Goal: Task Accomplishment & Management: Use online tool/utility

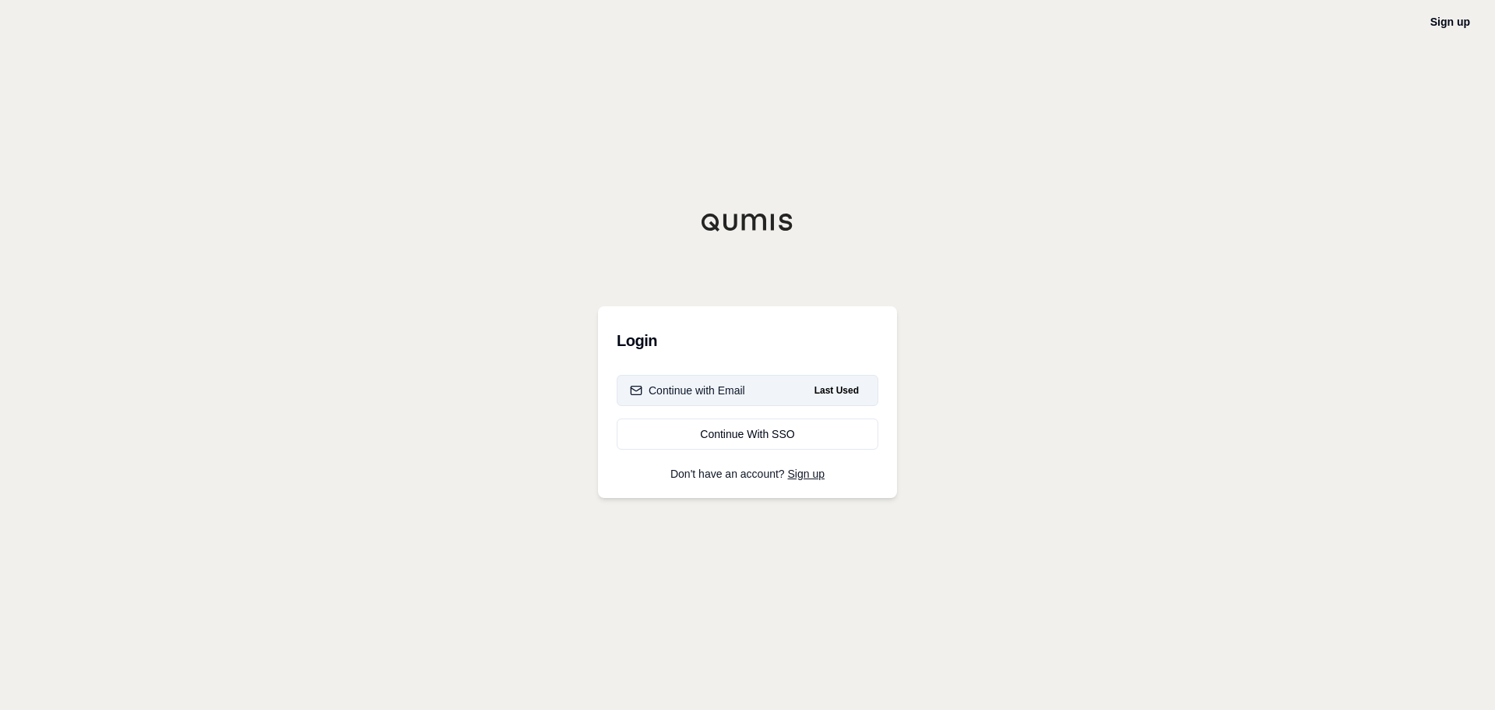
click at [793, 382] on button "Continue with Email Last Used" at bounding box center [748, 390] width 262 height 31
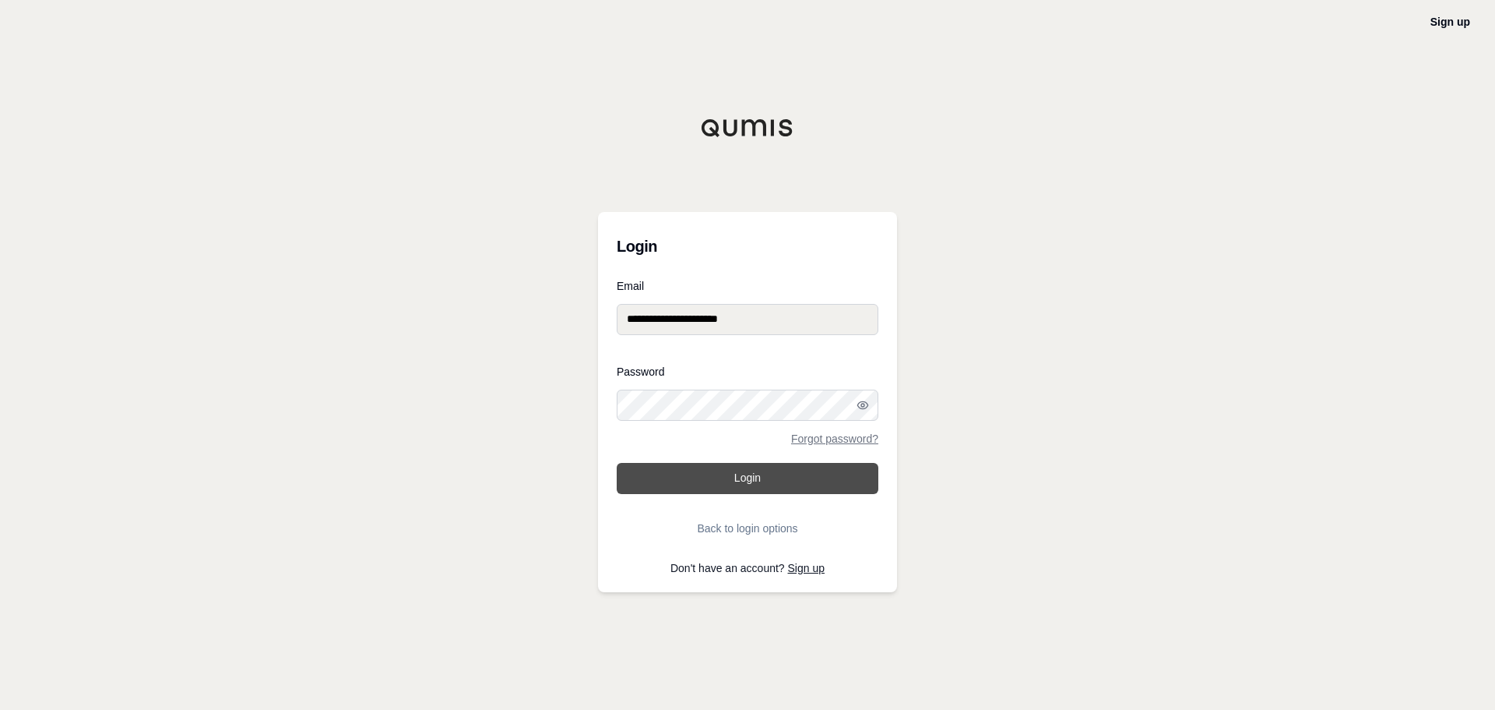
click at [766, 490] on button "Login" at bounding box center [748, 478] width 262 height 31
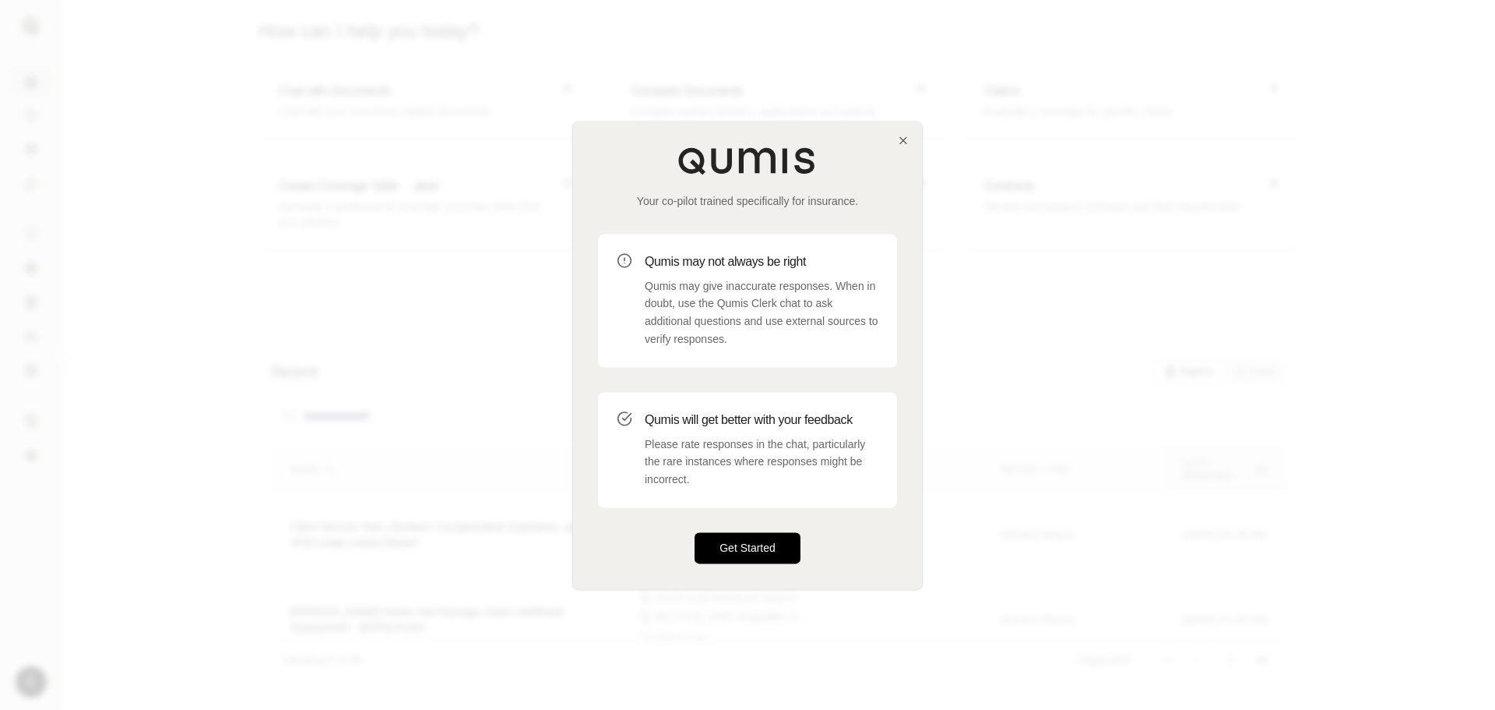
click at [766, 548] on button "Get Started" at bounding box center [748, 547] width 106 height 31
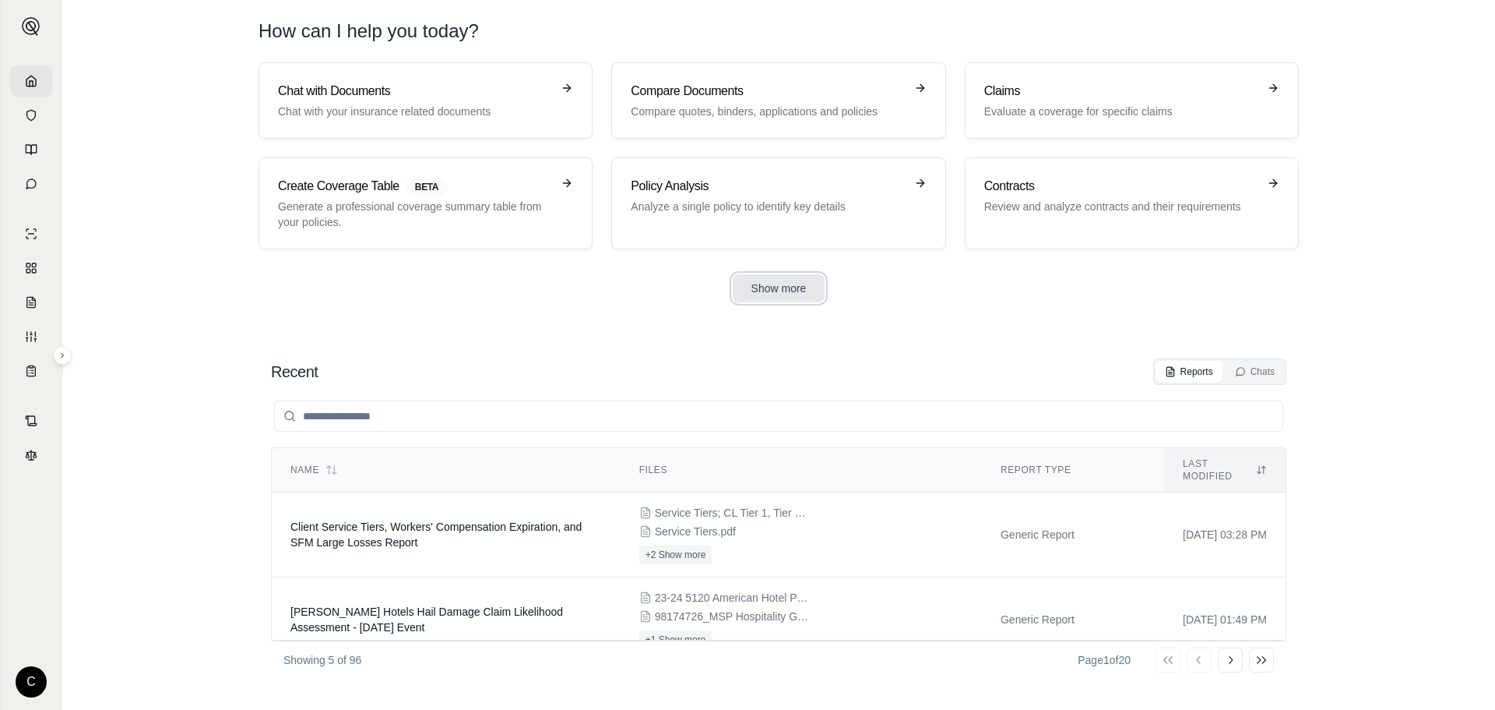
click at [807, 286] on button "Show more" at bounding box center [779, 288] width 93 height 28
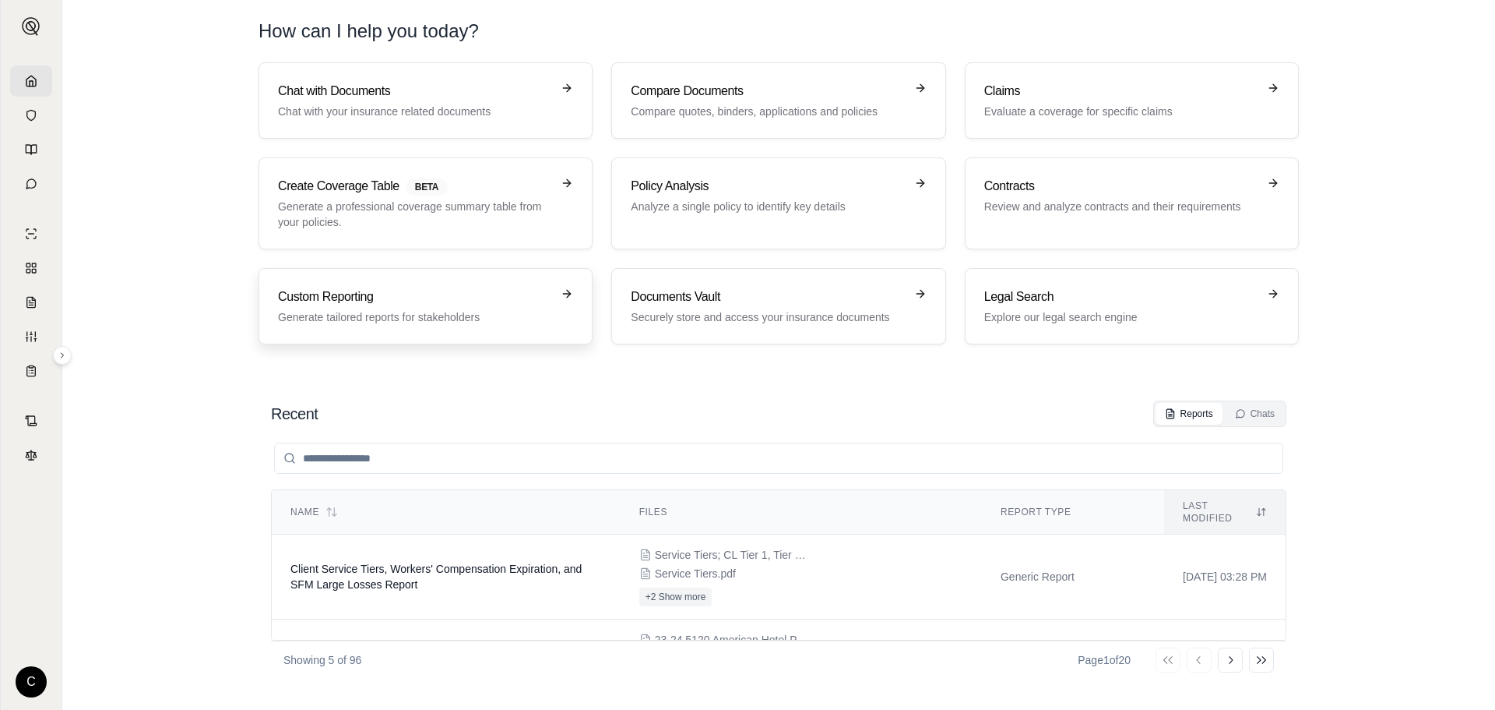
click at [424, 317] on p "Generate tailored reports for stakeholders" at bounding box center [414, 317] width 273 height 16
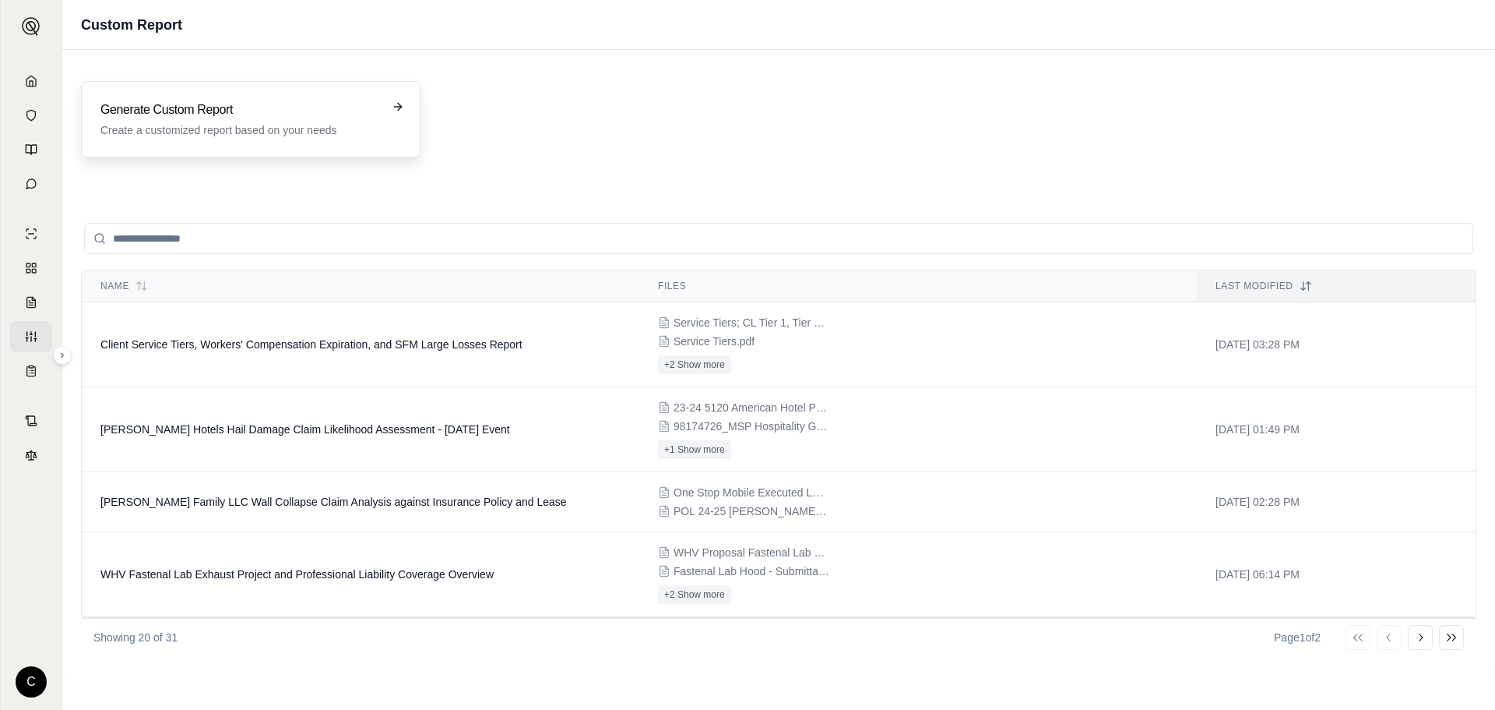
click at [281, 136] on p "Create a customized report based on your needs" at bounding box center [239, 130] width 279 height 16
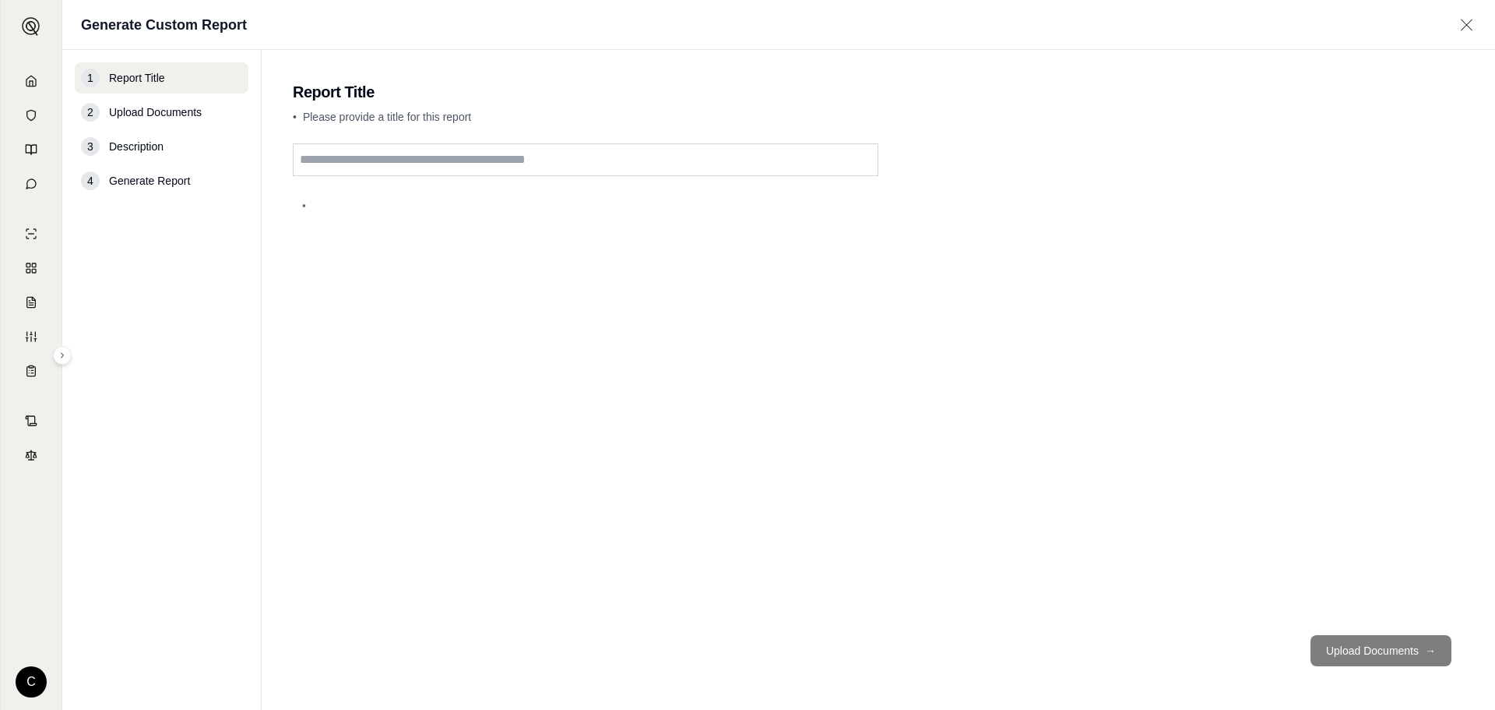
click at [614, 142] on main "Report Title • Please provide a title for this report • Upload Documents →" at bounding box center [879, 380] width 1234 height 660
click at [615, 161] on input "text" at bounding box center [586, 159] width 586 height 33
type input "**********"
click at [1347, 661] on button "Upload Documents →" at bounding box center [1381, 650] width 141 height 31
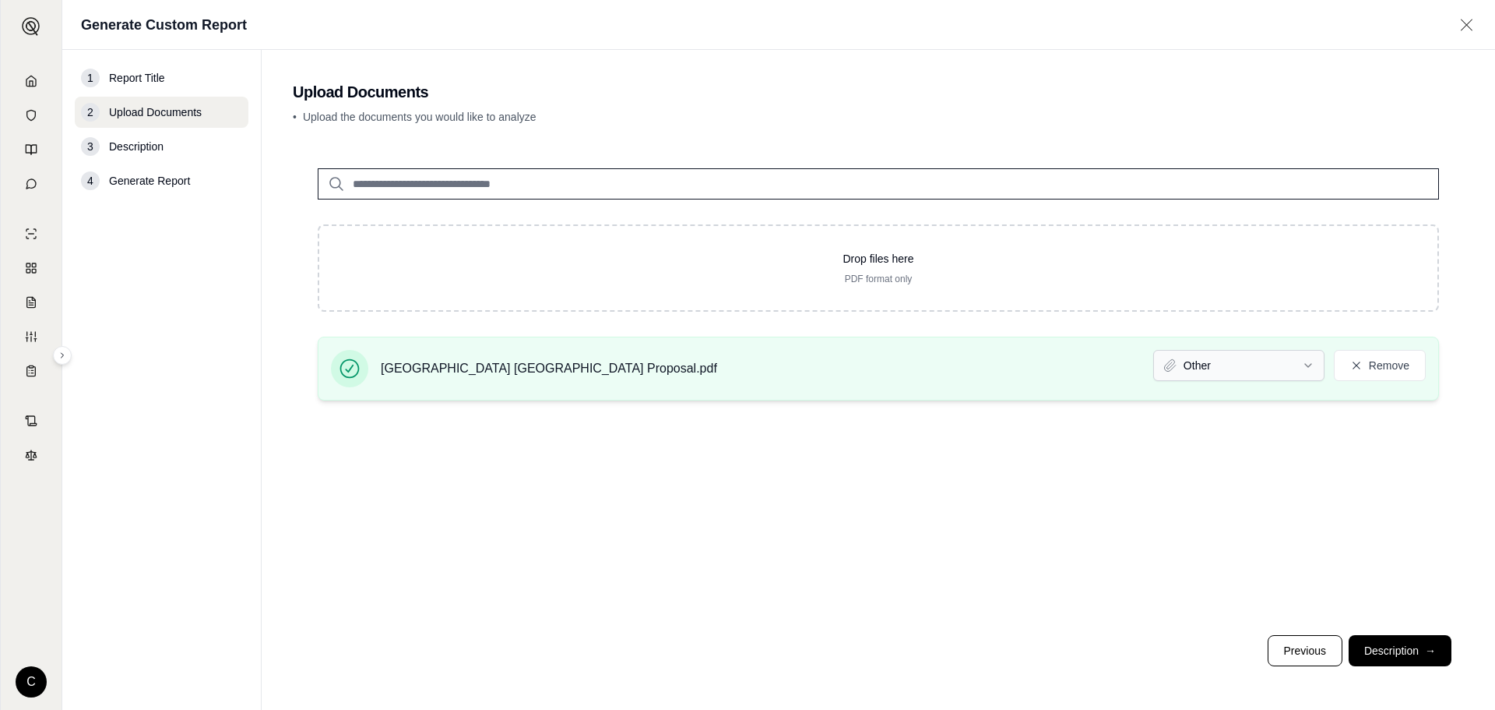
click at [1204, 377] on html "C Generate Custom Report 1 Report Title 2 Upload Documents 3 Description 4 Gene…" at bounding box center [747, 355] width 1495 height 710
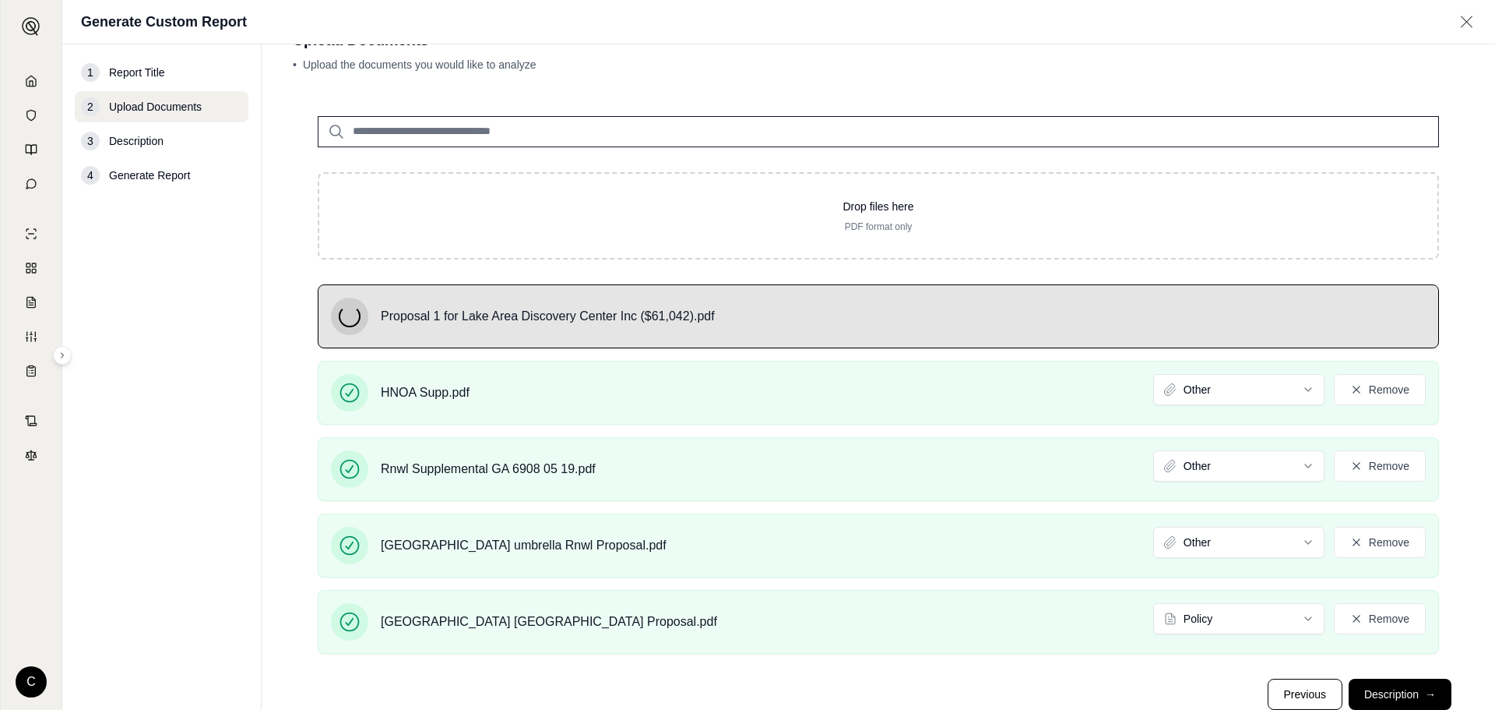
scroll to position [90, 0]
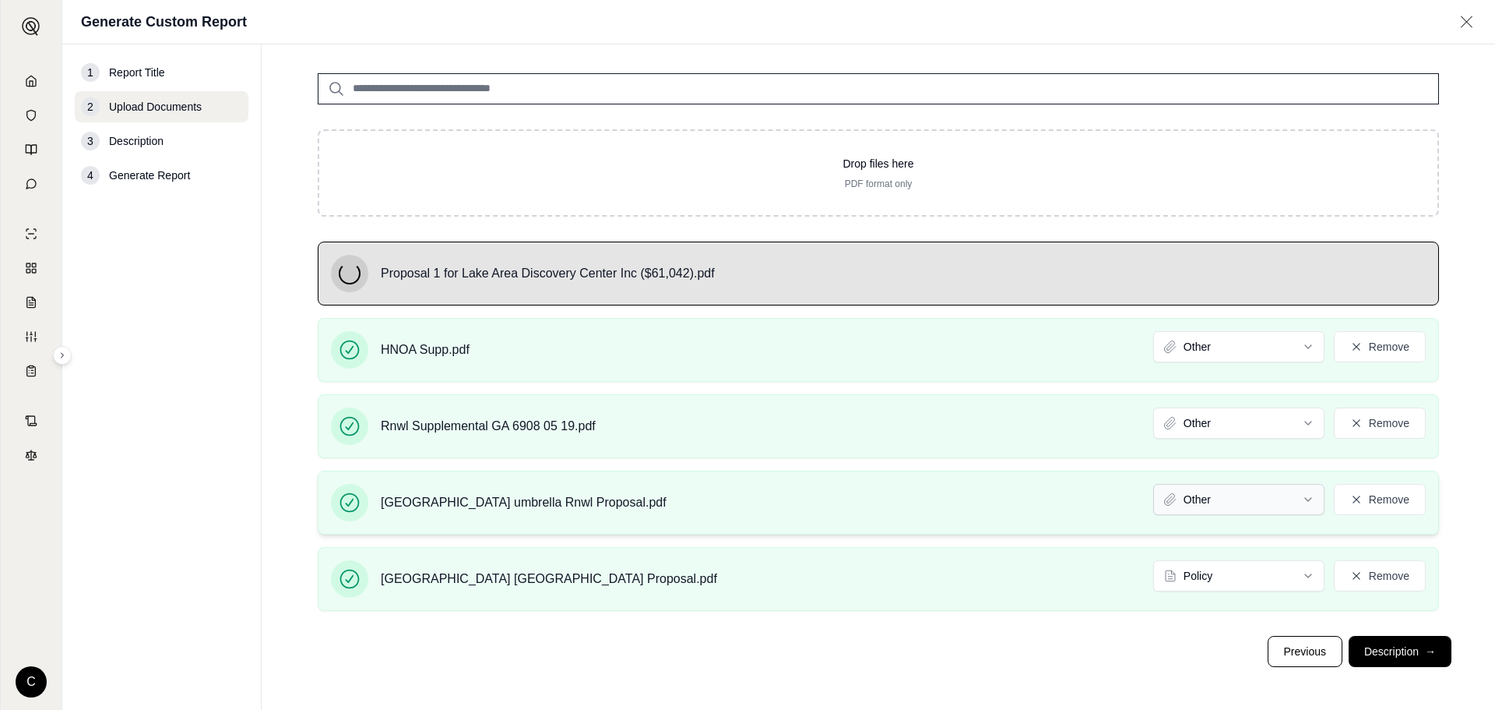
click at [1287, 506] on html "C Generate Custom Report 1 Report Title 2 Upload Documents 3 Description 4 Gene…" at bounding box center [747, 355] width 1495 height 710
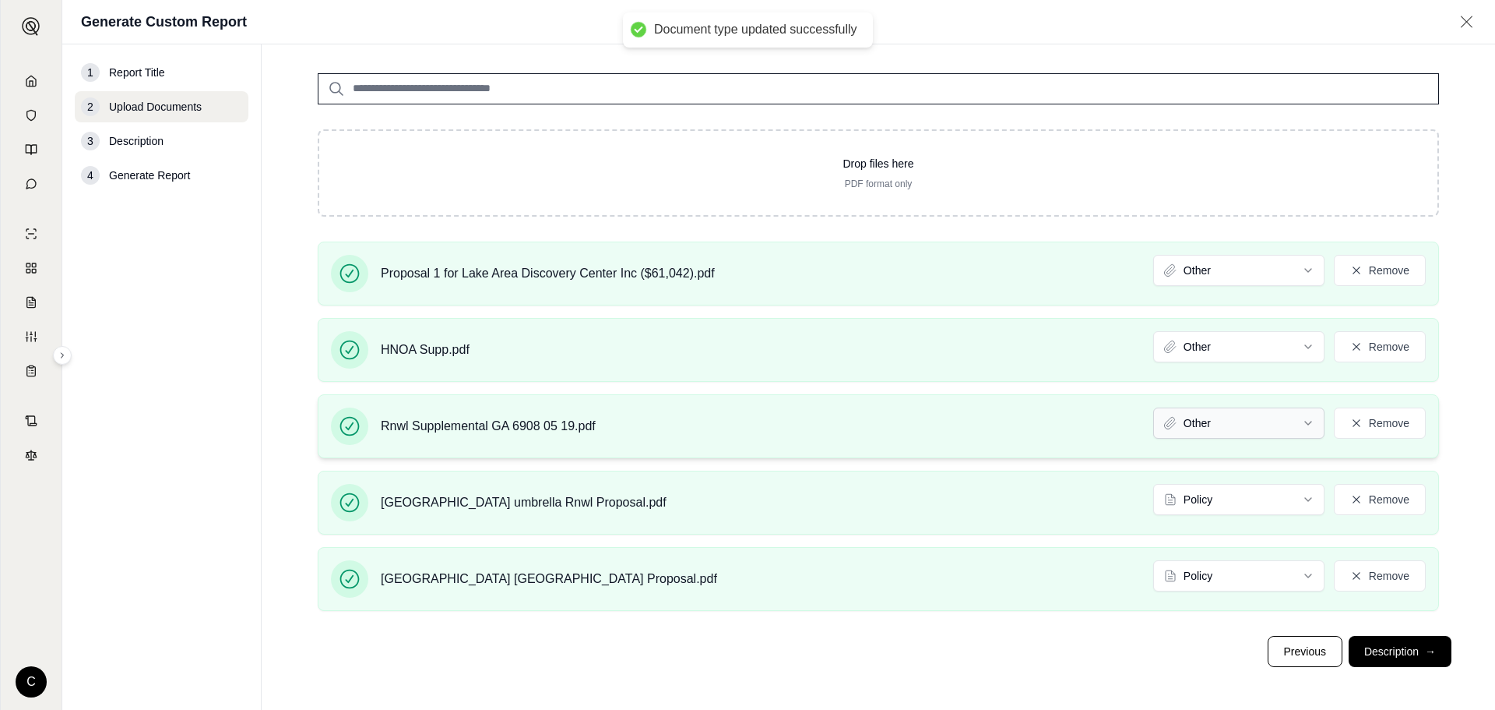
click at [1212, 427] on html "Document type updated successfully C Generate Custom Report 1 Report Title 2 Up…" at bounding box center [747, 355] width 1495 height 710
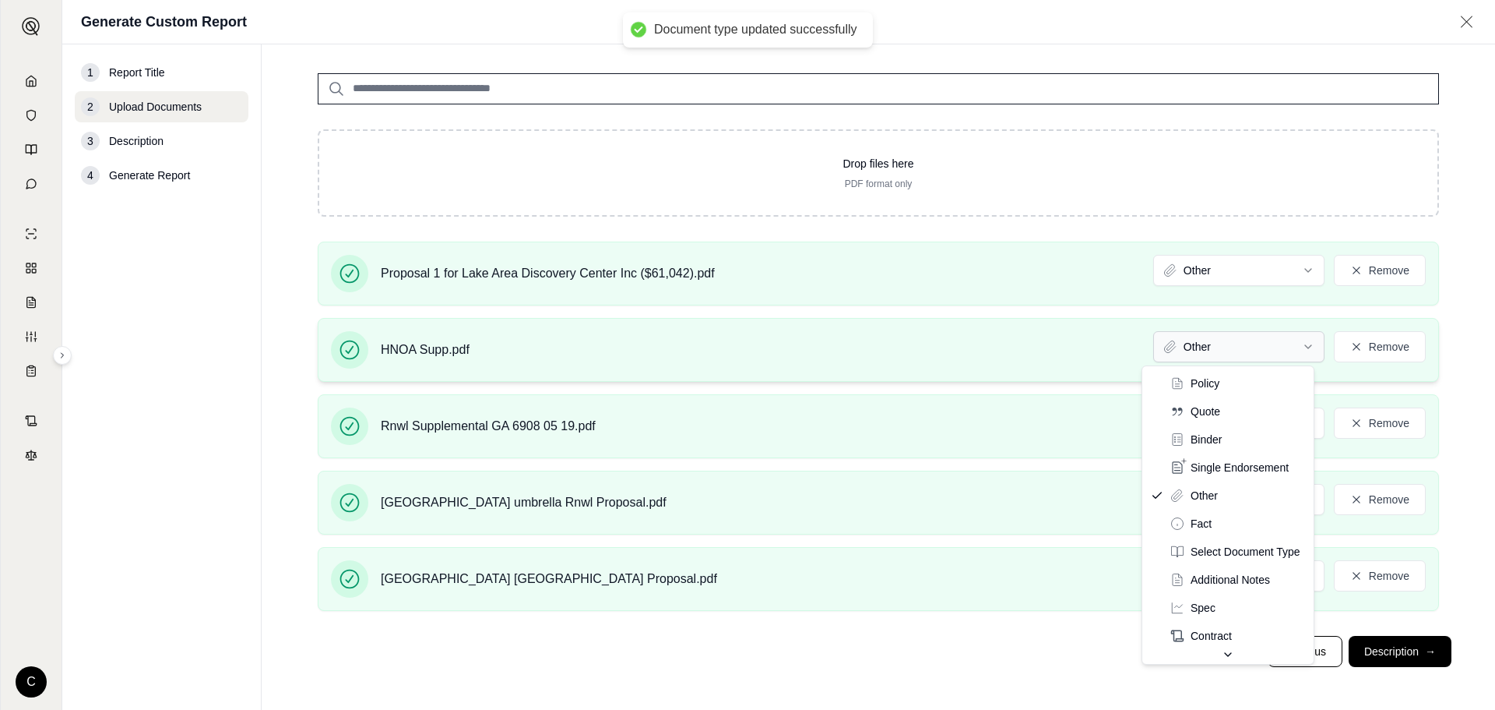
click at [1199, 351] on html "Document type updated successfully Document type updated successfully C Generat…" at bounding box center [747, 355] width 1495 height 710
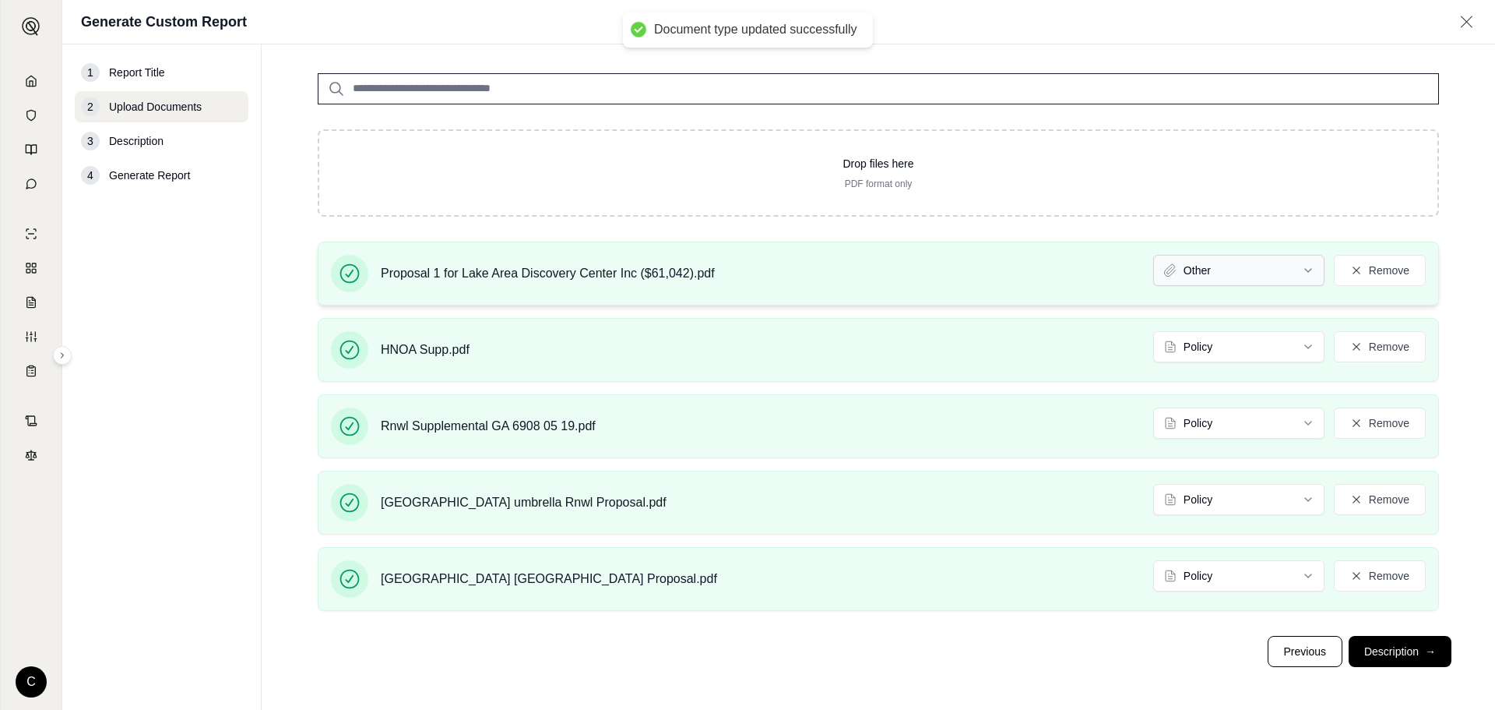
click at [1187, 273] on html "Document type updated successfully Document type updated successfully C Generat…" at bounding box center [747, 355] width 1495 height 710
click at [1412, 652] on button "Description →" at bounding box center [1400, 651] width 103 height 31
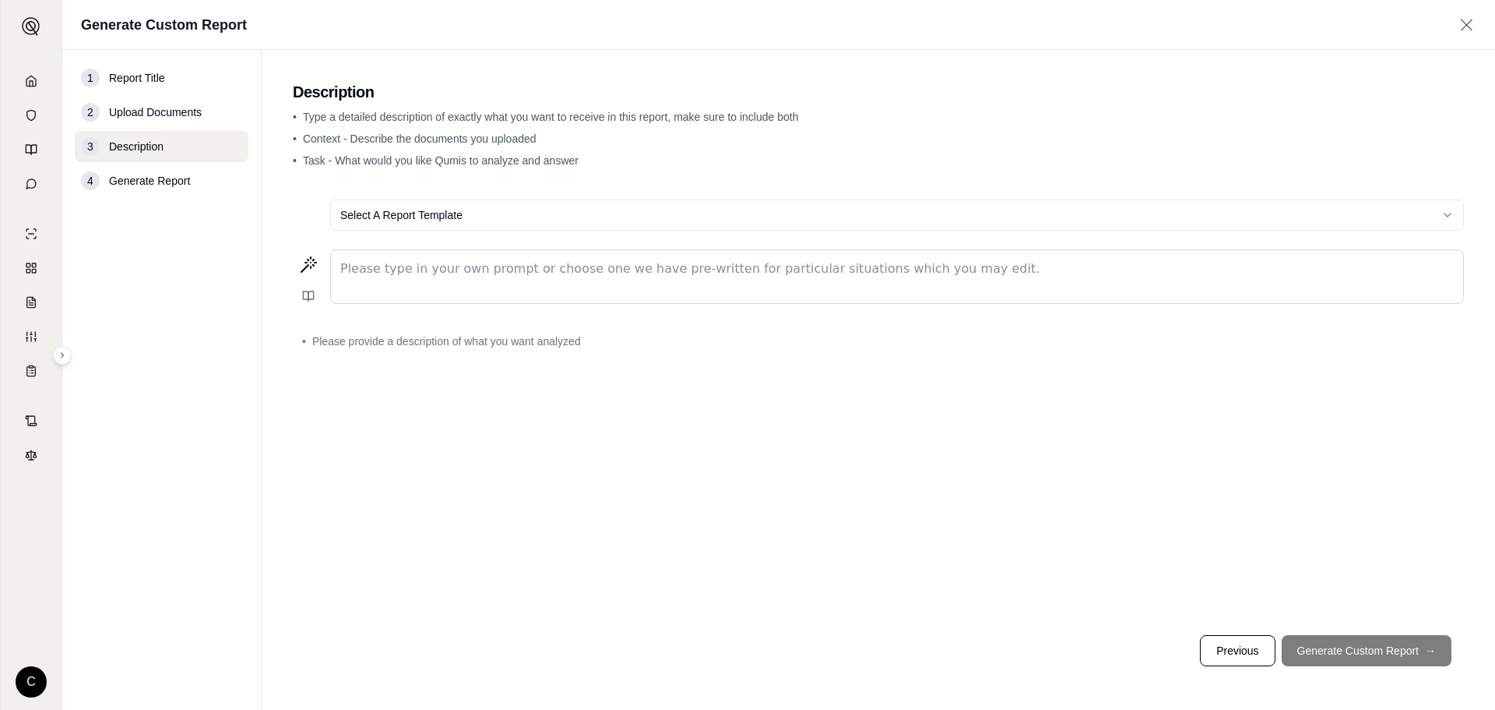
click at [834, 268] on p "editable markdown" at bounding box center [897, 268] width 1114 height 19
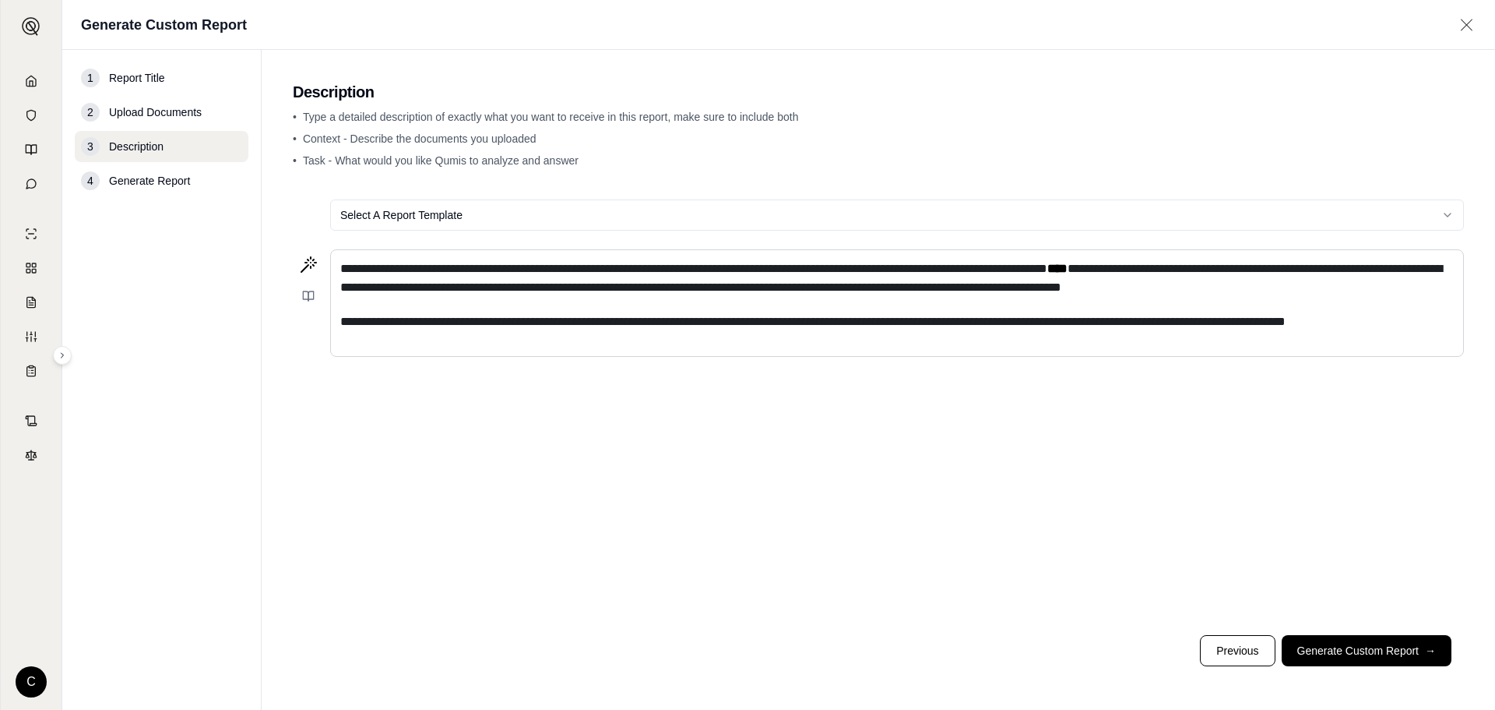
click at [347, 320] on span "**********" at bounding box center [813, 321] width 946 height 12
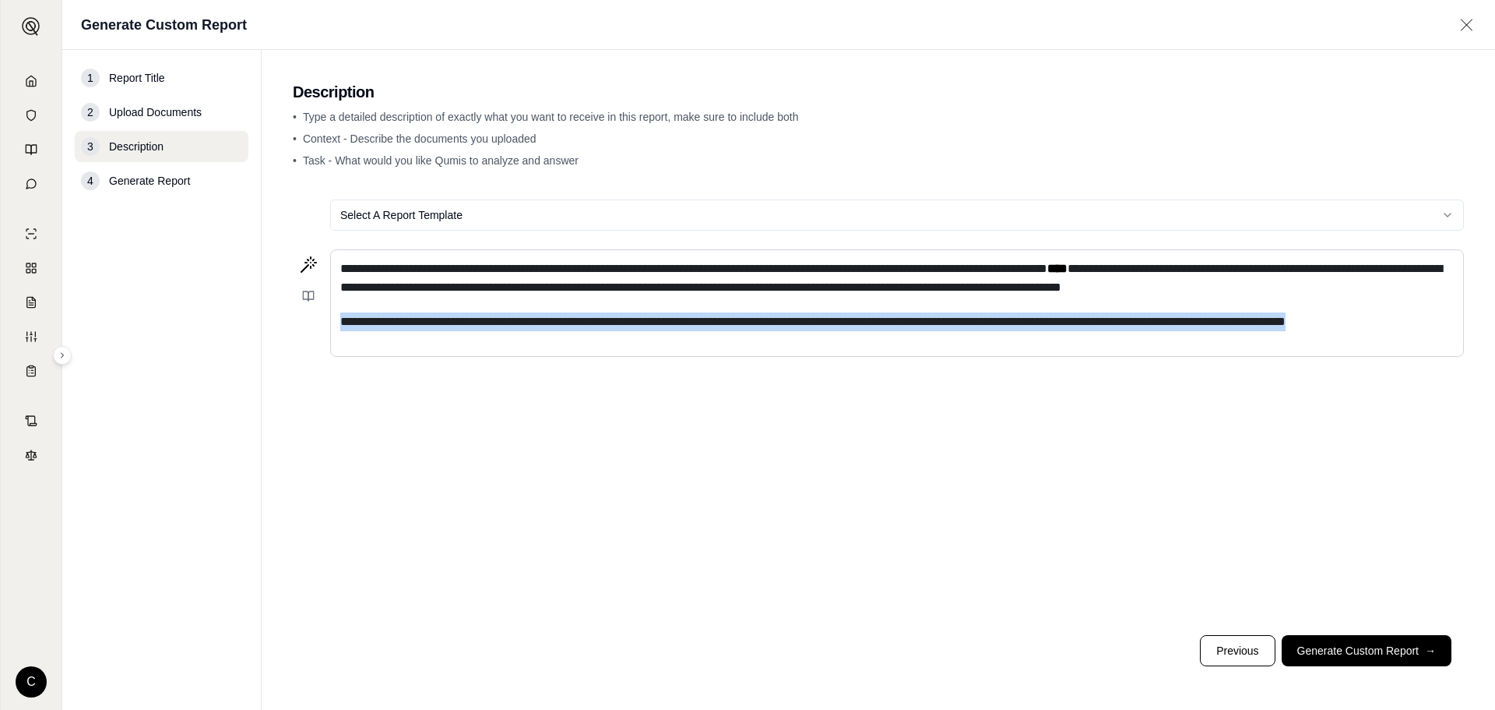
drag, startPoint x: 378, startPoint y: 343, endPoint x: 324, endPoint y: 305, distance: 65.5
click at [324, 305] on div "**********" at bounding box center [878, 302] width 1171 height 107
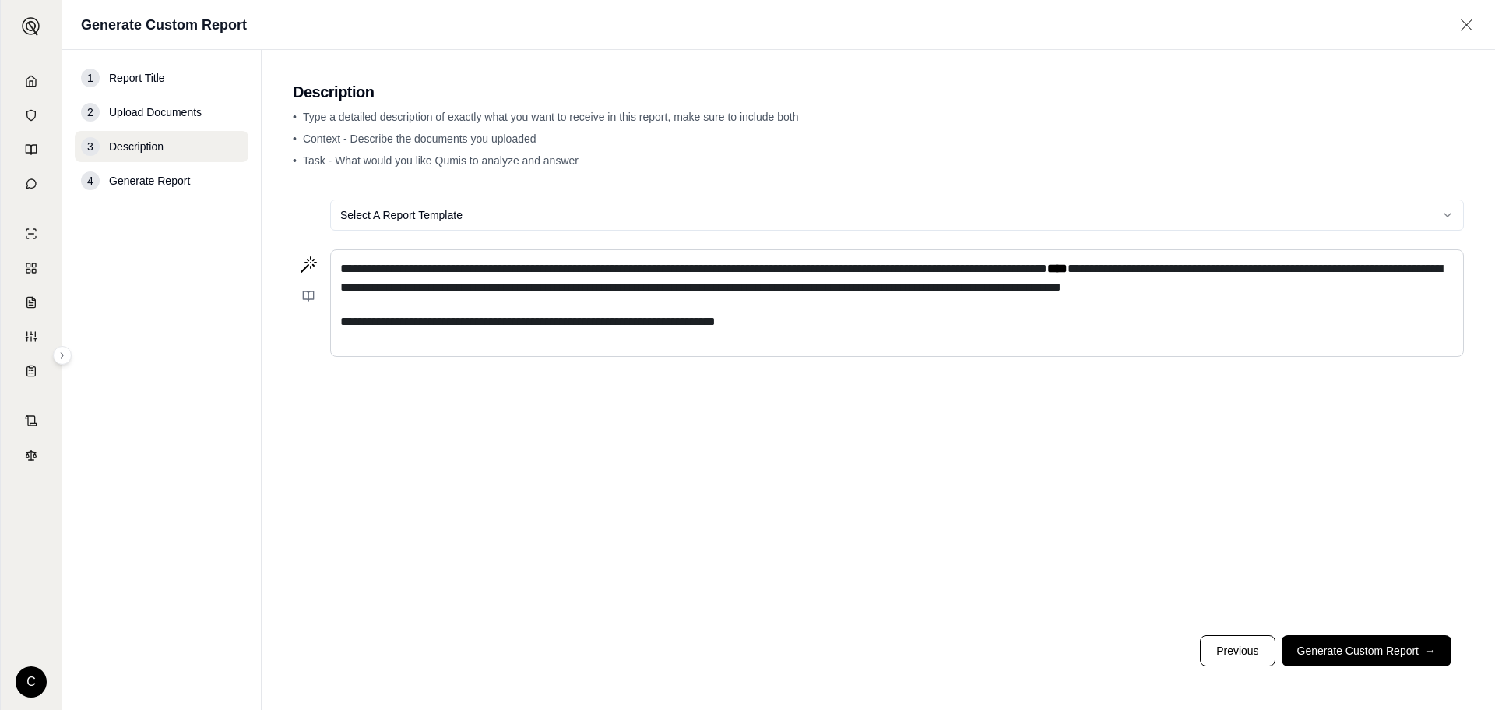
click at [826, 333] on div "**********" at bounding box center [897, 303] width 1132 height 106
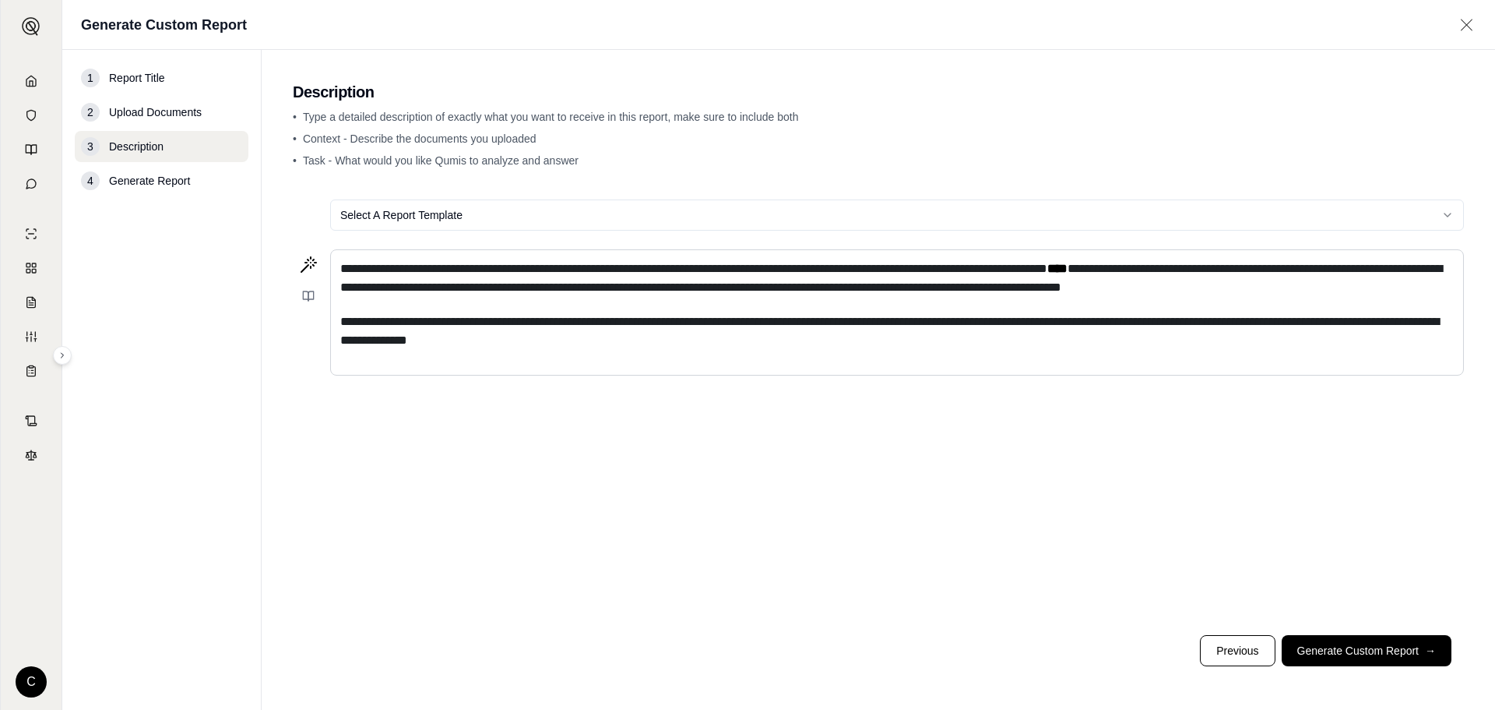
click at [798, 350] on div "**********" at bounding box center [897, 312] width 1132 height 125
click at [779, 320] on span "**********" at bounding box center [889, 330] width 1099 height 30
click at [771, 321] on span "**********" at bounding box center [889, 330] width 1099 height 30
drag, startPoint x: 758, startPoint y: 351, endPoint x: 678, endPoint y: 351, distance: 79.4
click at [678, 351] on div "**********" at bounding box center [897, 312] width 1132 height 125
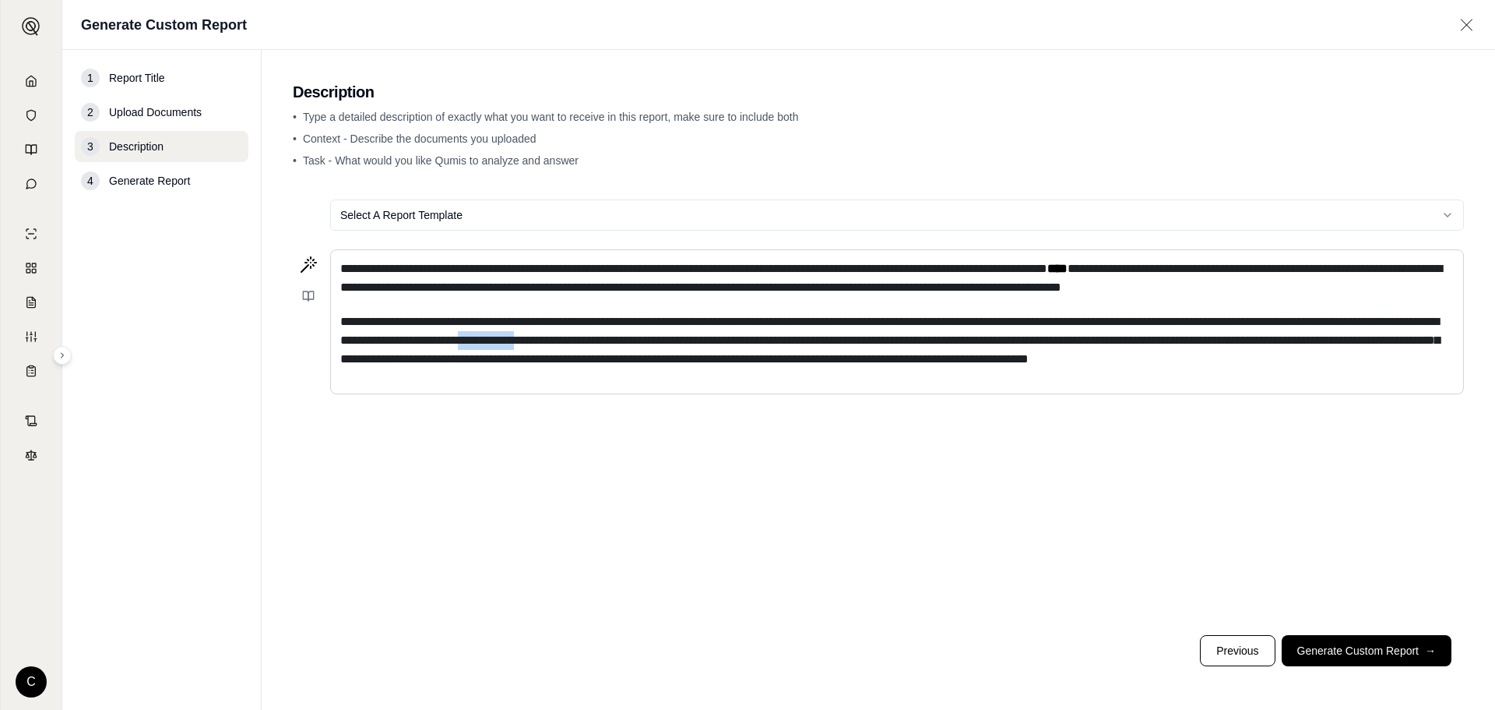
drag, startPoint x: 742, startPoint y: 340, endPoint x: 677, endPoint y: 340, distance: 65.4
click at [677, 340] on span "**********" at bounding box center [890, 339] width 1100 height 49
click at [563, 368] on p "**********" at bounding box center [897, 340] width 1114 height 56
click at [780, 267] on span "**********" at bounding box center [693, 268] width 707 height 12
click at [967, 267] on span "**********" at bounding box center [801, 268] width 922 height 12
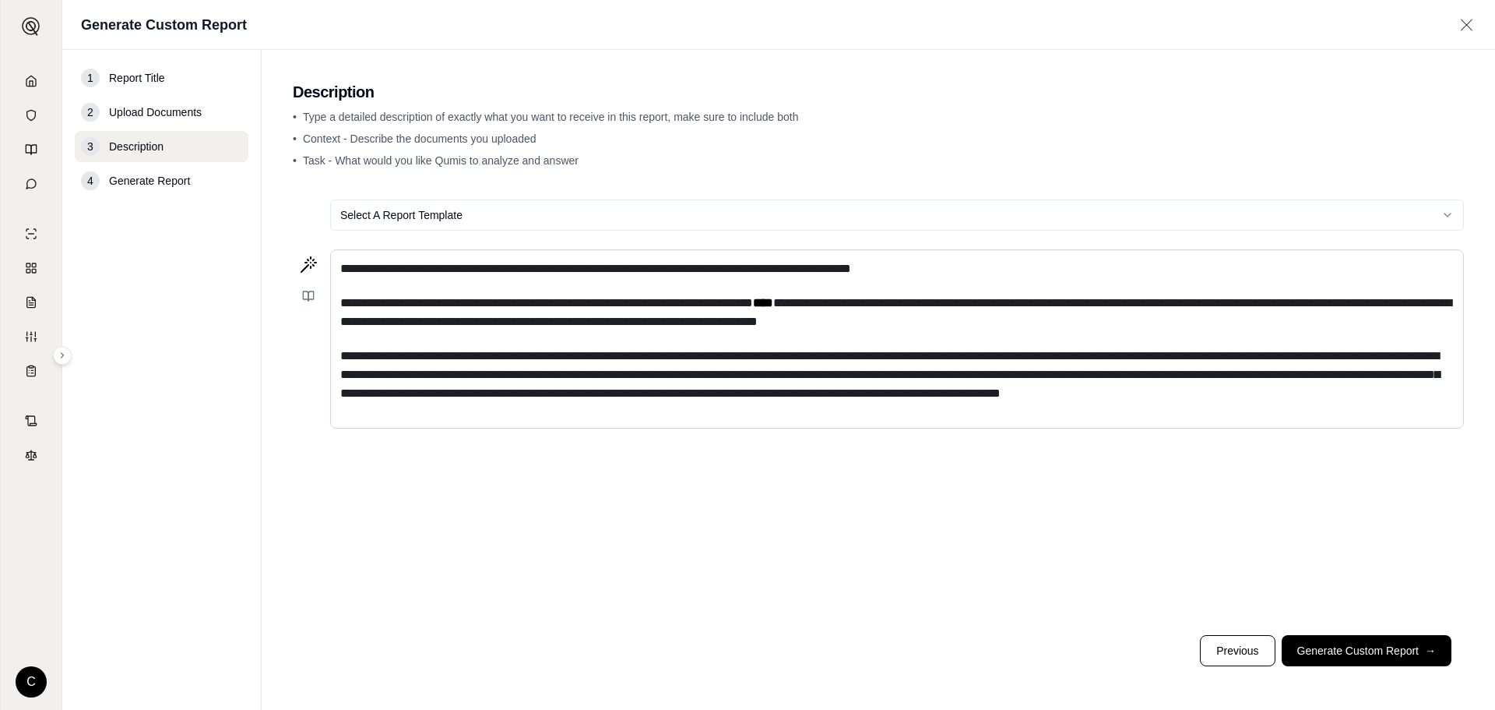
click at [834, 361] on span "**********" at bounding box center [890, 374] width 1100 height 49
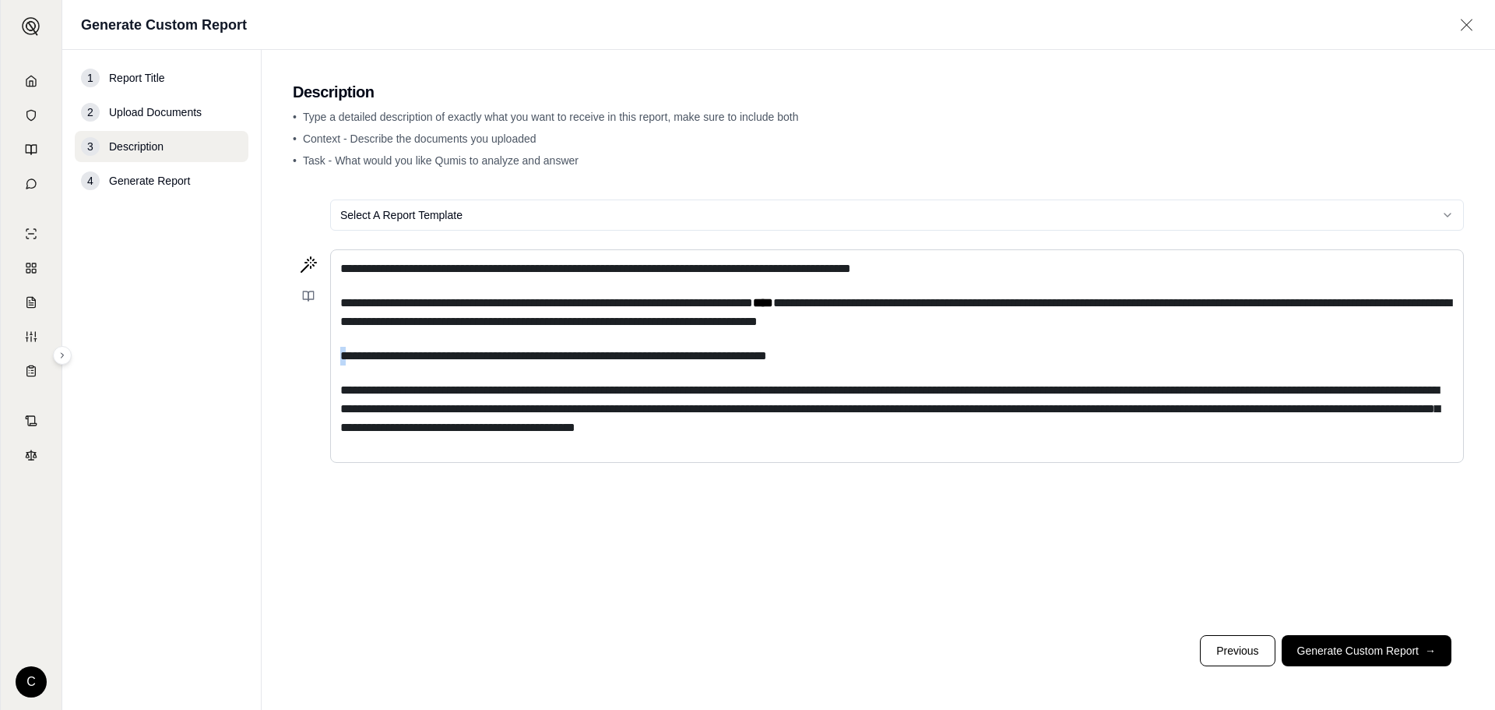
click at [346, 358] on span "**********" at bounding box center [553, 356] width 427 height 12
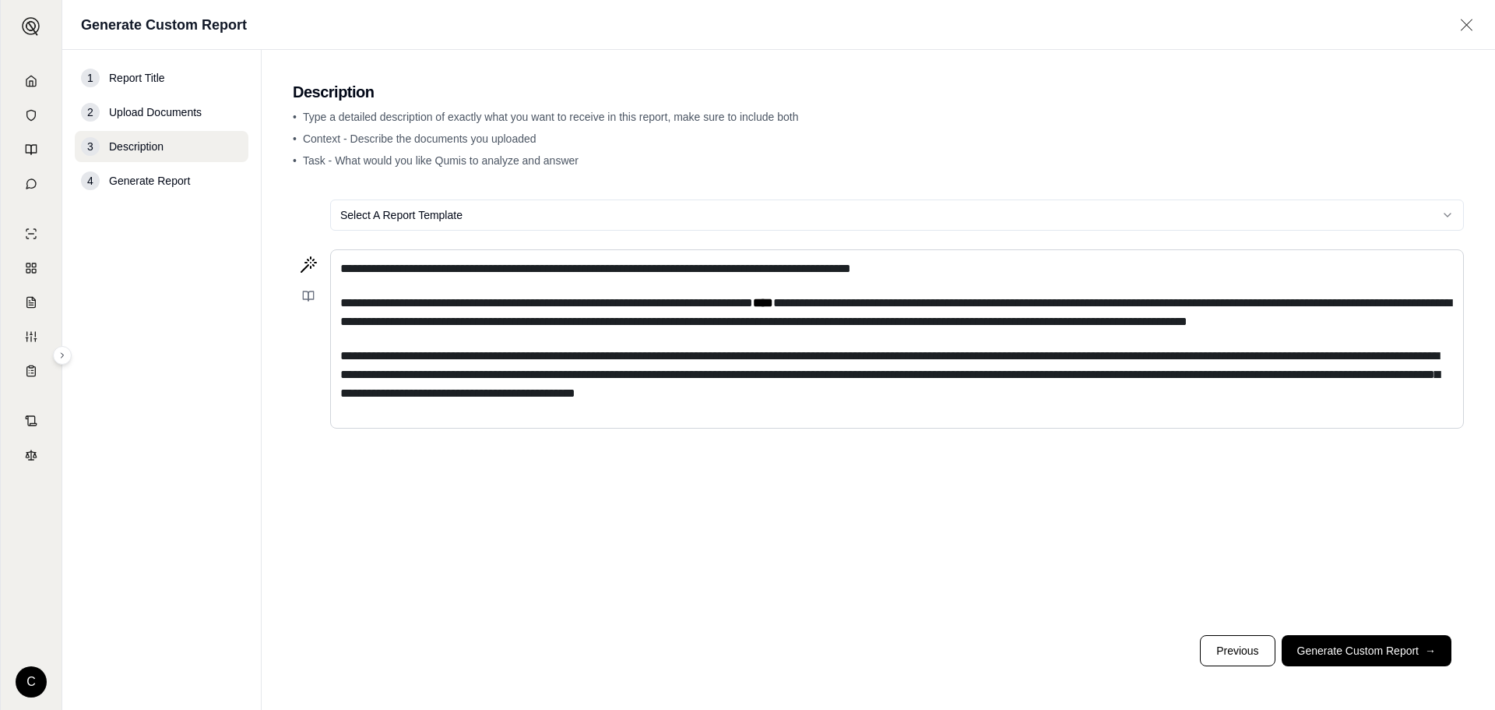
click at [963, 271] on p "**********" at bounding box center [897, 268] width 1114 height 19
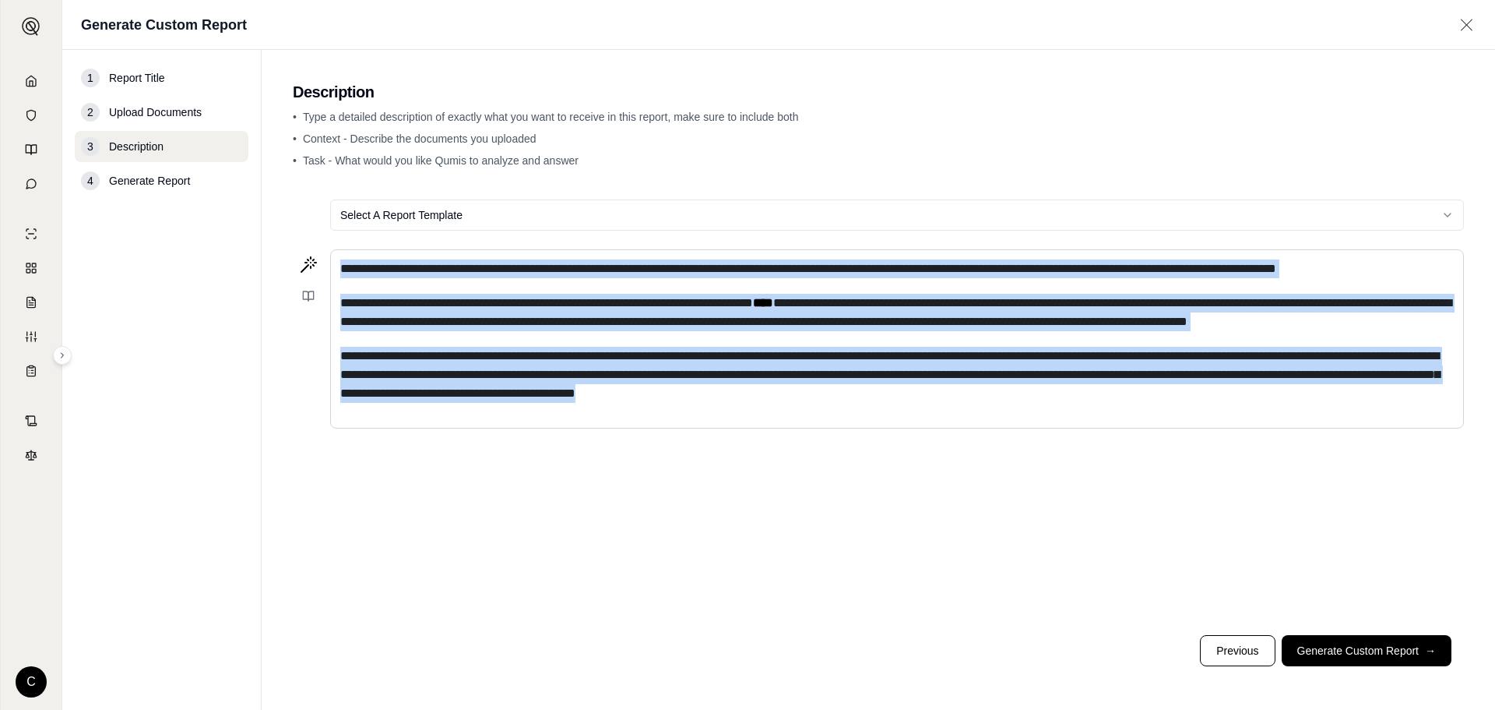
drag, startPoint x: 1092, startPoint y: 419, endPoint x: 174, endPoint y: 204, distance: 942.3
click at [174, 204] on div "**********" at bounding box center [778, 380] width 1433 height 660
click at [303, 262] on icon at bounding box center [308, 264] width 19 height 19
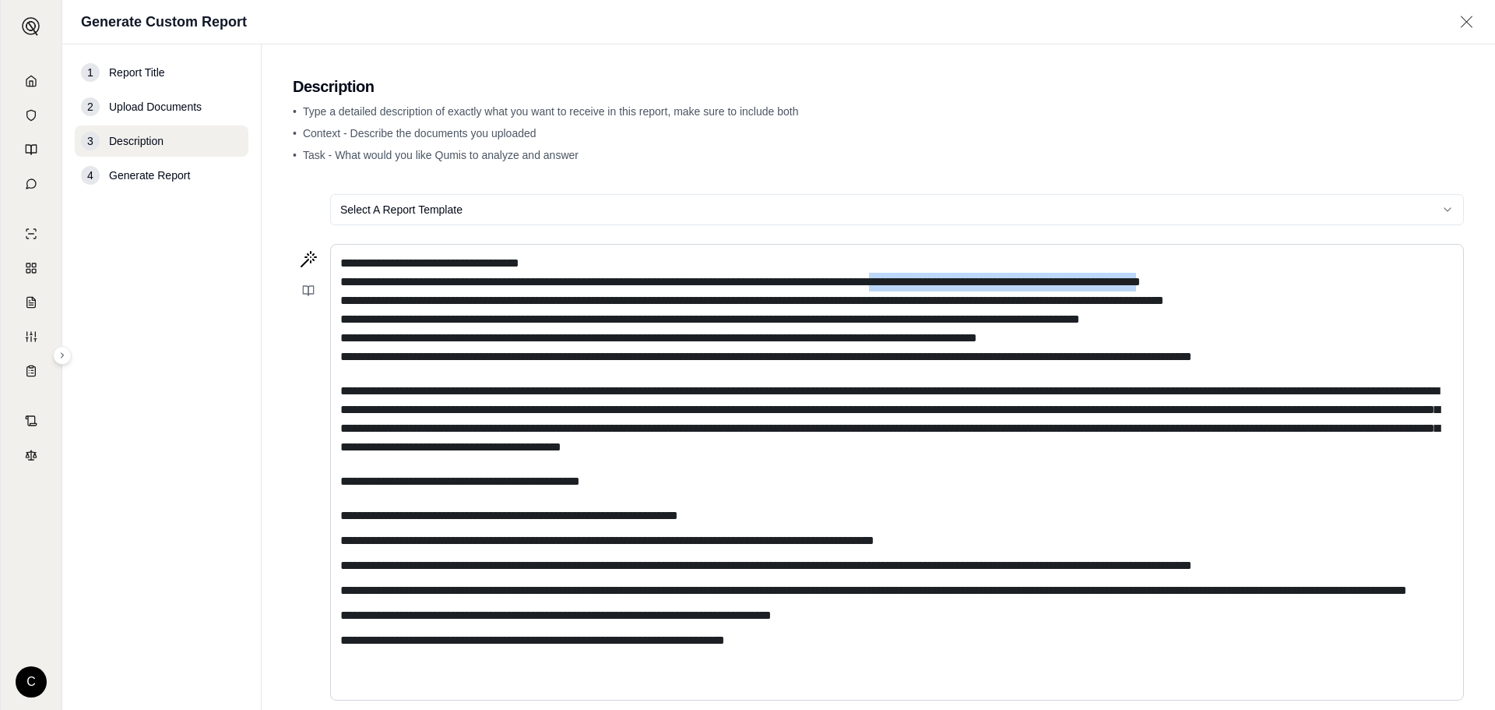
drag, startPoint x: 1324, startPoint y: 283, endPoint x: 1012, endPoint y: 282, distance: 312.3
click at [1012, 282] on span "**********" at bounding box center [766, 309] width 852 height 105
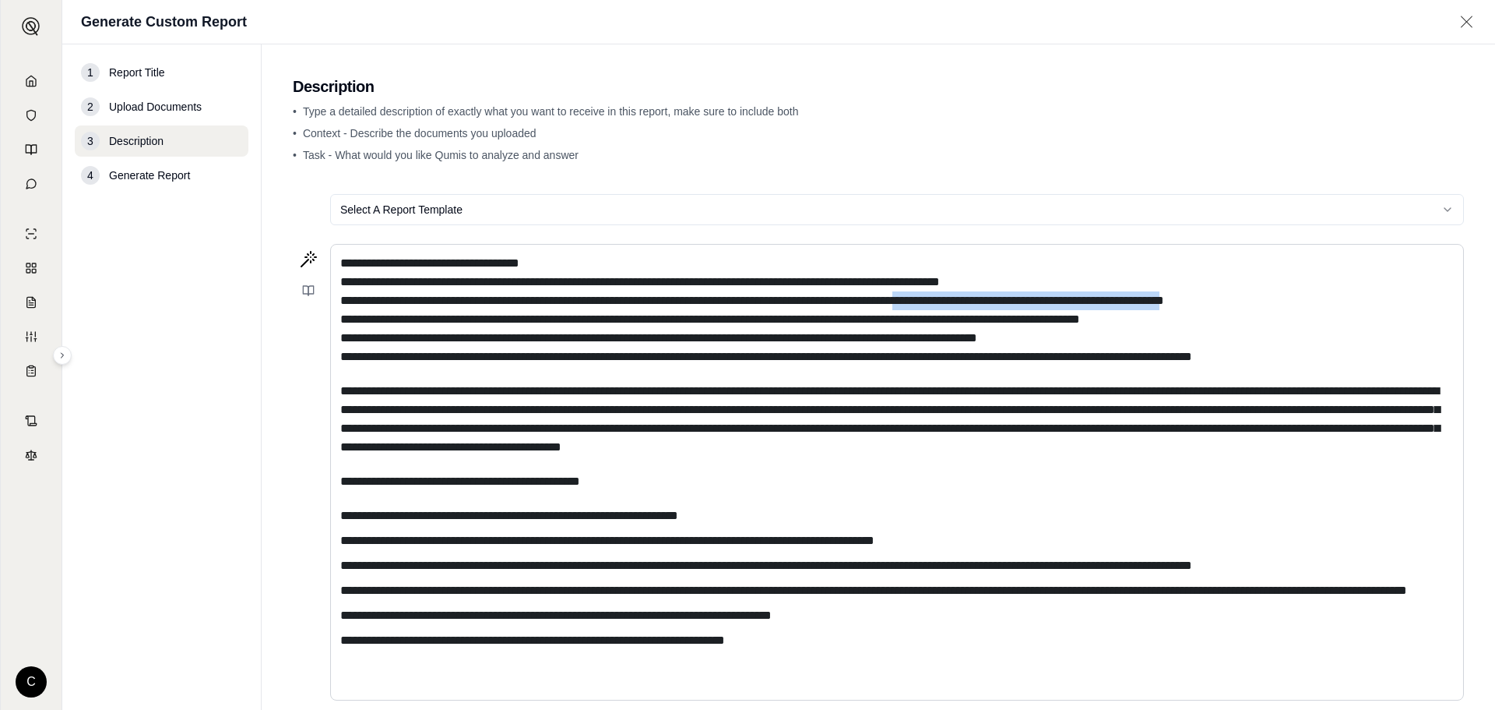
drag, startPoint x: 1343, startPoint y: 301, endPoint x: 1033, endPoint y: 296, distance: 310.8
click at [1033, 296] on span "**********" at bounding box center [766, 309] width 852 height 105
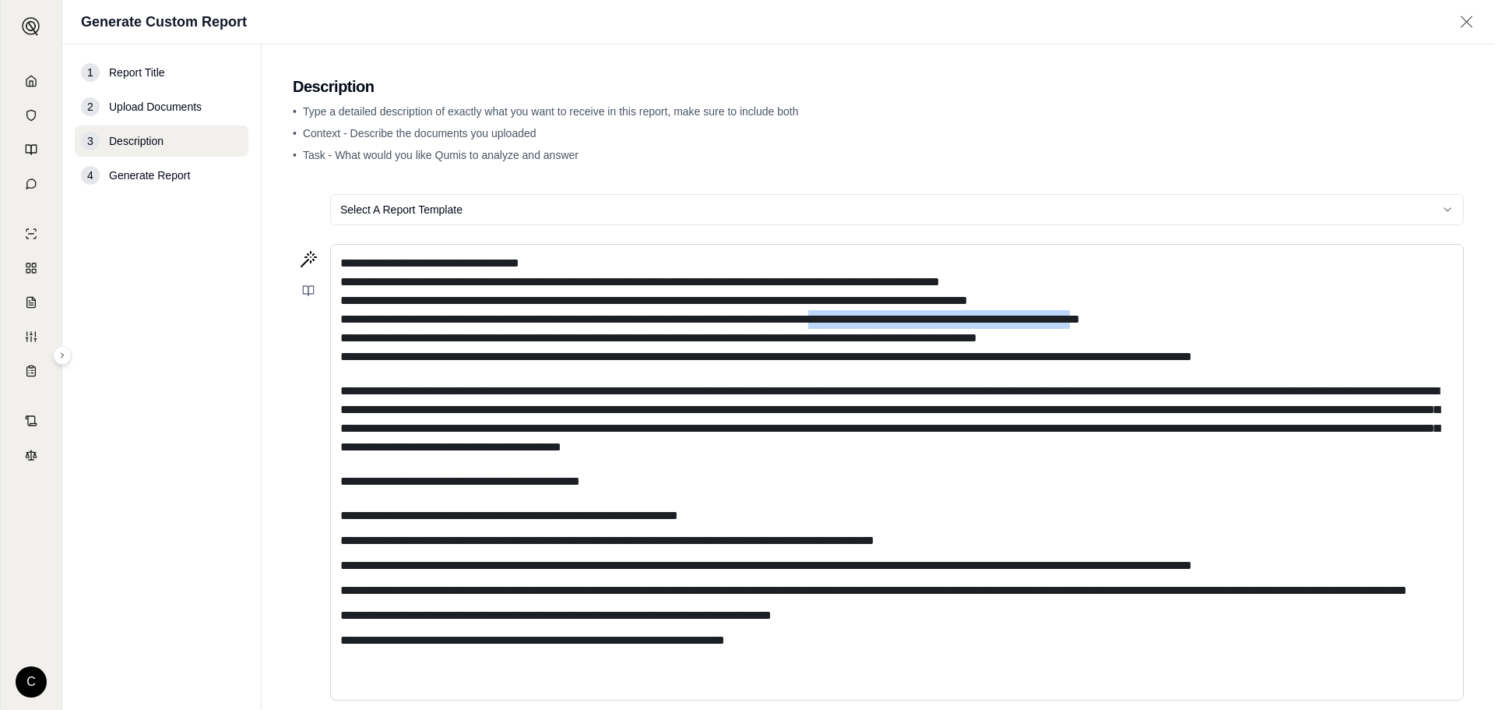
drag, startPoint x: 1255, startPoint y: 322, endPoint x: 946, endPoint y: 315, distance: 310.1
click at [946, 315] on span "**********" at bounding box center [766, 309] width 852 height 105
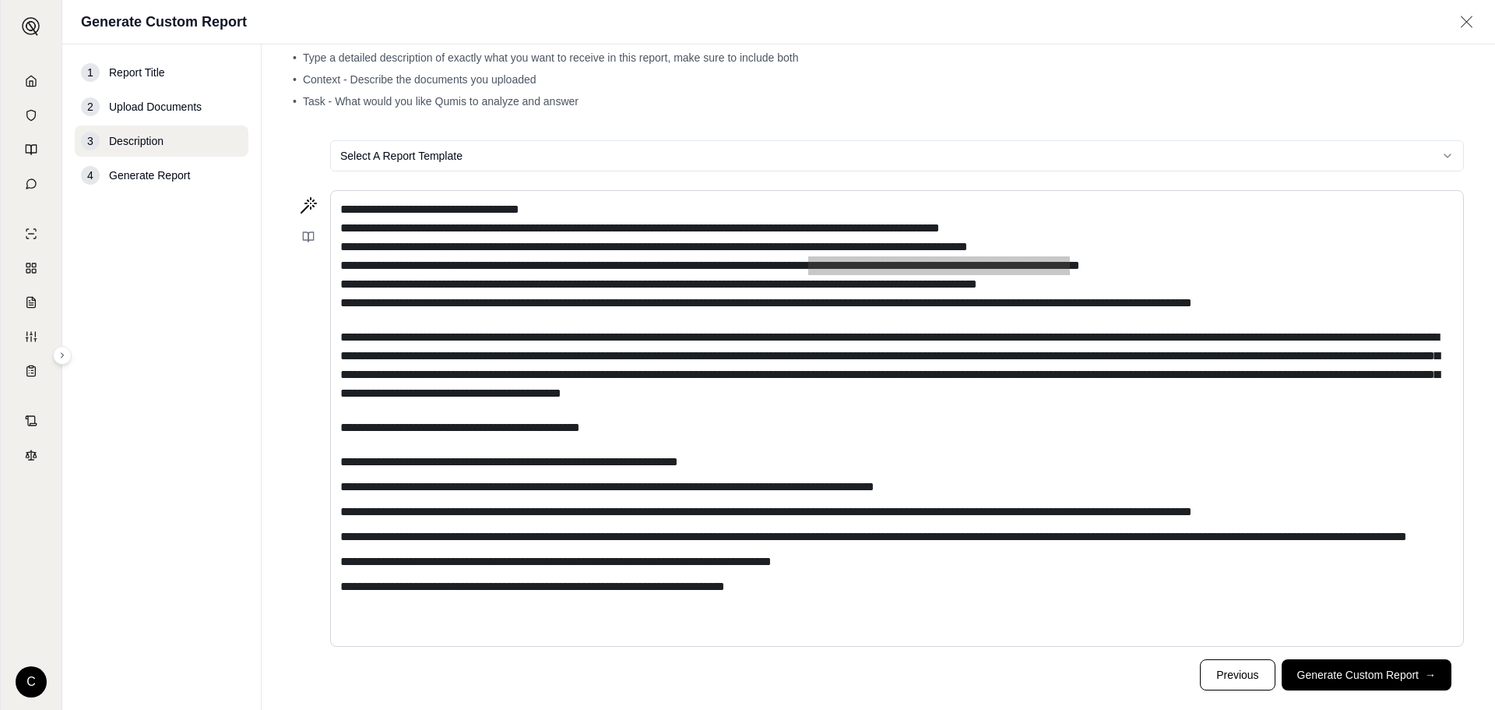
scroll to position [78, 0]
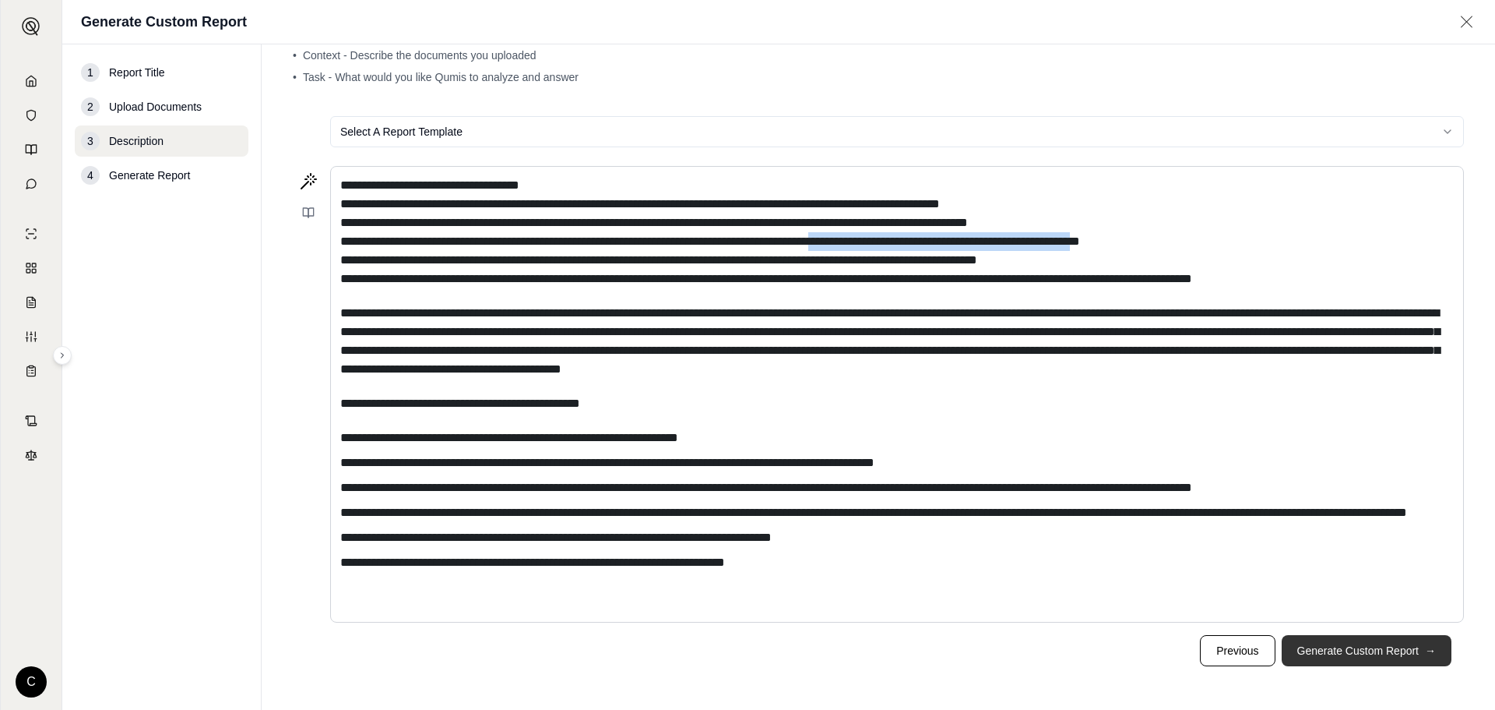
click at [1308, 660] on button "Generate Custom Report →" at bounding box center [1367, 650] width 170 height 31
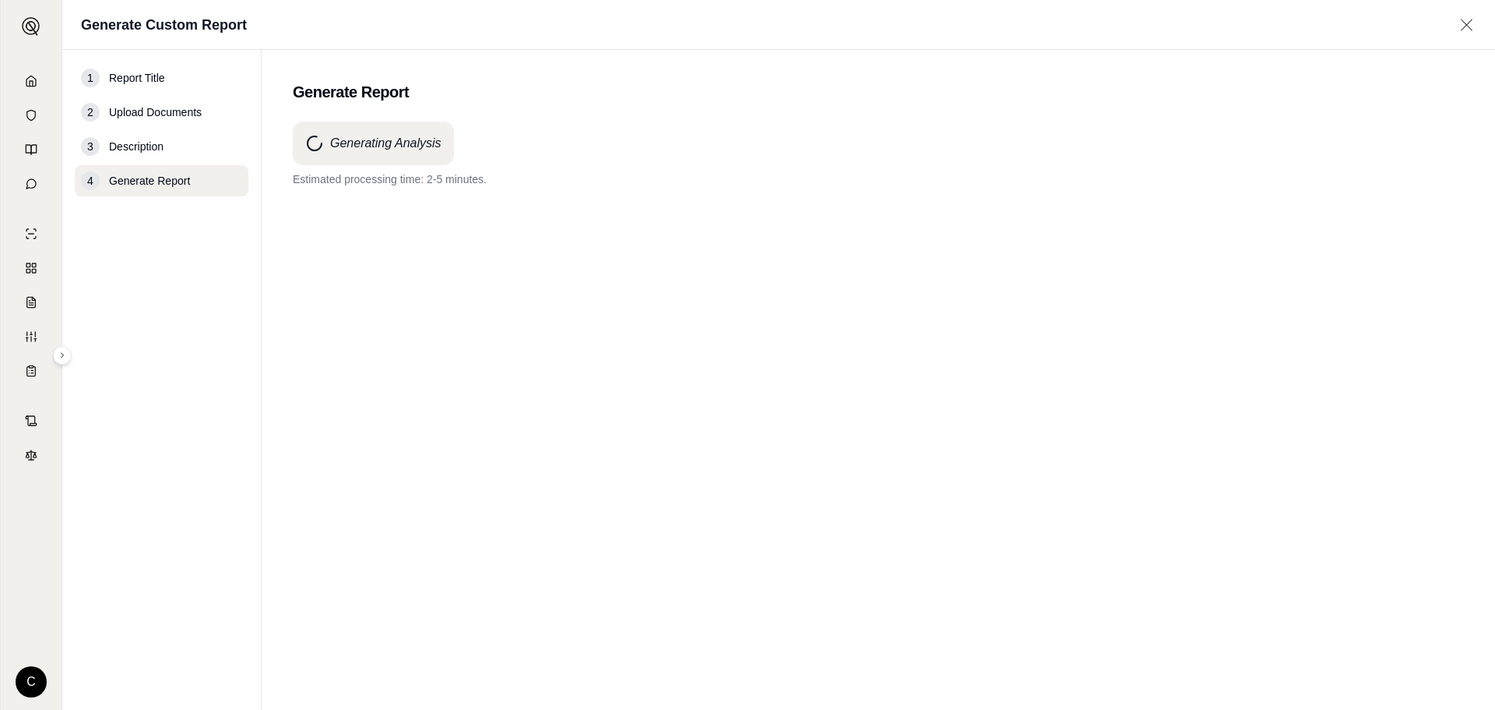
scroll to position [0, 0]
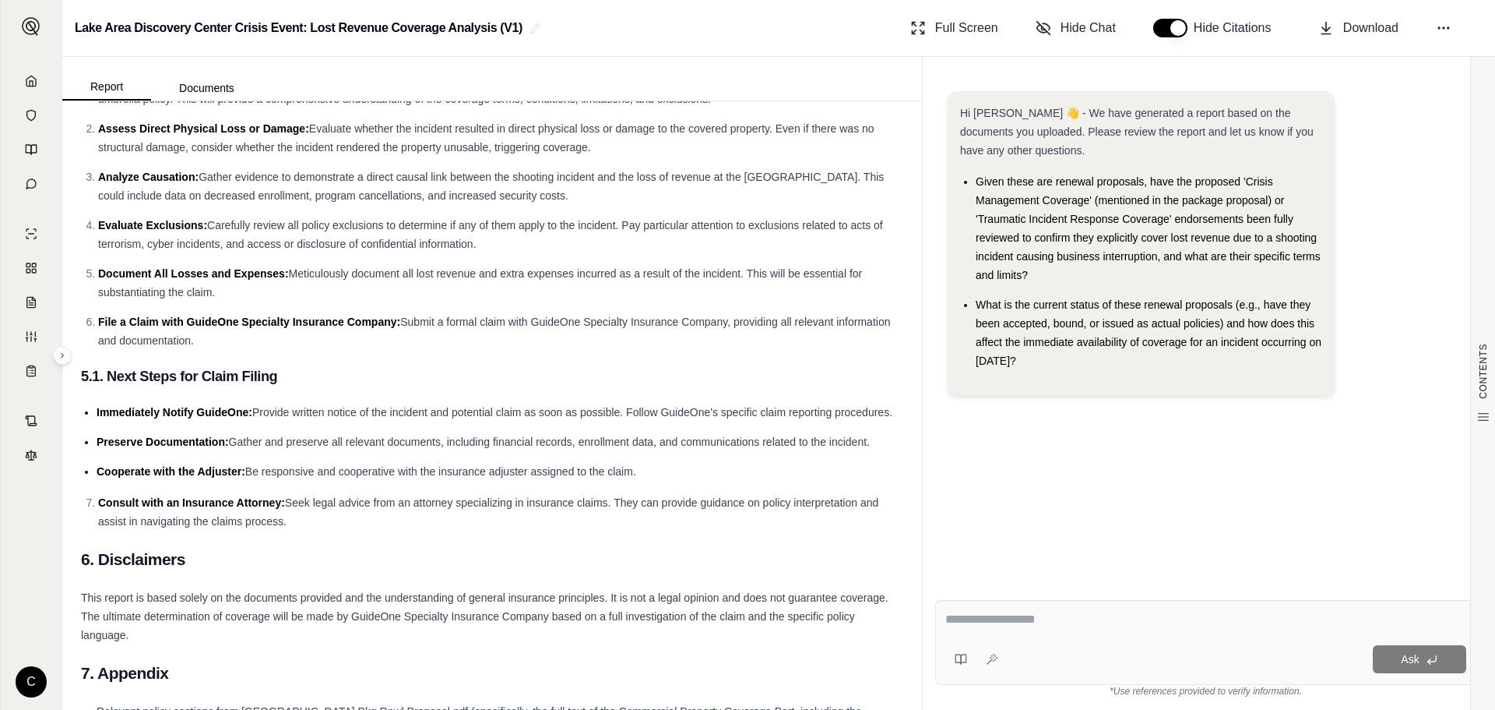
scroll to position [2854, 0]
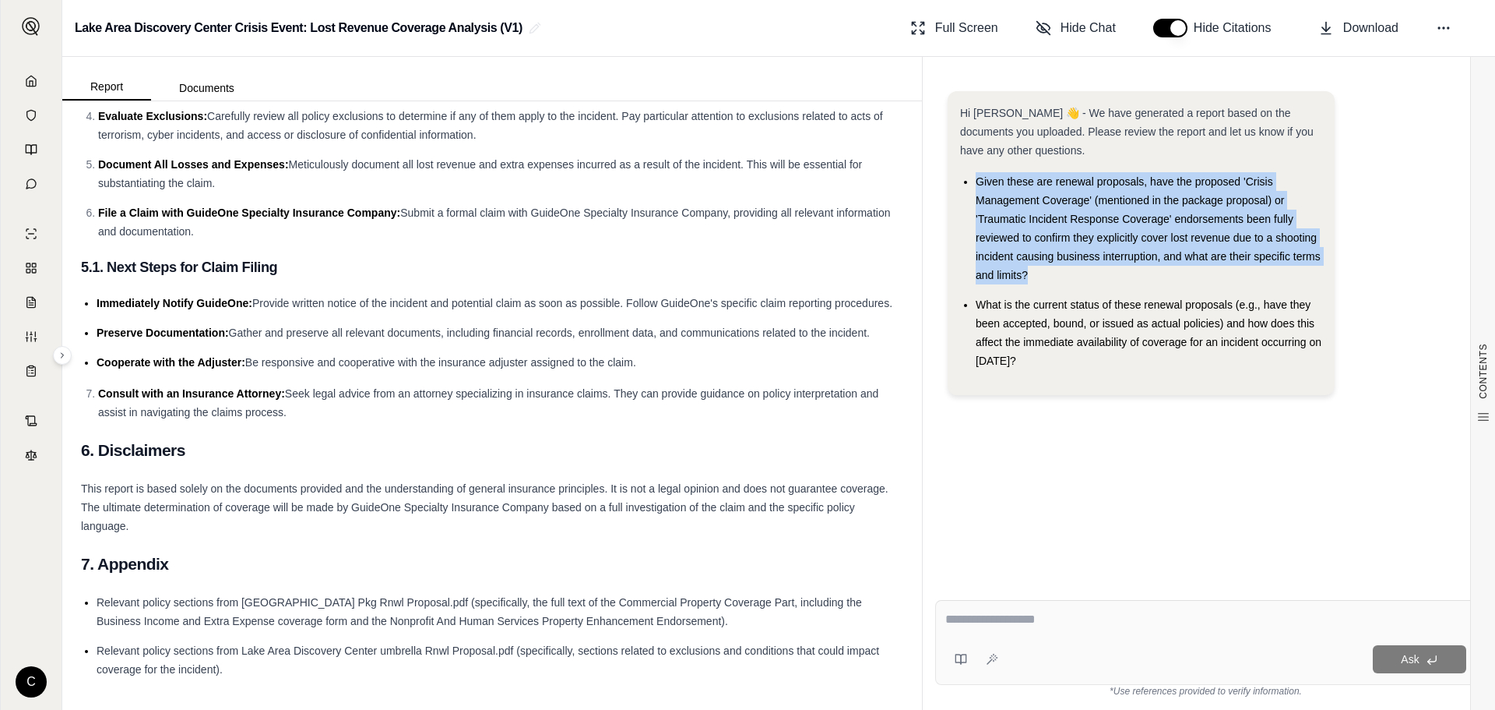
drag, startPoint x: 1029, startPoint y: 272, endPoint x: 976, endPoint y: 171, distance: 114.3
click at [976, 171] on div "Hi [PERSON_NAME] 👋 - We have generated a report based on the documents you uplo…" at bounding box center [1141, 237] width 362 height 266
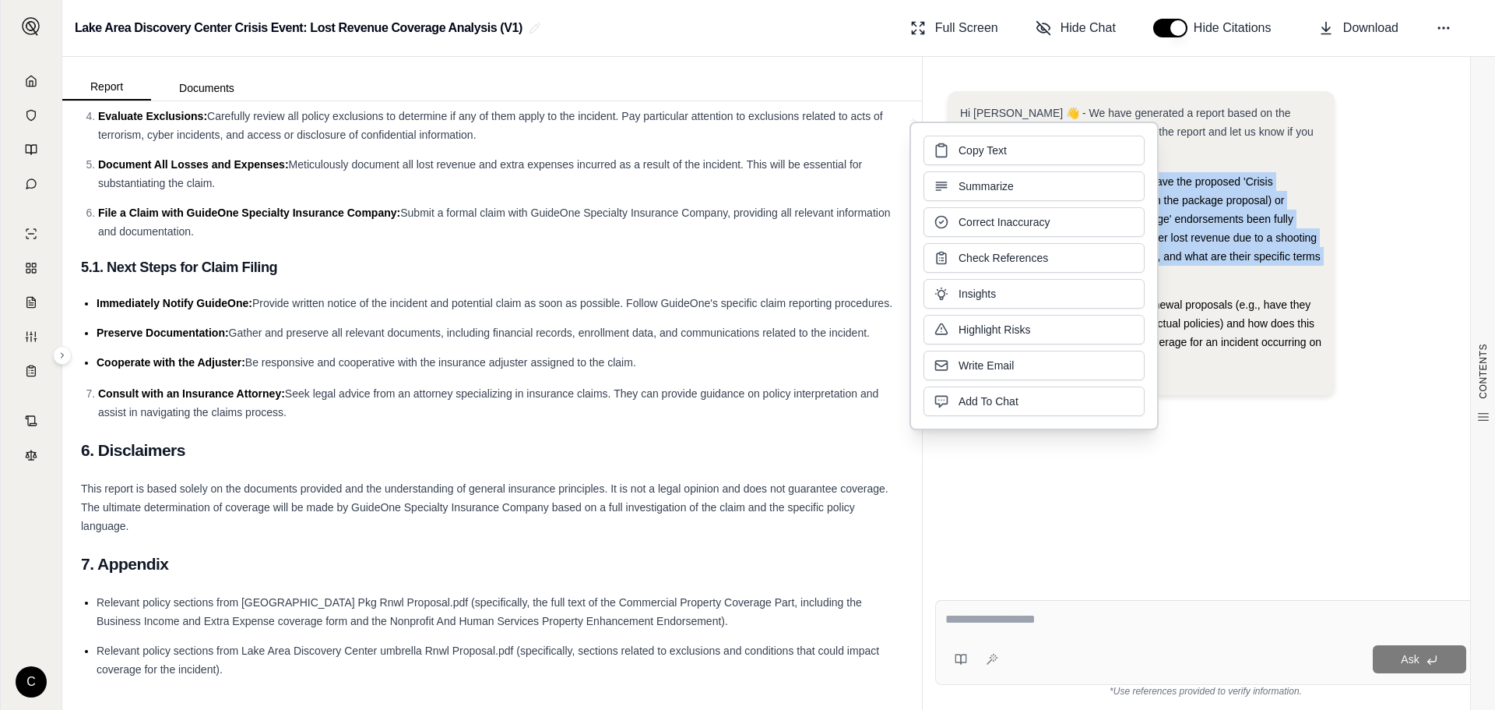
copy span "Given these are renewal proposals, have the proposed 'Crisis Management Coverag…"
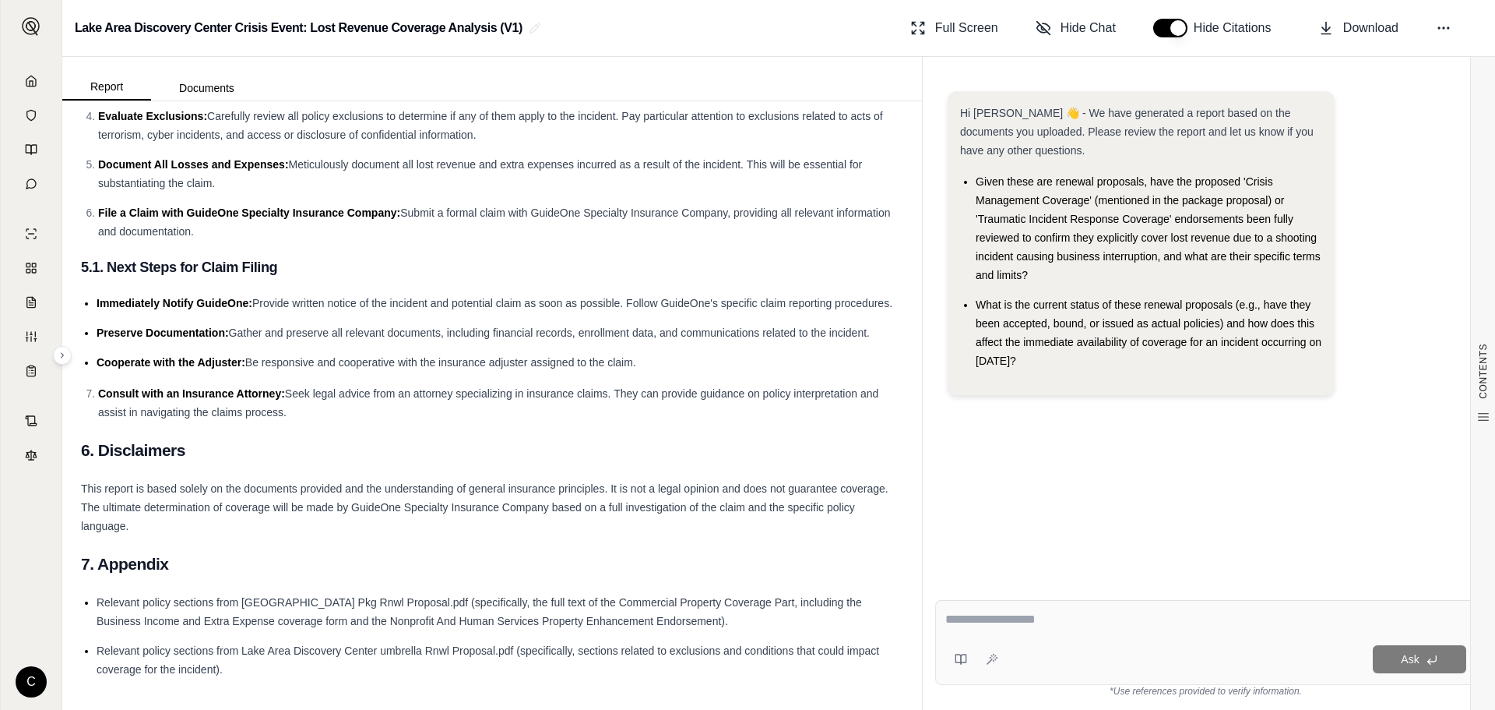
click at [1164, 624] on textarea at bounding box center [1206, 619] width 521 height 19
paste textarea "**********"
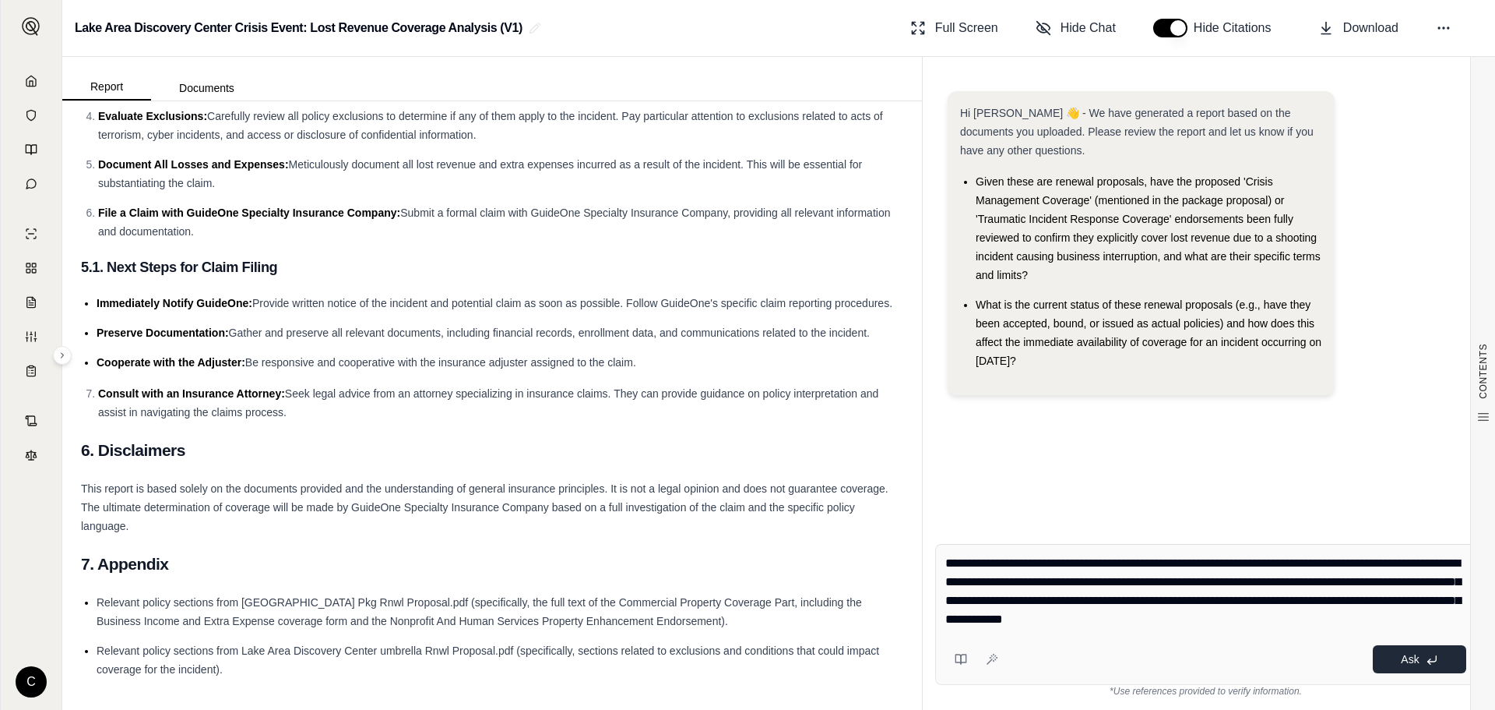
type textarea "**********"
click at [1404, 664] on span "Ask" at bounding box center [1410, 659] width 18 height 12
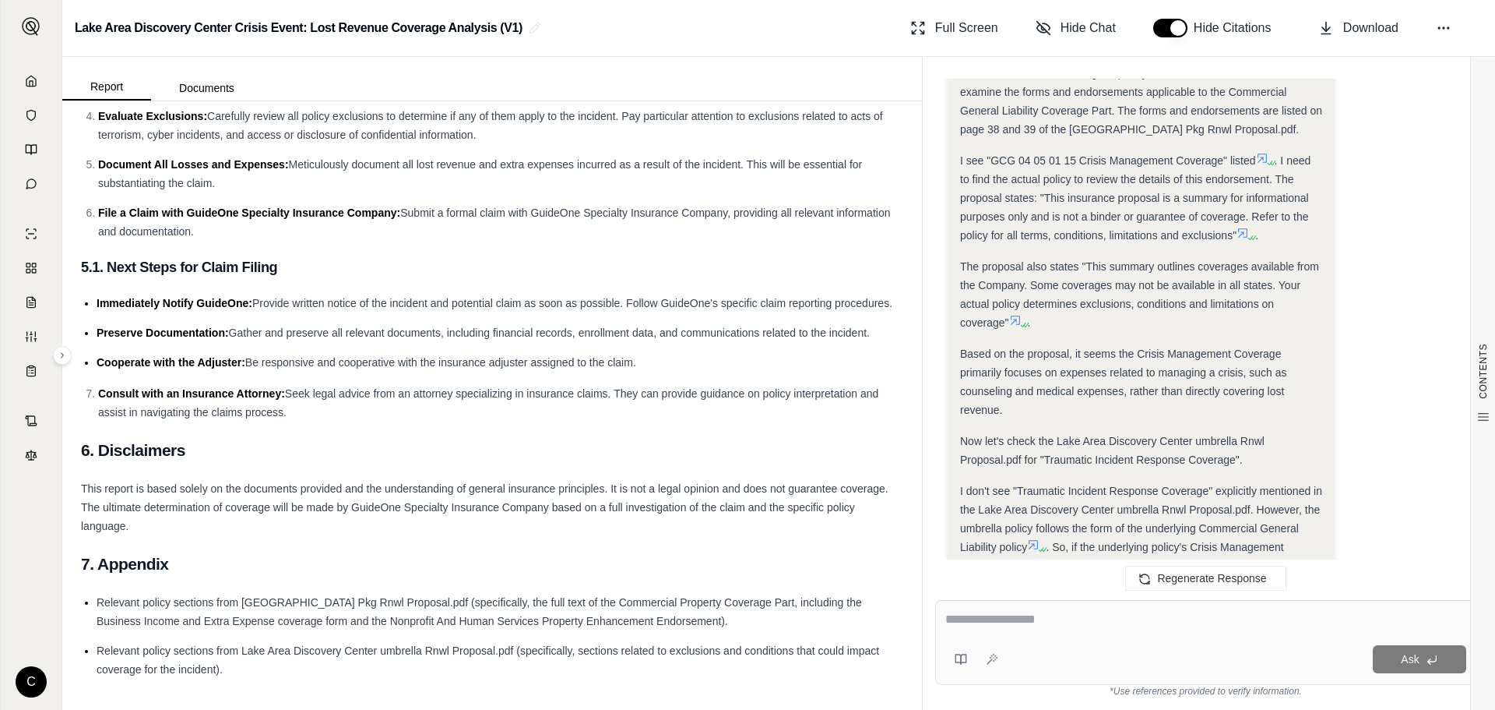
scroll to position [935, 0]
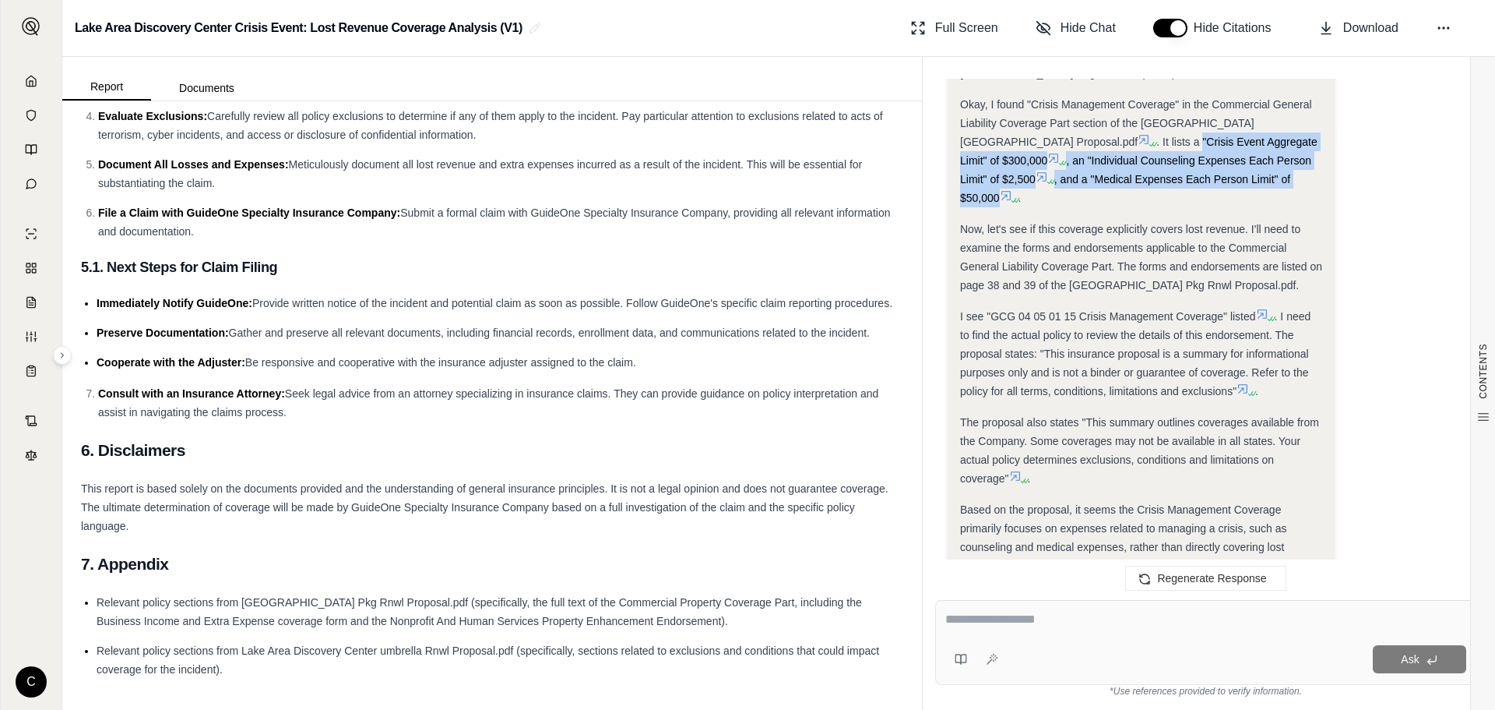
drag, startPoint x: 1255, startPoint y: 199, endPoint x: 1116, endPoint y: 160, distance: 143.8
click at [1116, 160] on div "Okay, I found "Crisis Management Coverage" in the Commercial General Liability …" at bounding box center [1141, 151] width 362 height 112
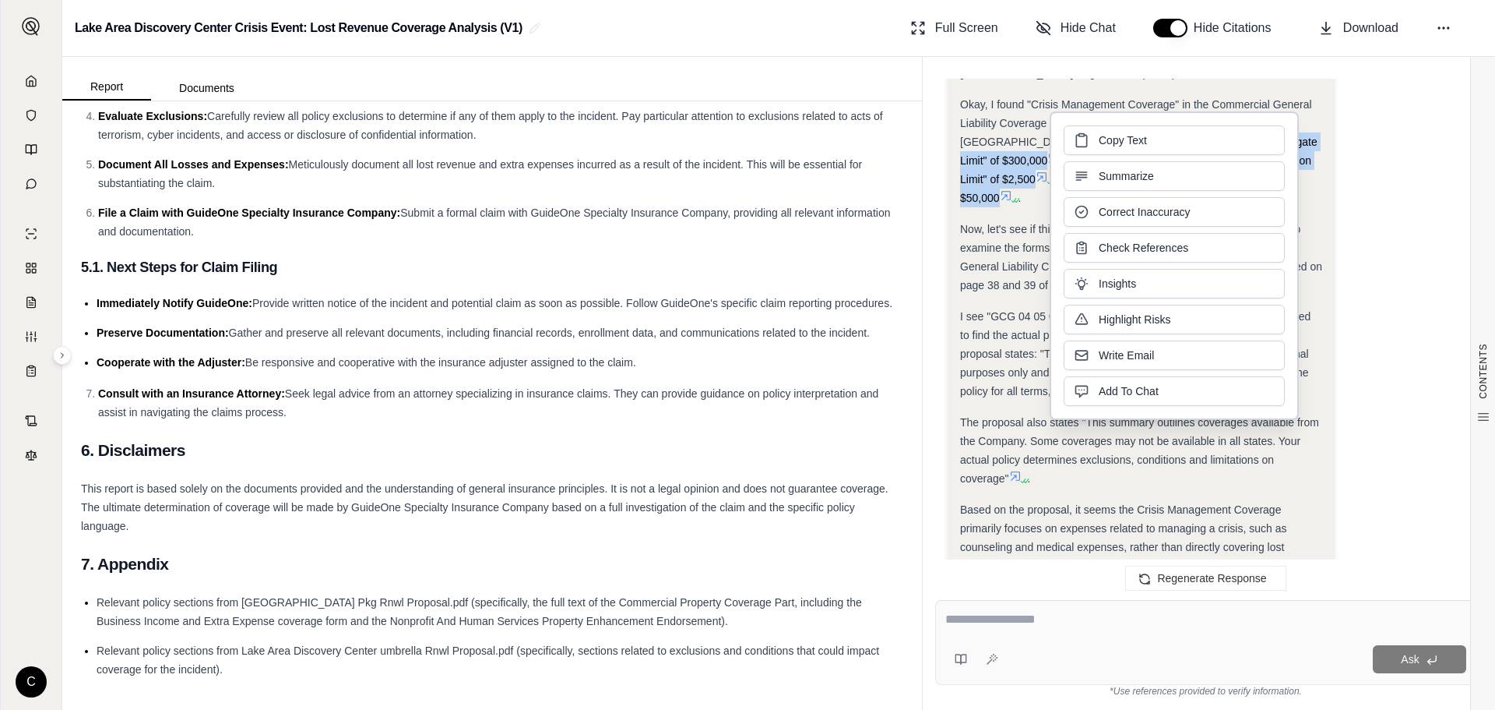
copy div ""Crisis Event Aggregate Limit" of $300,000 , an "Individual Counseling Expenses…"
click at [755, 462] on h2 "6. Disclaimers" at bounding box center [492, 450] width 822 height 33
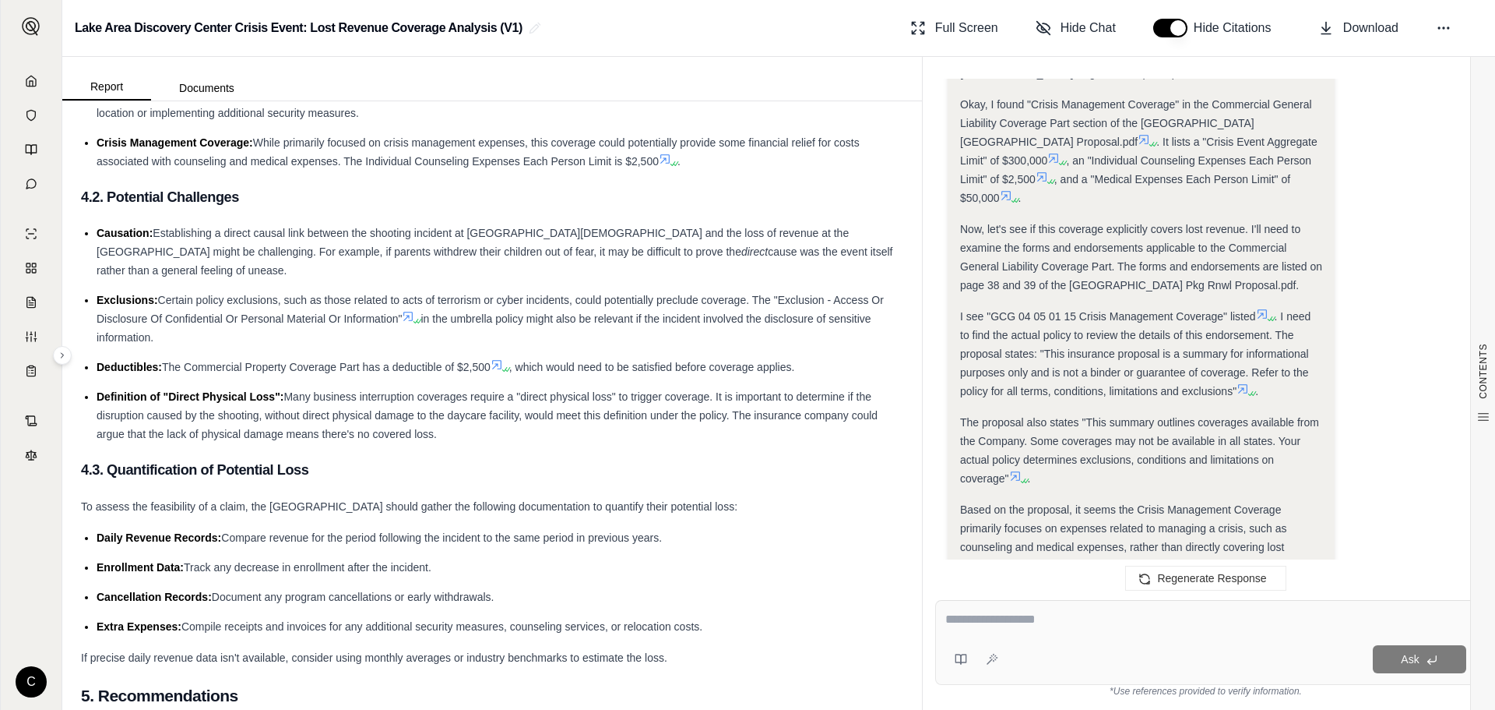
scroll to position [2075, 0]
drag, startPoint x: 492, startPoint y: 368, endPoint x: 242, endPoint y: 375, distance: 250.1
click at [242, 375] on ul "Causation: Establishing a direct causal link between the shooting incident at […" at bounding box center [492, 331] width 822 height 220
click at [760, 430] on li "Definition of "Direct Physical Loss": Many business interruption coverages requ…" at bounding box center [500, 413] width 807 height 56
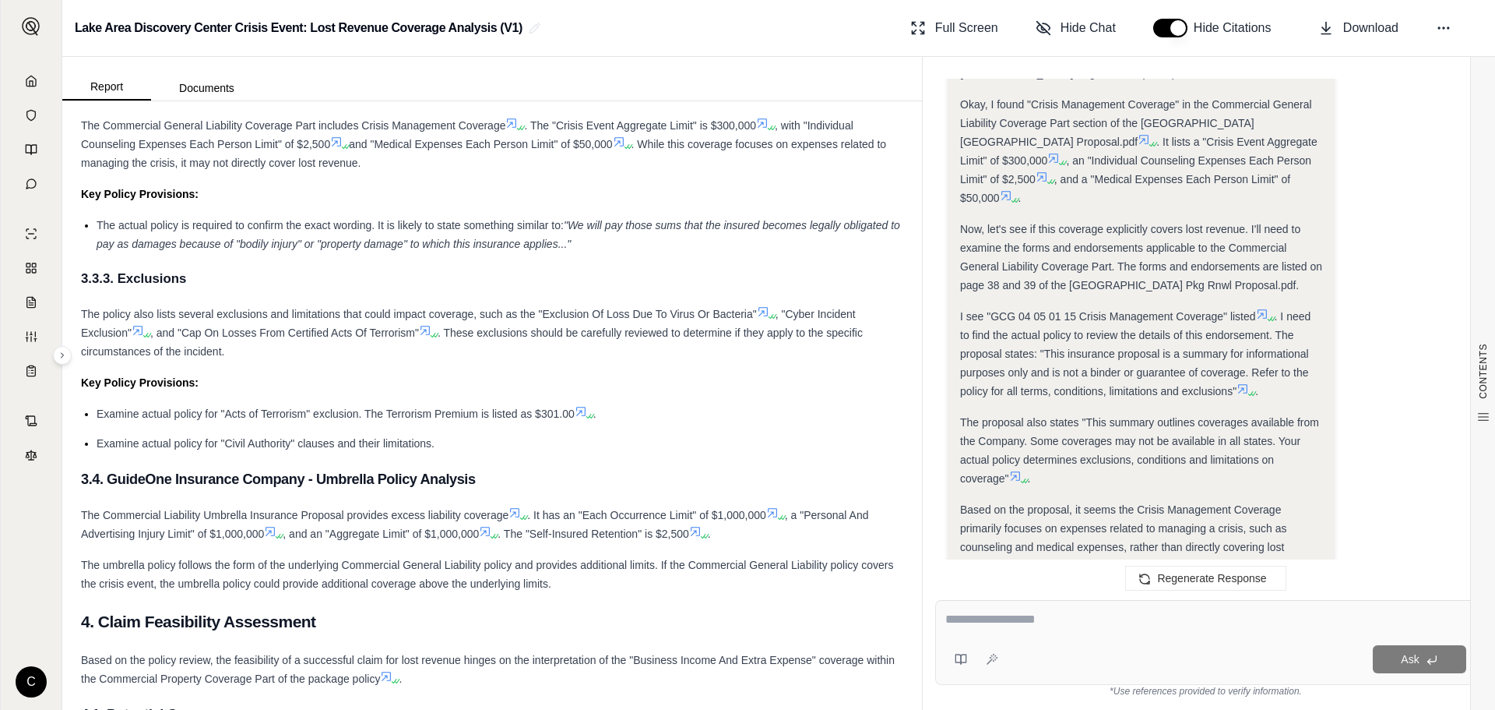
scroll to position [1218, 0]
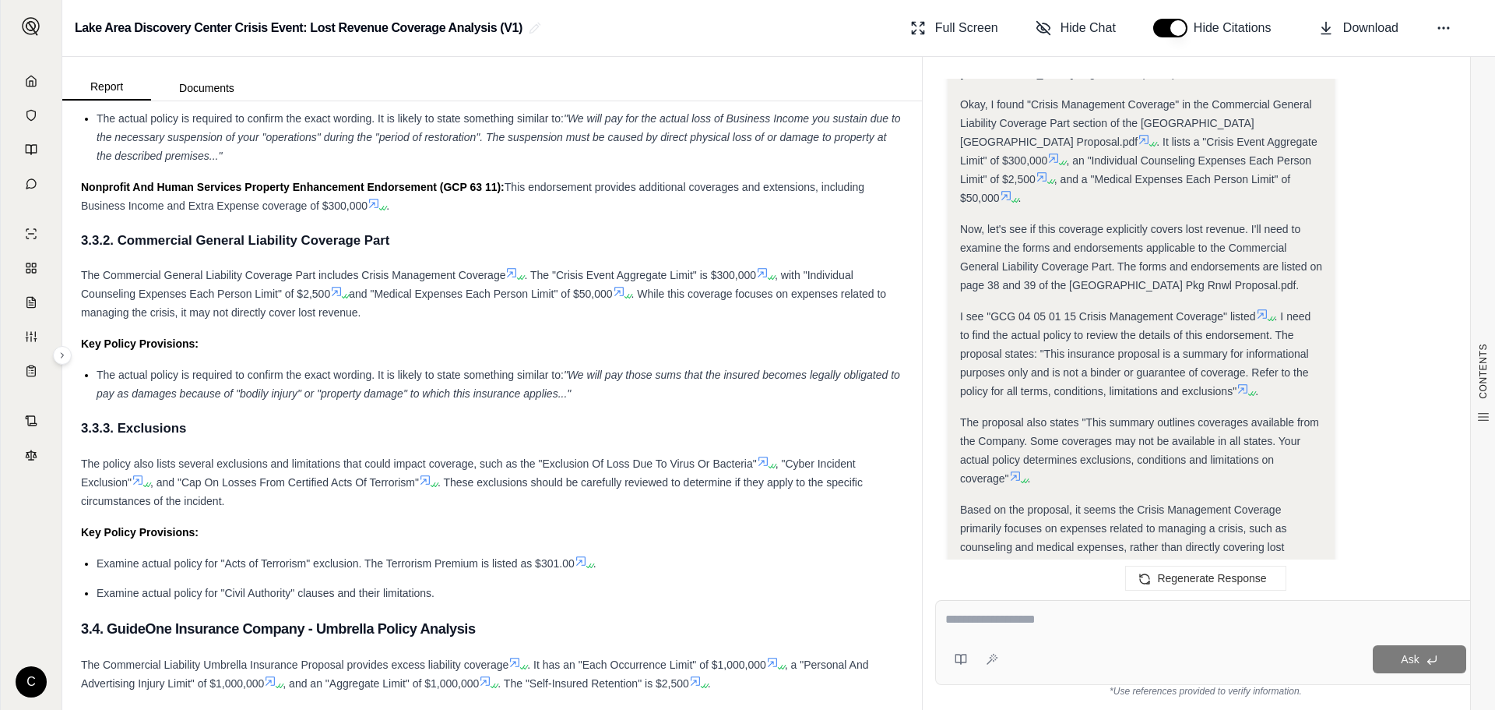
click at [1167, 27] on button "button" at bounding box center [1170, 28] width 34 height 19
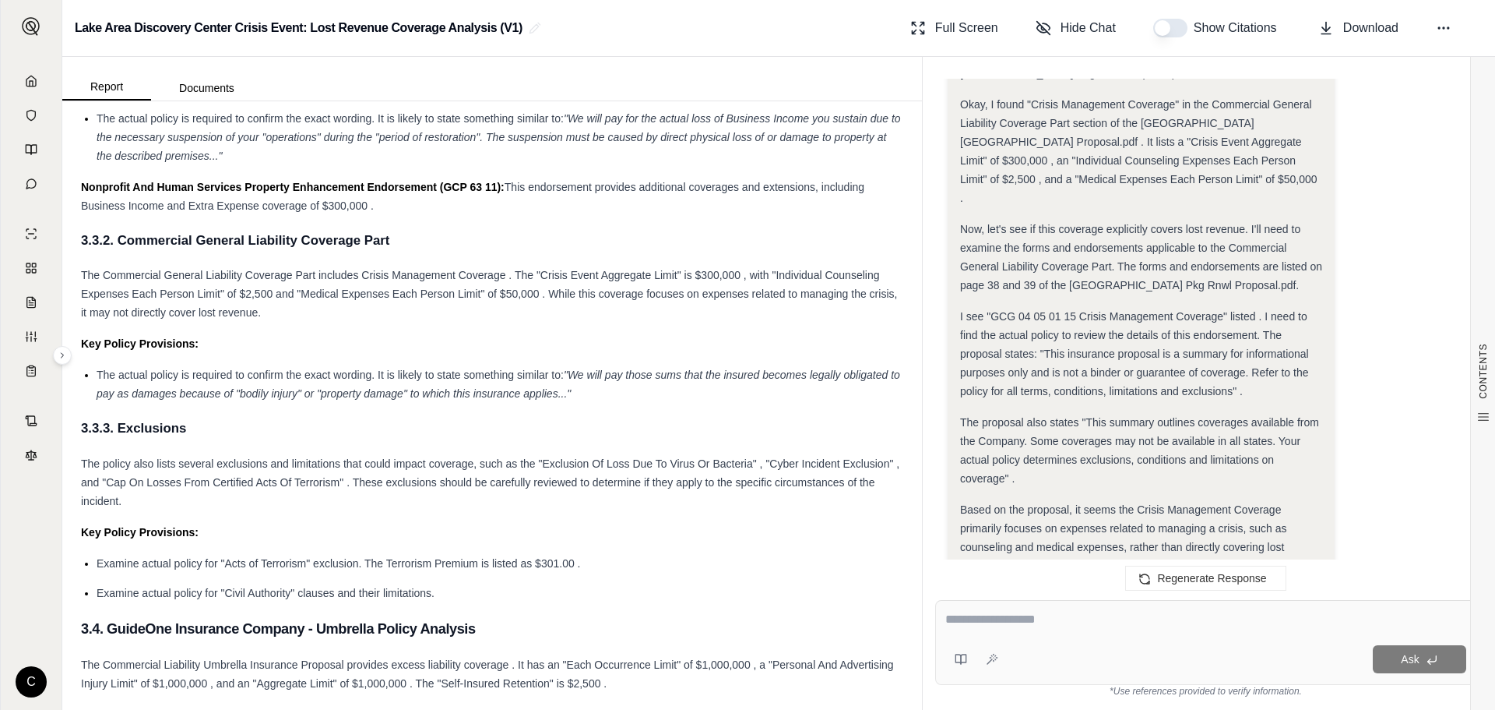
scroll to position [907, 0]
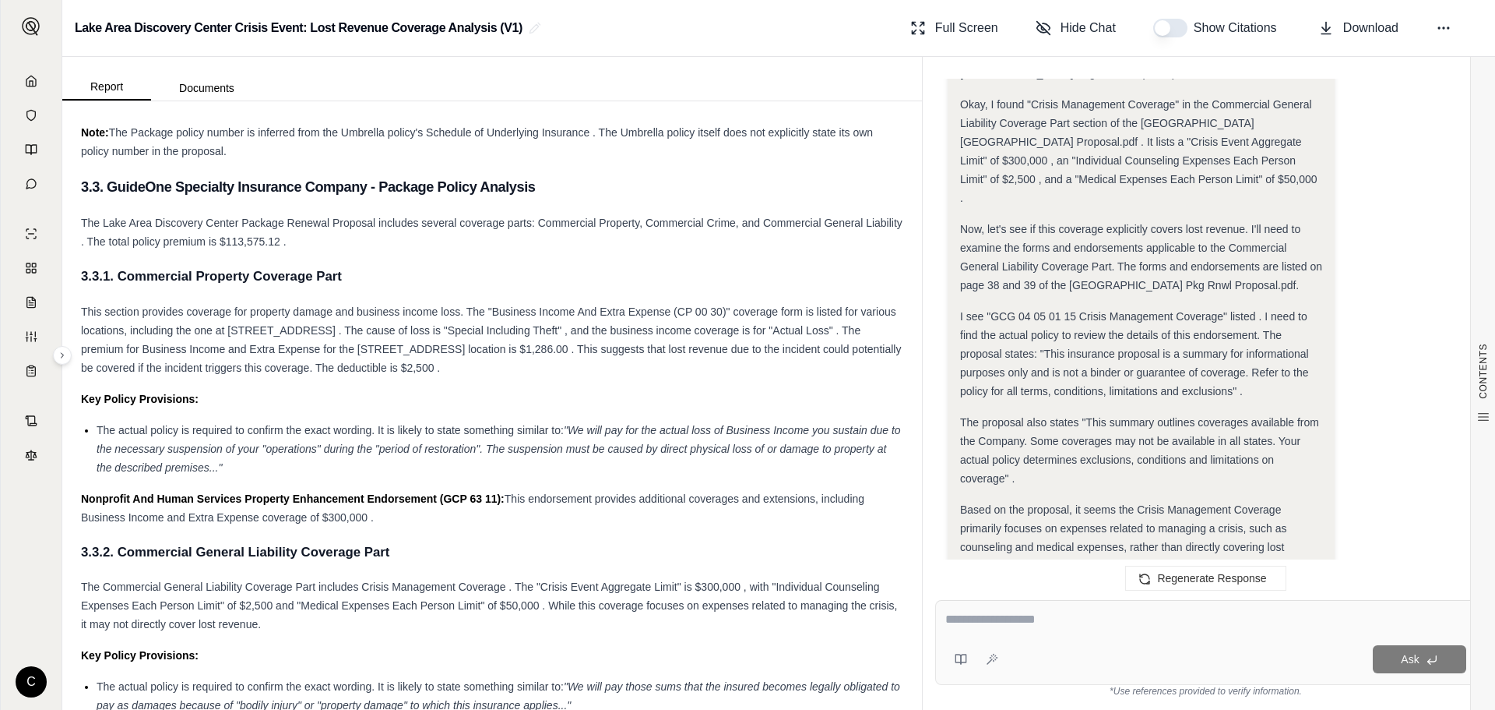
drag, startPoint x: 485, startPoint y: 368, endPoint x: 390, endPoint y: 370, distance: 95.0
click at [390, 370] on span "This section provides coverage for property damage and business income loss. Th…" at bounding box center [491, 339] width 820 height 69
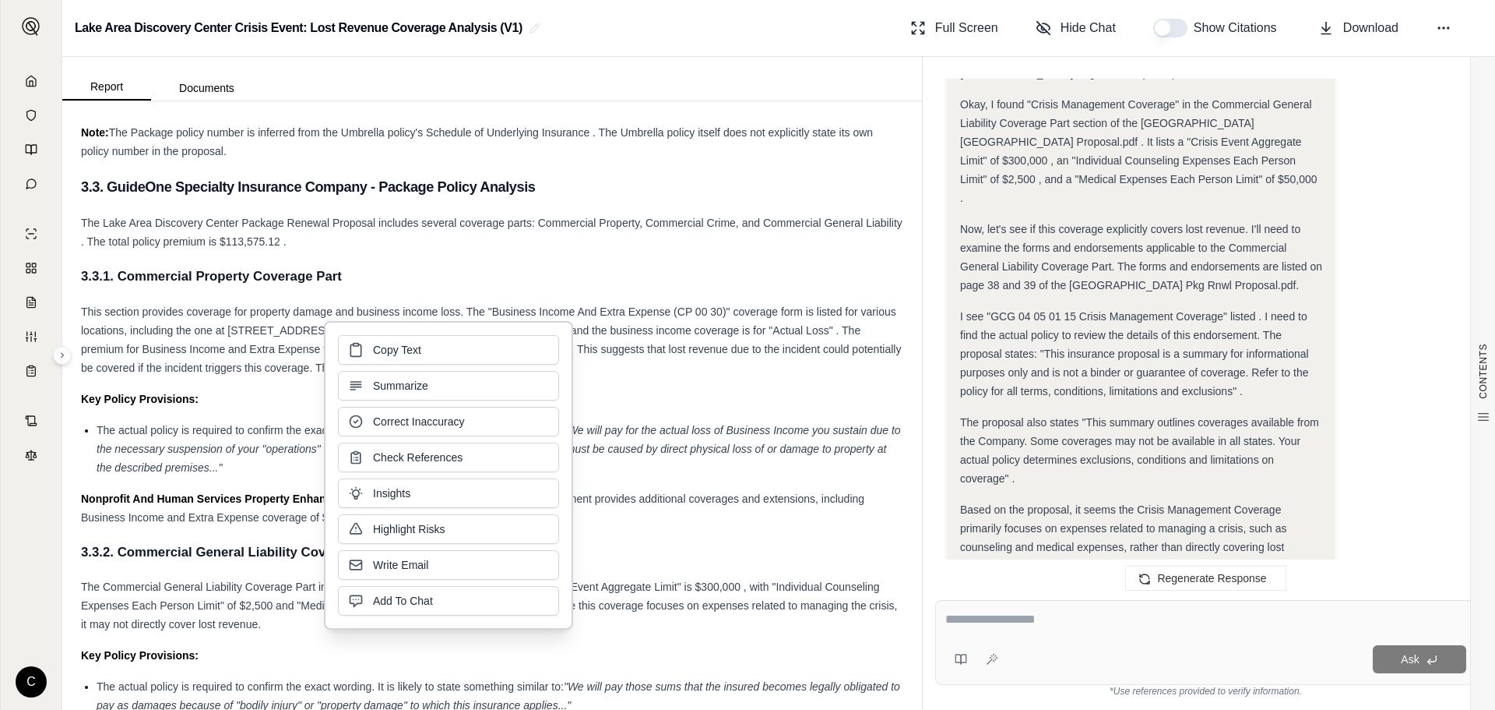
copy span "deductible is $2,500"
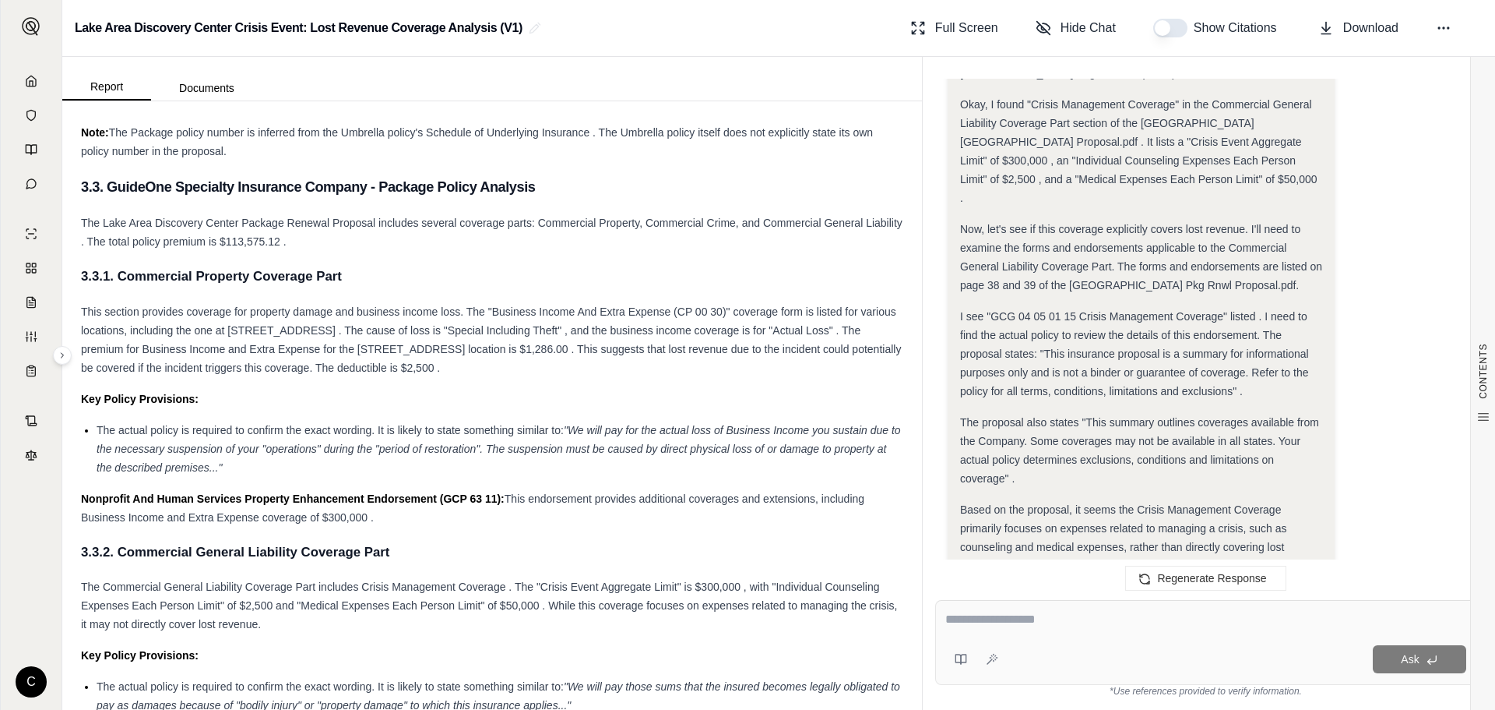
click at [826, 269] on h4 "3.3.1. Commercial Property Coverage Part" at bounding box center [492, 276] width 822 height 26
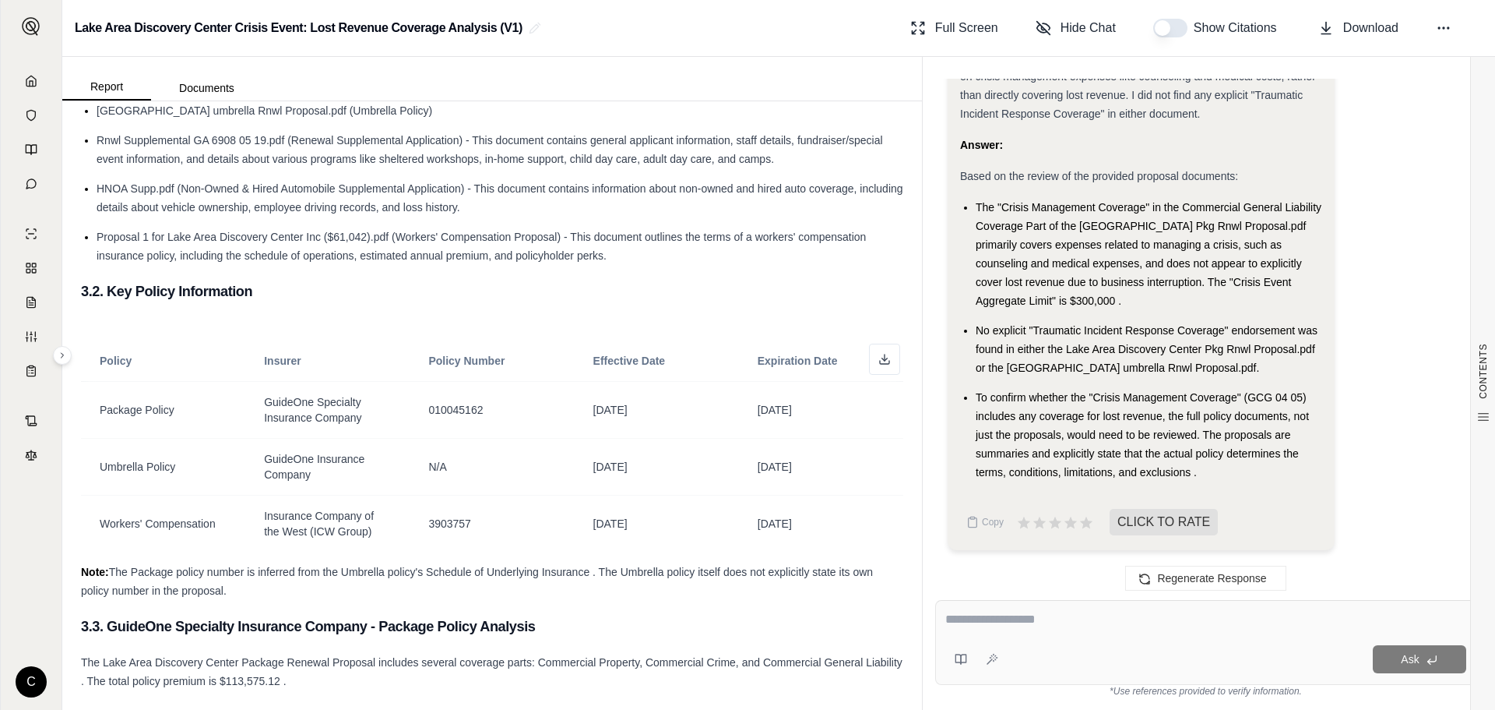
scroll to position [857, 0]
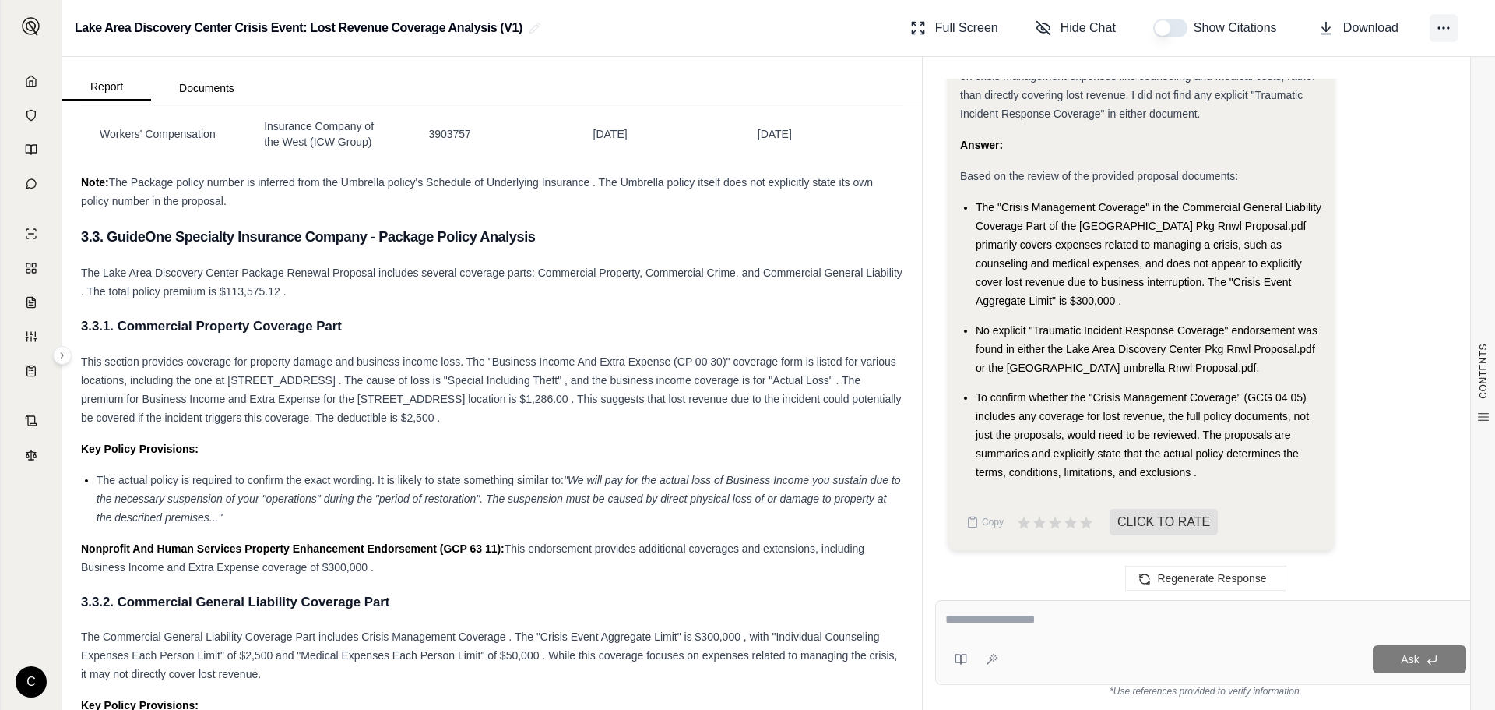
click at [1450, 30] on icon at bounding box center [1444, 28] width 16 height 16
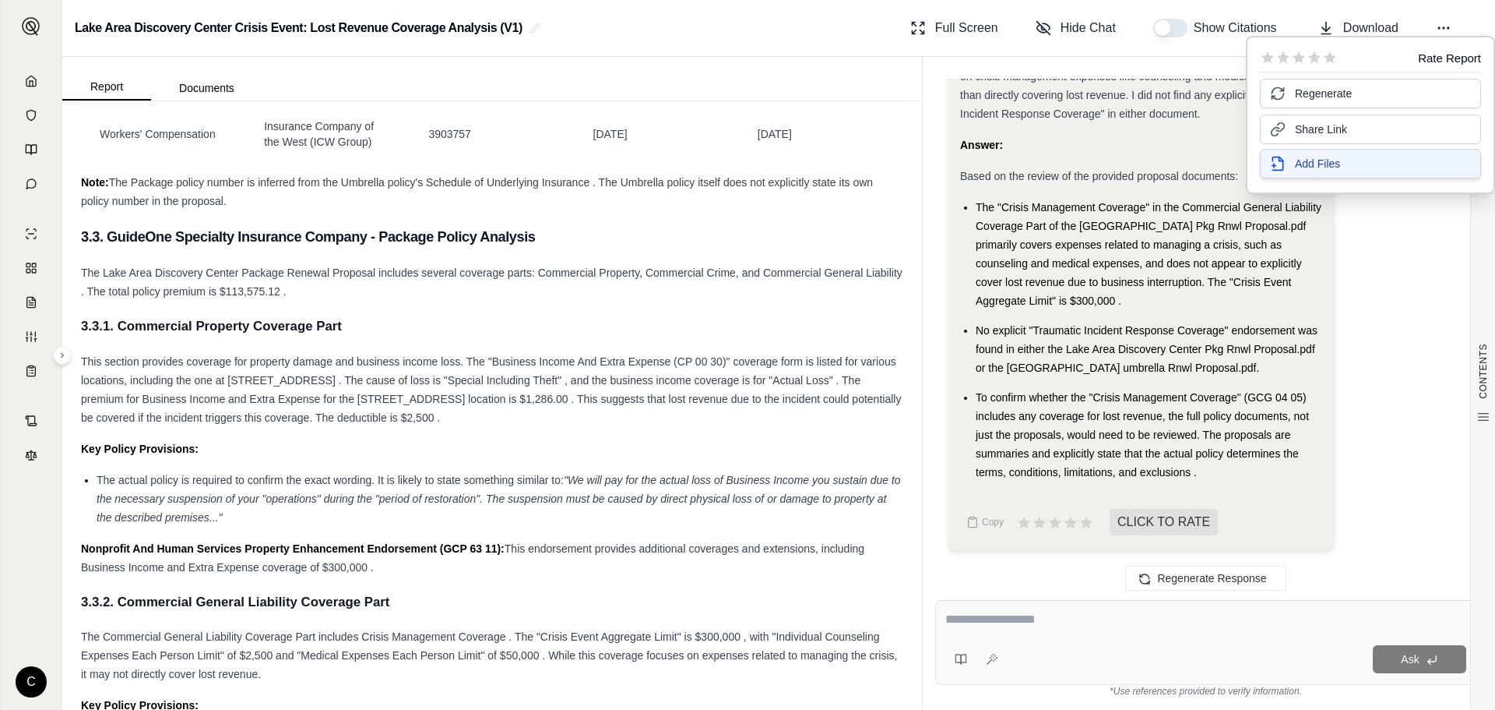
click at [1348, 163] on button "Add Files" at bounding box center [1370, 164] width 221 height 30
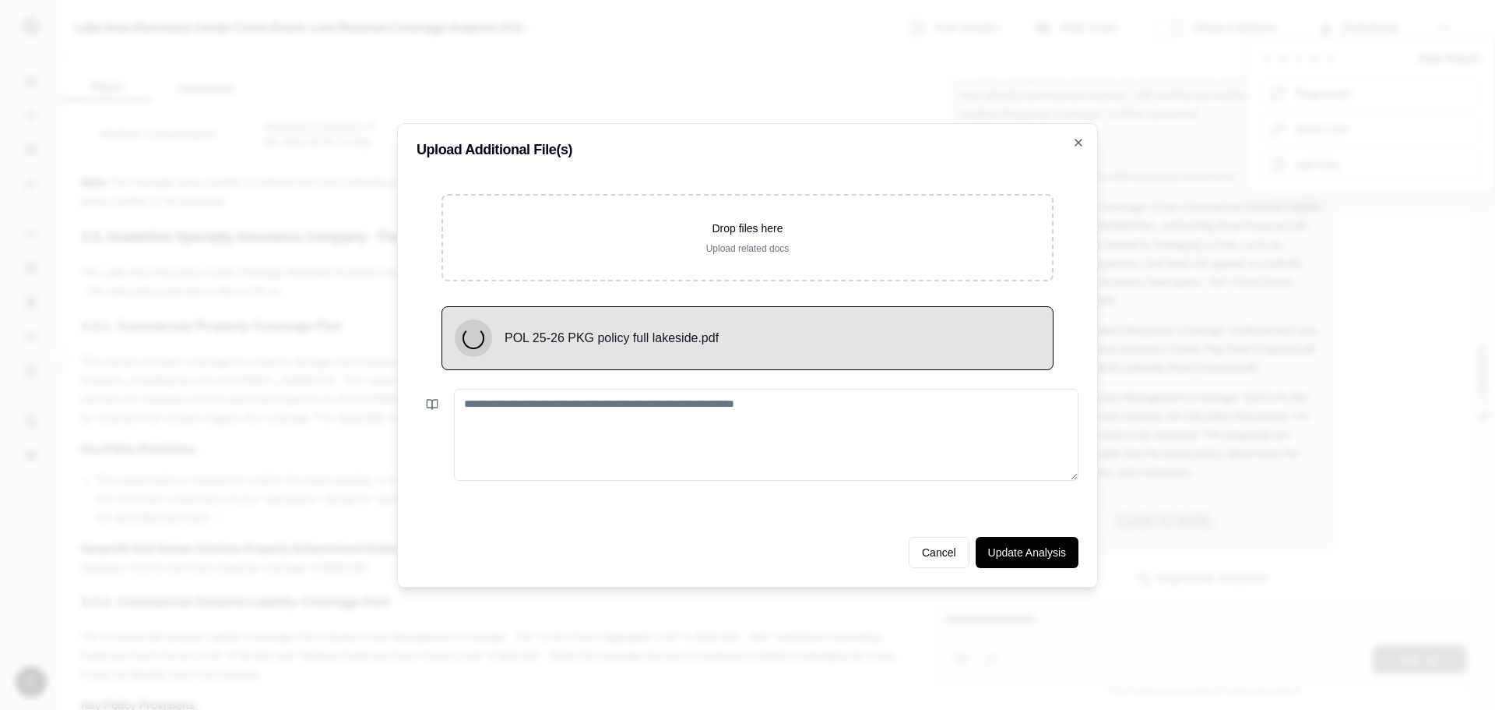
click at [619, 449] on textarea at bounding box center [766, 435] width 625 height 92
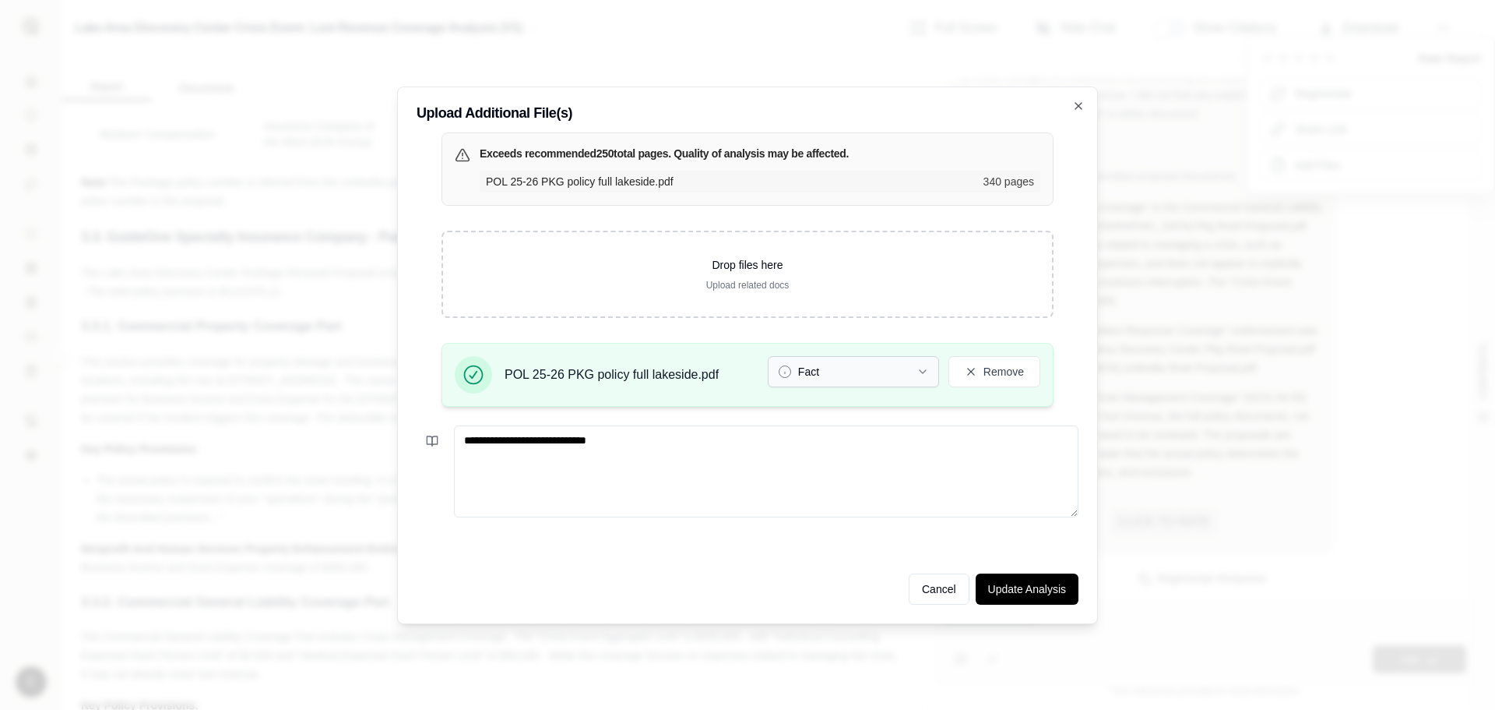
type textarea "**********"
click at [899, 372] on button "Fact" at bounding box center [853, 371] width 171 height 31
click at [1023, 586] on button "Update Analysis" at bounding box center [1027, 588] width 103 height 31
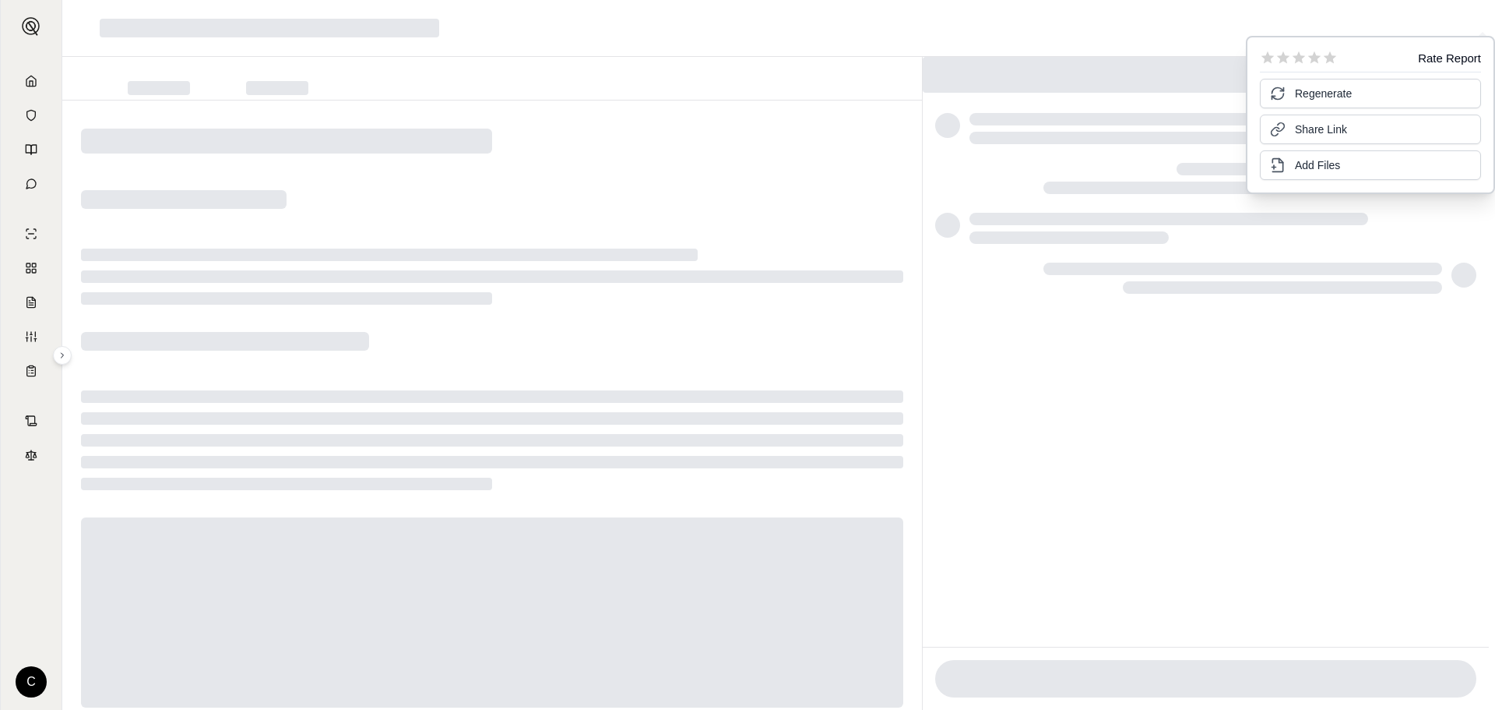
click at [579, 150] on div at bounding box center [492, 426] width 860 height 653
click at [24, 80] on link at bounding box center [31, 80] width 42 height 31
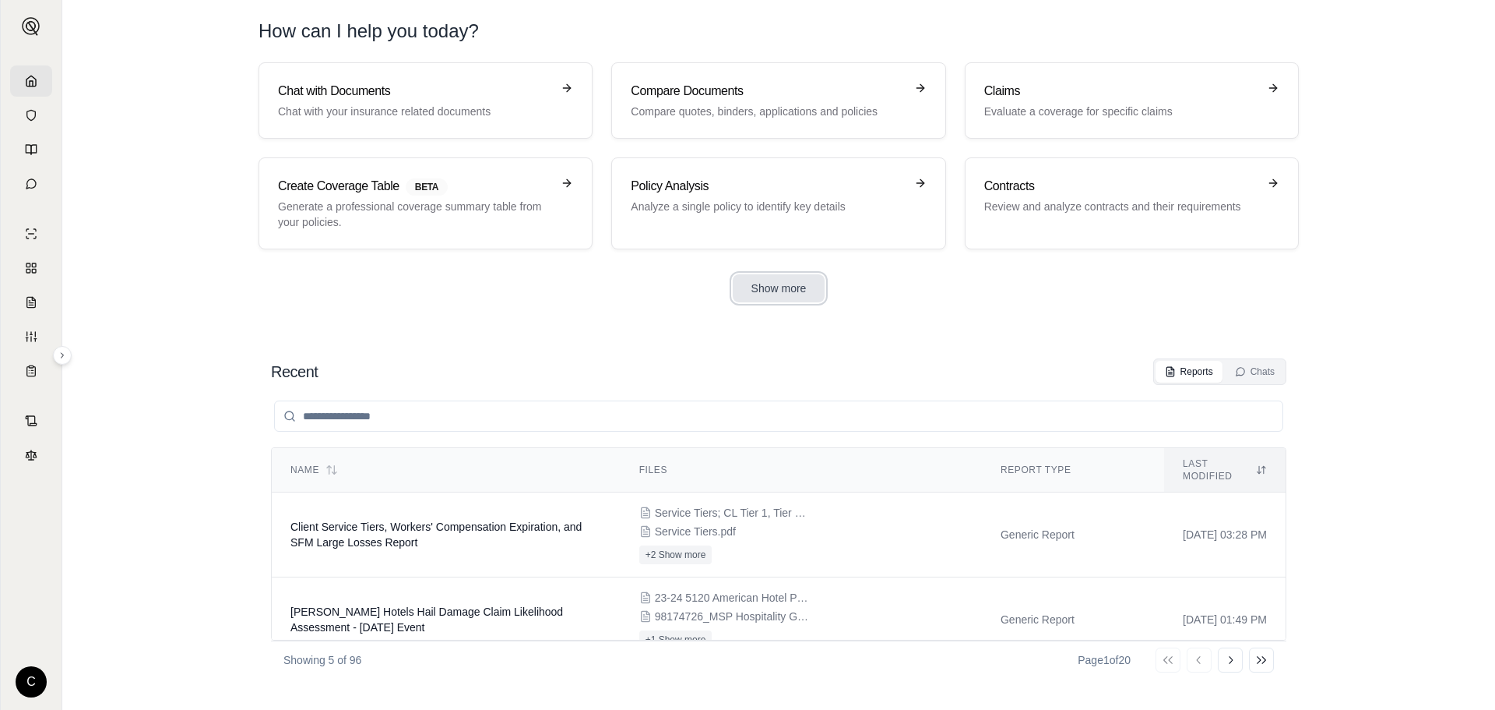
click at [791, 287] on button "Show more" at bounding box center [779, 288] width 93 height 28
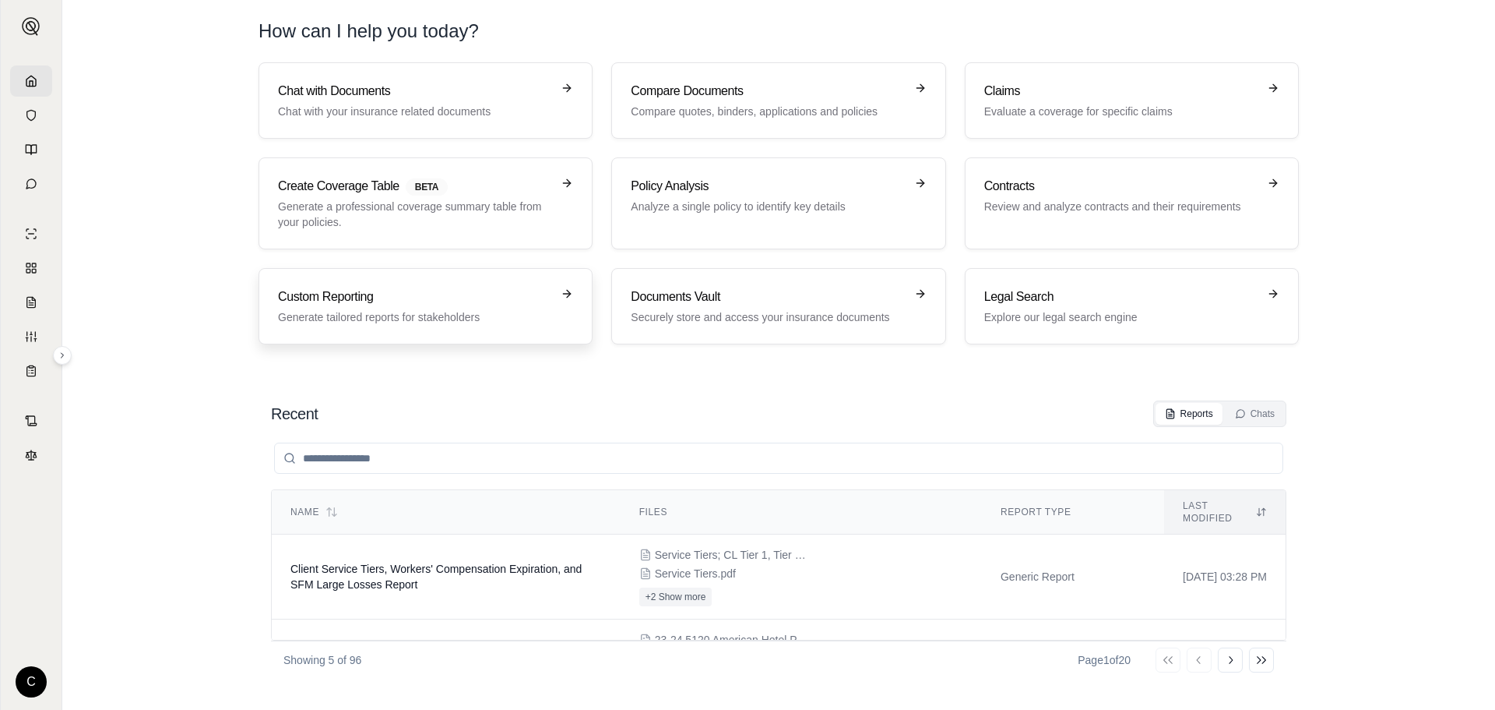
click at [342, 301] on h3 "Custom Reporting" at bounding box center [414, 296] width 273 height 19
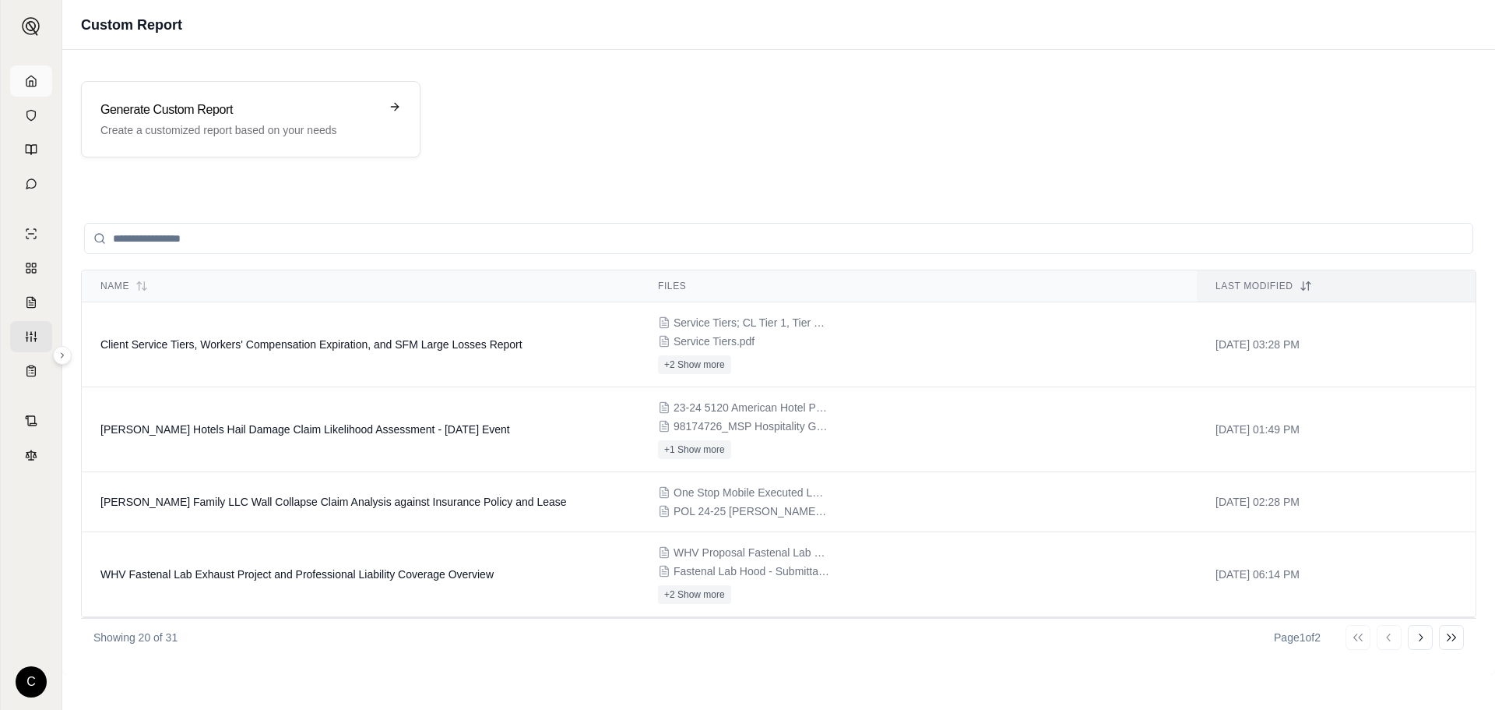
click at [28, 83] on icon at bounding box center [31, 81] width 12 height 12
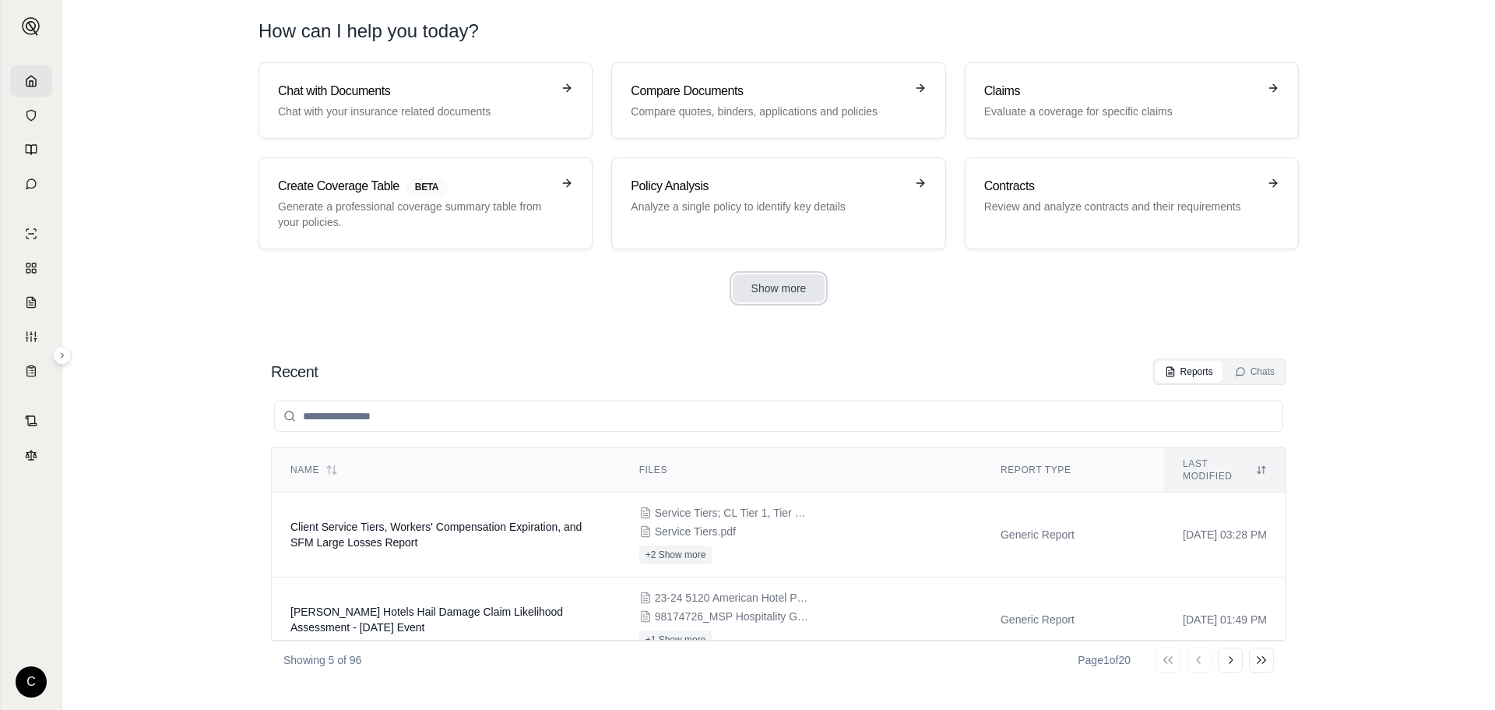
click at [784, 290] on button "Show more" at bounding box center [779, 288] width 93 height 28
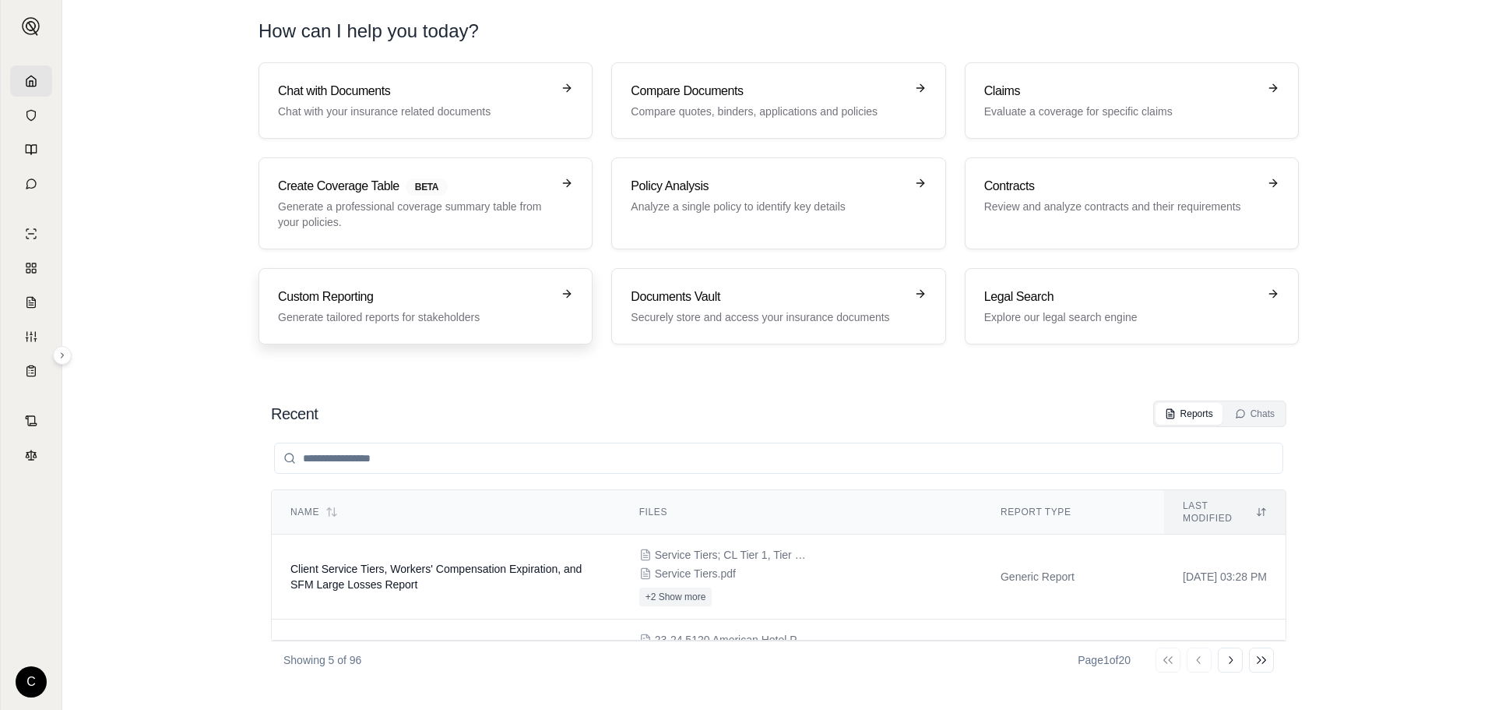
click at [425, 304] on h3 "Custom Reporting" at bounding box center [414, 296] width 273 height 19
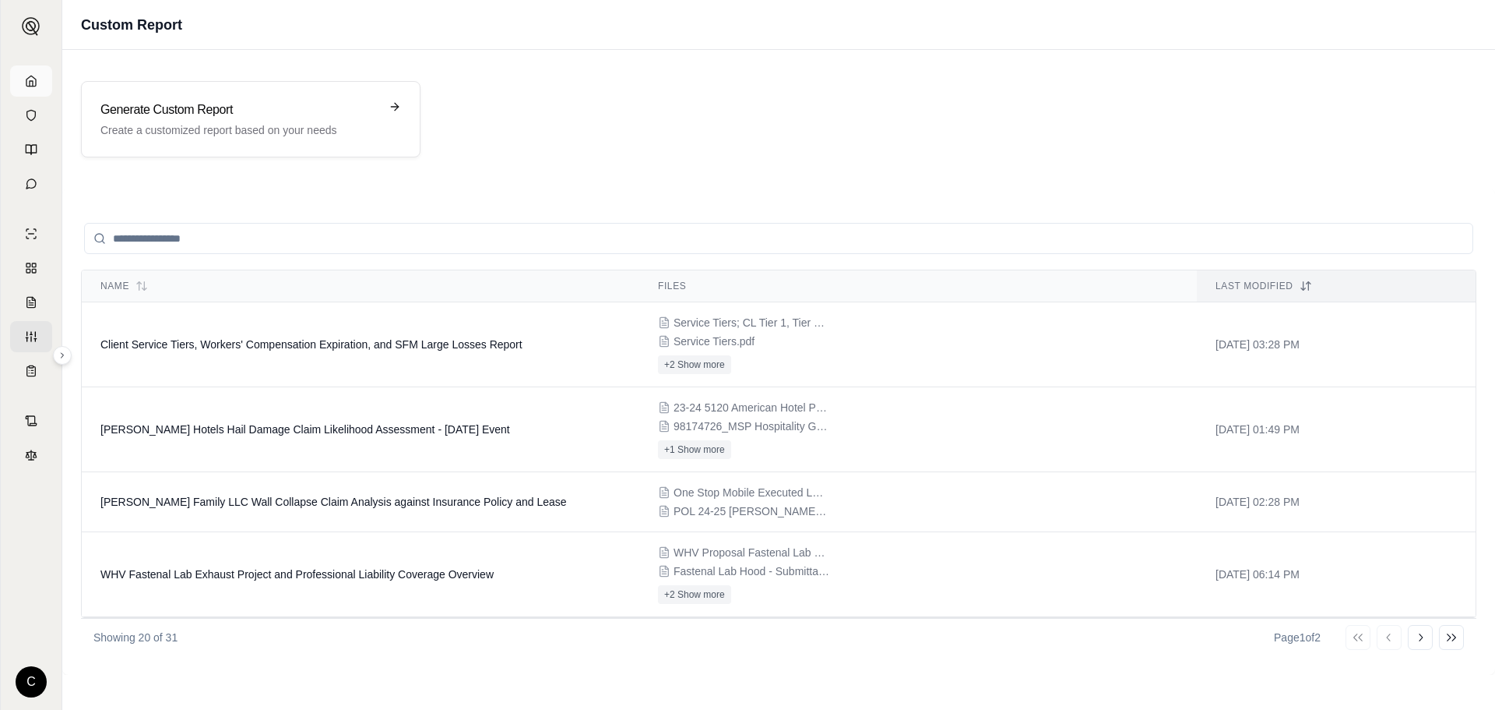
click at [26, 83] on icon at bounding box center [30, 81] width 9 height 10
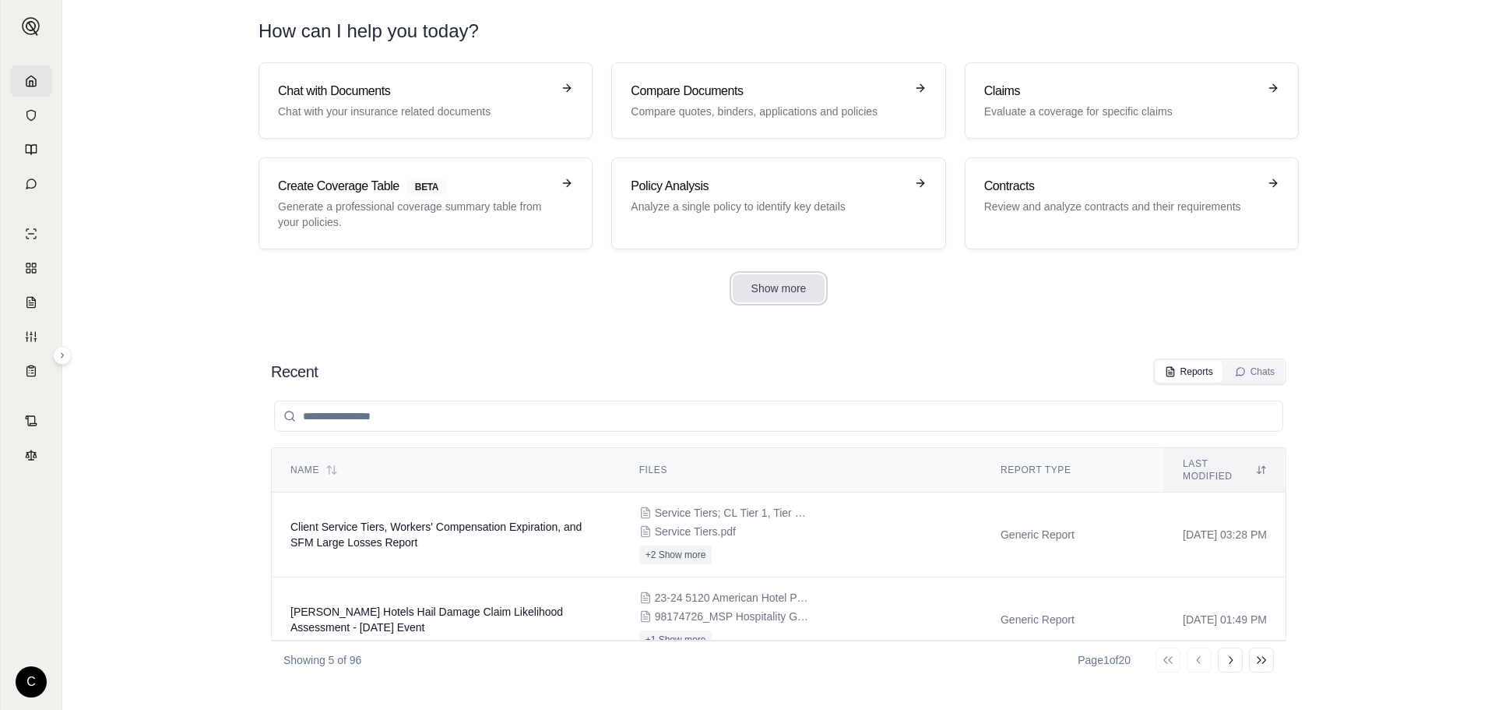
click at [779, 286] on button "Show more" at bounding box center [779, 288] width 93 height 28
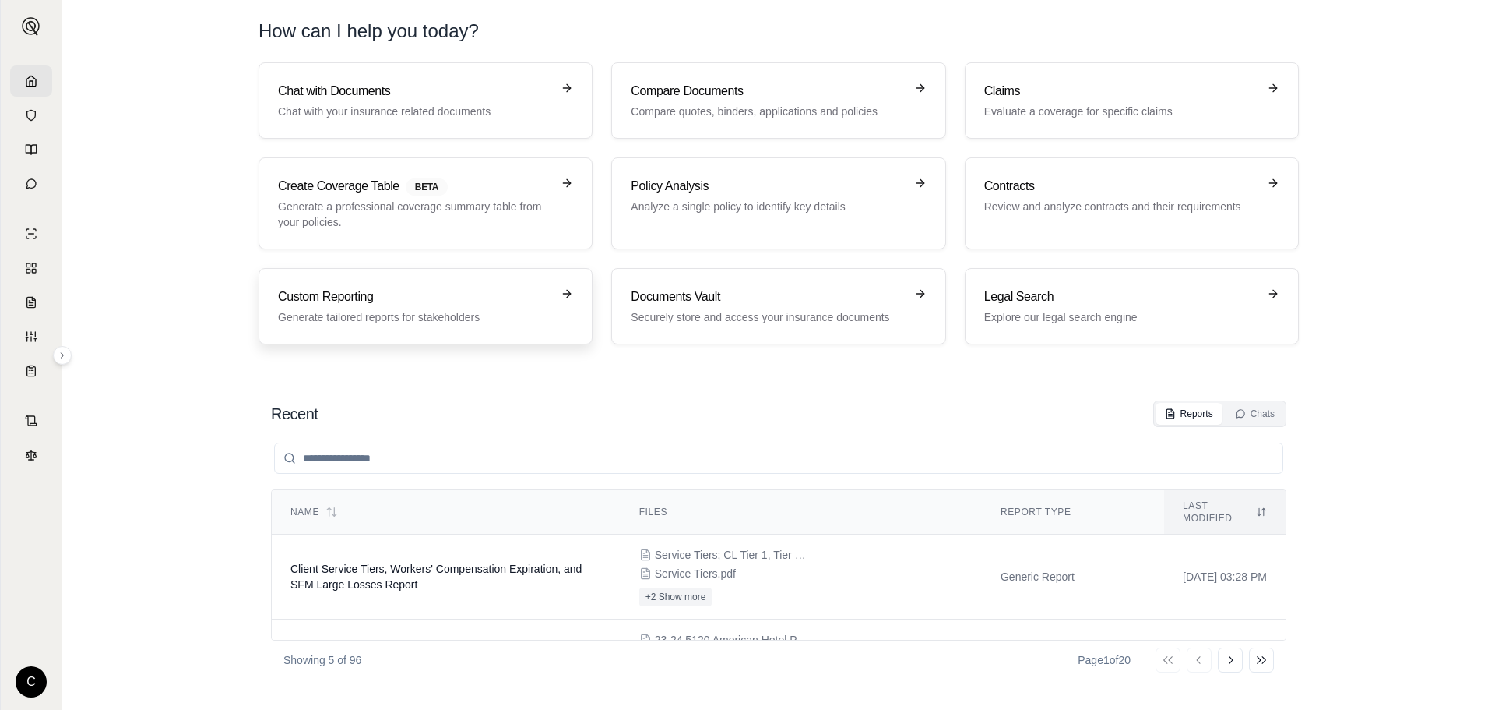
click at [378, 322] on p "Generate tailored reports for stakeholders" at bounding box center [414, 317] width 273 height 16
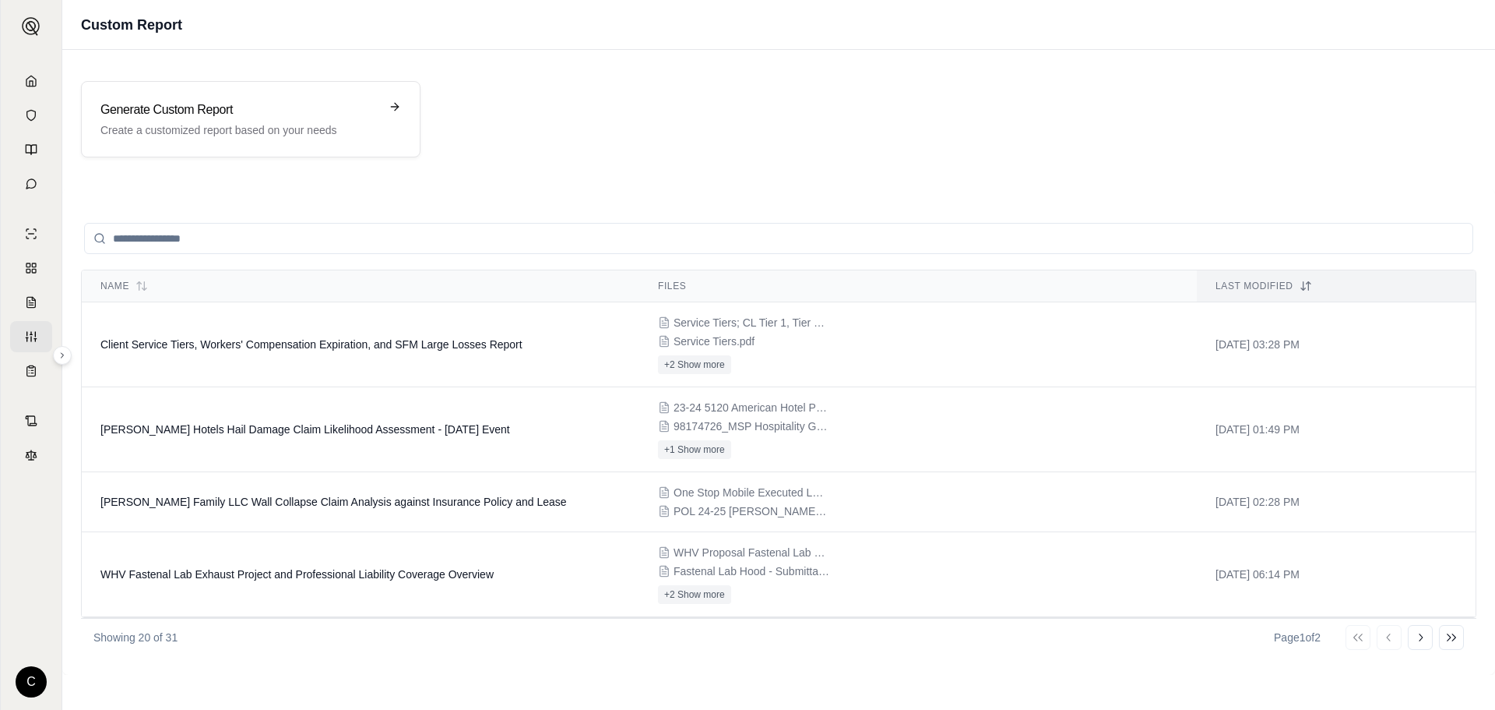
click at [361, 241] on input "search" at bounding box center [778, 238] width 1389 height 31
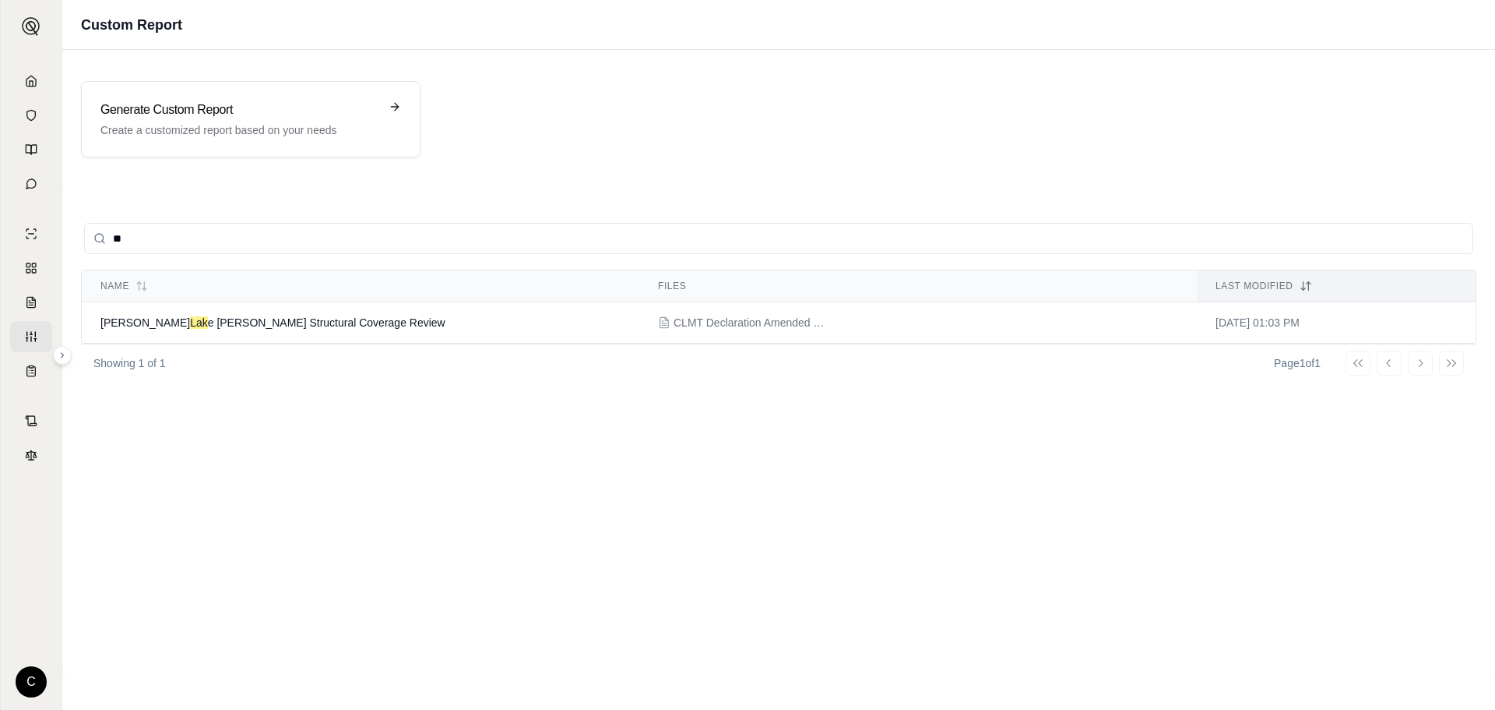
type input "*"
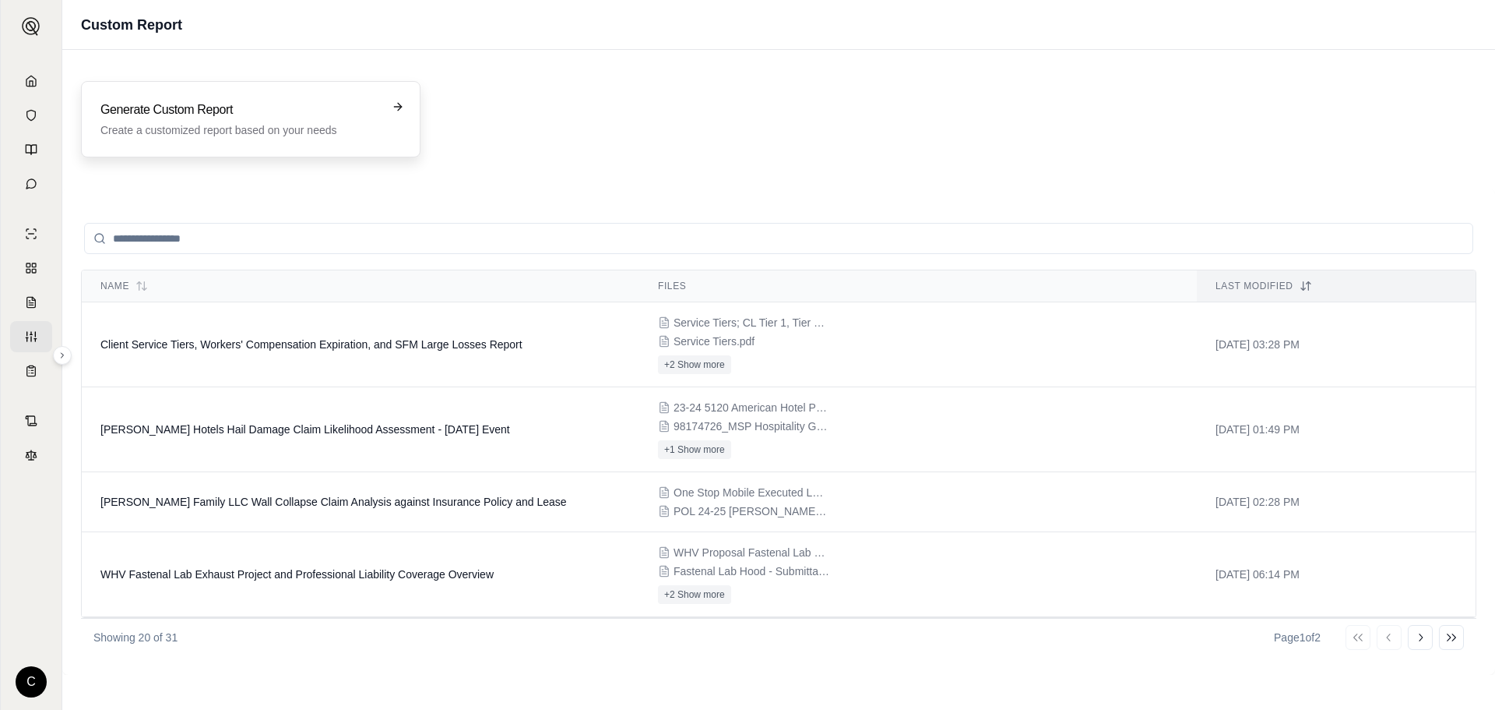
click at [205, 132] on p "Create a customized report based on your needs" at bounding box center [239, 130] width 279 height 16
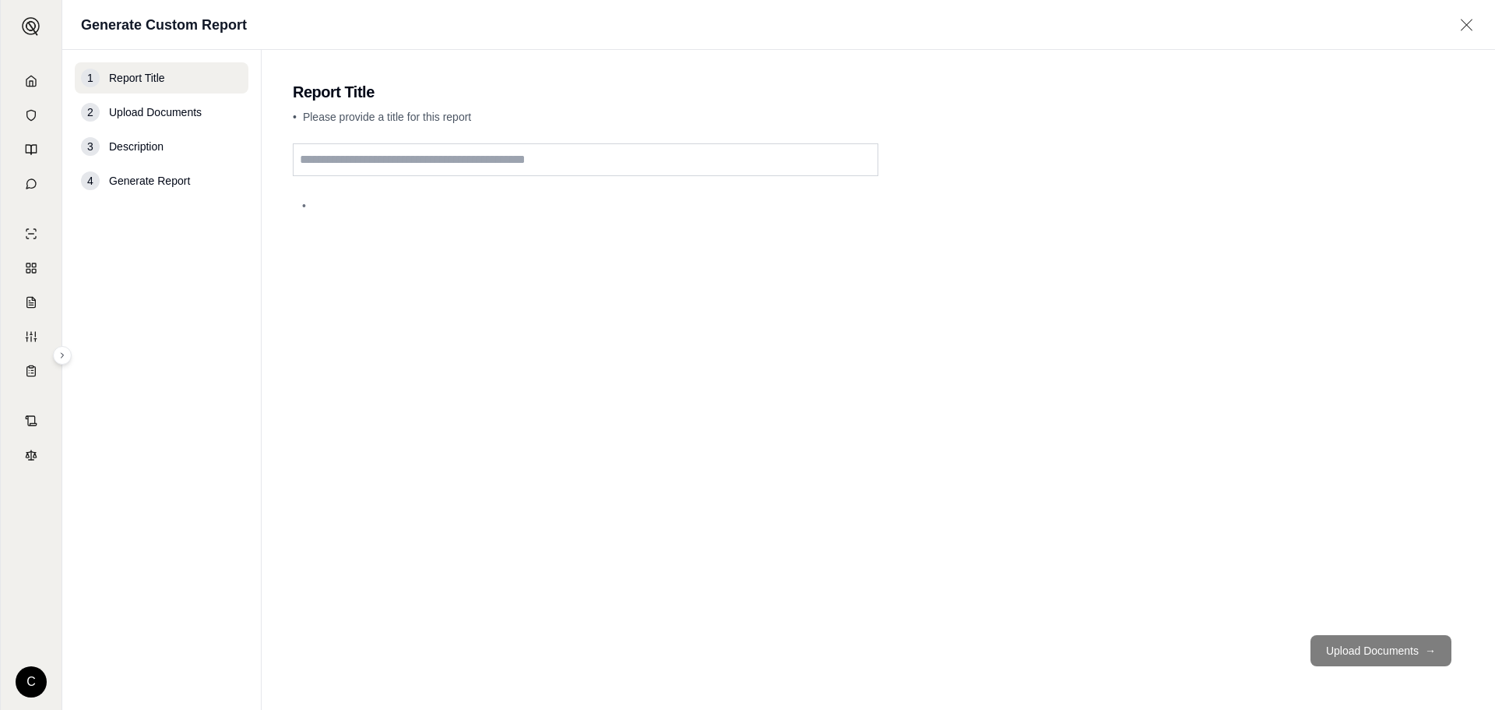
click at [538, 157] on input "text" at bounding box center [586, 159] width 586 height 33
type input "**********"
click at [1386, 640] on button "Upload Documents →" at bounding box center [1381, 650] width 141 height 31
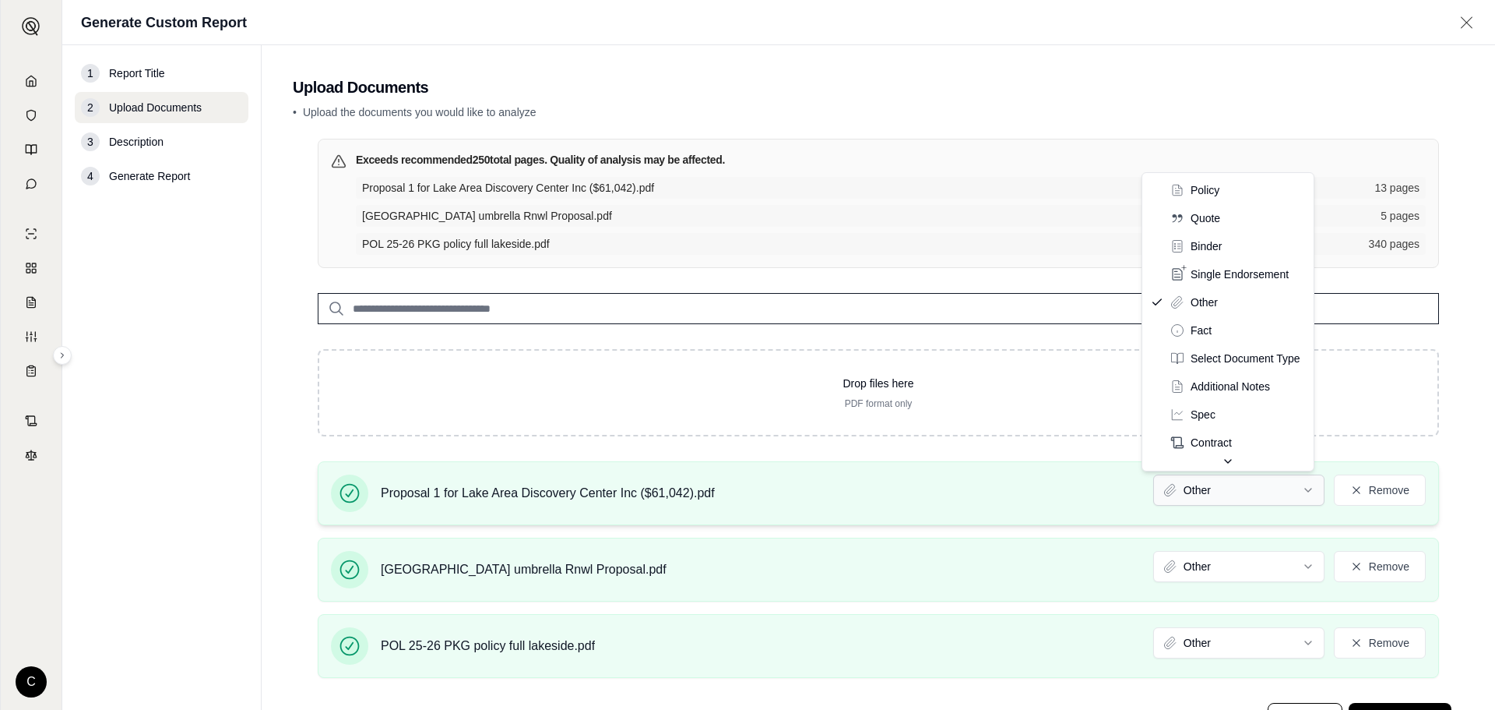
click at [1240, 495] on html "C Generate Custom Report 1 Report Title 2 Upload Documents 3 Description 4 Gene…" at bounding box center [747, 355] width 1495 height 710
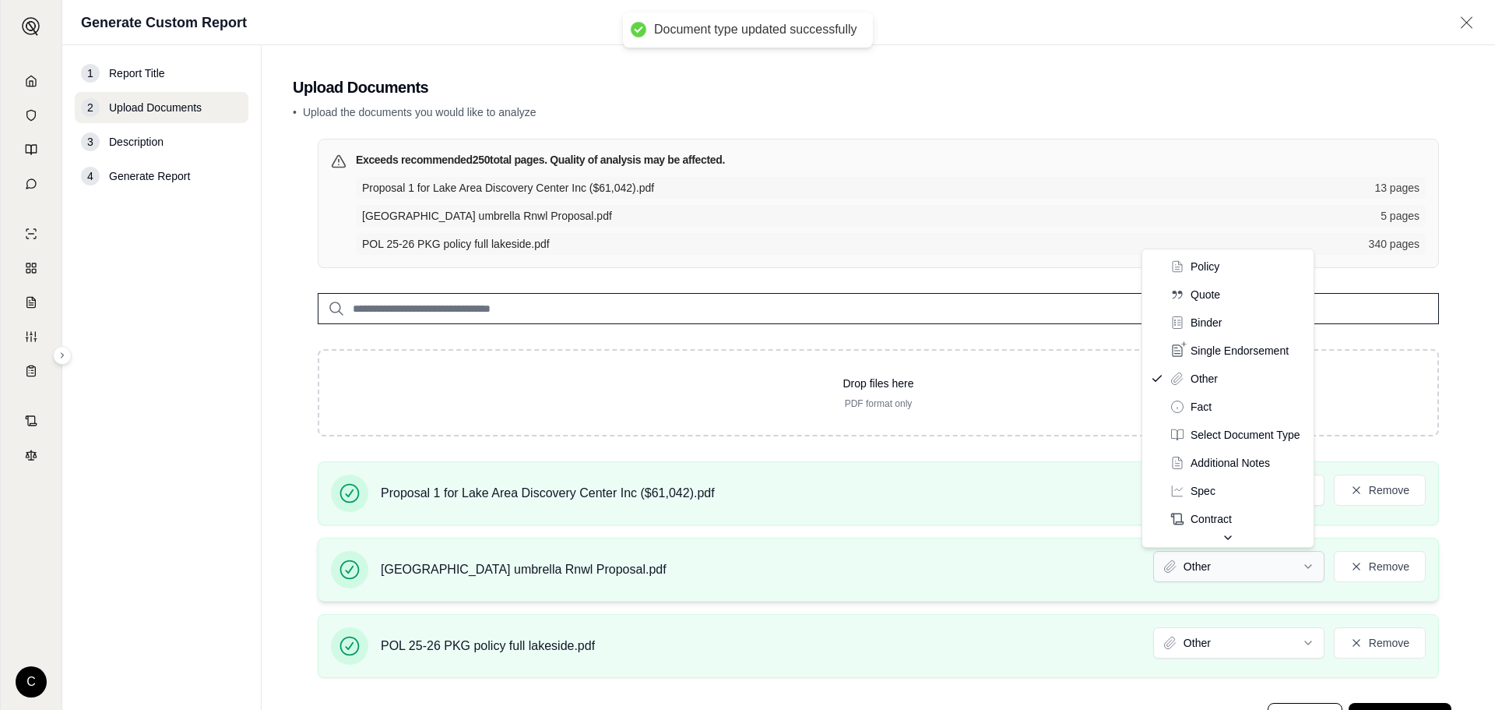
click at [1192, 568] on html "Document type updated successfully C Generate Custom Report 1 Report Title 2 Up…" at bounding box center [747, 355] width 1495 height 710
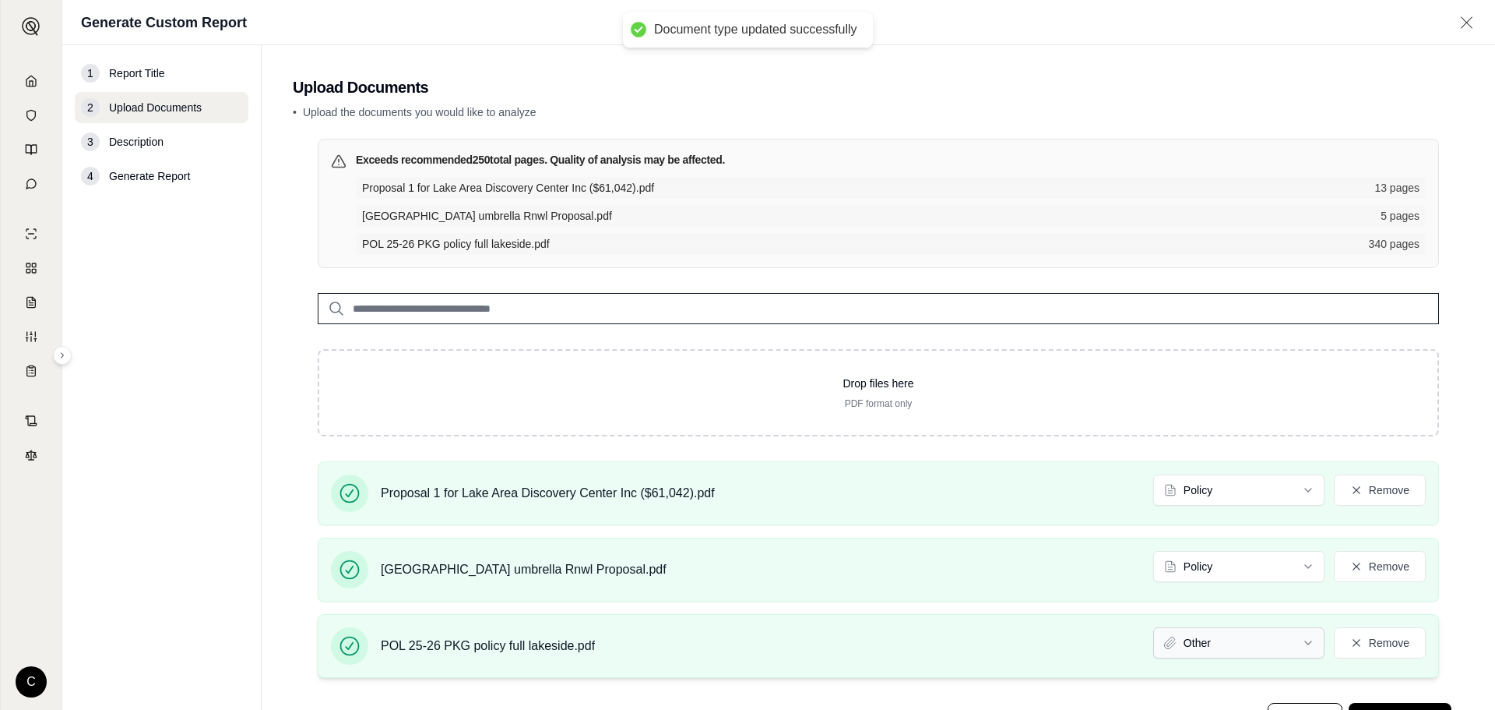
click at [1188, 646] on html "Document type updated successfully Document type updated successfully C Generat…" at bounding box center [747, 355] width 1495 height 710
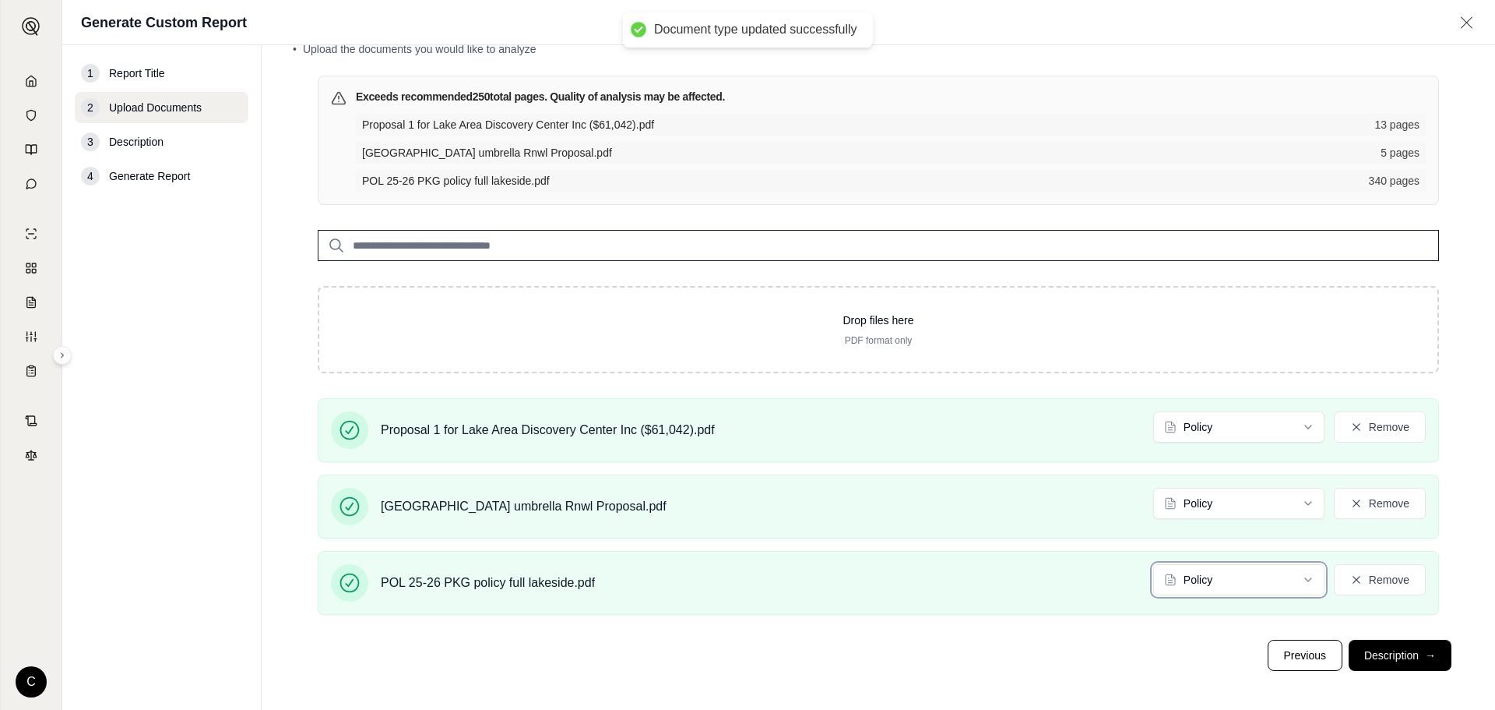
scroll to position [68, 0]
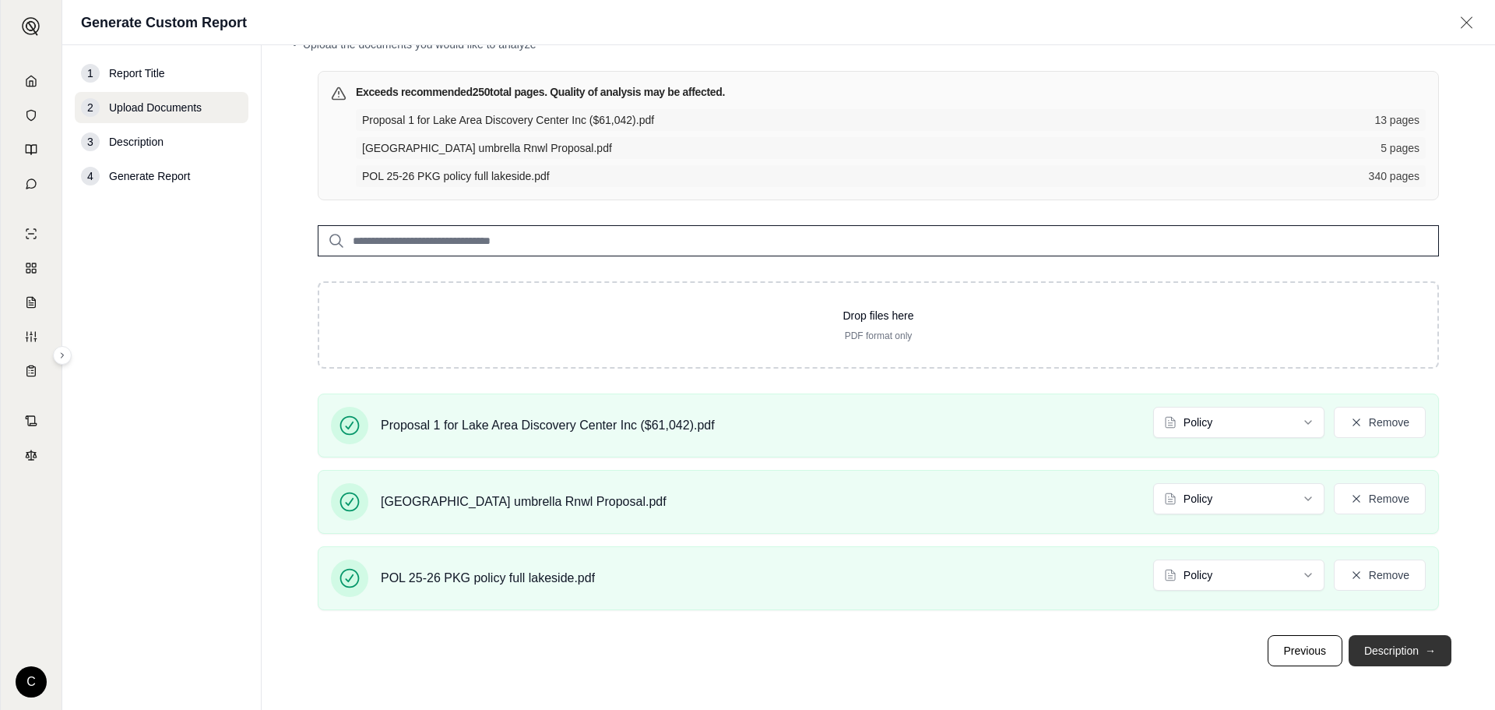
click at [1367, 649] on button "Description →" at bounding box center [1400, 650] width 103 height 31
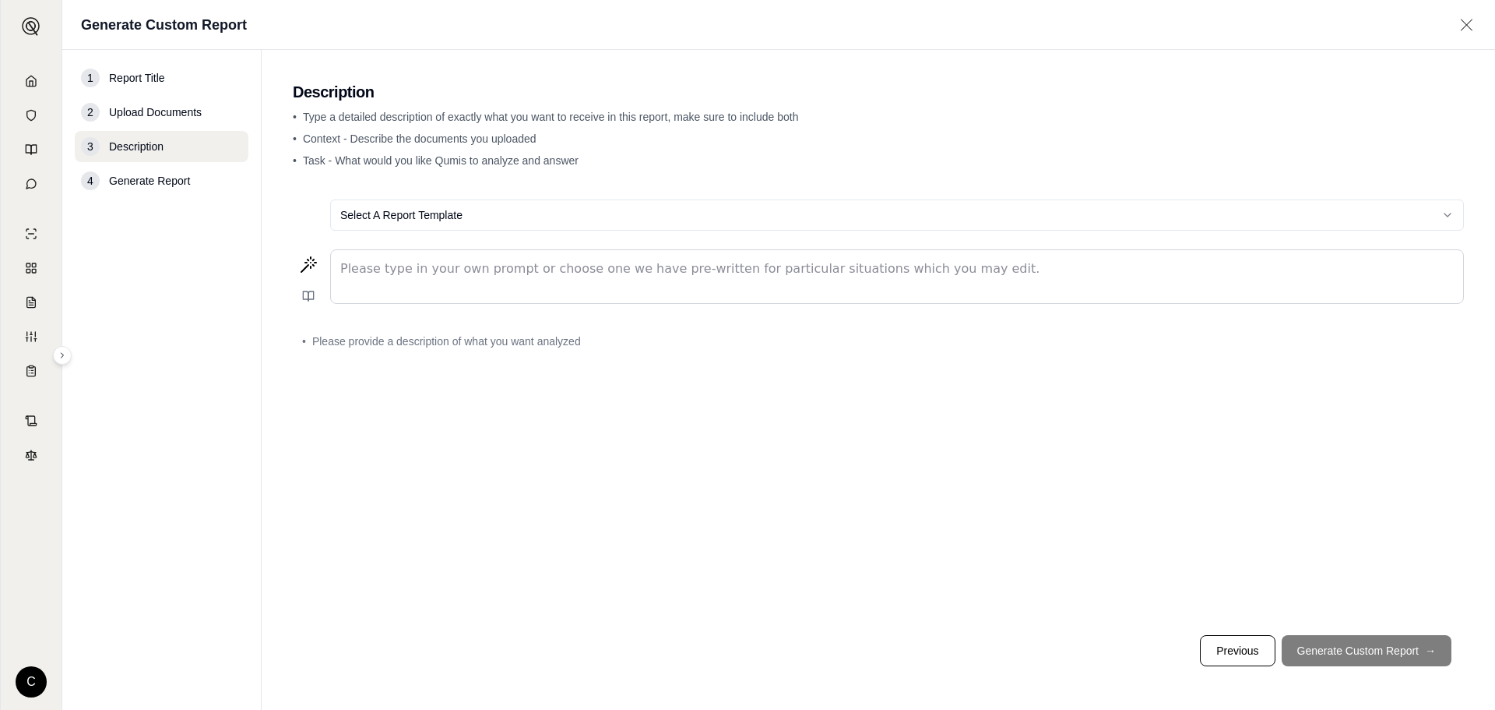
click at [676, 273] on p "editable markdown" at bounding box center [897, 268] width 1114 height 19
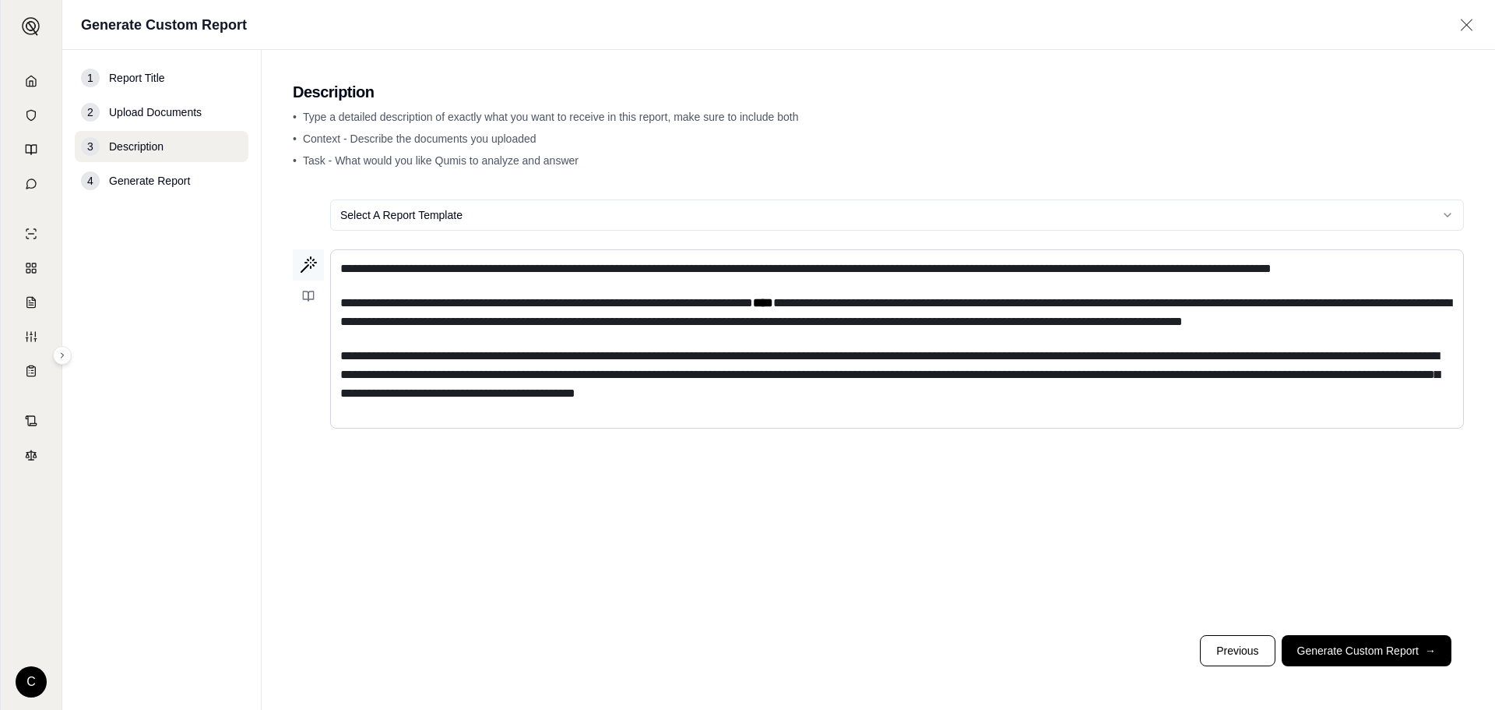
click at [308, 266] on icon at bounding box center [308, 264] width 19 height 19
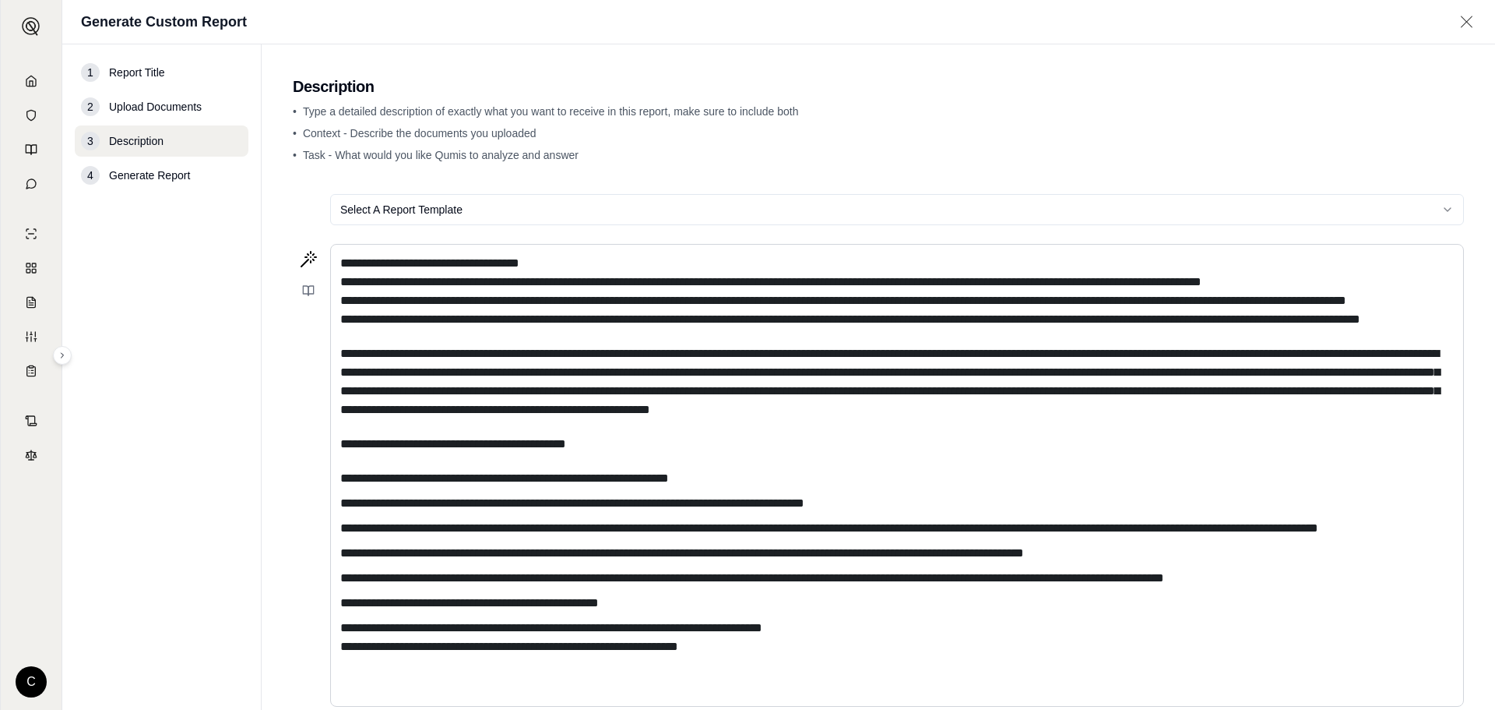
scroll to position [138, 0]
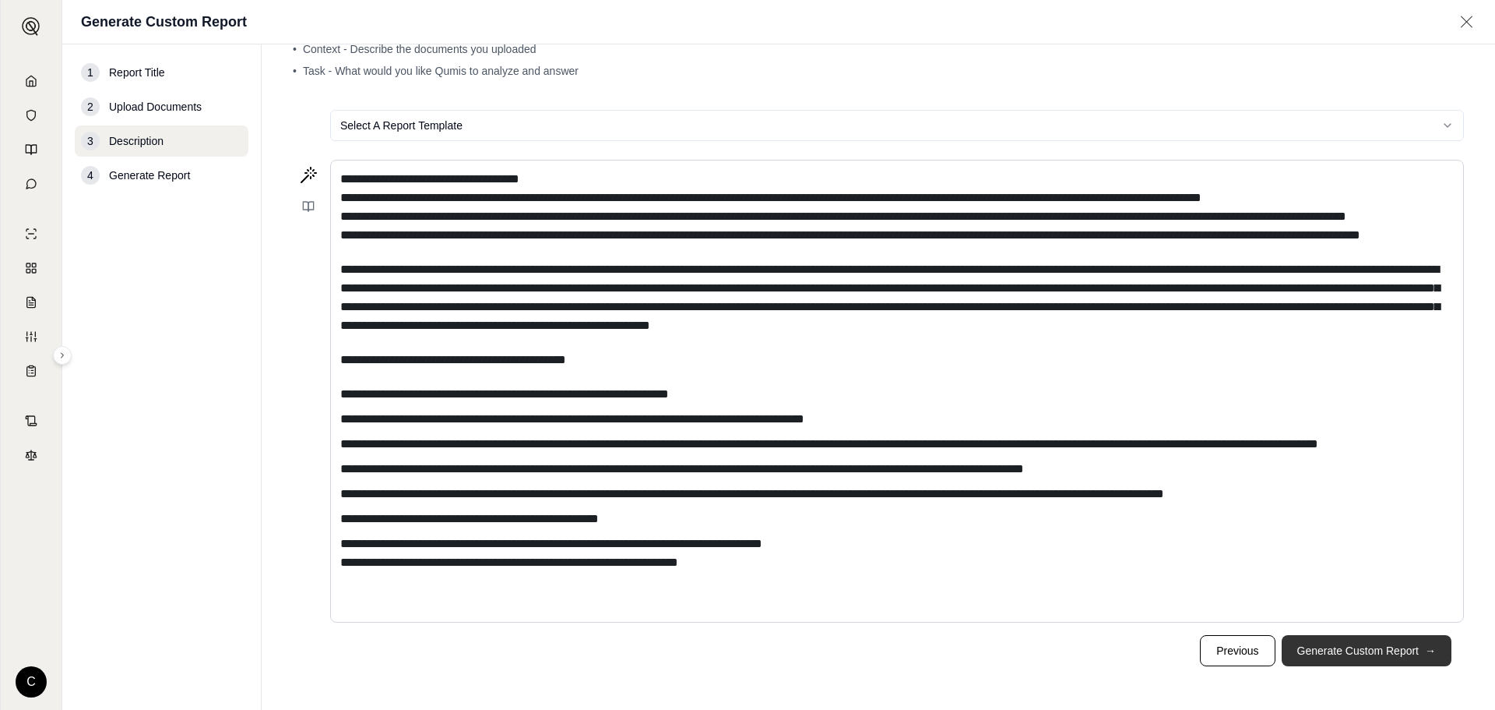
click at [1341, 655] on button "Generate Custom Report →" at bounding box center [1367, 650] width 170 height 31
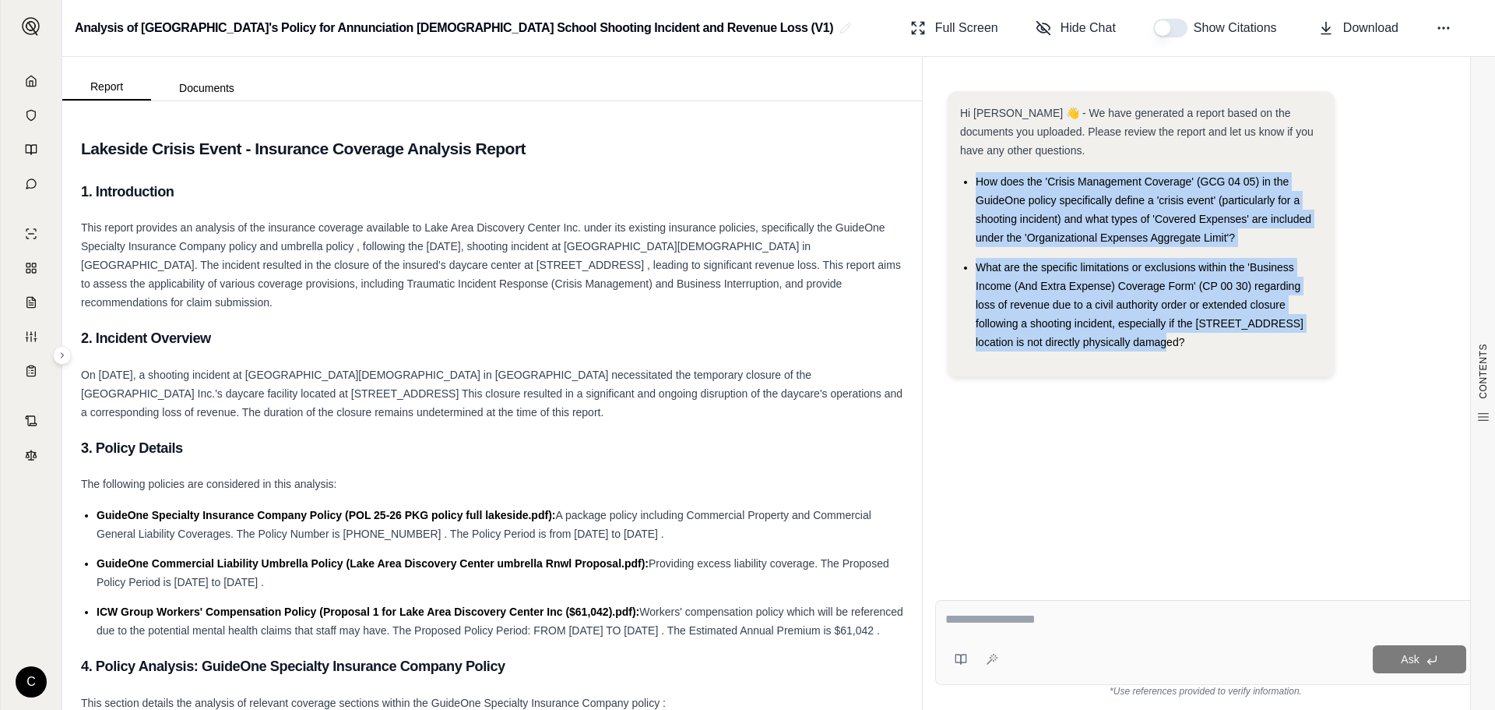
drag, startPoint x: 1141, startPoint y: 344, endPoint x: 976, endPoint y: 182, distance: 231.3
click at [976, 182] on ul "How does the 'Crisis Management Coverage' (GCG 04 05) in the GuideOne policy sp…" at bounding box center [1141, 261] width 362 height 179
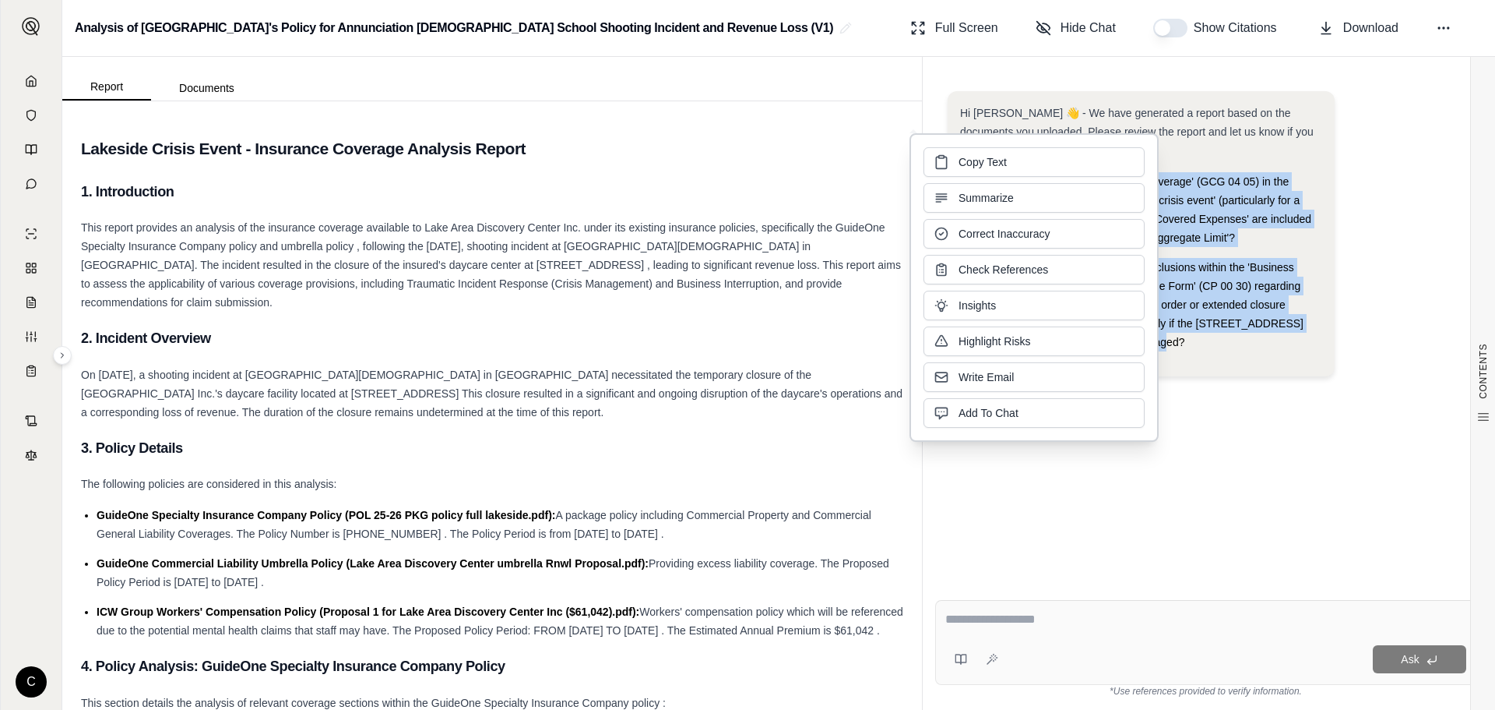
copy ul "How does the 'Crisis Management Coverage' (GCG 04 05) in the GuideOne policy sp…"
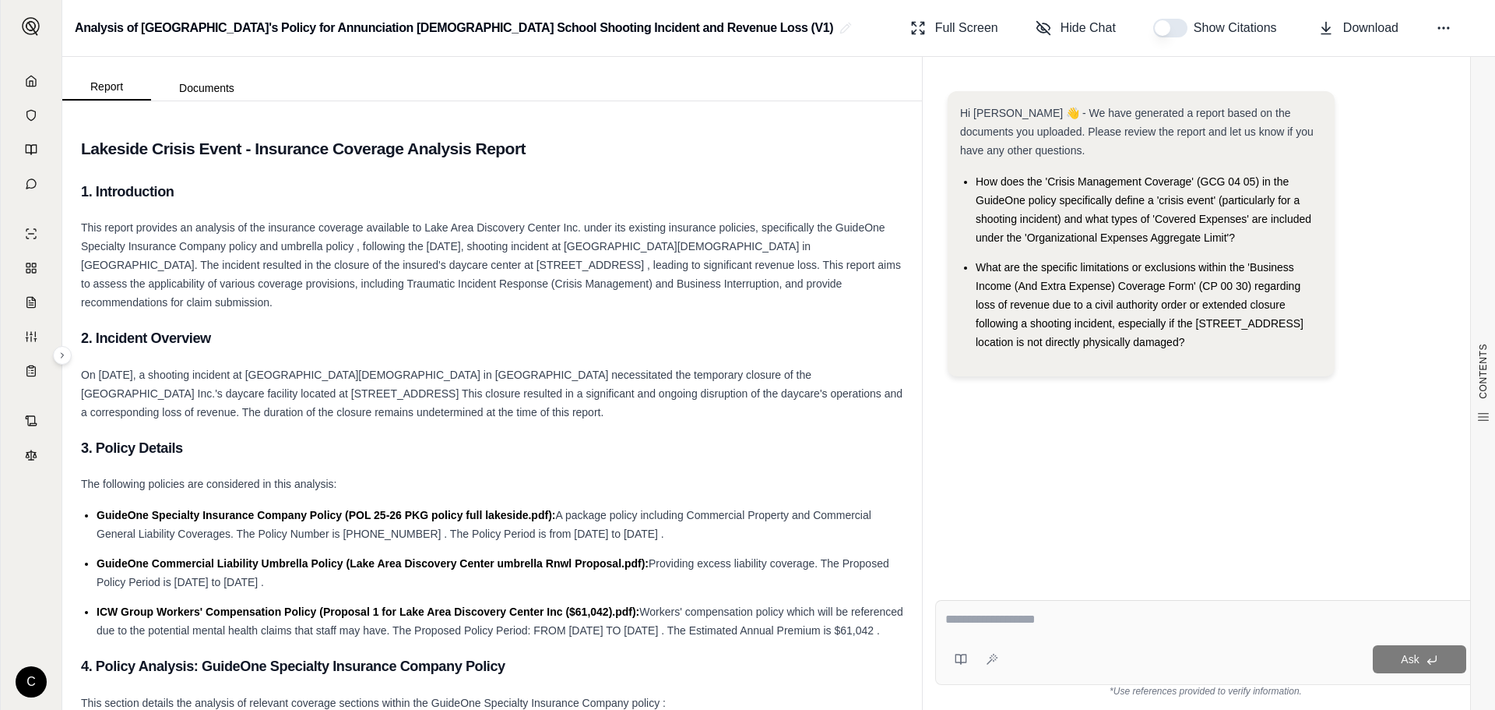
click at [1055, 614] on textarea at bounding box center [1206, 619] width 521 height 19
paste textarea "**********"
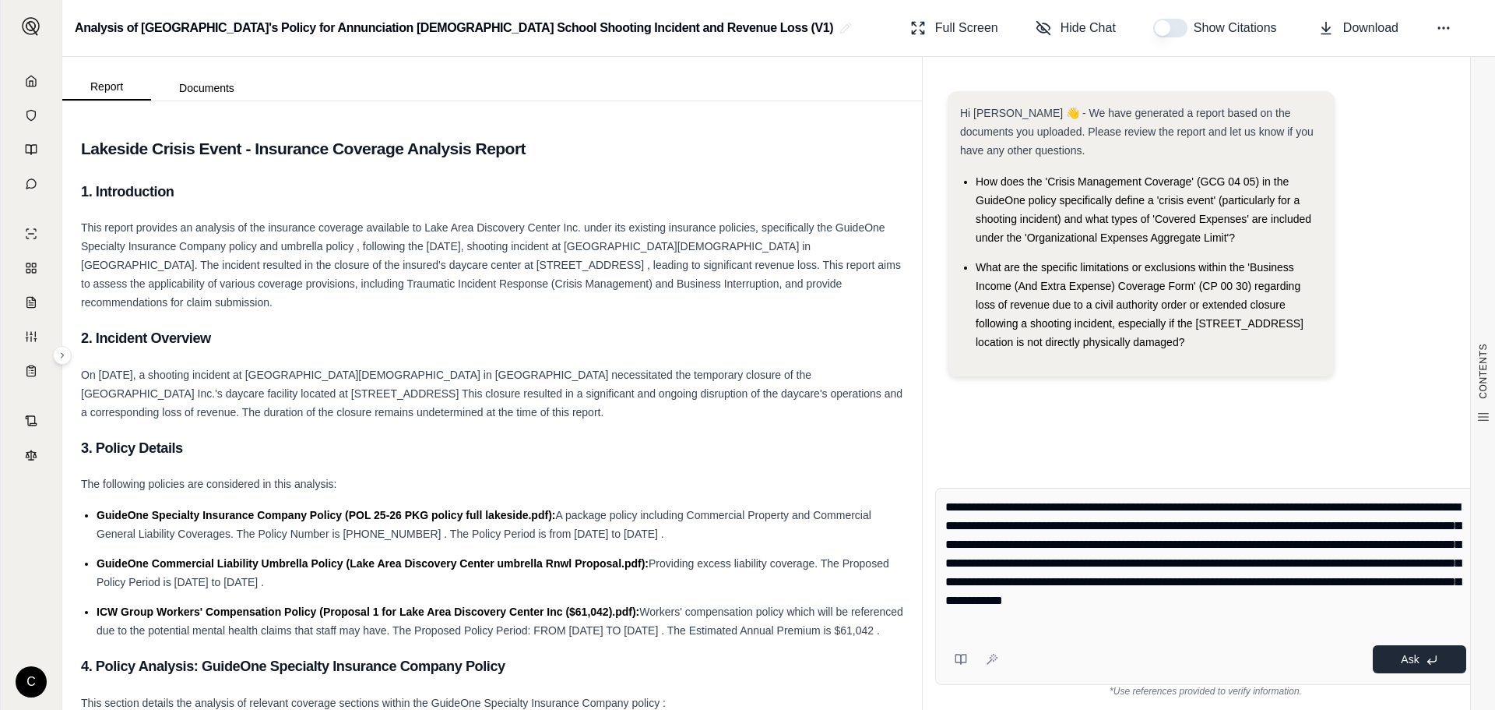
type textarea "**********"
click at [1431, 657] on icon at bounding box center [1432, 659] width 12 height 12
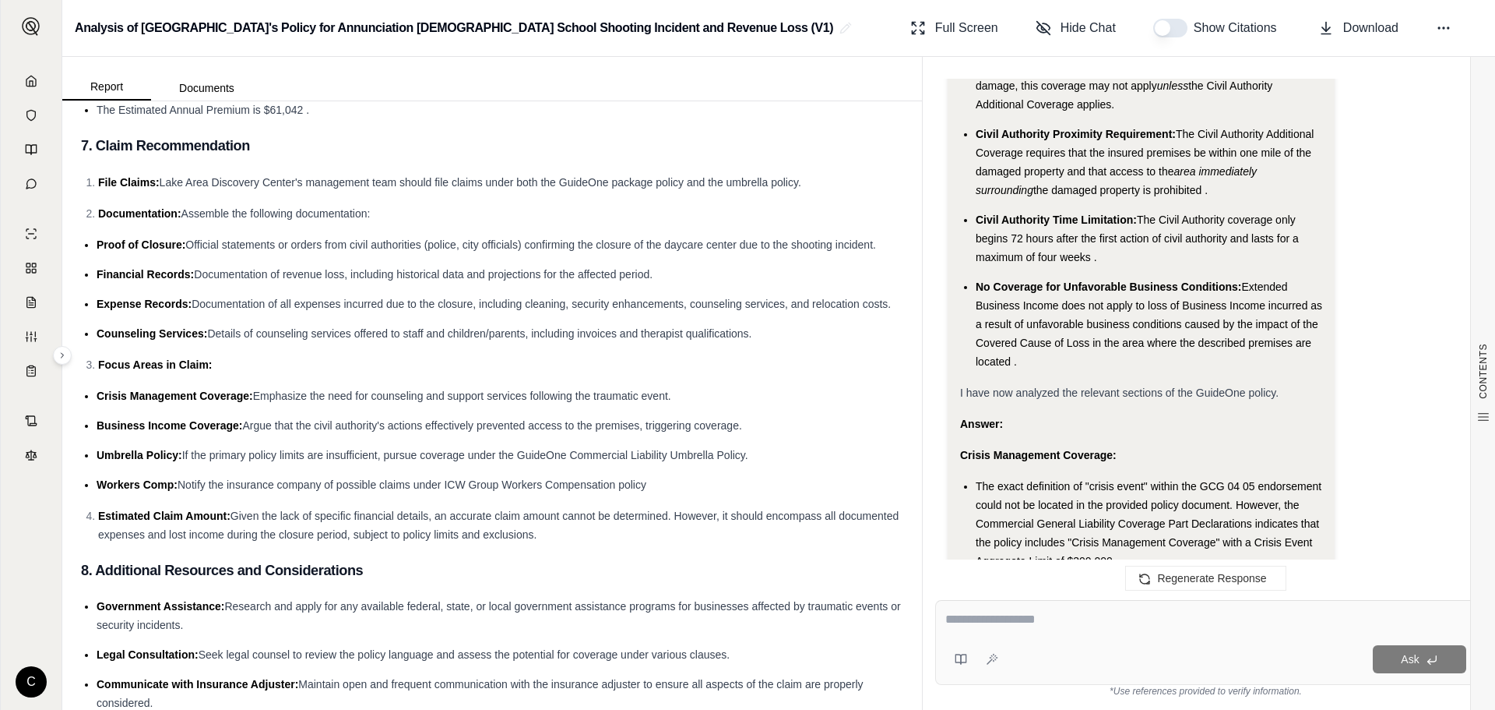
scroll to position [2819, 0]
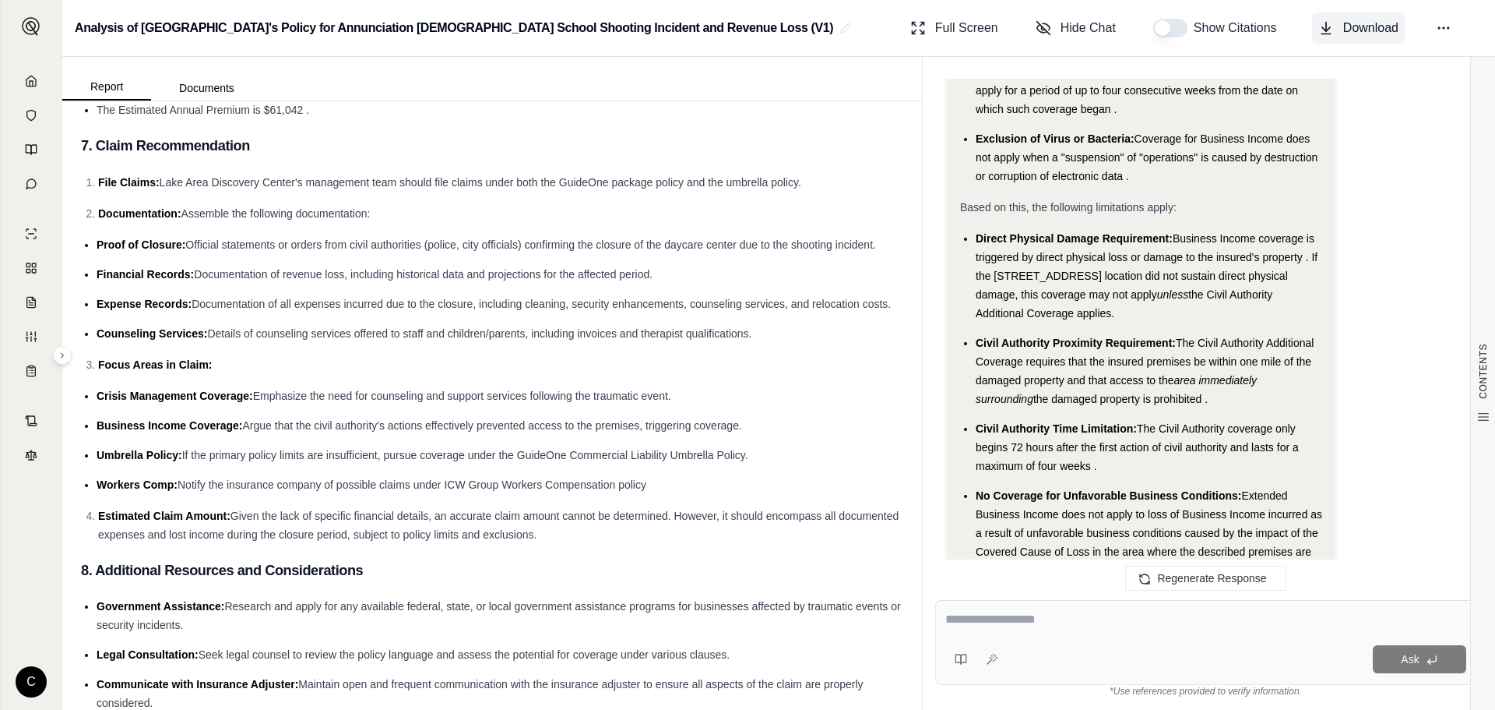
click at [1355, 26] on span "Download" at bounding box center [1370, 28] width 55 height 19
click at [1181, 32] on button "button" at bounding box center [1170, 28] width 34 height 19
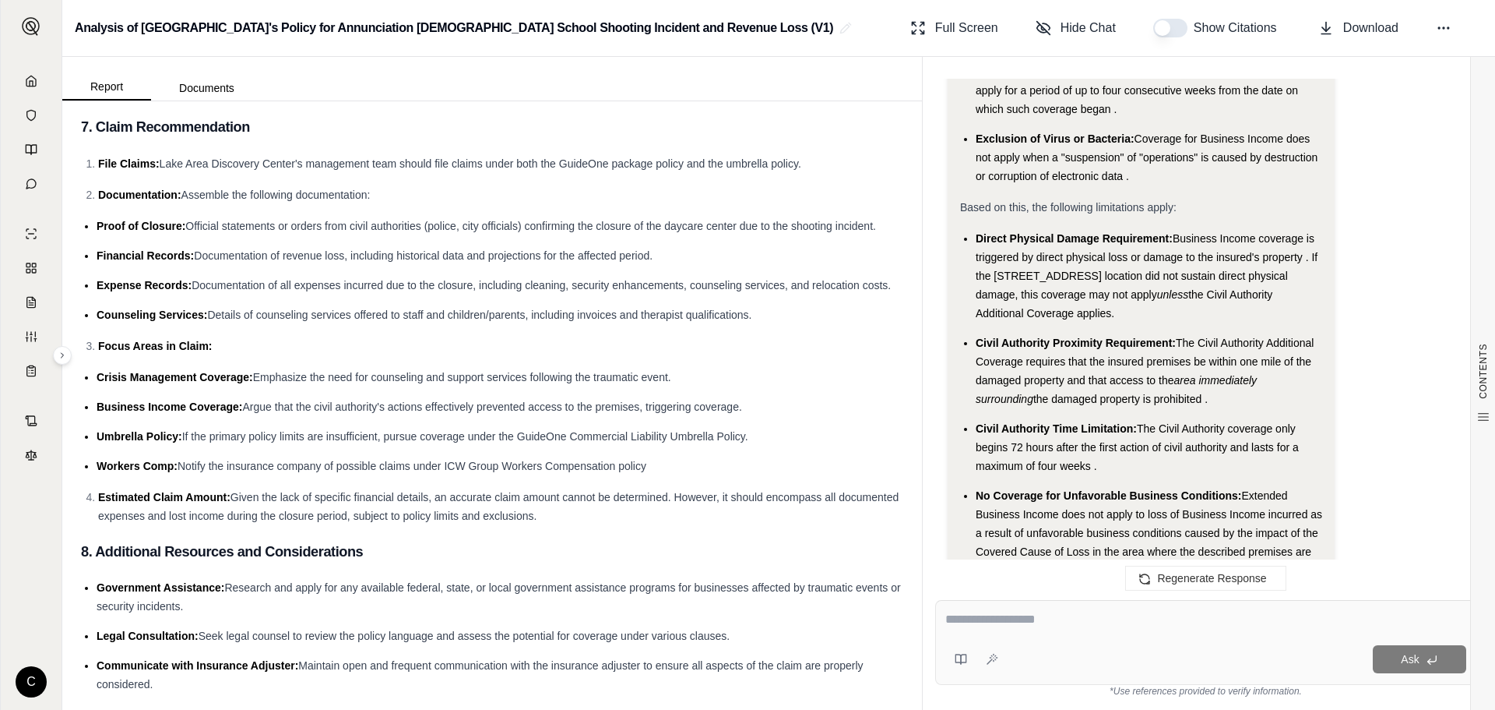
scroll to position [2856, 0]
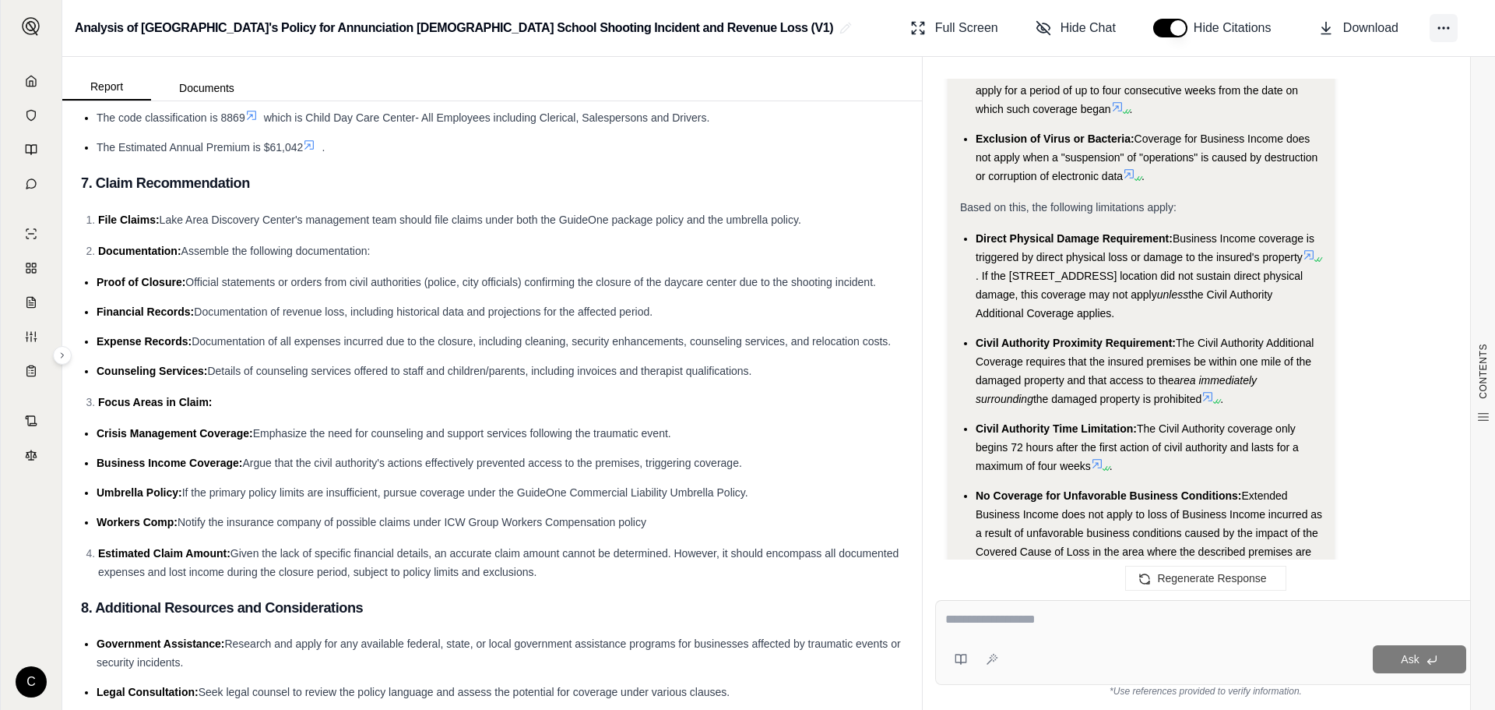
click at [1437, 24] on icon at bounding box center [1444, 28] width 16 height 16
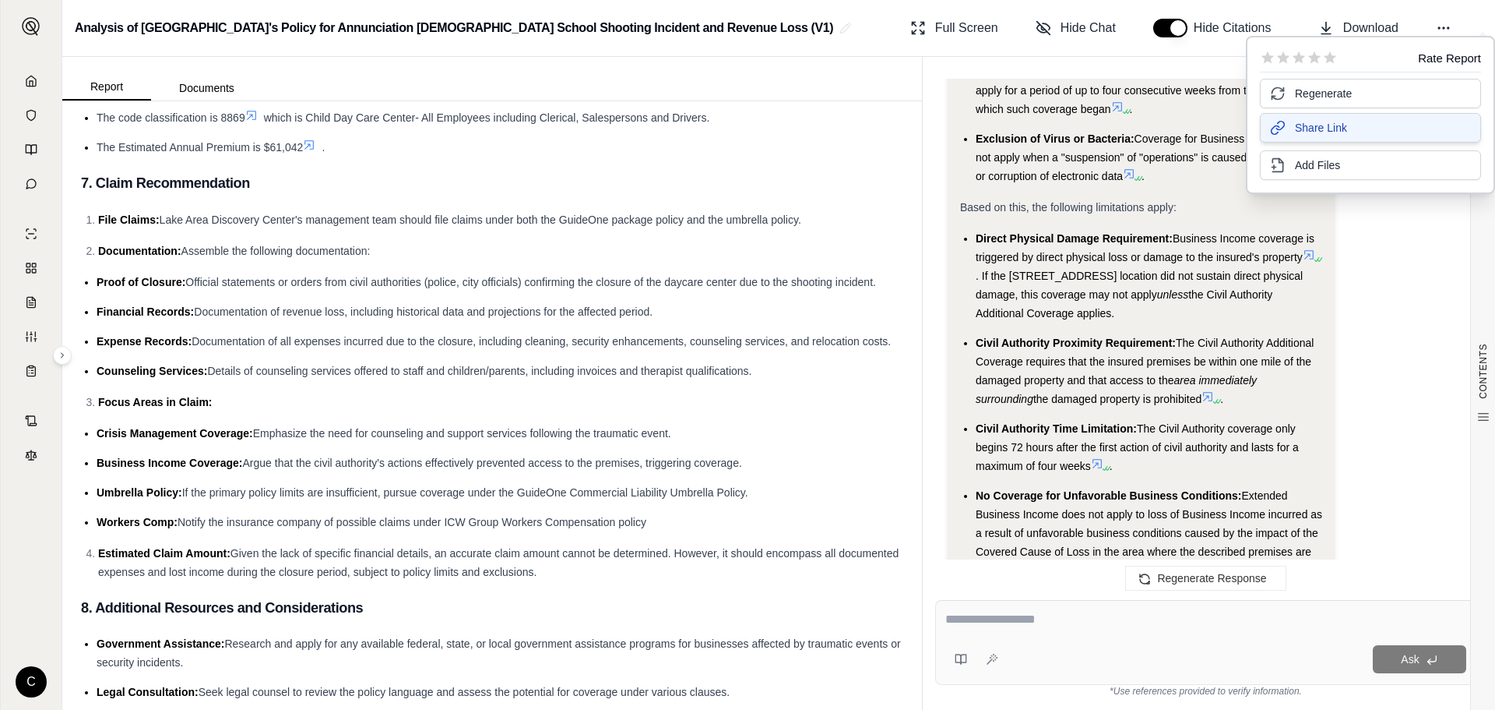
click at [1305, 129] on span "Share Link" at bounding box center [1321, 128] width 52 height 16
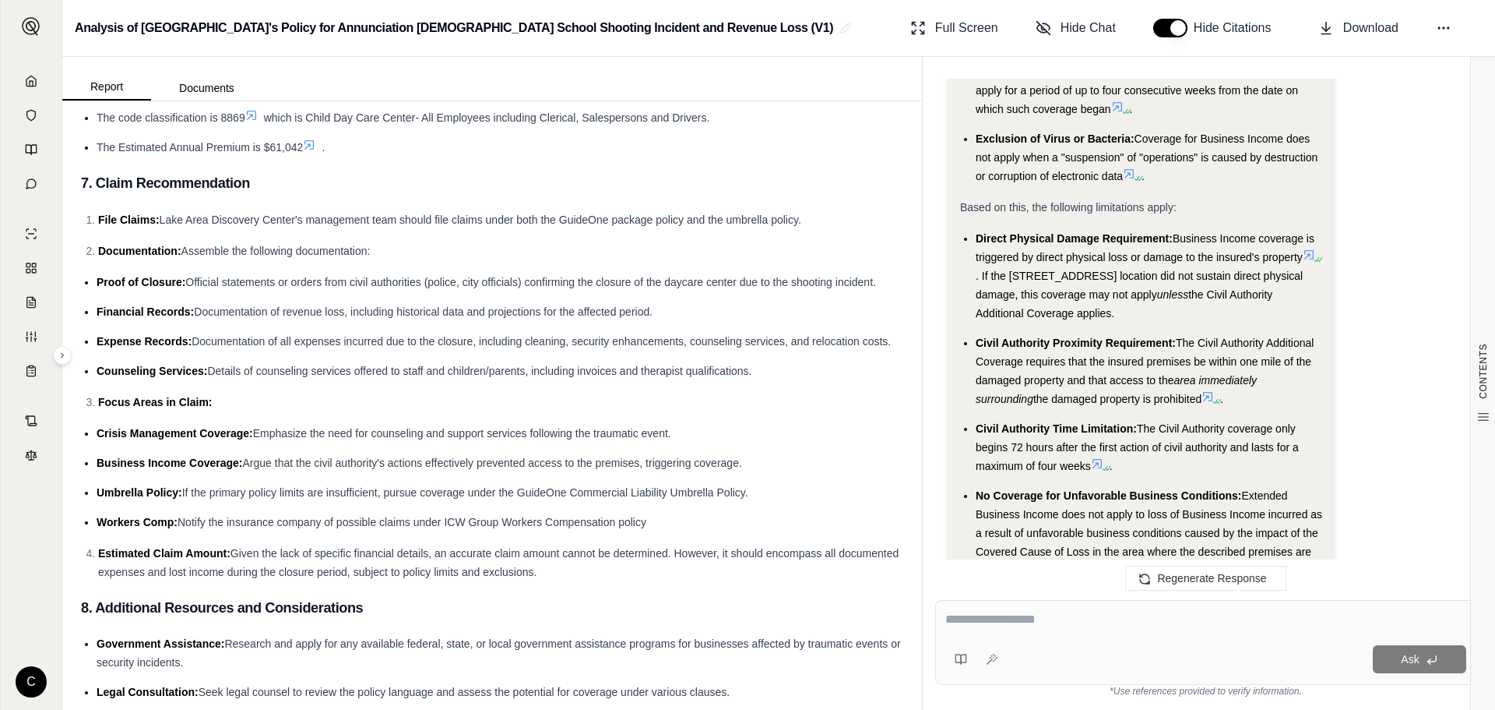
click at [713, 145] on li "The Estimated Annual Premium is $61,042 ." at bounding box center [500, 147] width 807 height 19
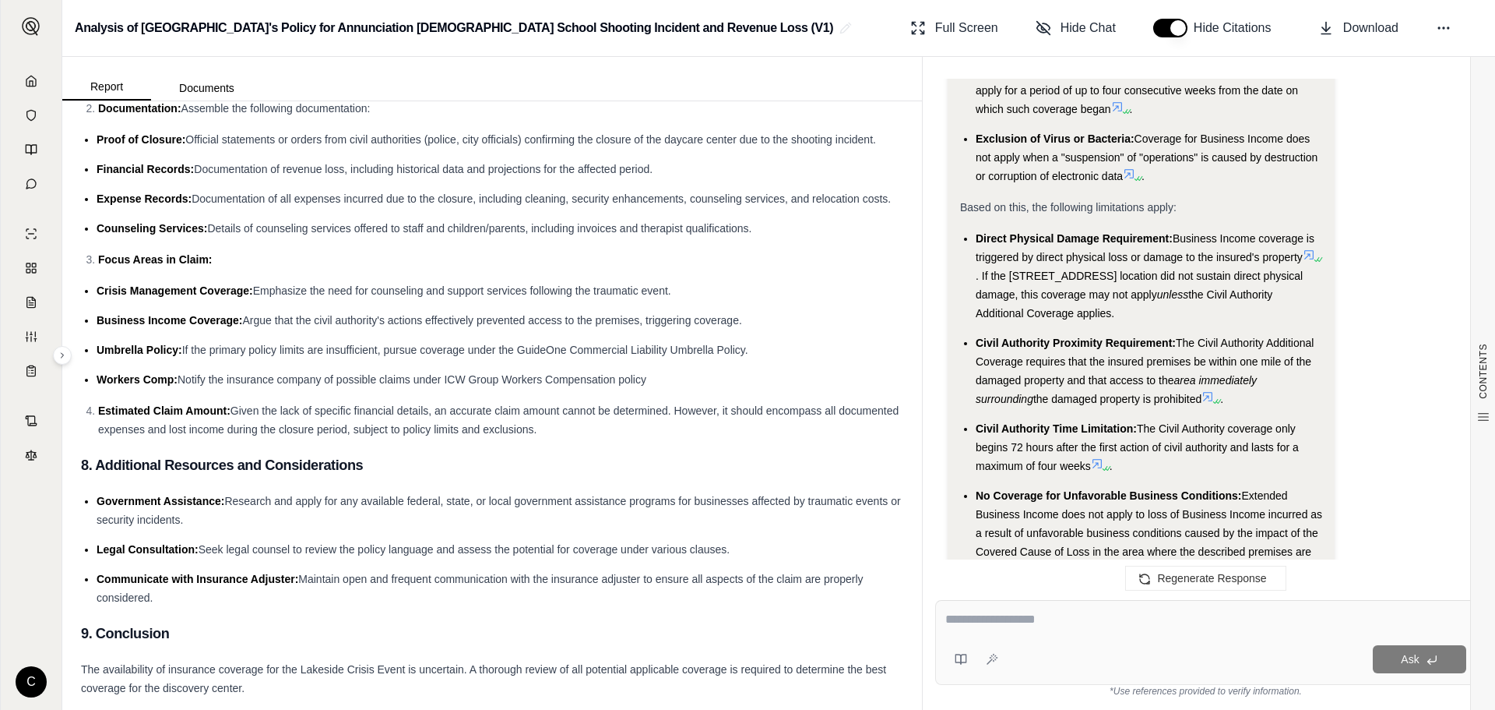
scroll to position [2895, 0]
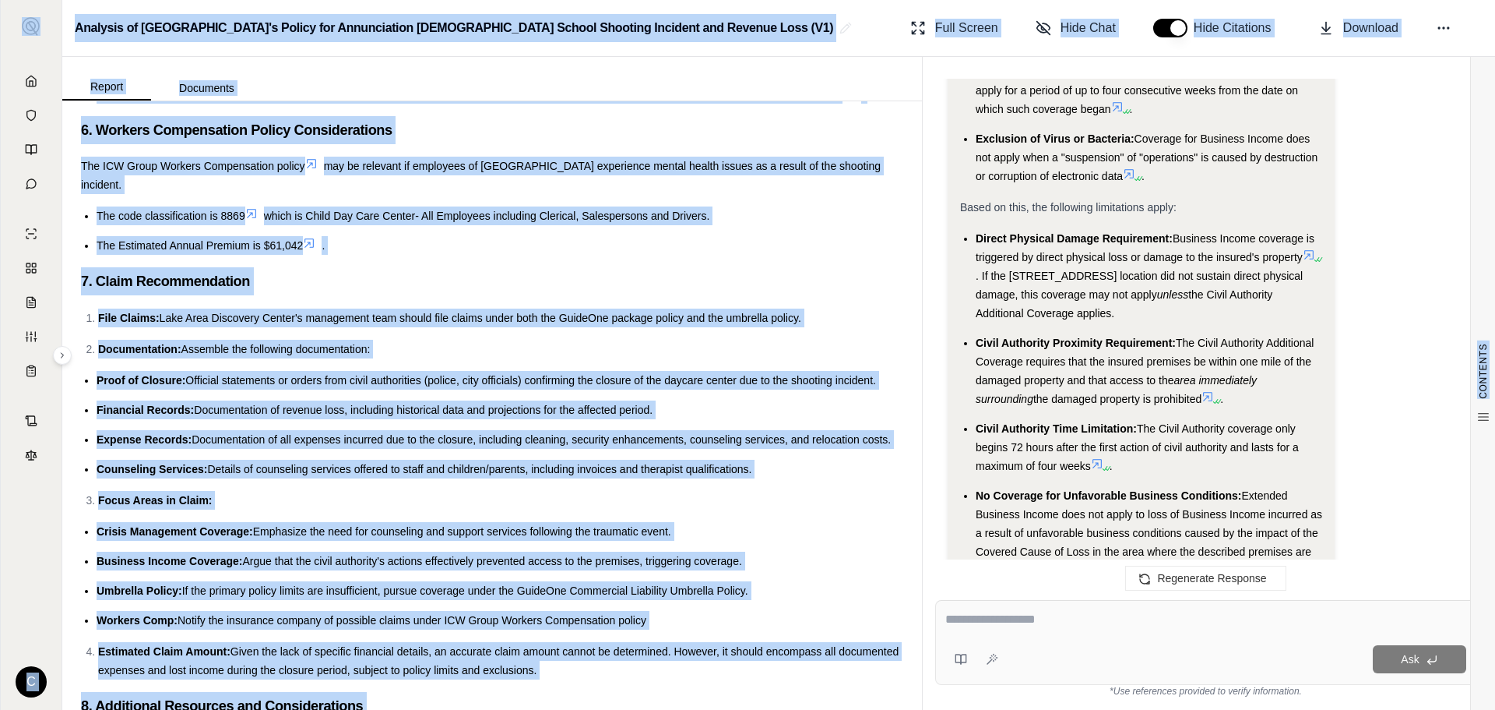
scroll to position [1730, 0]
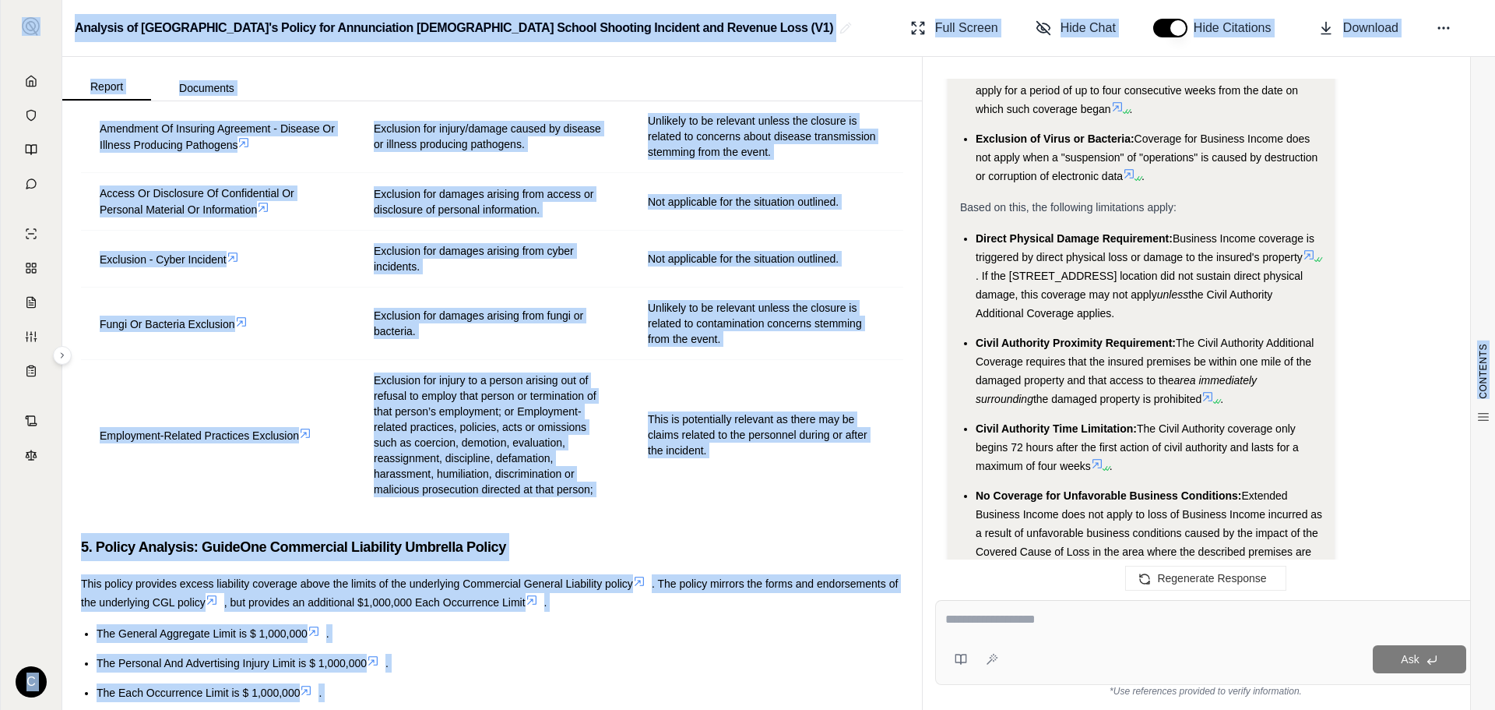
drag, startPoint x: 581, startPoint y: 685, endPoint x: 0, endPoint y: 41, distance: 867.4
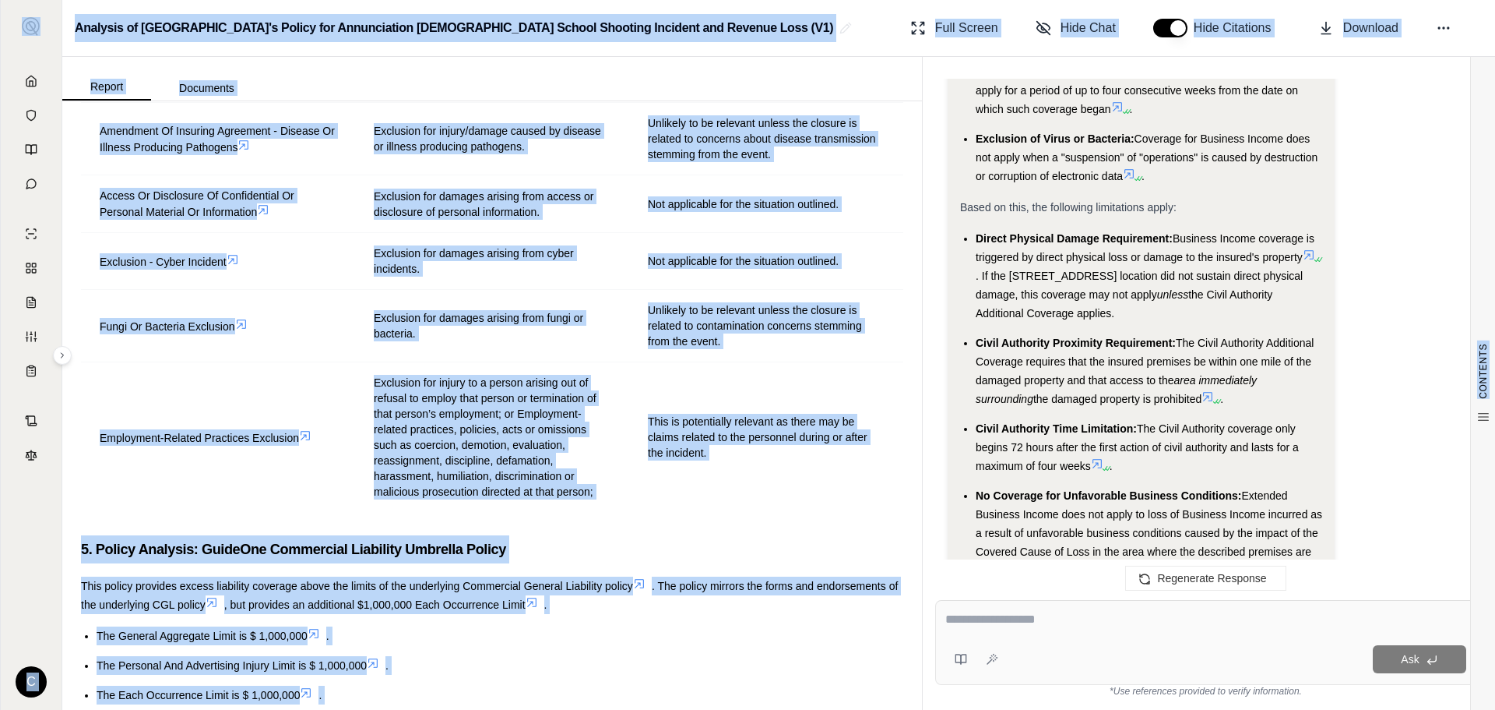
click at [0, 41] on div "C Analysis of [GEOGRAPHIC_DATA]'s Policy for Annunciation [DEMOGRAPHIC_DATA] Sc…" at bounding box center [747, 355] width 1495 height 710
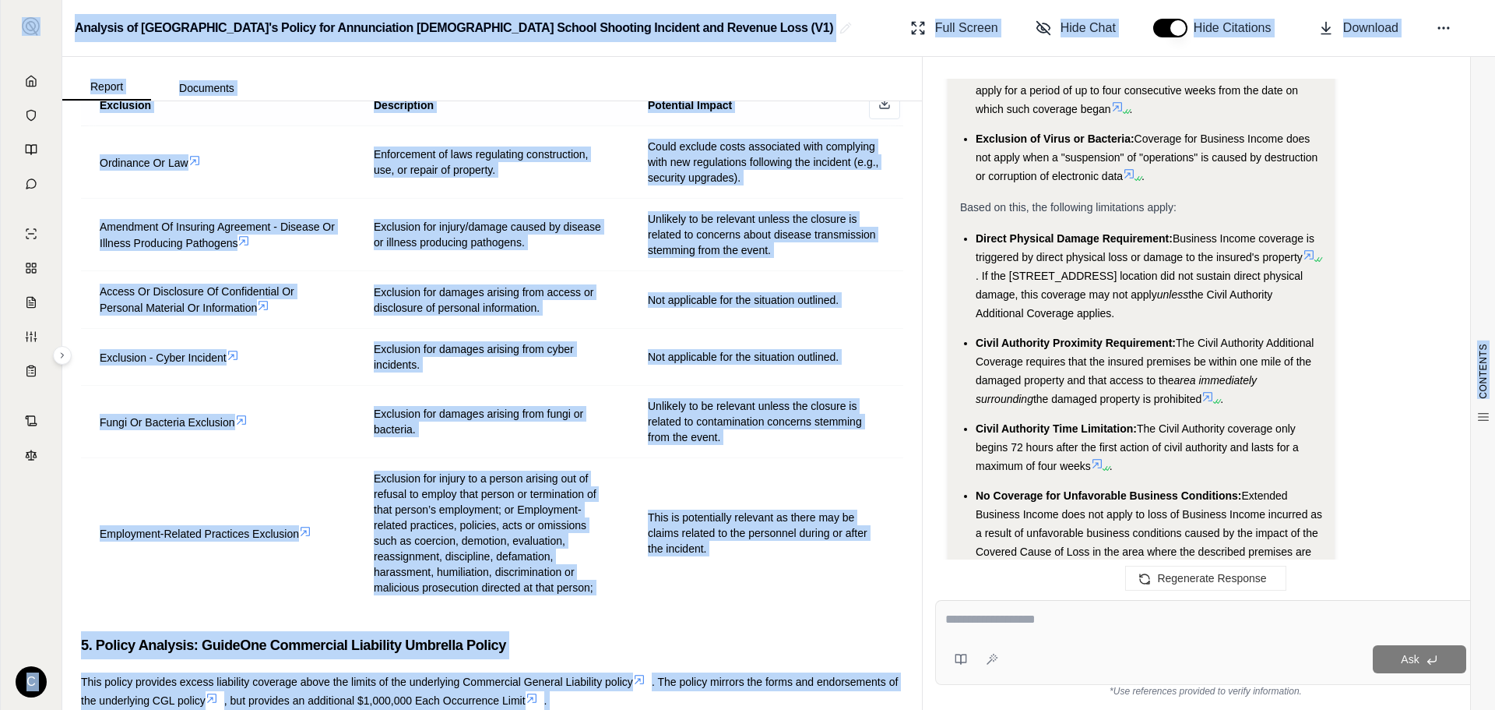
click at [828, 125] on th "Potential Impact" at bounding box center [766, 105] width 274 height 41
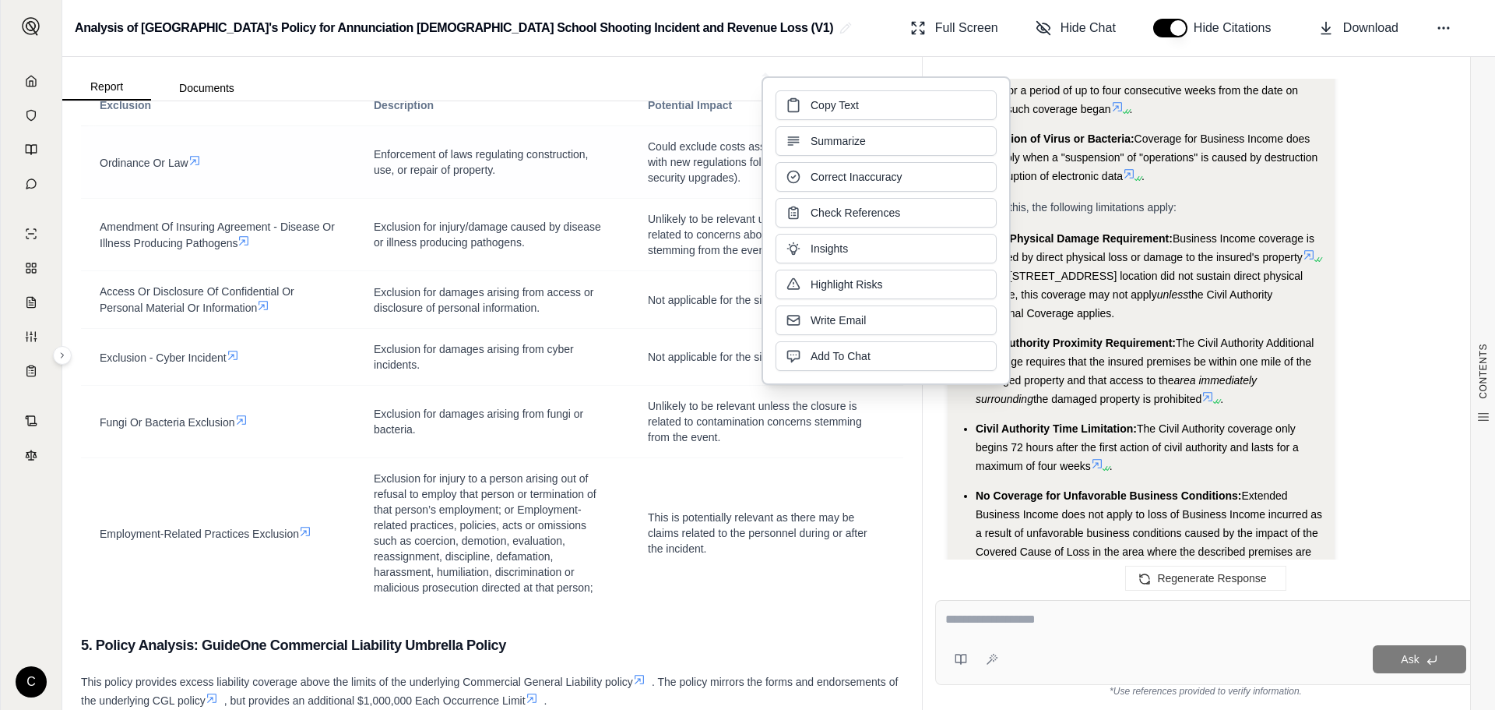
click at [566, 183] on td "Enforcement of laws regulating construction, use, or repair of property." at bounding box center [492, 162] width 274 height 72
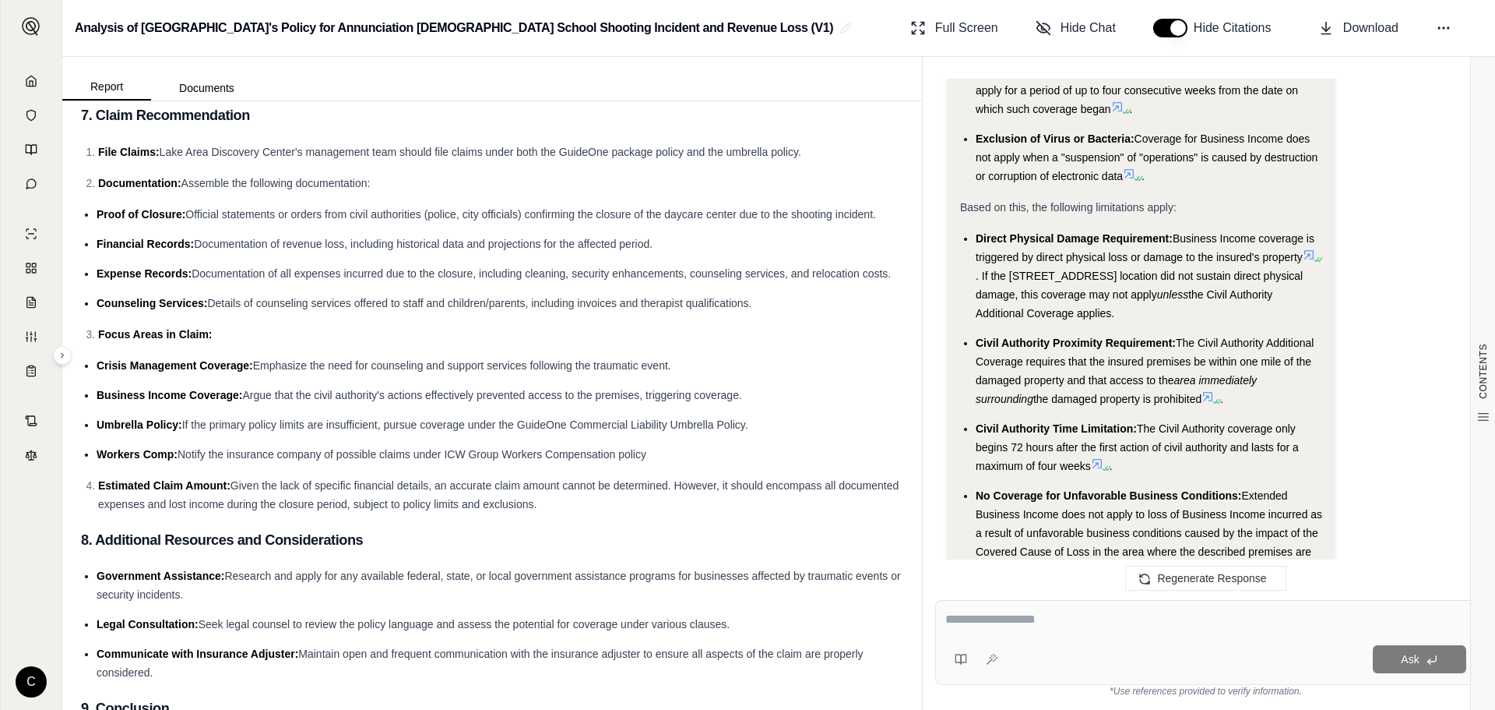
scroll to position [2895, 0]
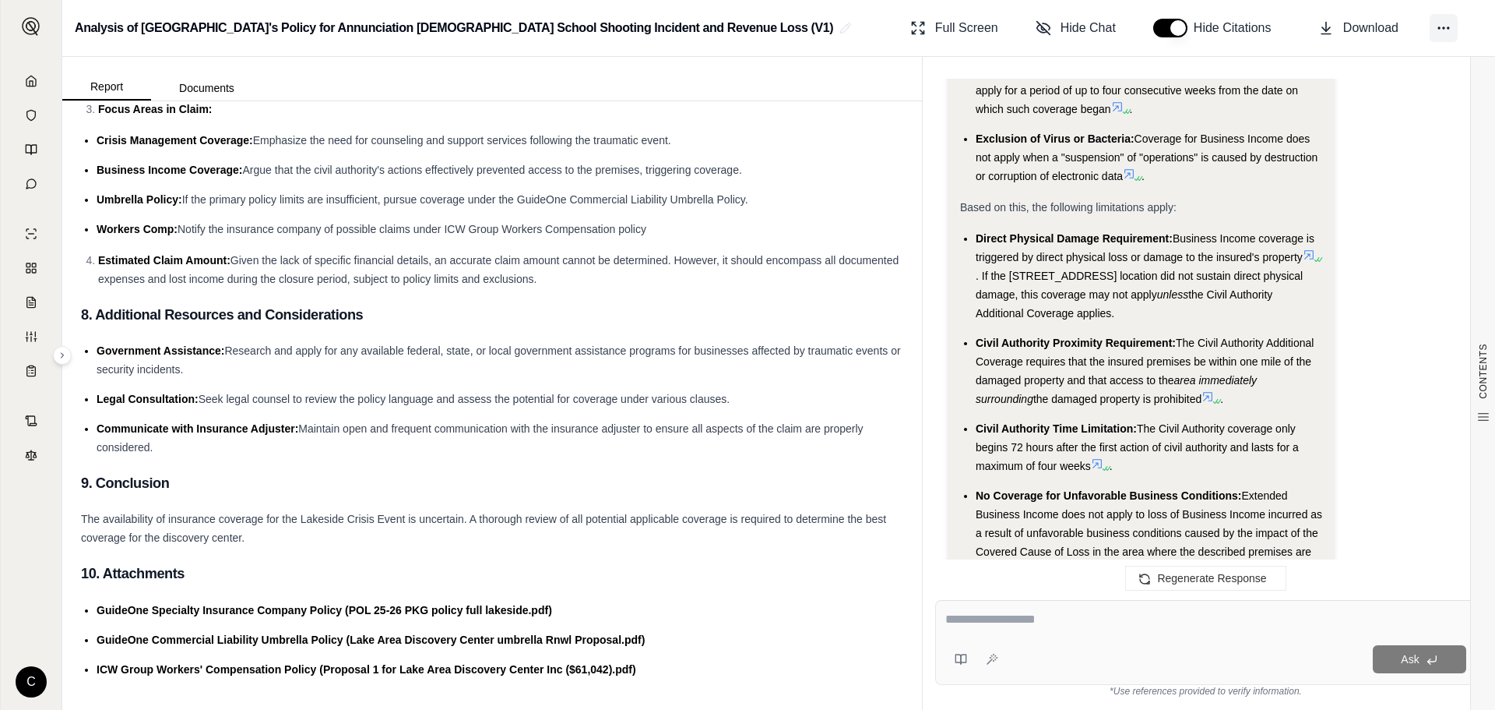
click at [1437, 33] on icon at bounding box center [1444, 28] width 16 height 16
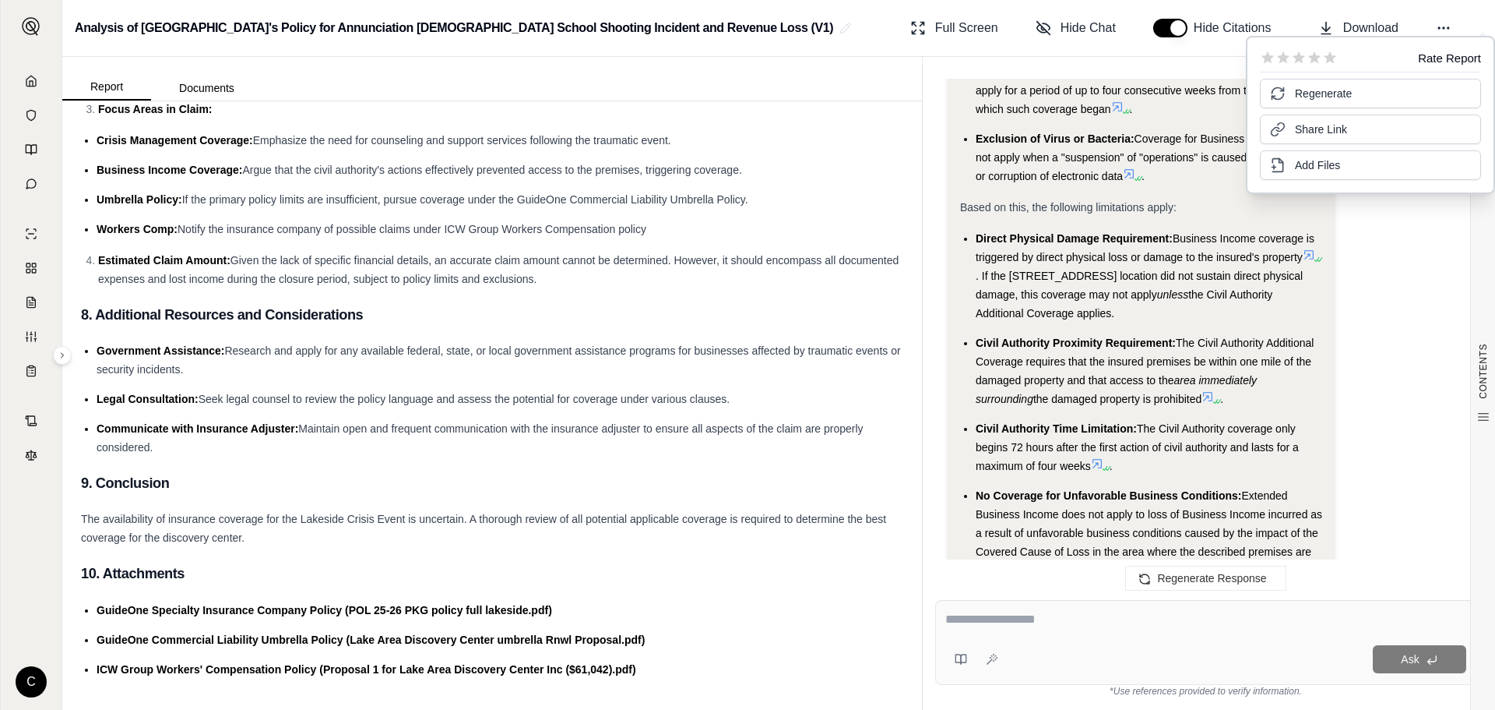
click at [812, 639] on li "GuideOne Commercial Liability Umbrella Policy (Lake Area Discovery Center umbre…" at bounding box center [500, 639] width 807 height 19
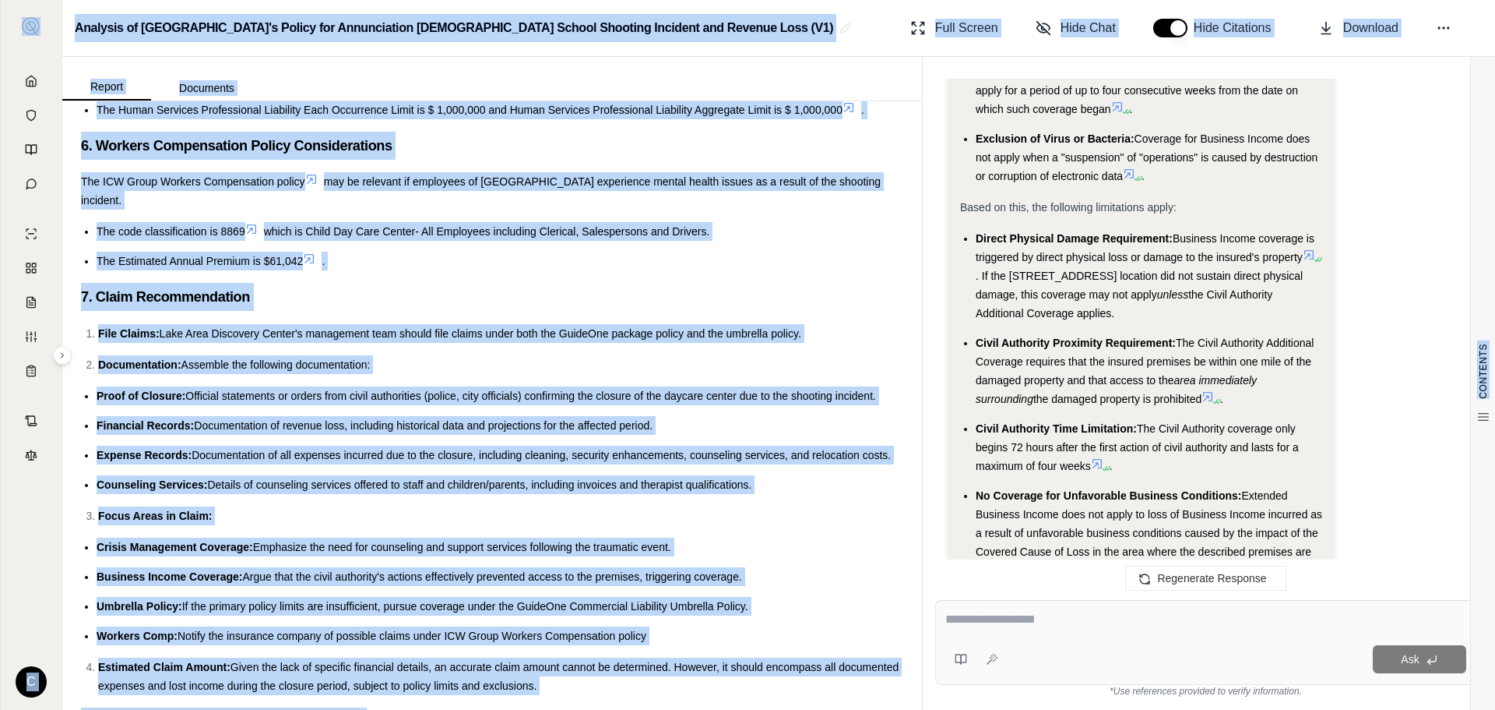
scroll to position [0, 0]
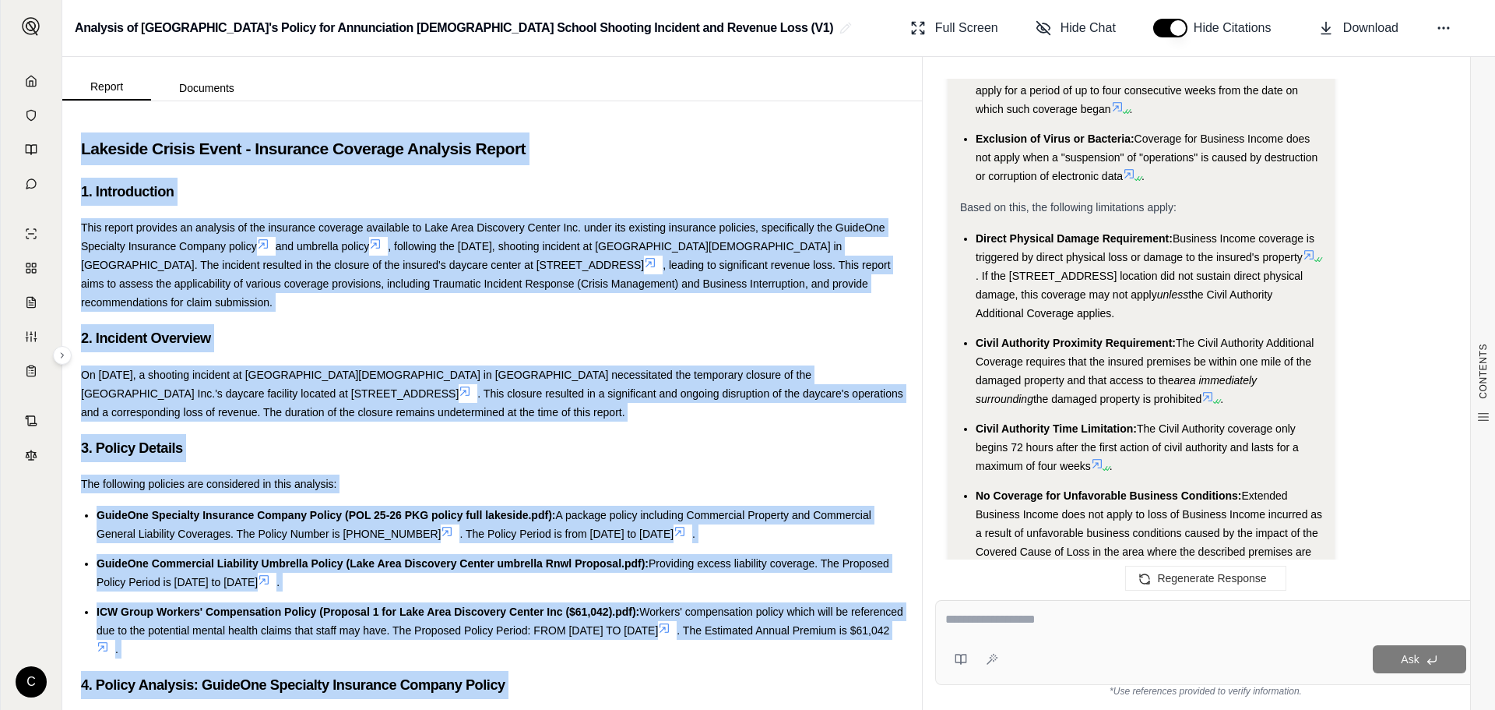
drag, startPoint x: 617, startPoint y: 677, endPoint x: 78, endPoint y: 136, distance: 763.3
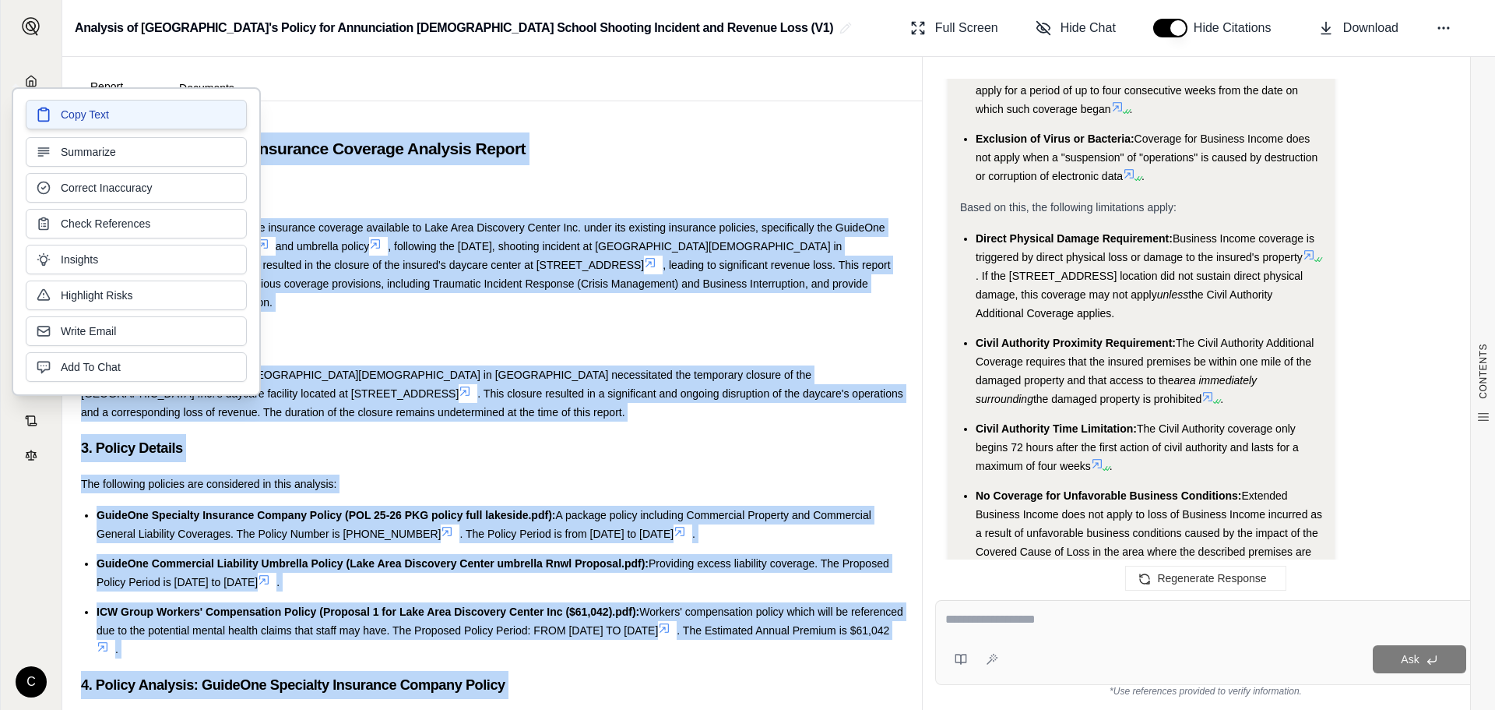
click at [100, 122] on button "Copy Text" at bounding box center [136, 115] width 221 height 30
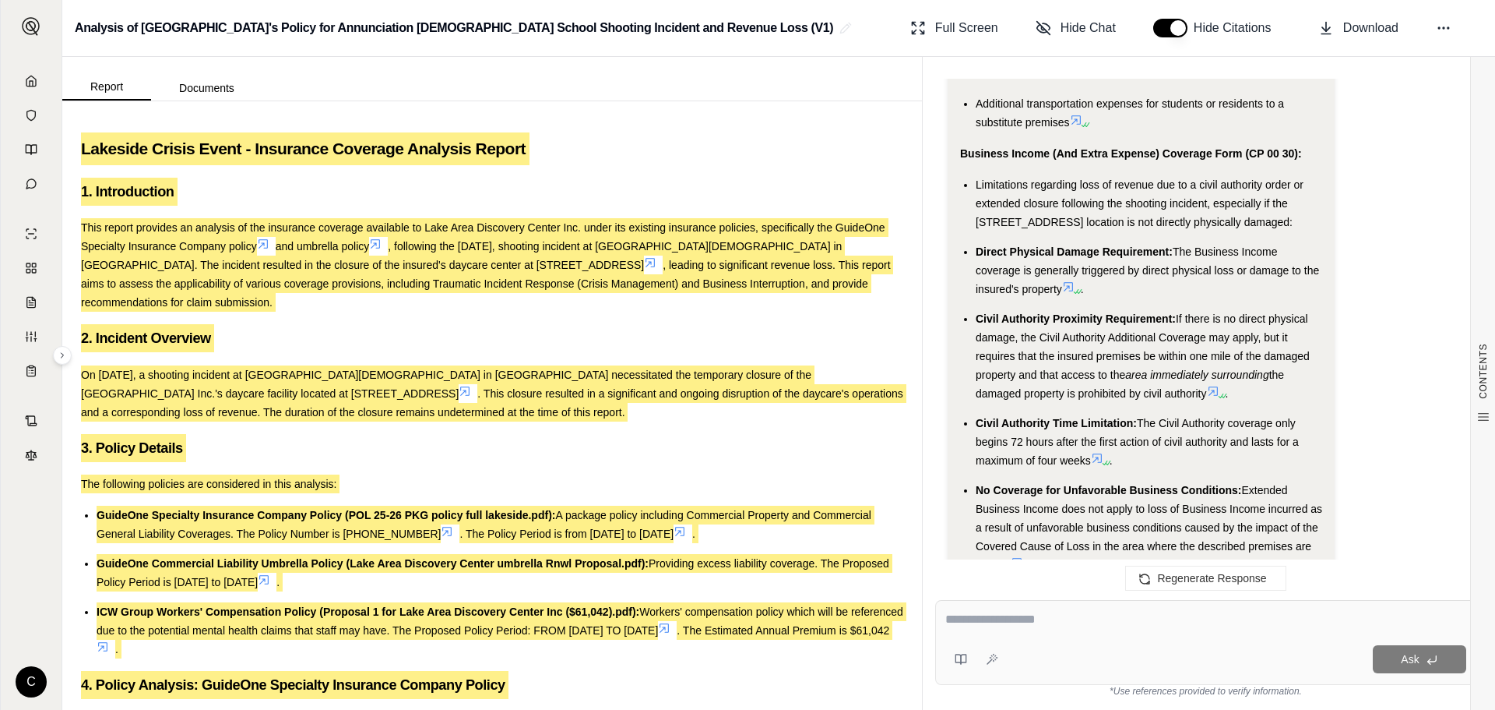
scroll to position [3868, 0]
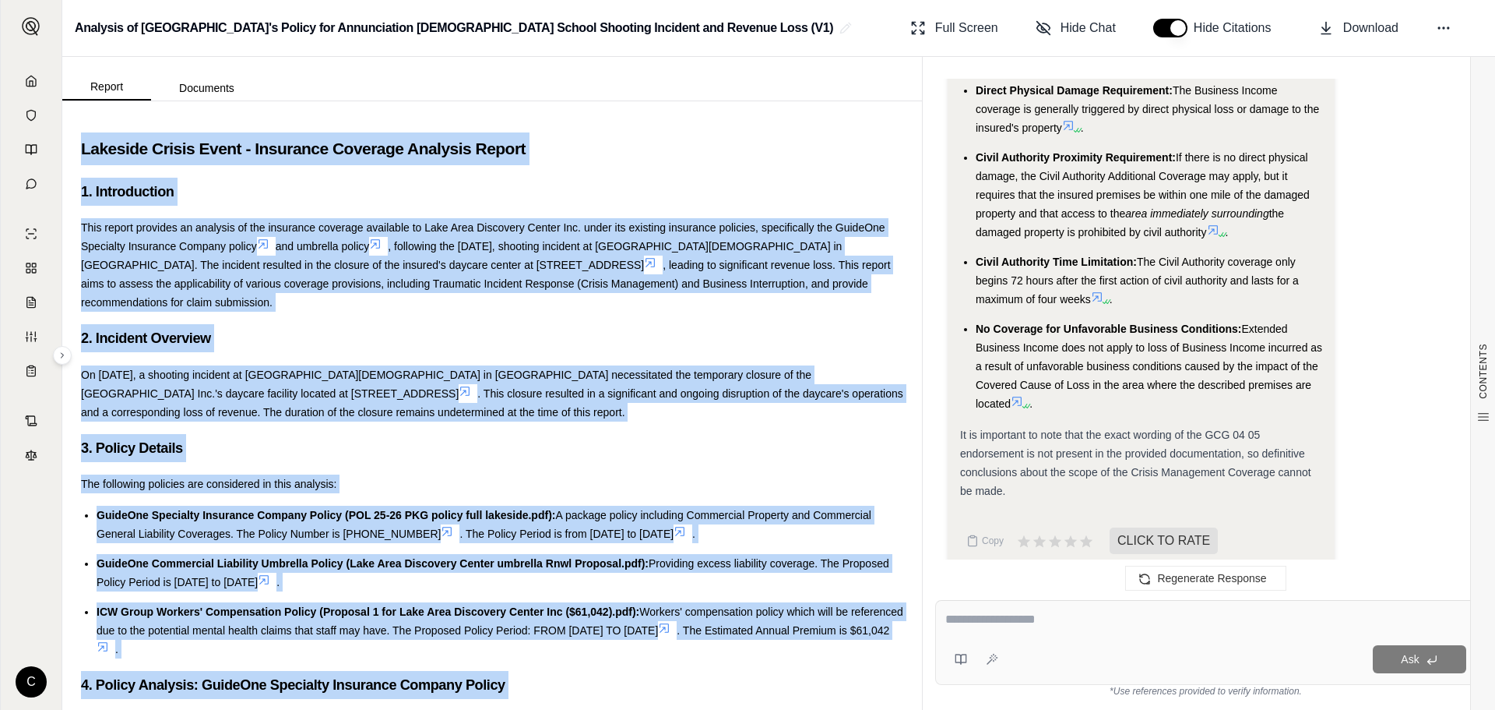
click at [1284, 425] on div "It is important to note that the exact wording of the GCG 04 05 endorsement is …" at bounding box center [1141, 462] width 362 height 75
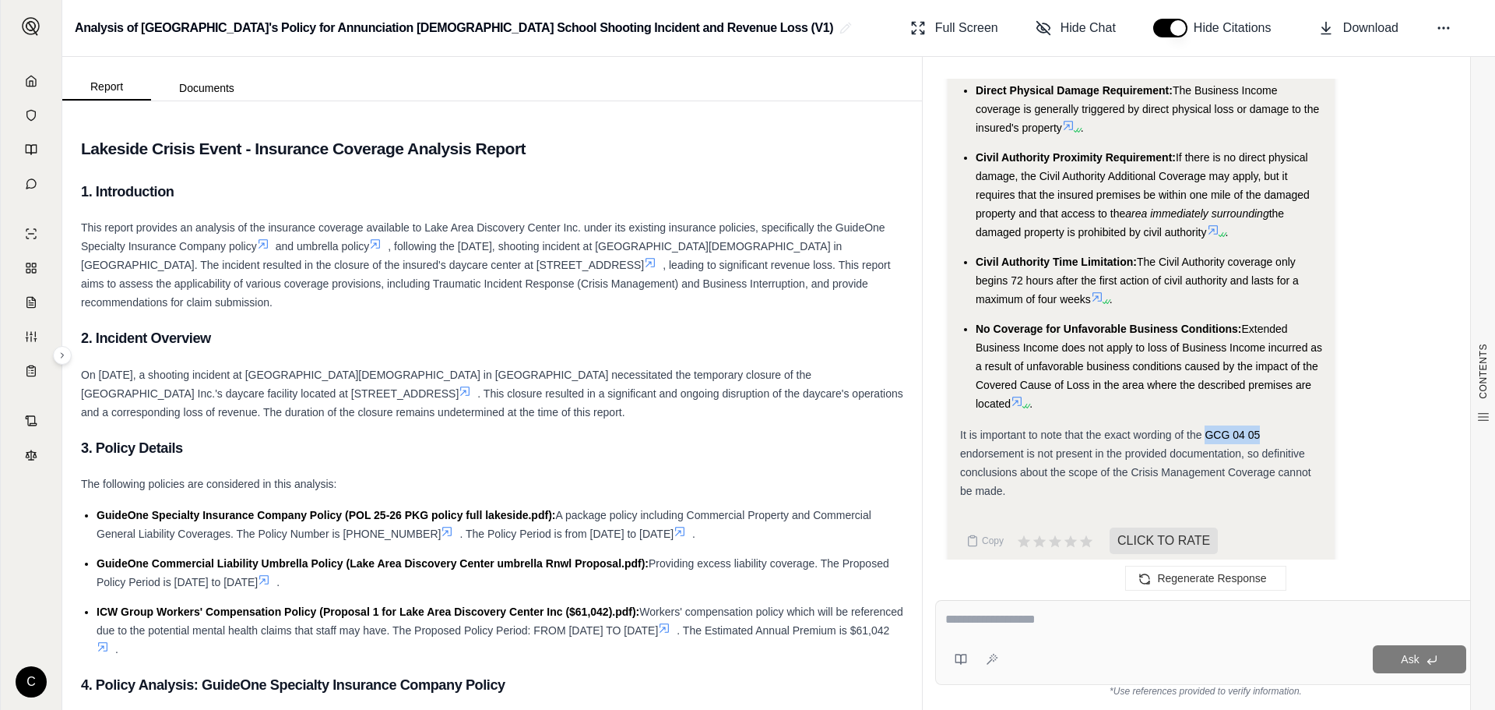
drag, startPoint x: 1272, startPoint y: 417, endPoint x: 1204, endPoint y: 417, distance: 67.8
click at [1204, 425] on div "It is important to note that the exact wording of the GCG 04 05 endorsement is …" at bounding box center [1141, 462] width 362 height 75
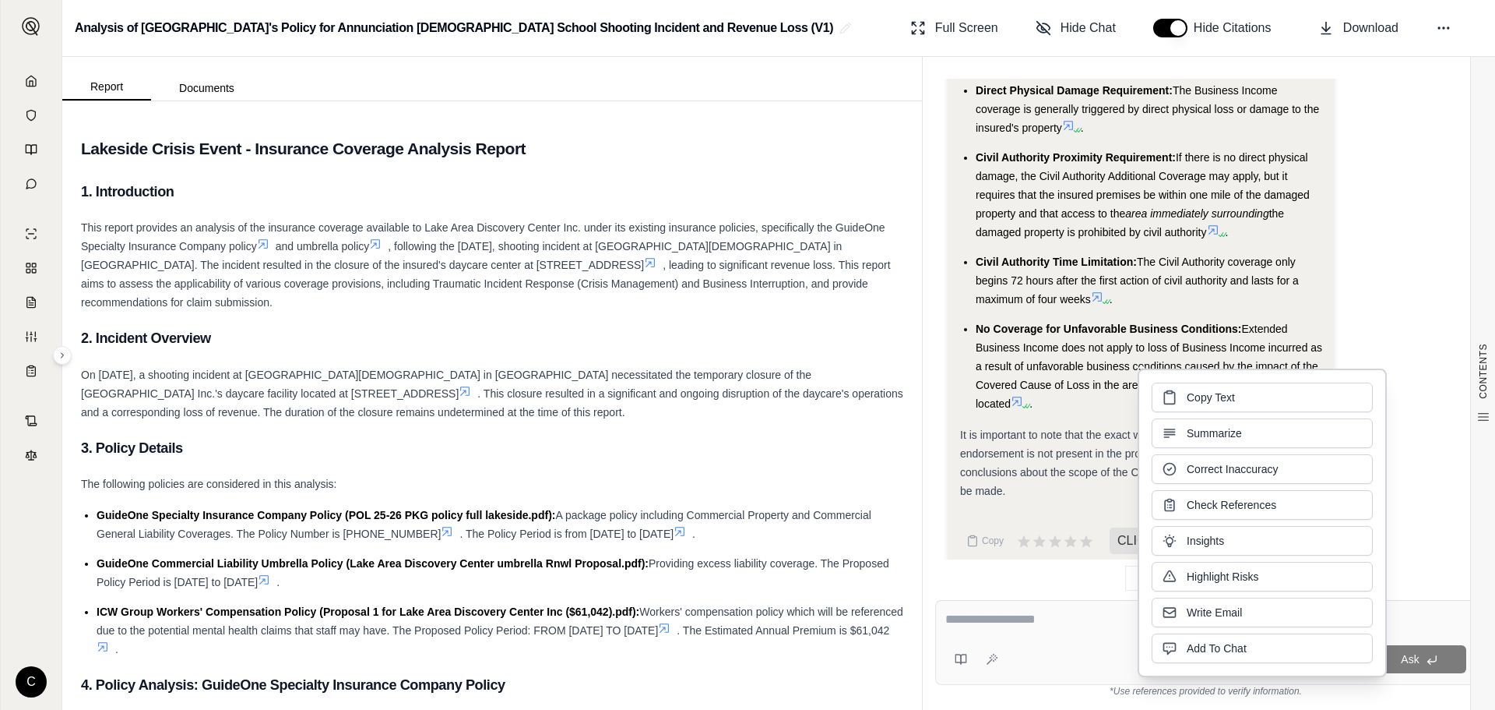
copy span "GCG 04 05"
click at [822, 450] on h3 "3. Policy Details" at bounding box center [492, 448] width 822 height 28
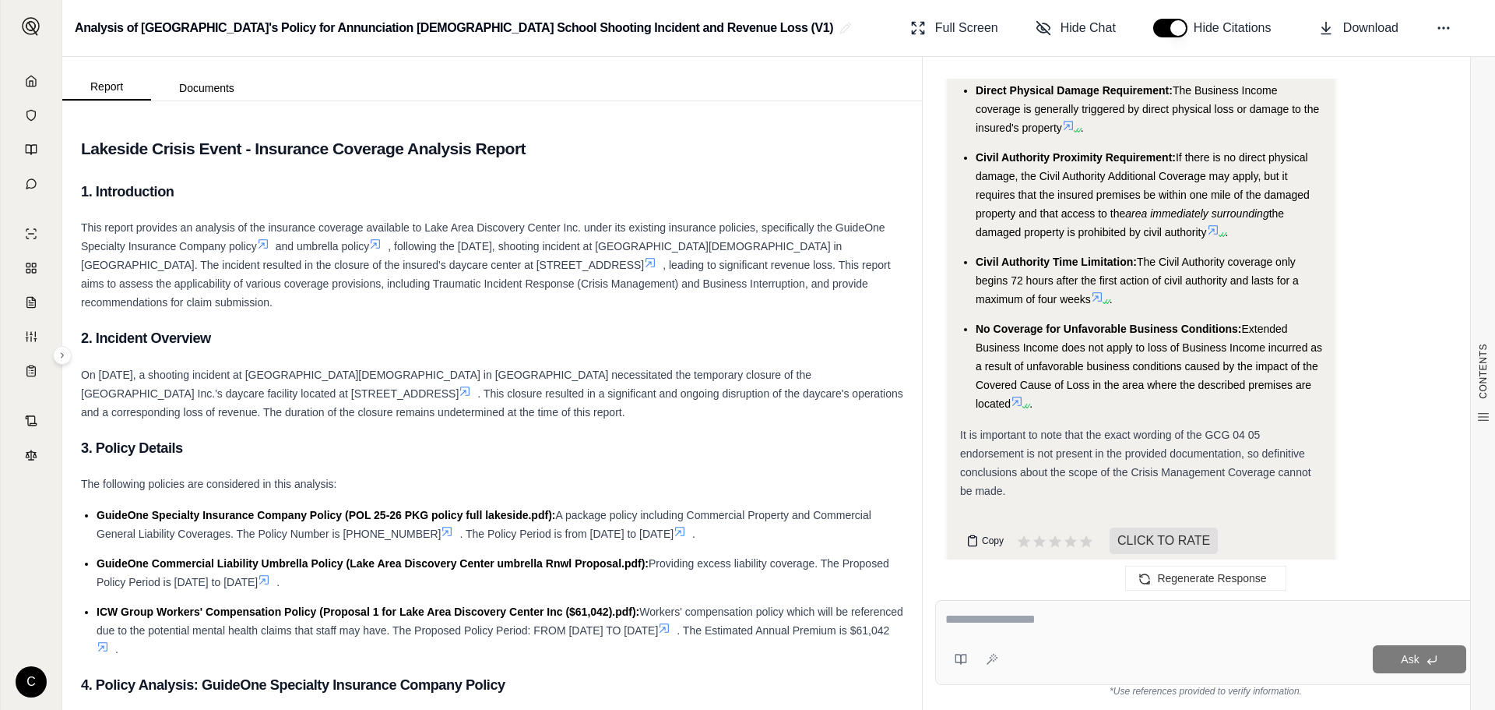
click at [995, 534] on span "Copy" at bounding box center [993, 540] width 22 height 12
click at [962, 525] on button "Copy" at bounding box center [985, 540] width 50 height 31
click at [1146, 636] on div "Ask" at bounding box center [1205, 642] width 541 height 85
type textarea "*"
click at [1060, 612] on textarea at bounding box center [1206, 619] width 521 height 19
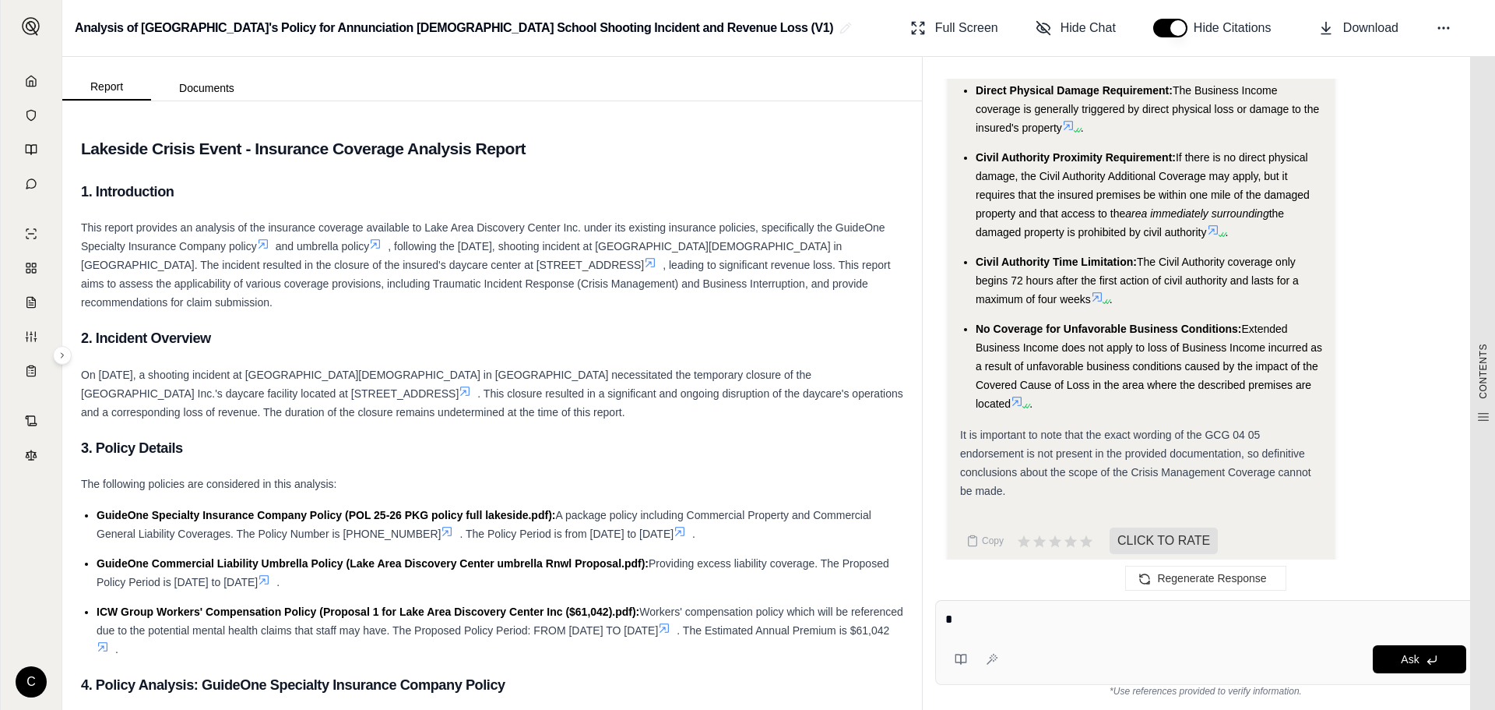
type textarea "*"
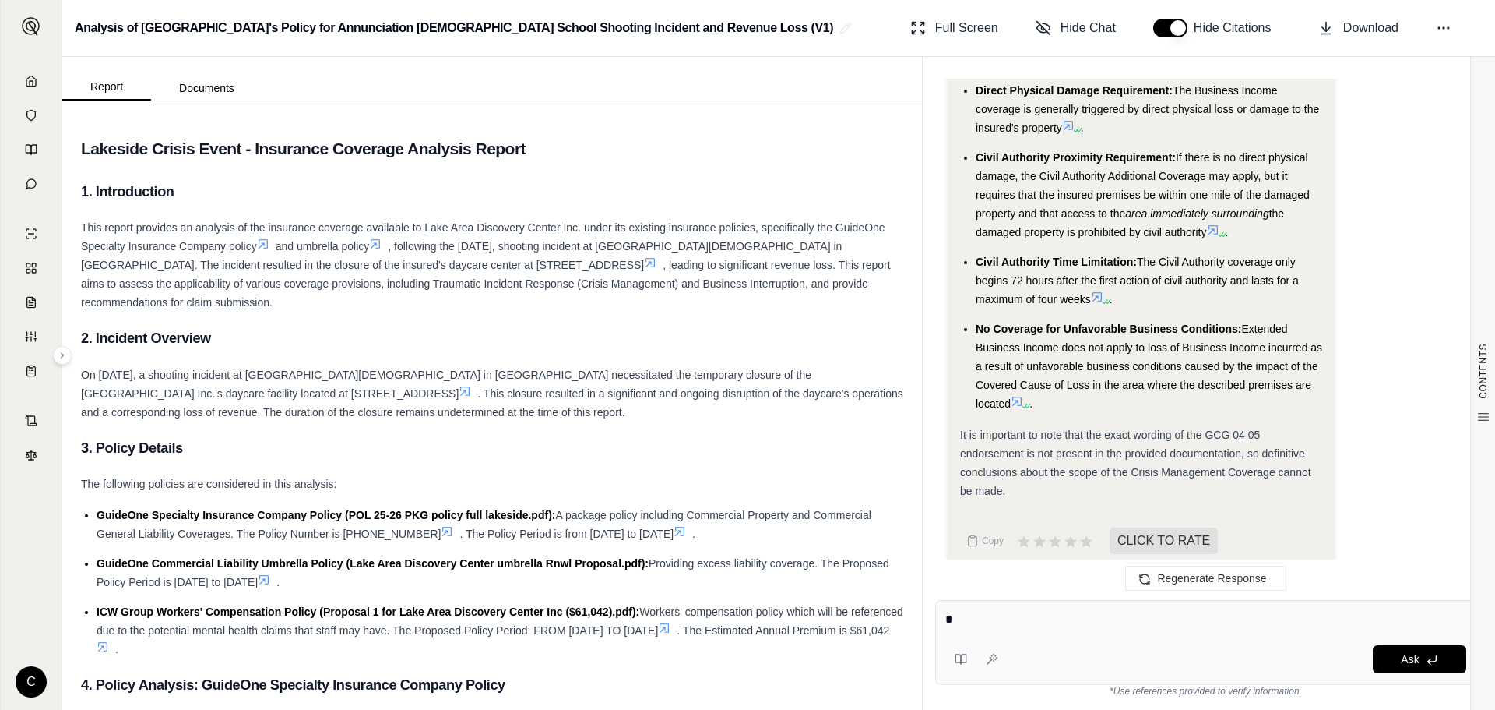
click at [965, 634] on div "* Ask" at bounding box center [1205, 642] width 541 height 85
click at [1278, 616] on textarea "**********" at bounding box center [1206, 619] width 521 height 19
click at [1336, 623] on textarea "**********" at bounding box center [1206, 619] width 521 height 19
click at [1410, 618] on textarea "**********" at bounding box center [1206, 619] width 521 height 19
paste textarea "**********"
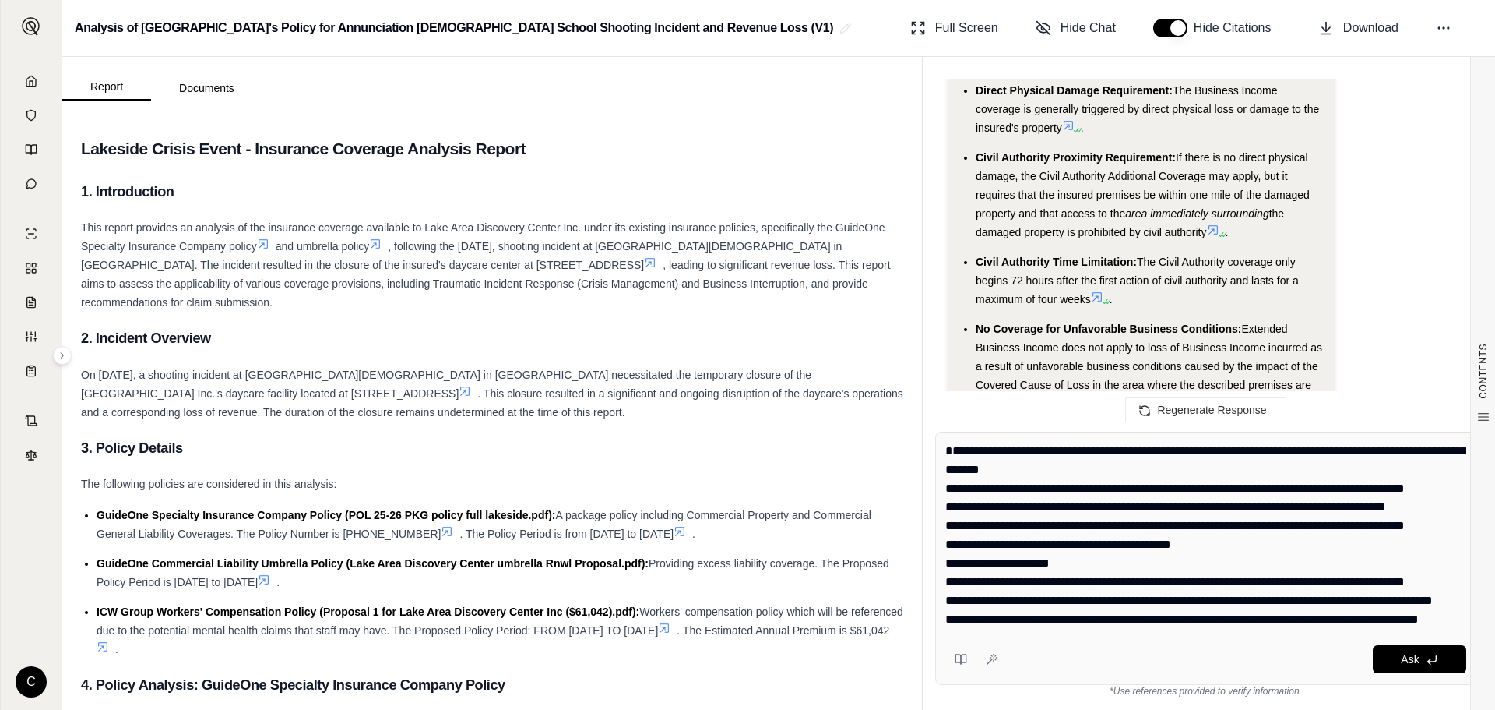
scroll to position [90, 0]
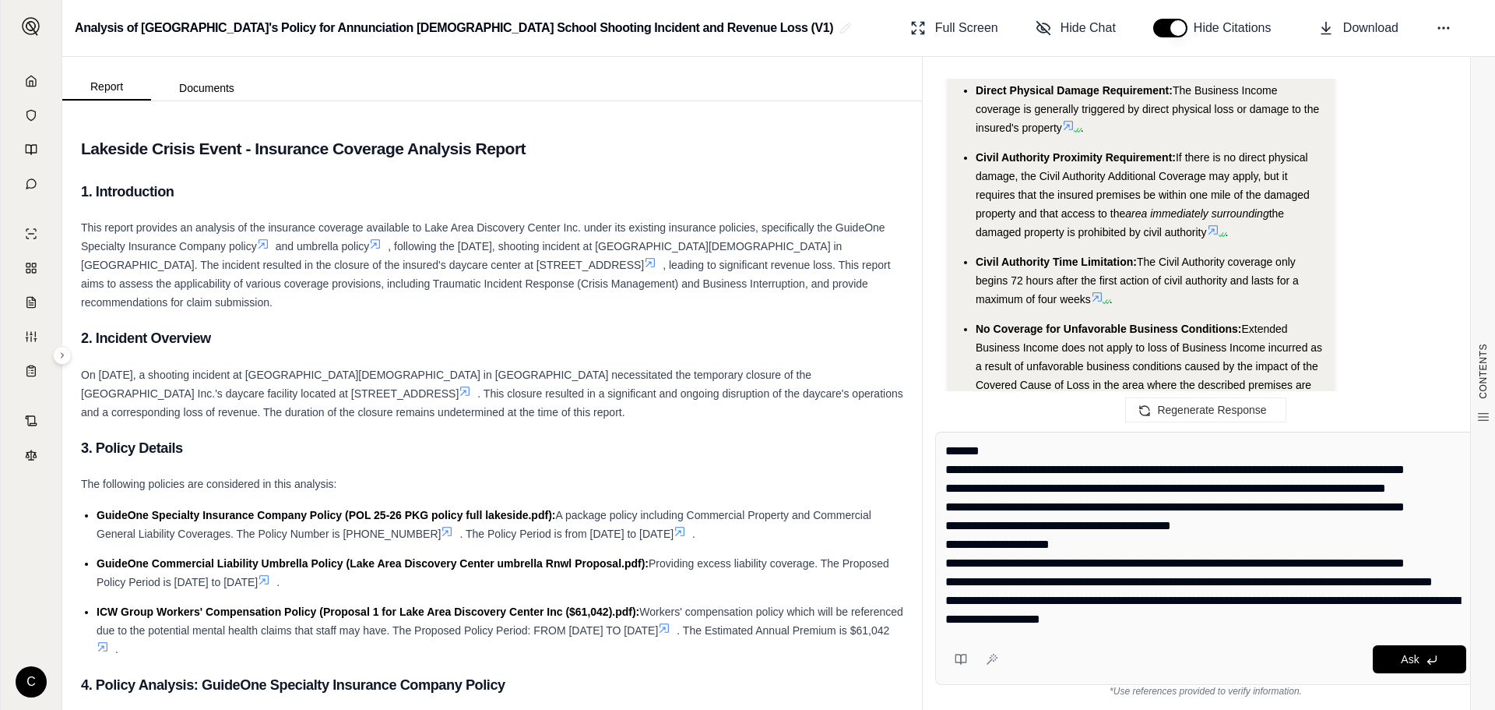
type textarea "**********"
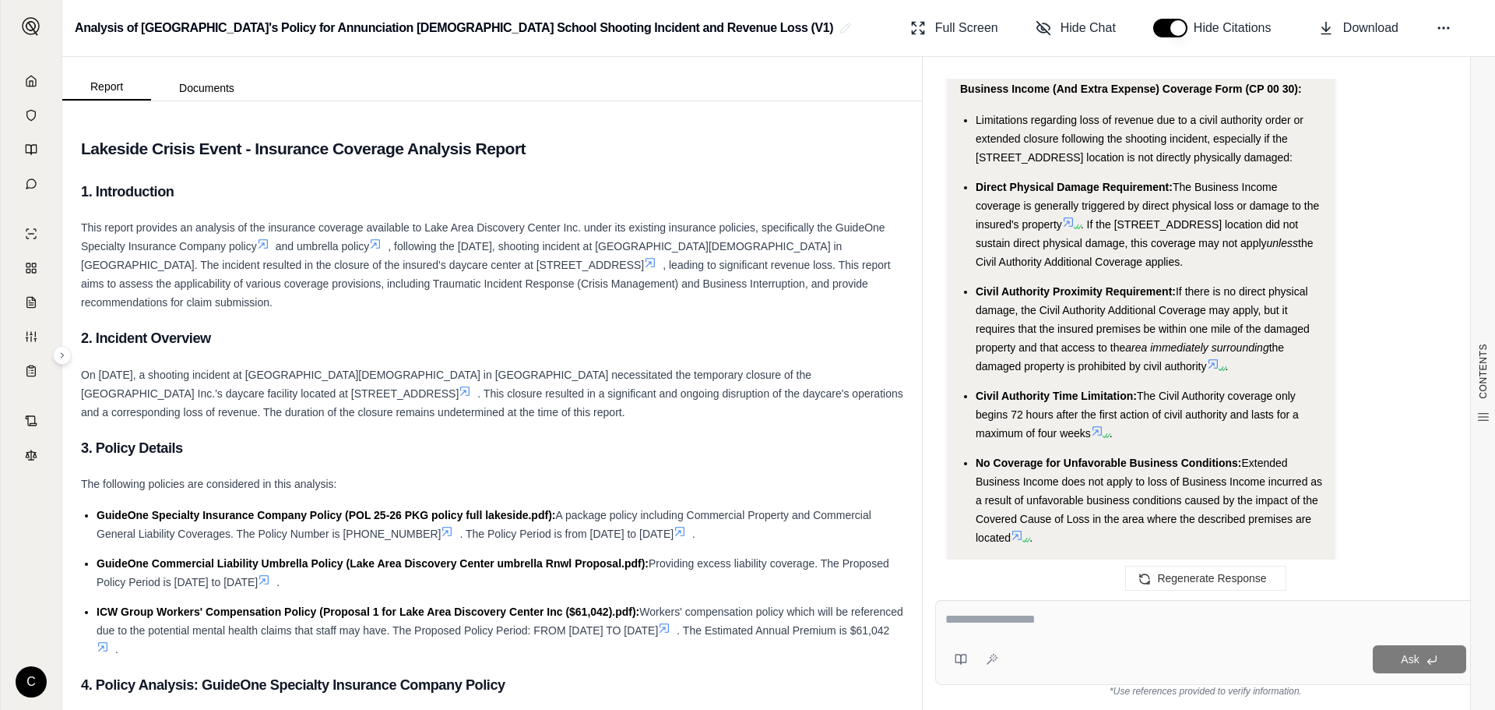
scroll to position [5583, 0]
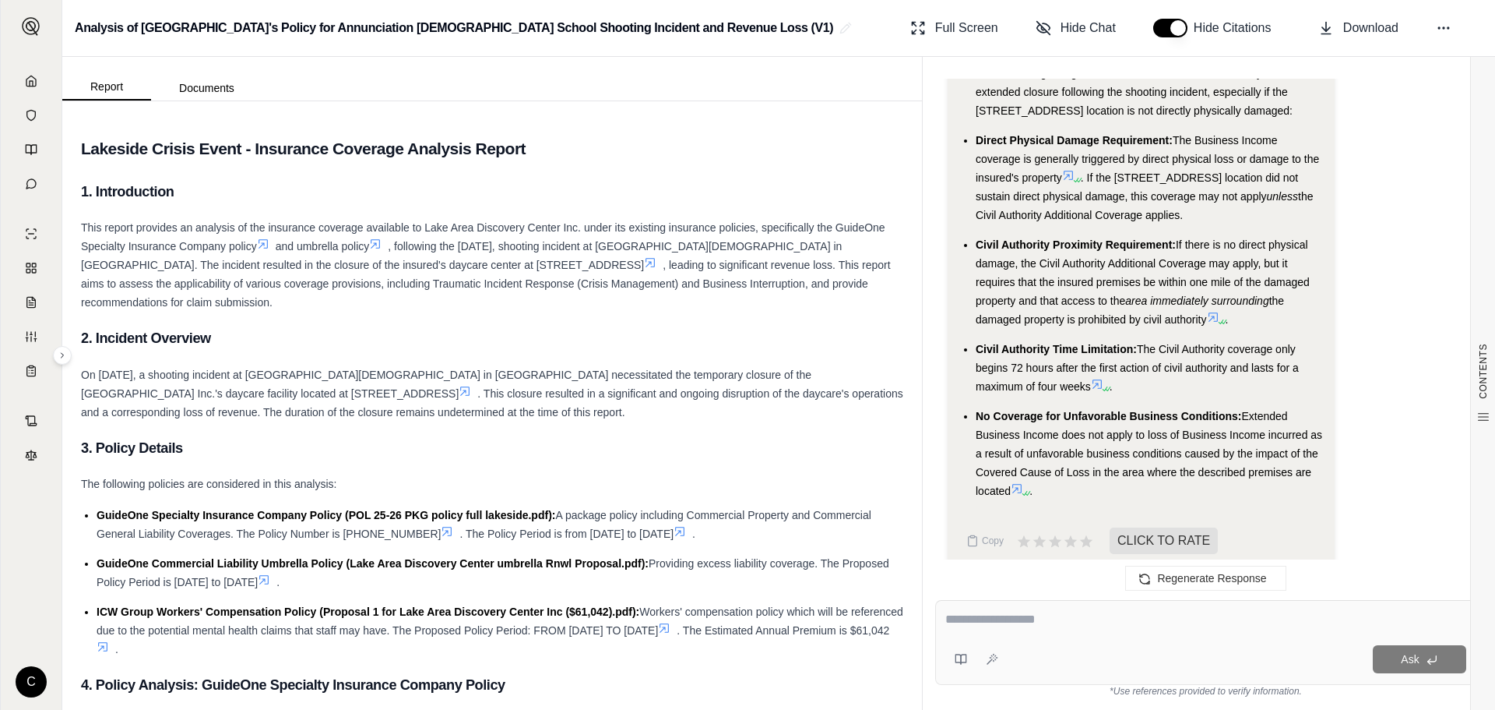
click at [1074, 478] on li "No Coverage for Unfavorable Business Conditions: Extended Business Income does …" at bounding box center [1149, 453] width 347 height 93
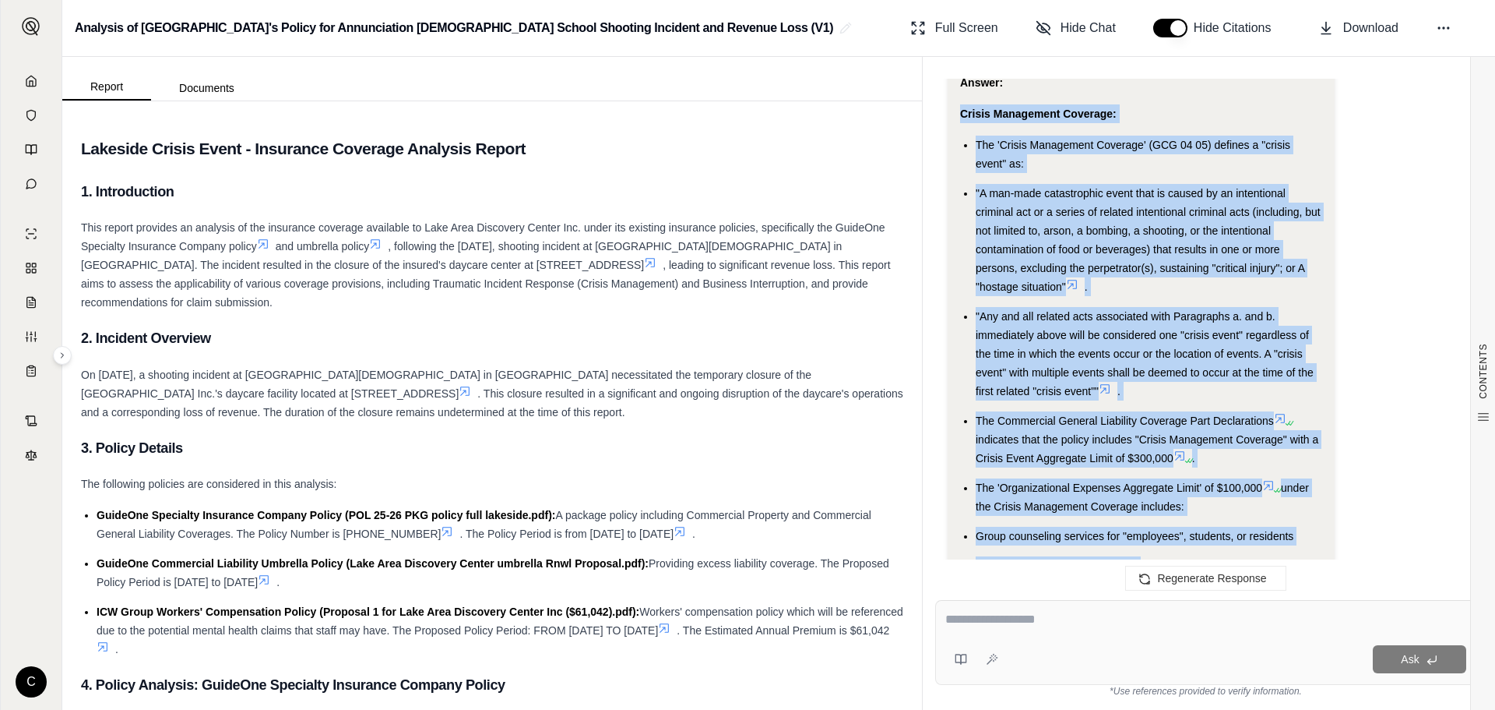
scroll to position [4918, 0]
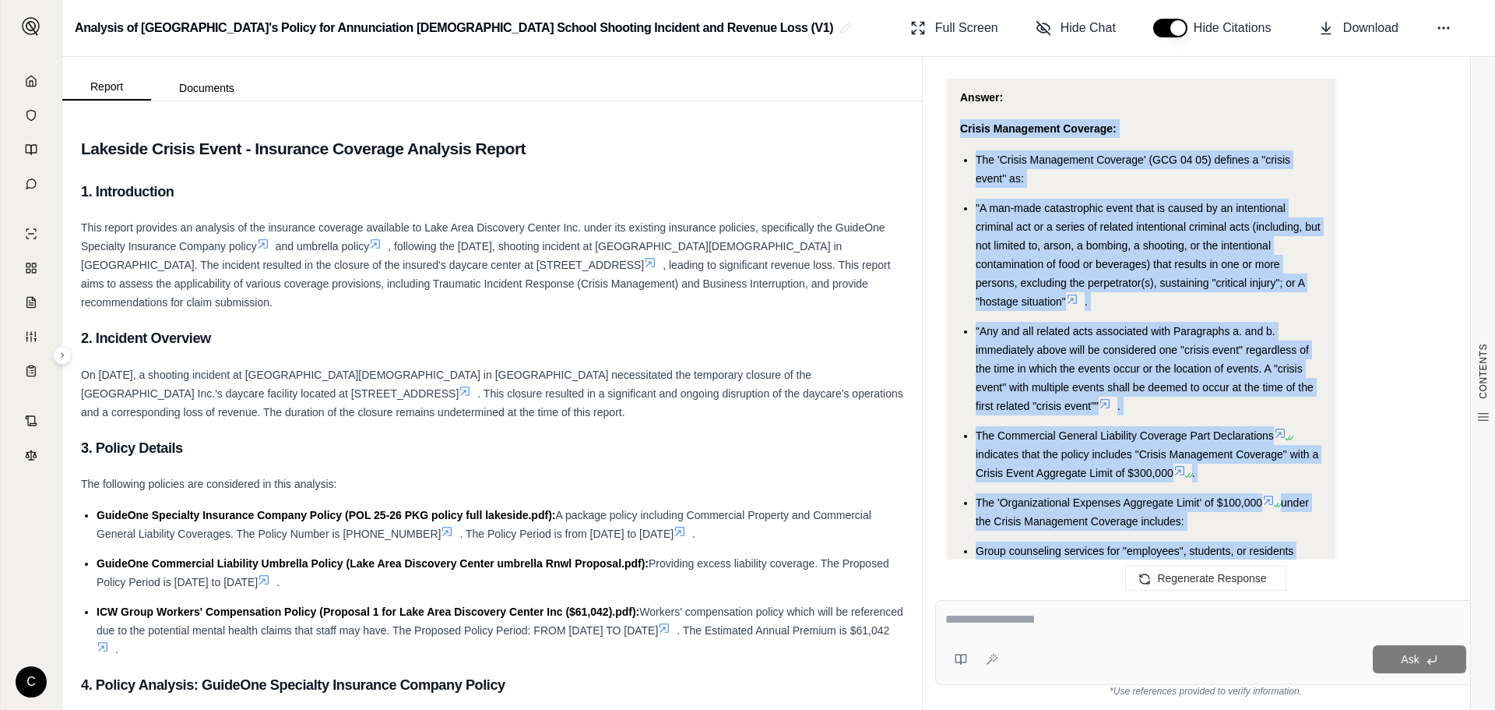
drag, startPoint x: 1048, startPoint y: 471, endPoint x: 953, endPoint y: 111, distance: 372.9
click at [953, 111] on div "Analysis: Okay, I need to update the previous analysis with the definition of "…" at bounding box center [1141, 524] width 387 height 1419
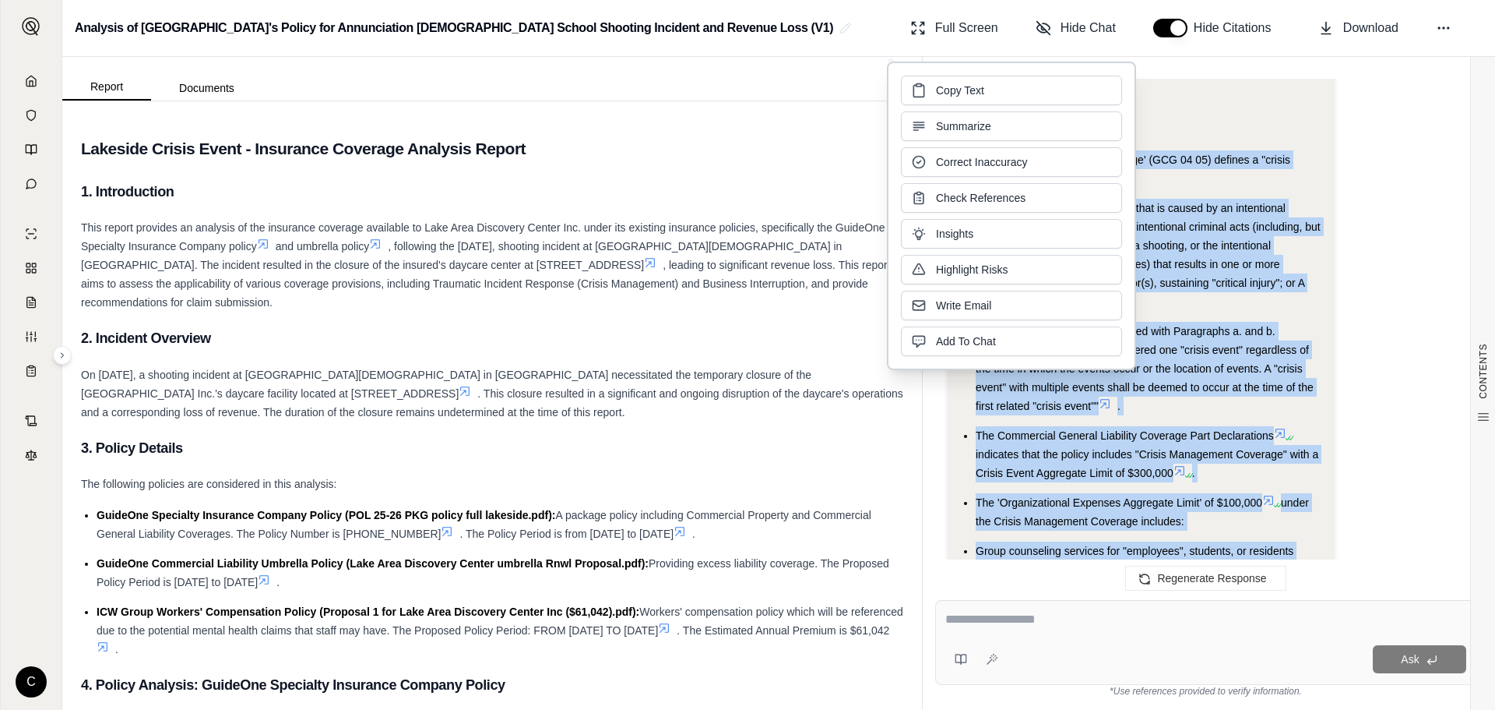
copy div "Crisis Management Coverage: The 'Crisis Management Coverage' (GCG 04 05) define…"
click at [981, 91] on span "Copy Text" at bounding box center [960, 89] width 48 height 16
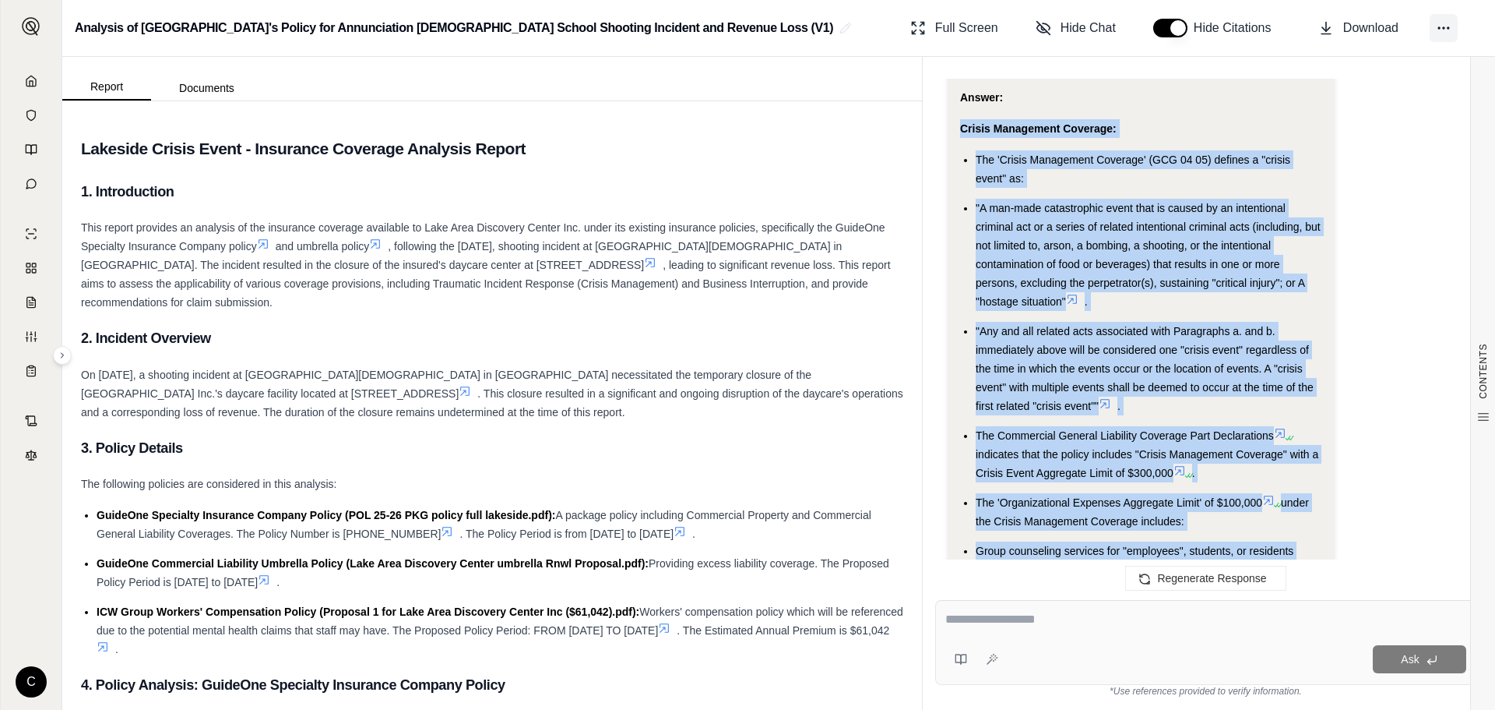
click at [1442, 33] on icon at bounding box center [1444, 28] width 16 height 16
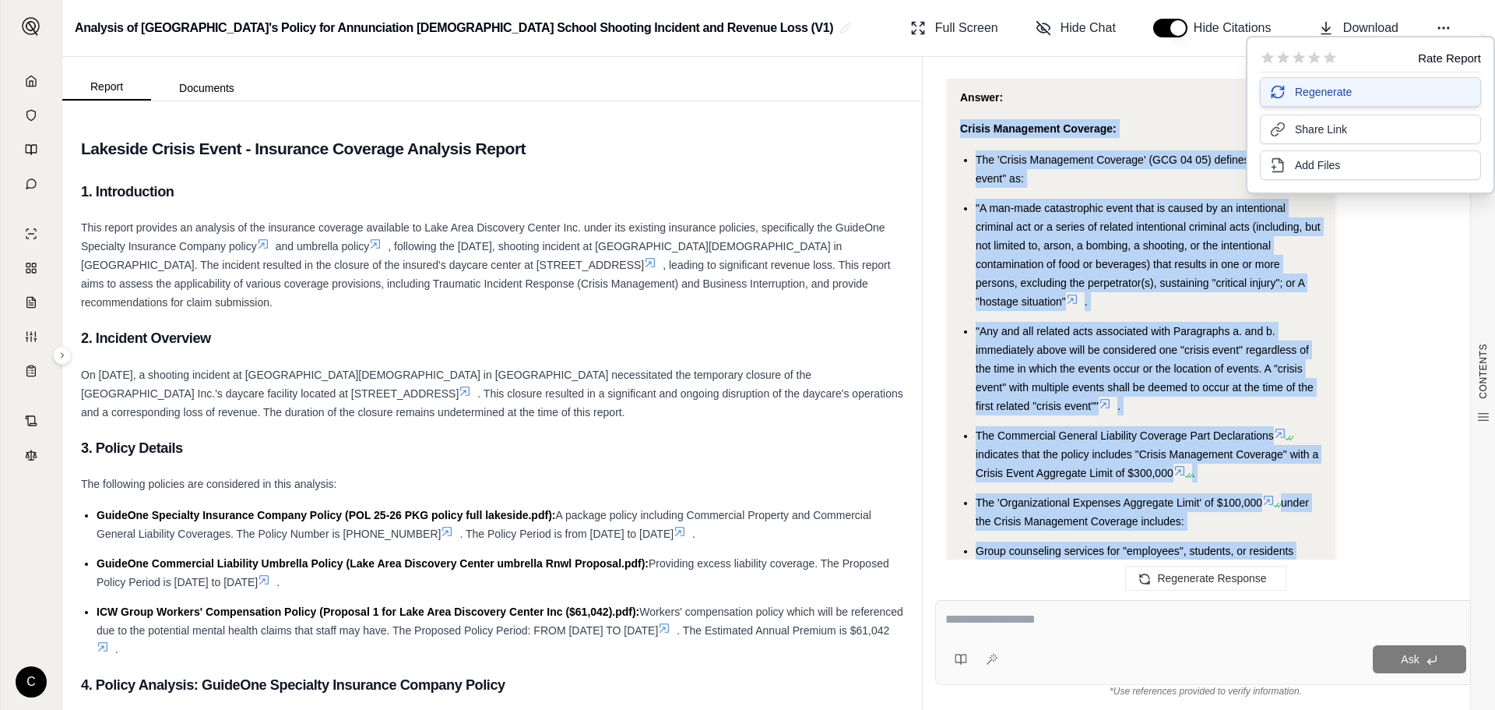
click at [1317, 102] on button "Regenerate" at bounding box center [1370, 92] width 221 height 30
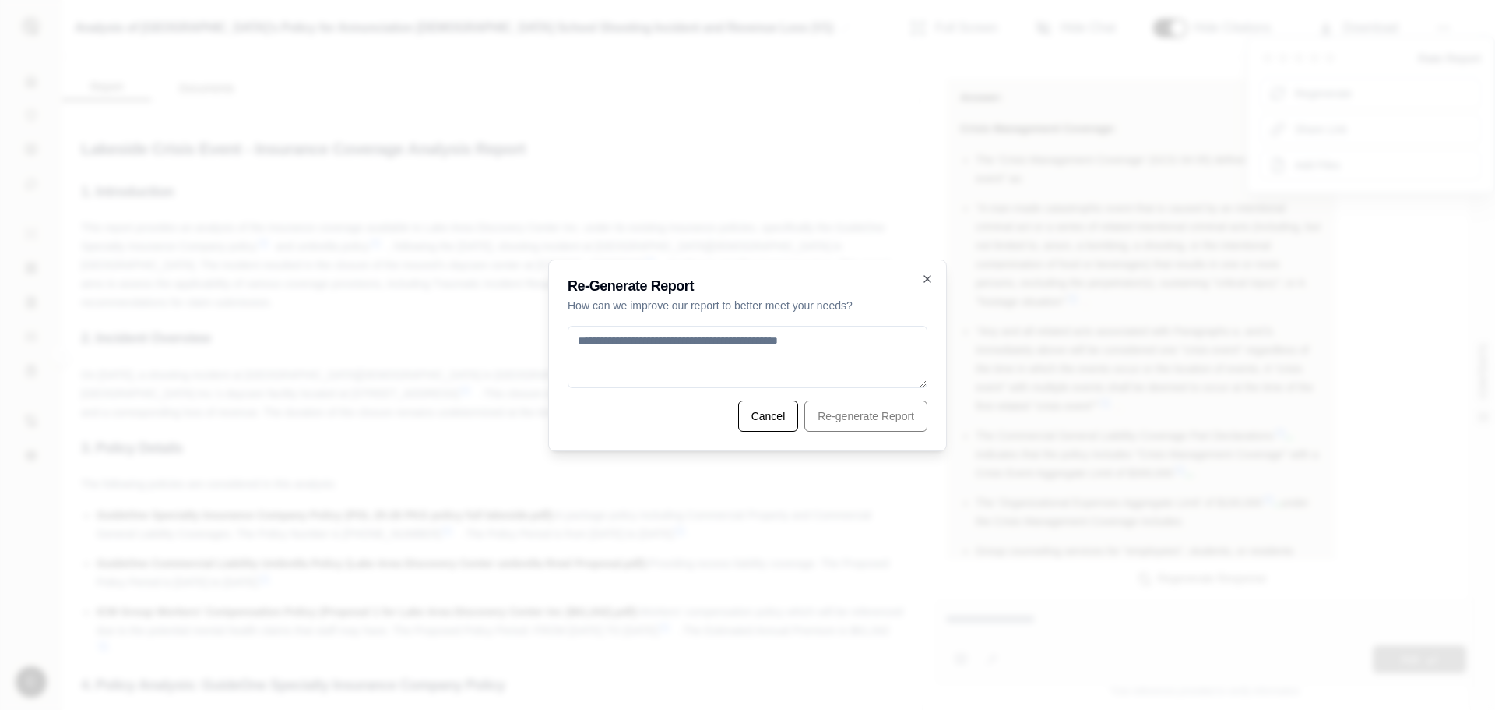
click at [658, 350] on textarea at bounding box center [748, 357] width 360 height 62
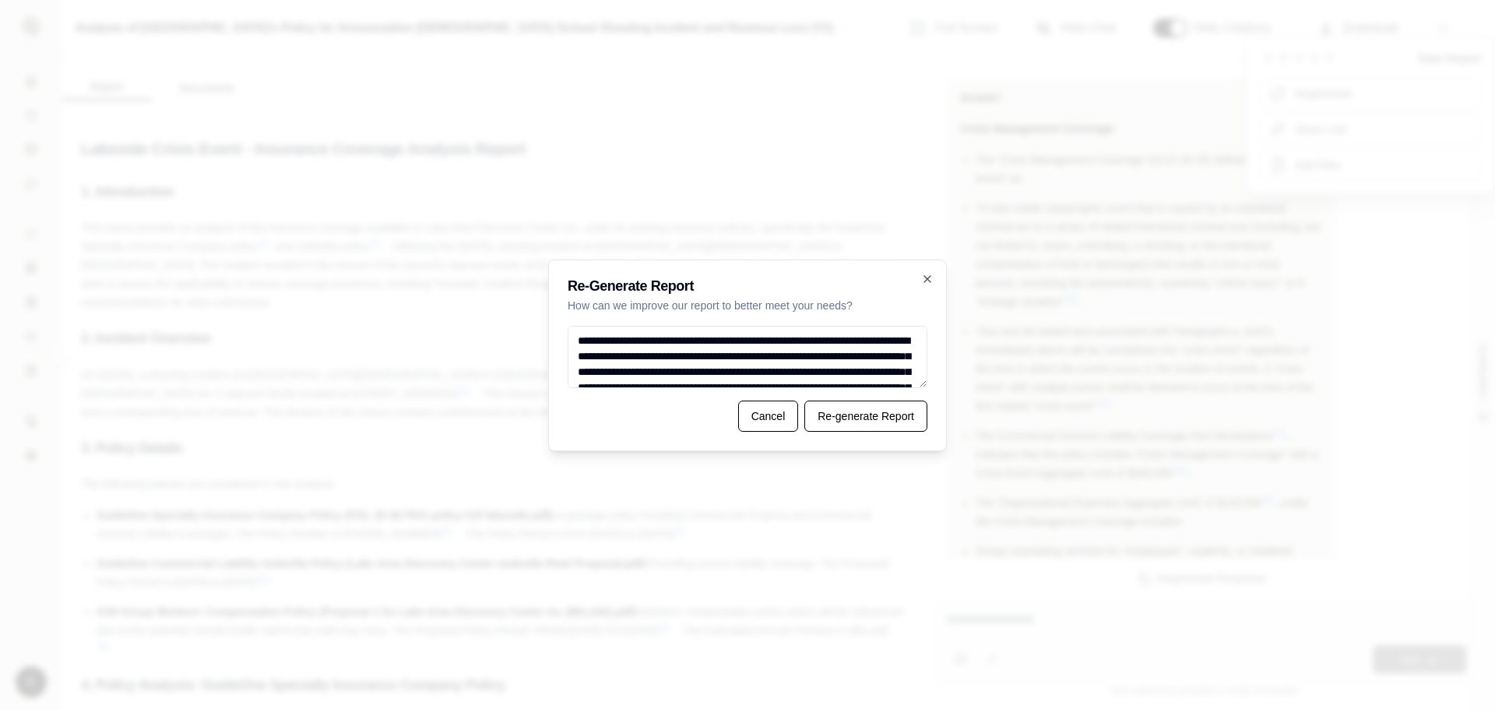
scroll to position [599, 0]
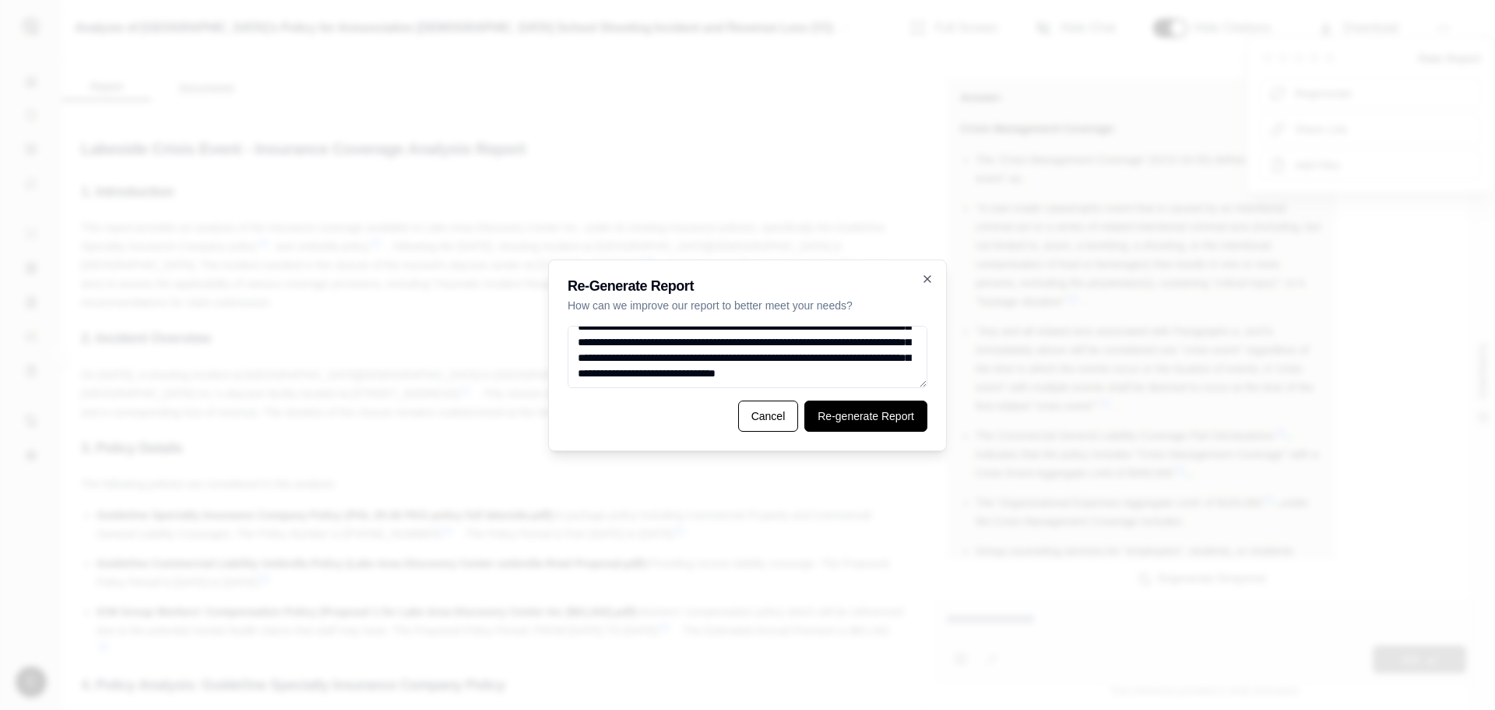
type textarea "**********"
click at [824, 410] on button "Re-generate Report" at bounding box center [866, 415] width 123 height 31
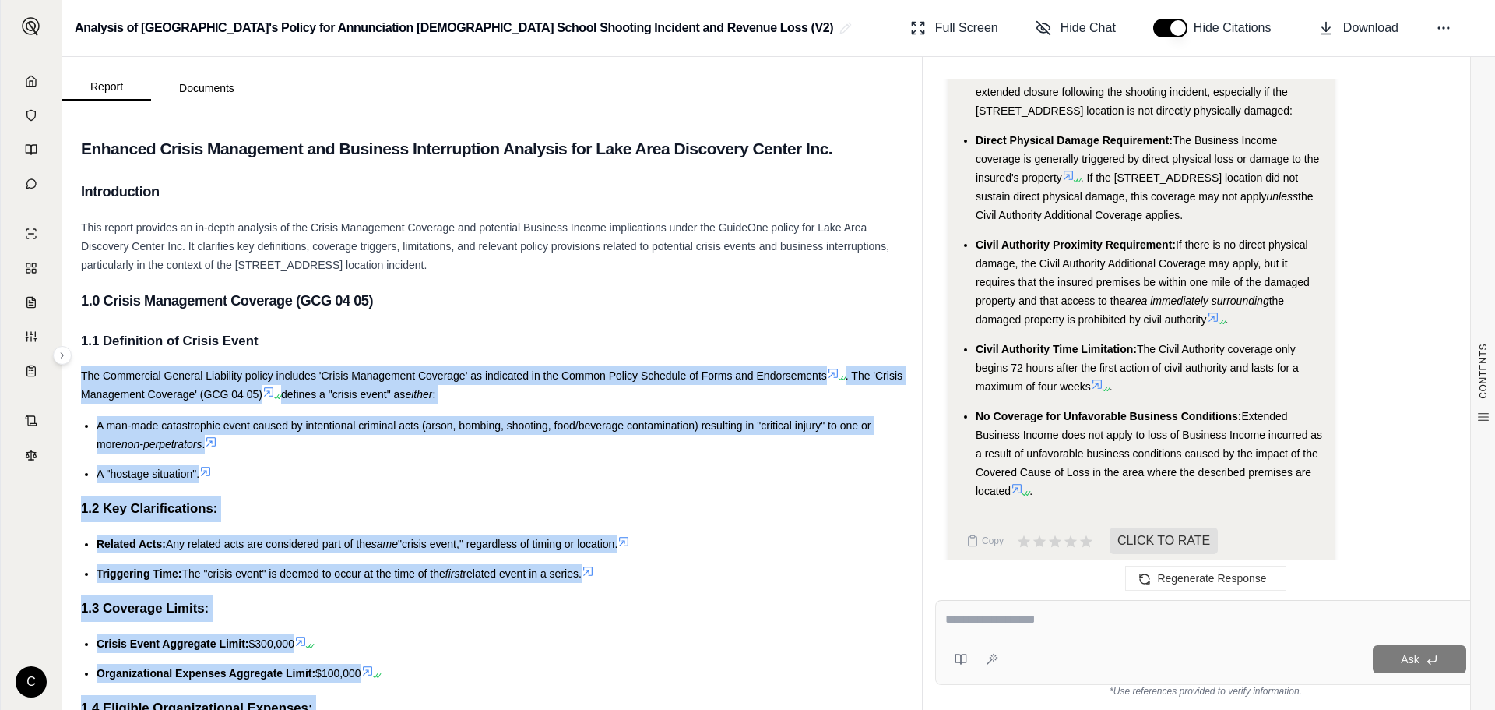
drag, startPoint x: 342, startPoint y: 650, endPoint x: 383, endPoint y: 347, distance: 305.8
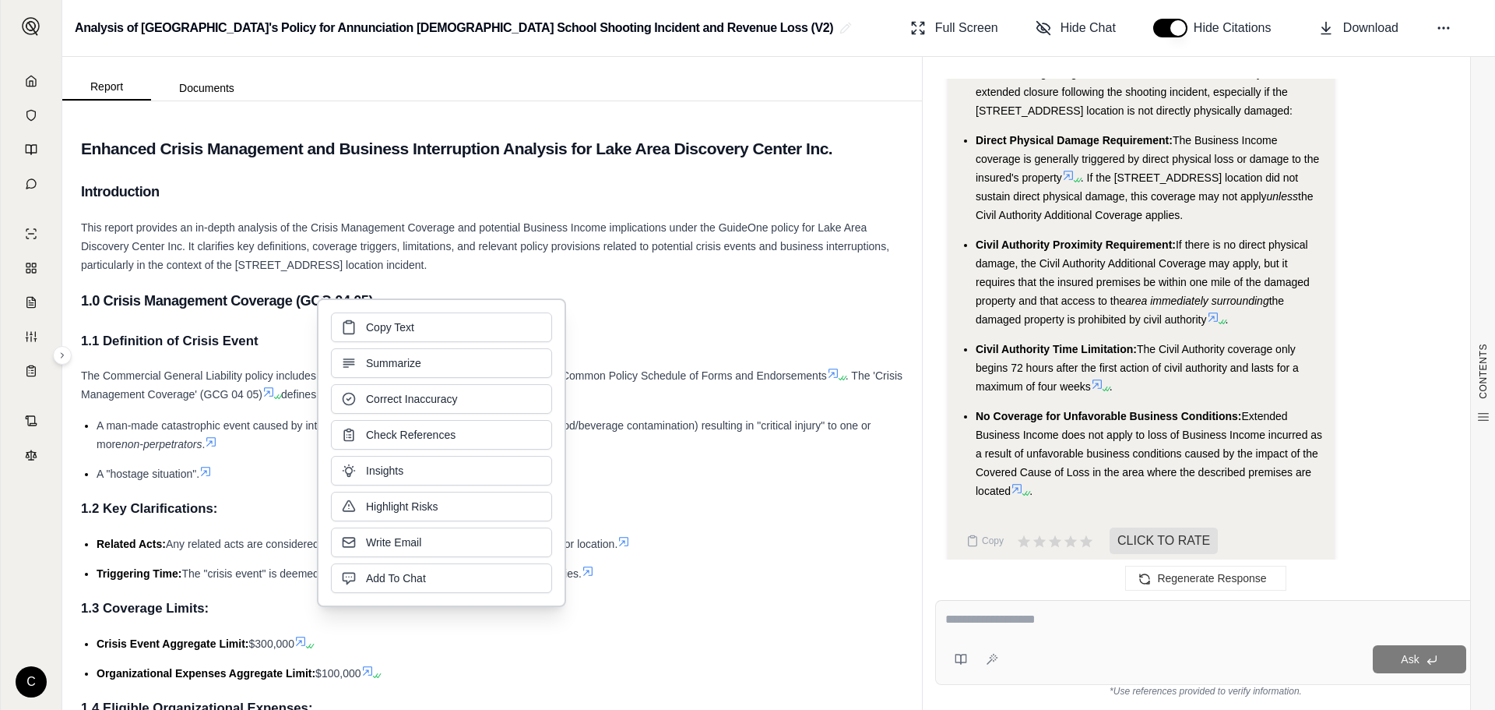
click at [1213, 28] on span "Hide Citations" at bounding box center [1237, 28] width 87 height 19
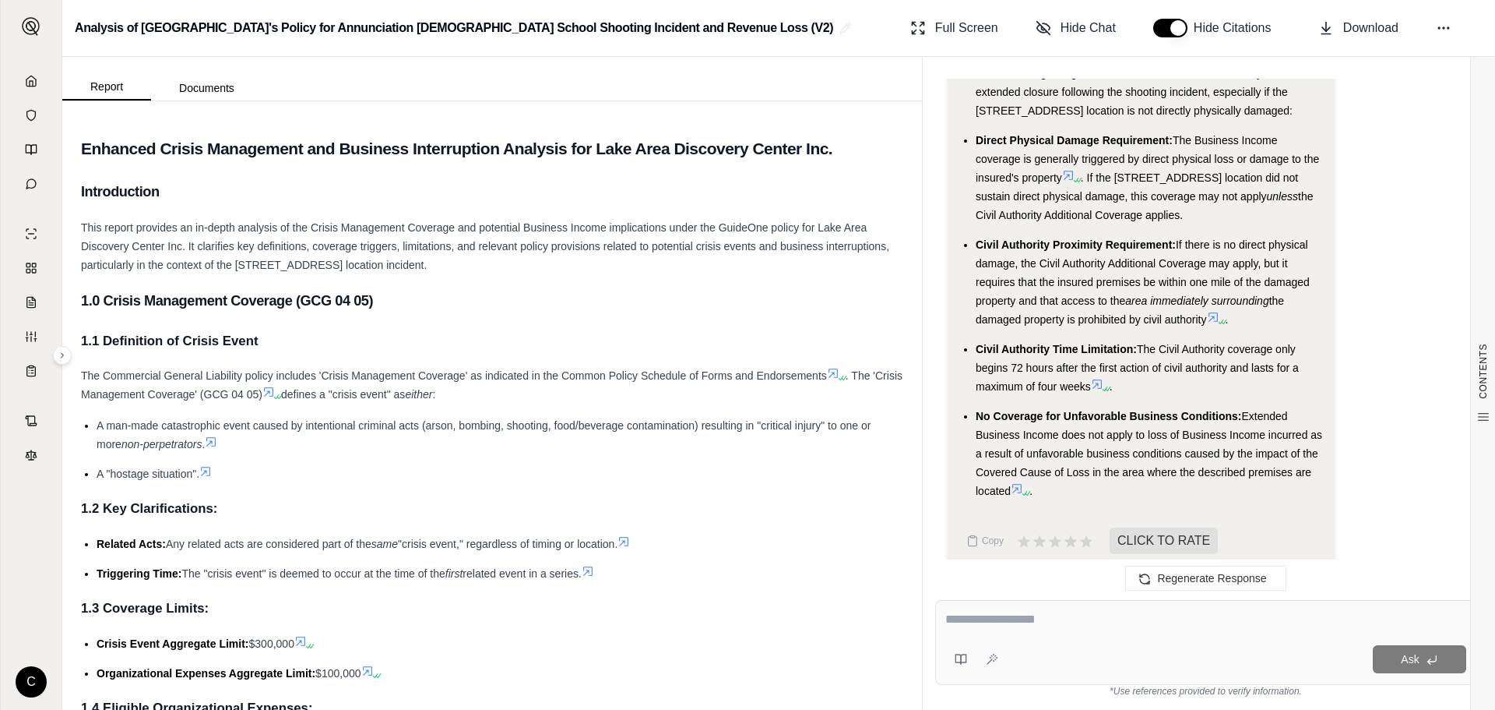
click at [1172, 30] on button "button" at bounding box center [1170, 28] width 34 height 19
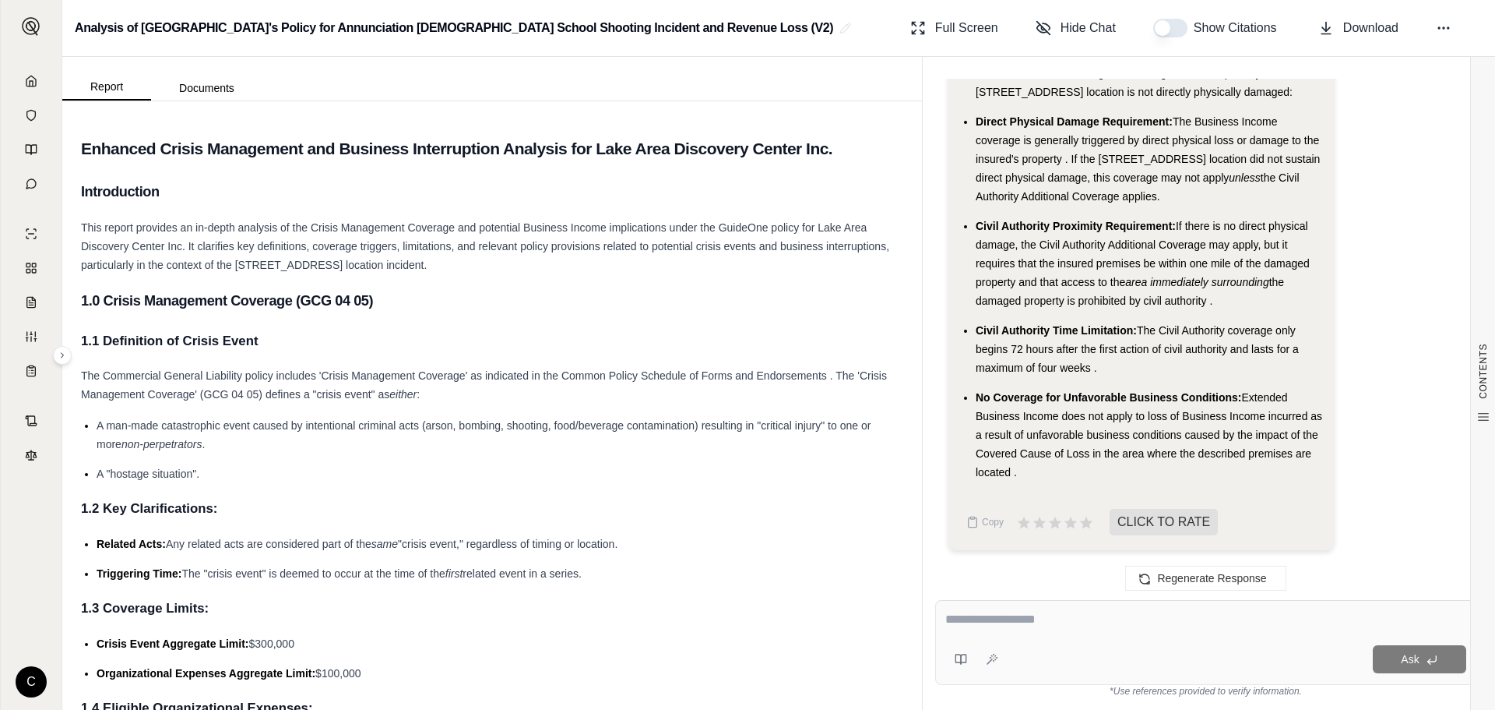
scroll to position [5546, 0]
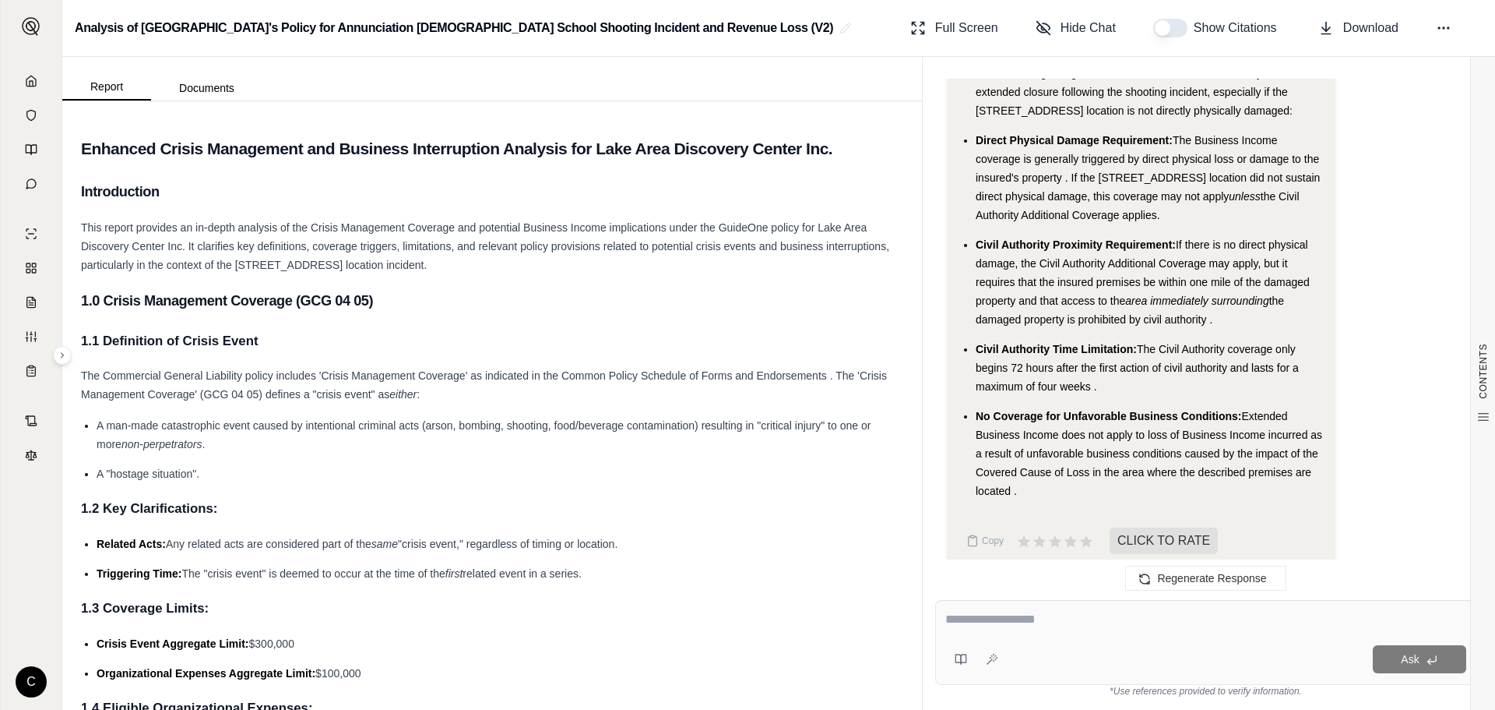
click at [744, 538] on li "Related Acts: Any related acts are considered part of the same "crisis event," …" at bounding box center [500, 543] width 807 height 19
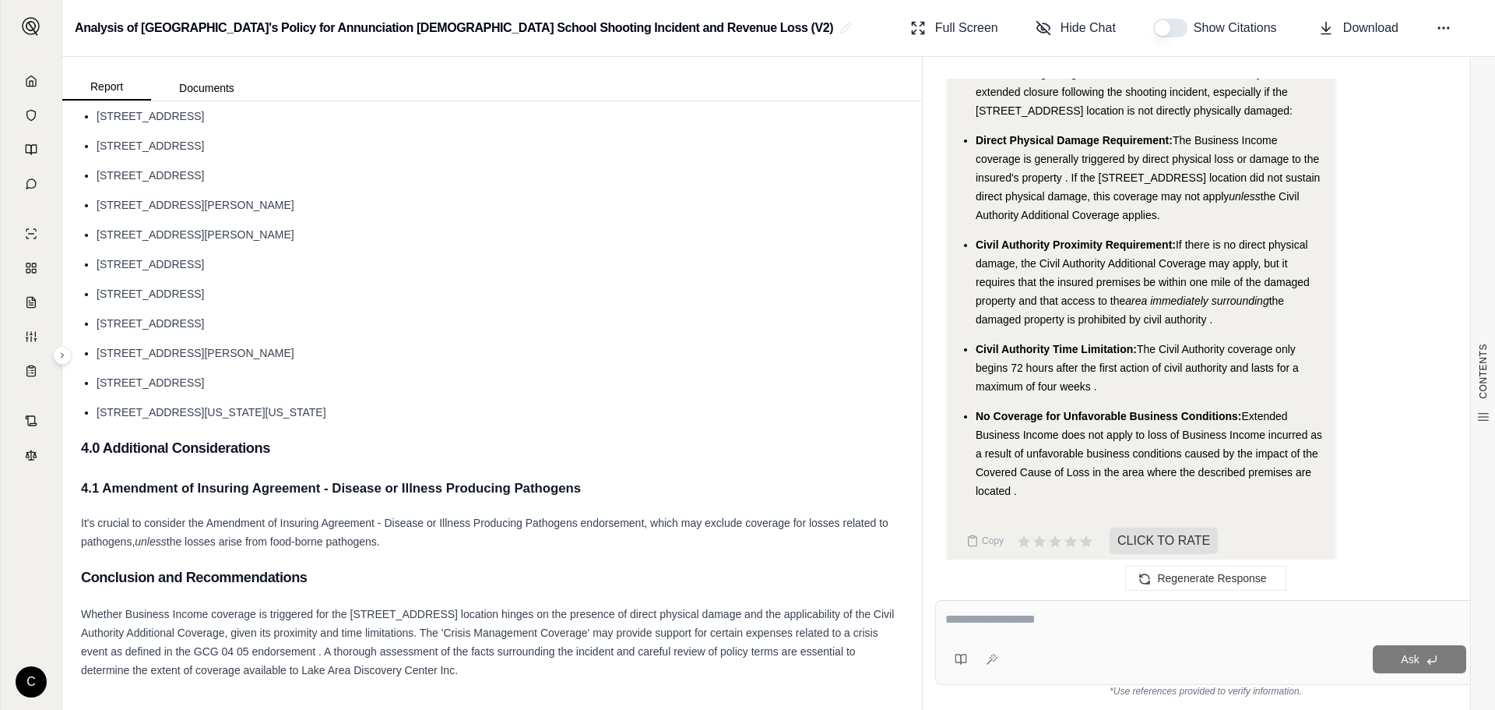
scroll to position [1486, 0]
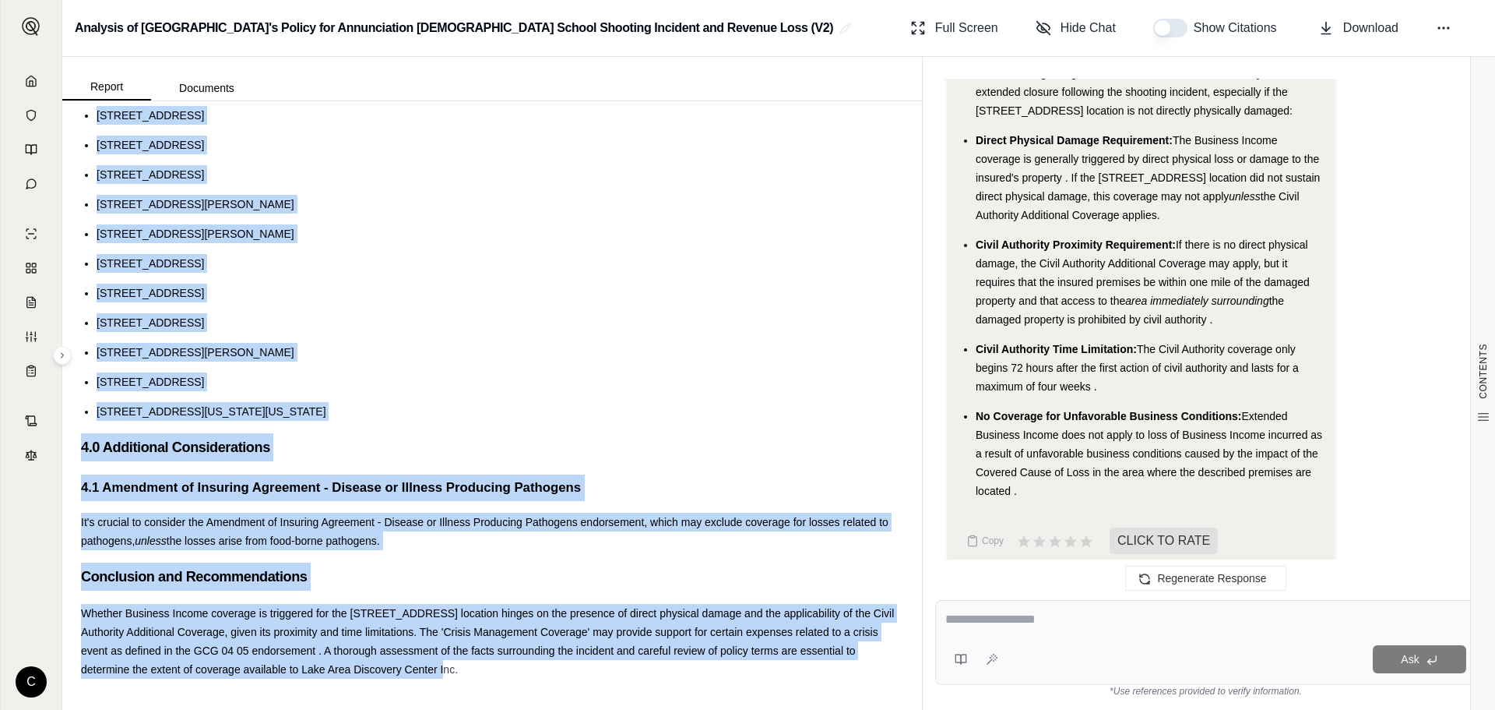
drag, startPoint x: 205, startPoint y: 143, endPoint x: 775, endPoint y: 672, distance: 778.1
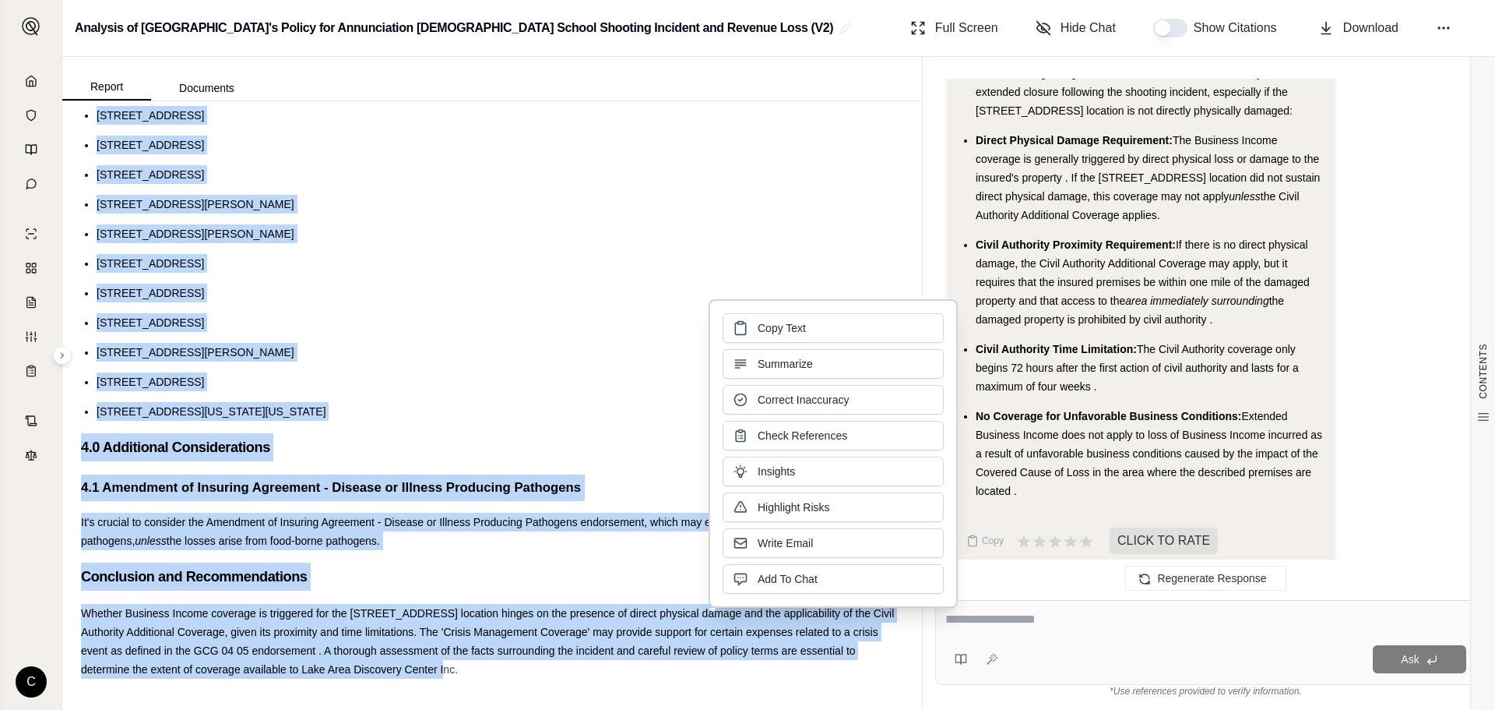
copy div "Enhanced Crisis Management and Business Interruption Analysis for Lake Area Dis…"
click at [581, 148] on li "[STREET_ADDRESS]" at bounding box center [500, 145] width 807 height 19
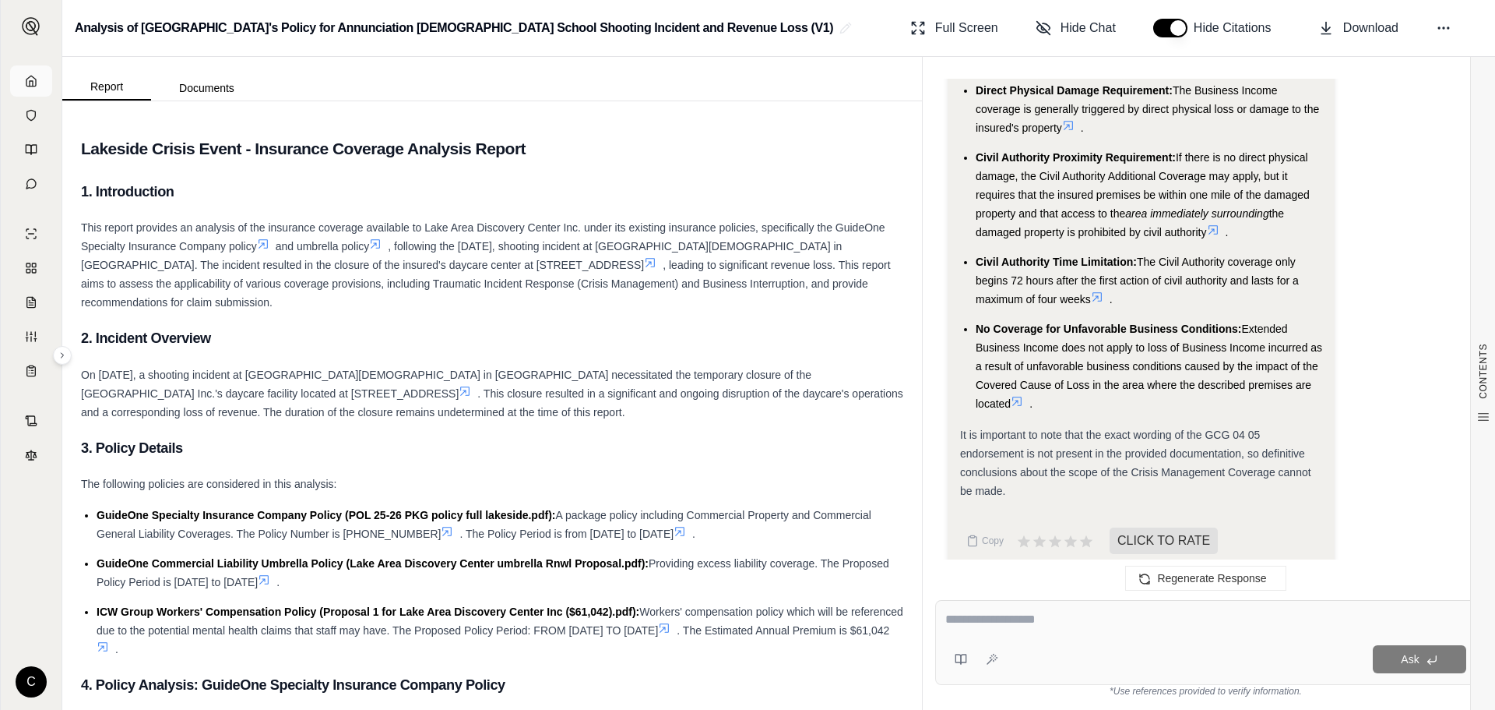
click at [30, 84] on polyline at bounding box center [31, 83] width 3 height 5
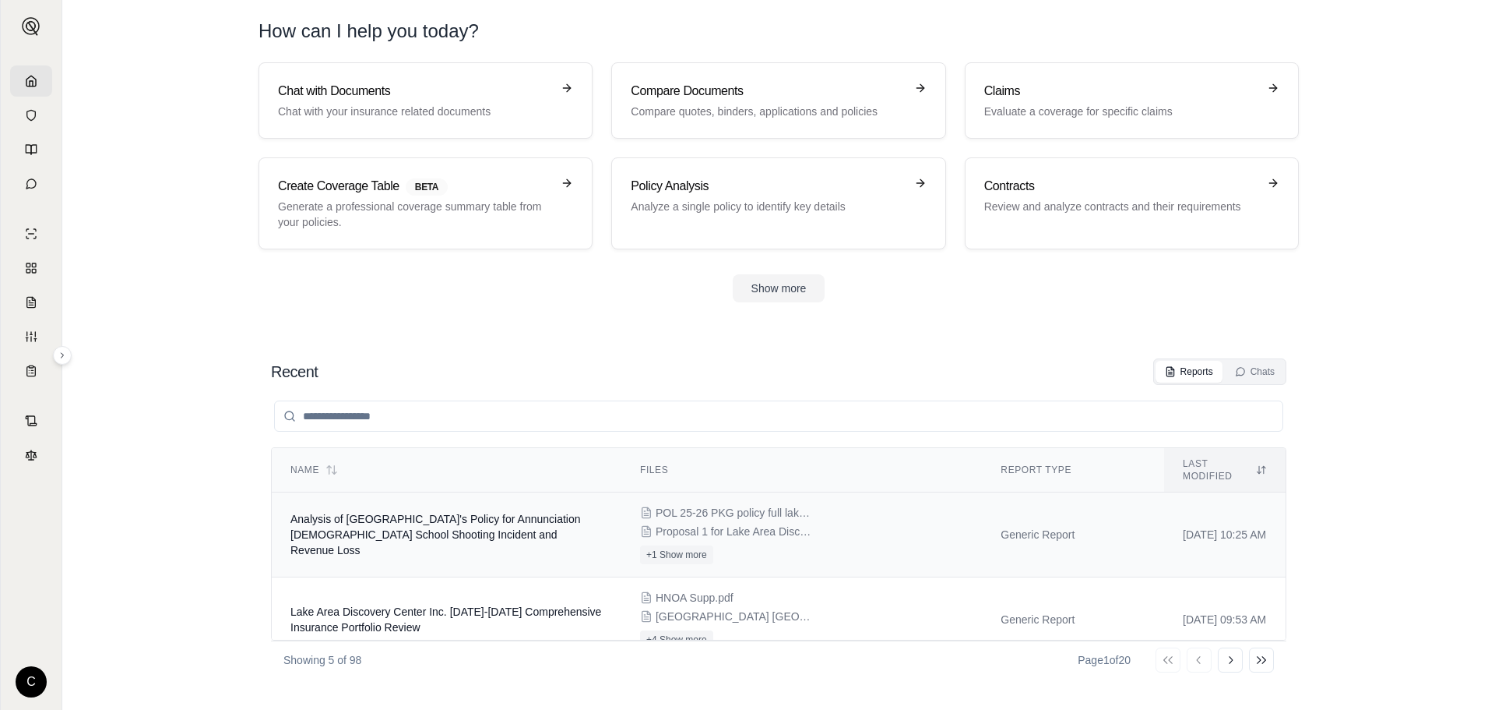
click at [336, 533] on span "Analysis of Lake Area Discovery Center's Policy for Annunciation Catholic Schoo…" at bounding box center [436, 534] width 291 height 44
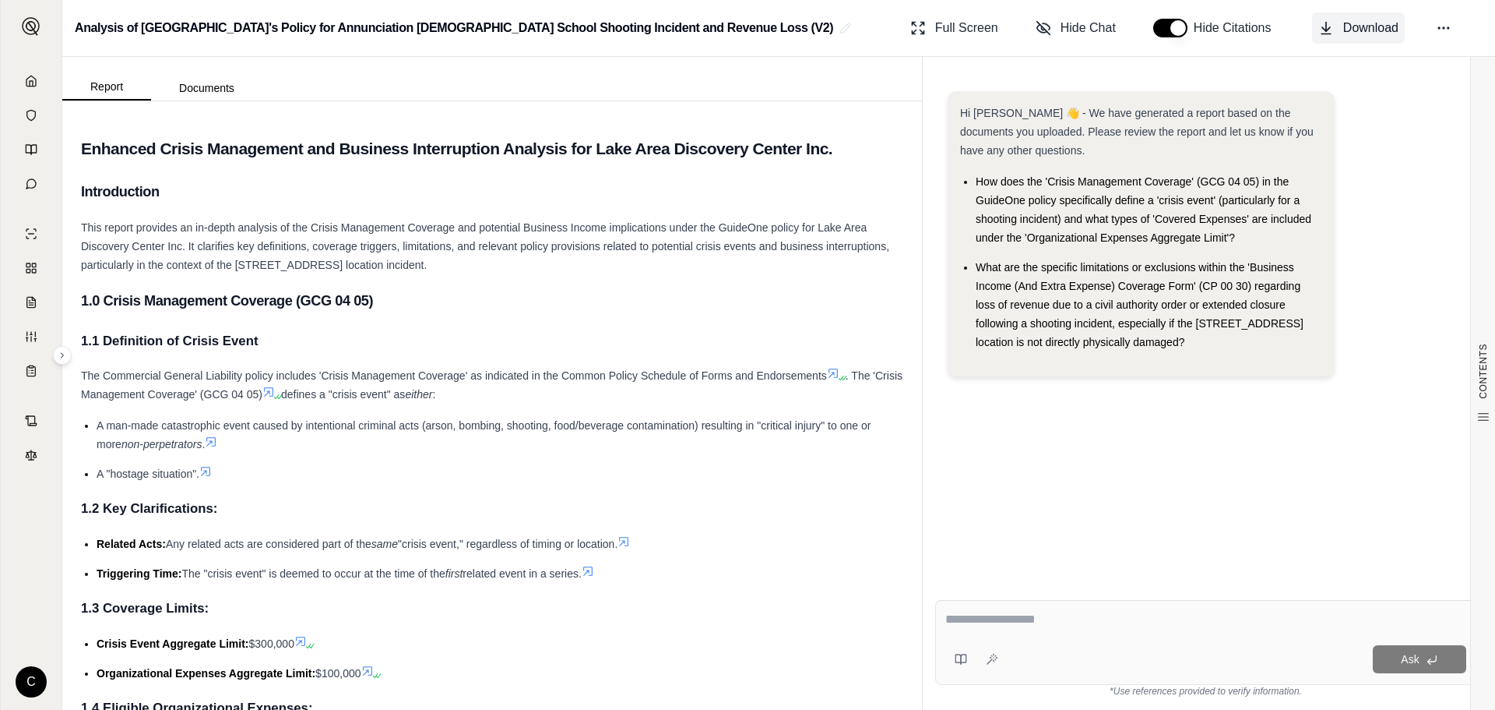
click at [1380, 30] on span "Download" at bounding box center [1370, 28] width 55 height 19
click at [831, 600] on h4 "1.3 Coverage Limits:" at bounding box center [492, 608] width 822 height 26
click at [1384, 19] on span "Download" at bounding box center [1370, 28] width 55 height 19
click at [1017, 632] on div at bounding box center [1206, 622] width 521 height 24
click at [1039, 625] on textarea at bounding box center [1206, 619] width 521 height 19
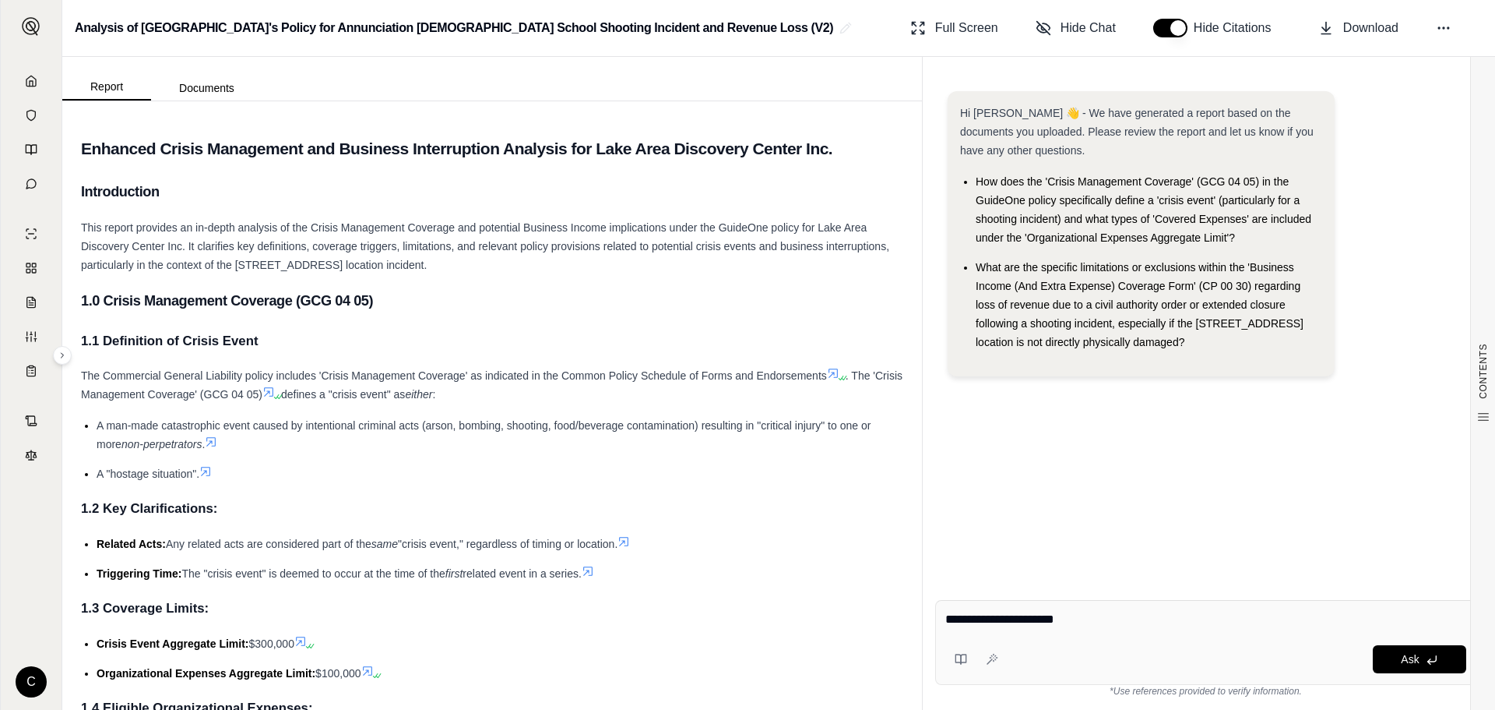
paste textarea "**********"
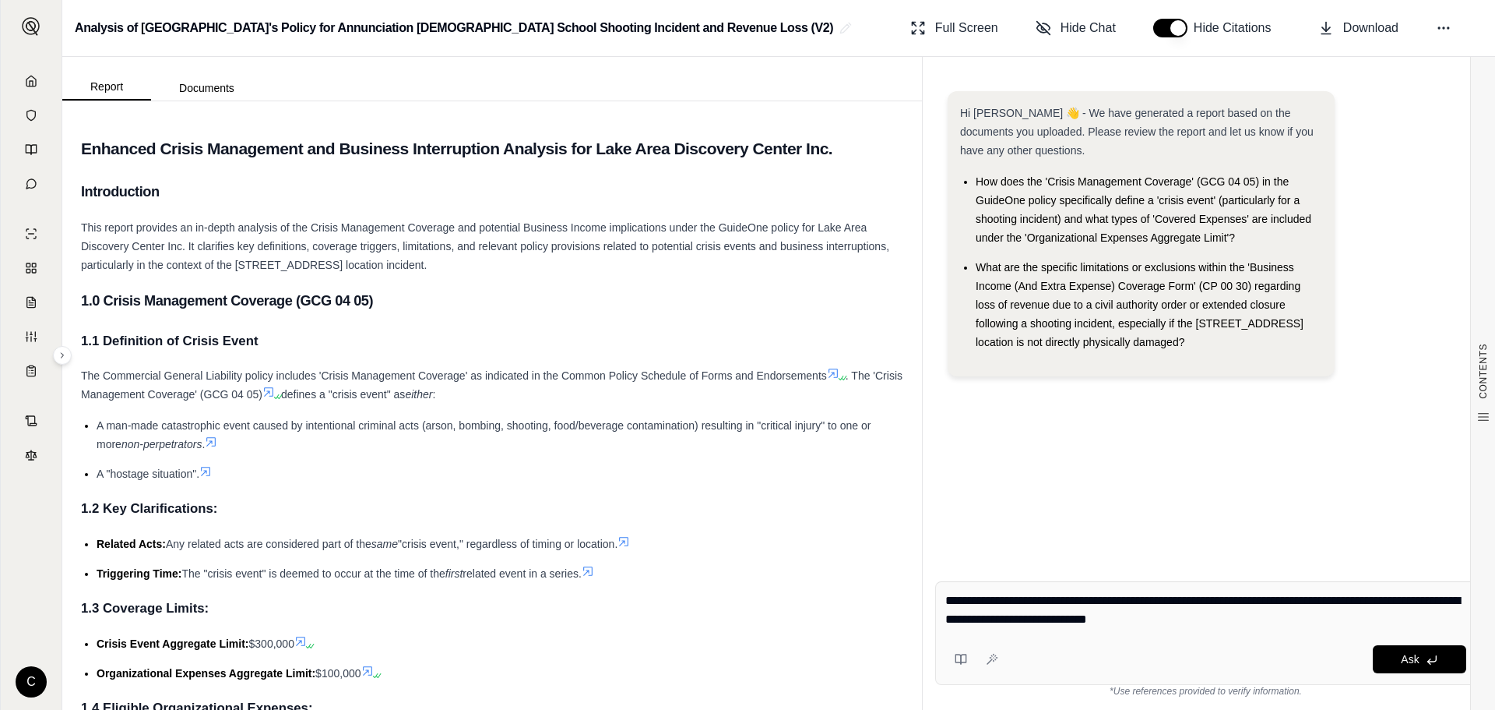
type textarea "**********"
drag, startPoint x: 1227, startPoint y: 641, endPoint x: 1241, endPoint y: 641, distance: 14.0
click at [1227, 641] on div "**********" at bounding box center [1205, 633] width 541 height 104
click at [1410, 655] on span "Ask" at bounding box center [1410, 659] width 18 height 12
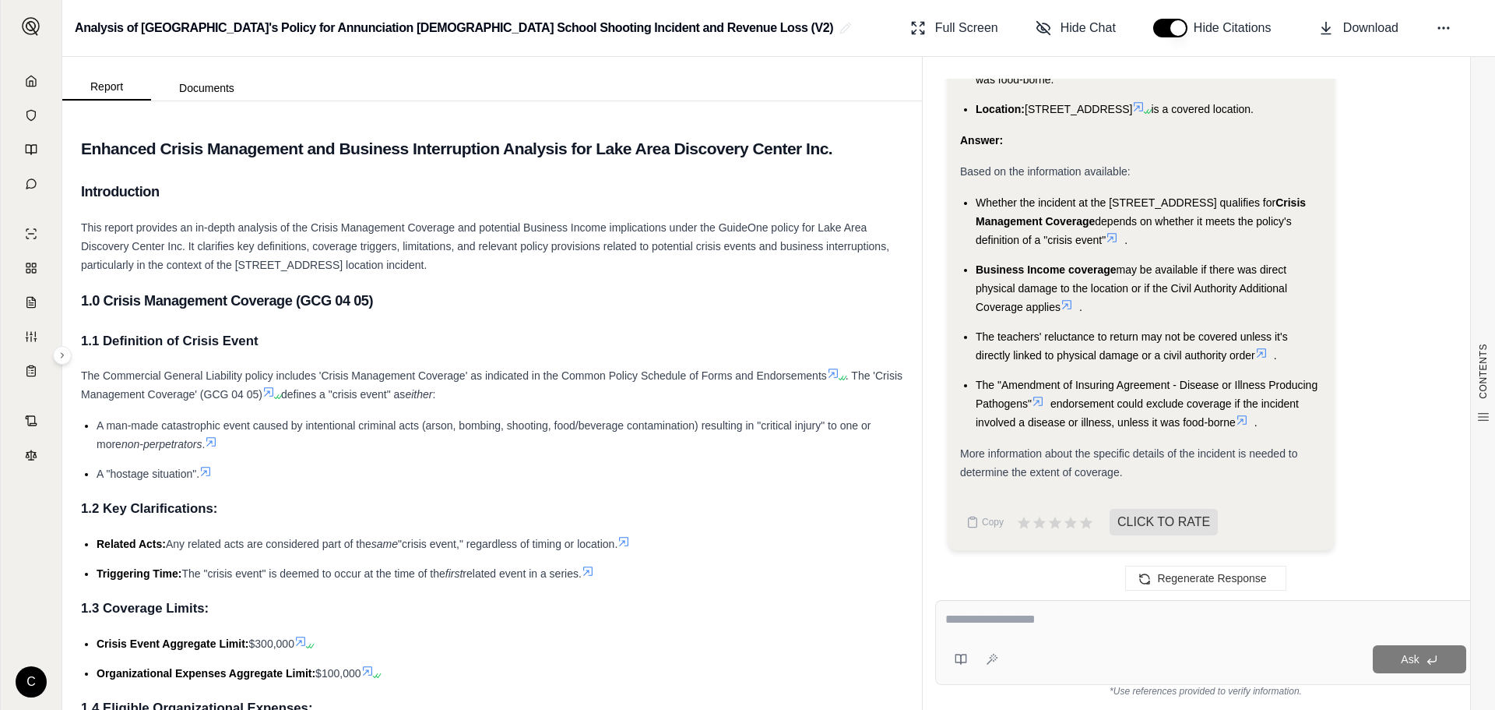
scroll to position [2213, 0]
click at [1119, 623] on textarea at bounding box center [1206, 619] width 521 height 19
type textarea "**********"
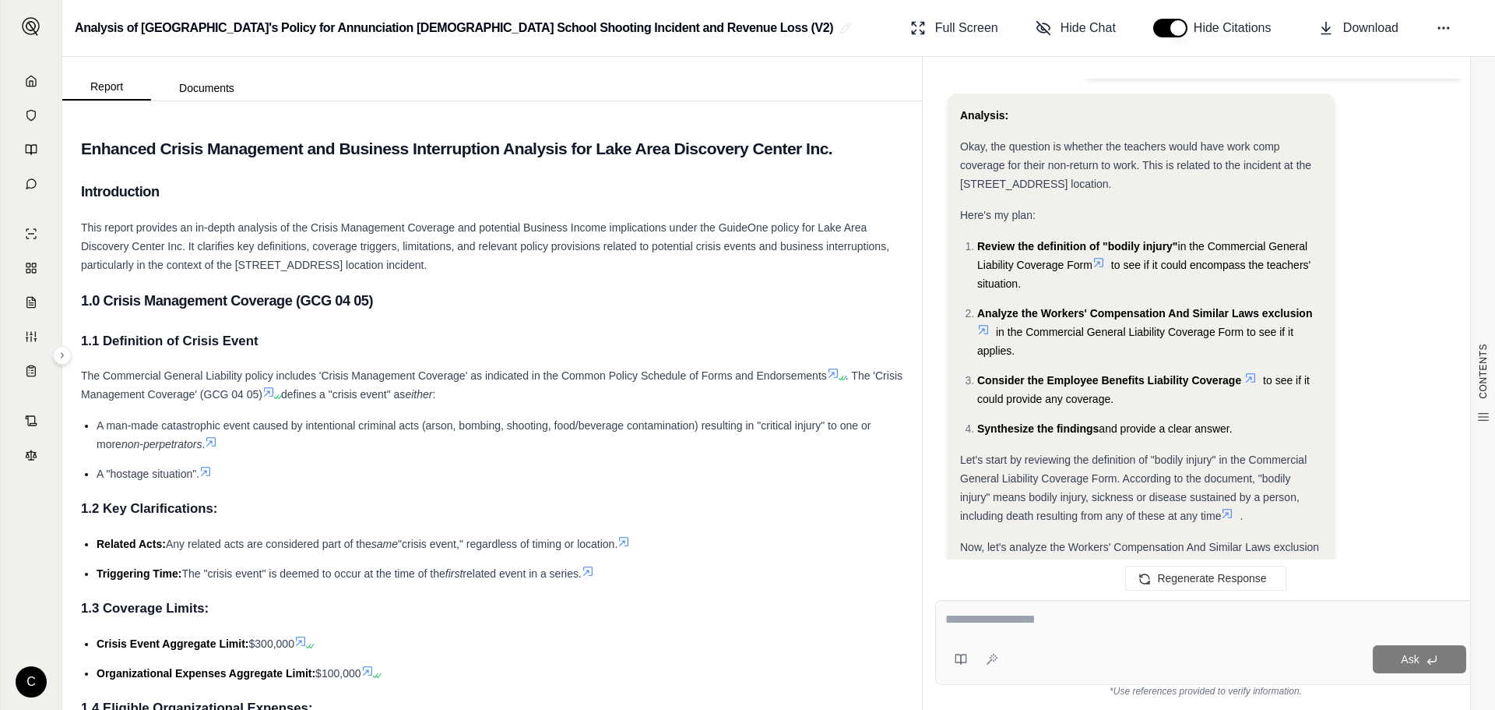
scroll to position [2680, 0]
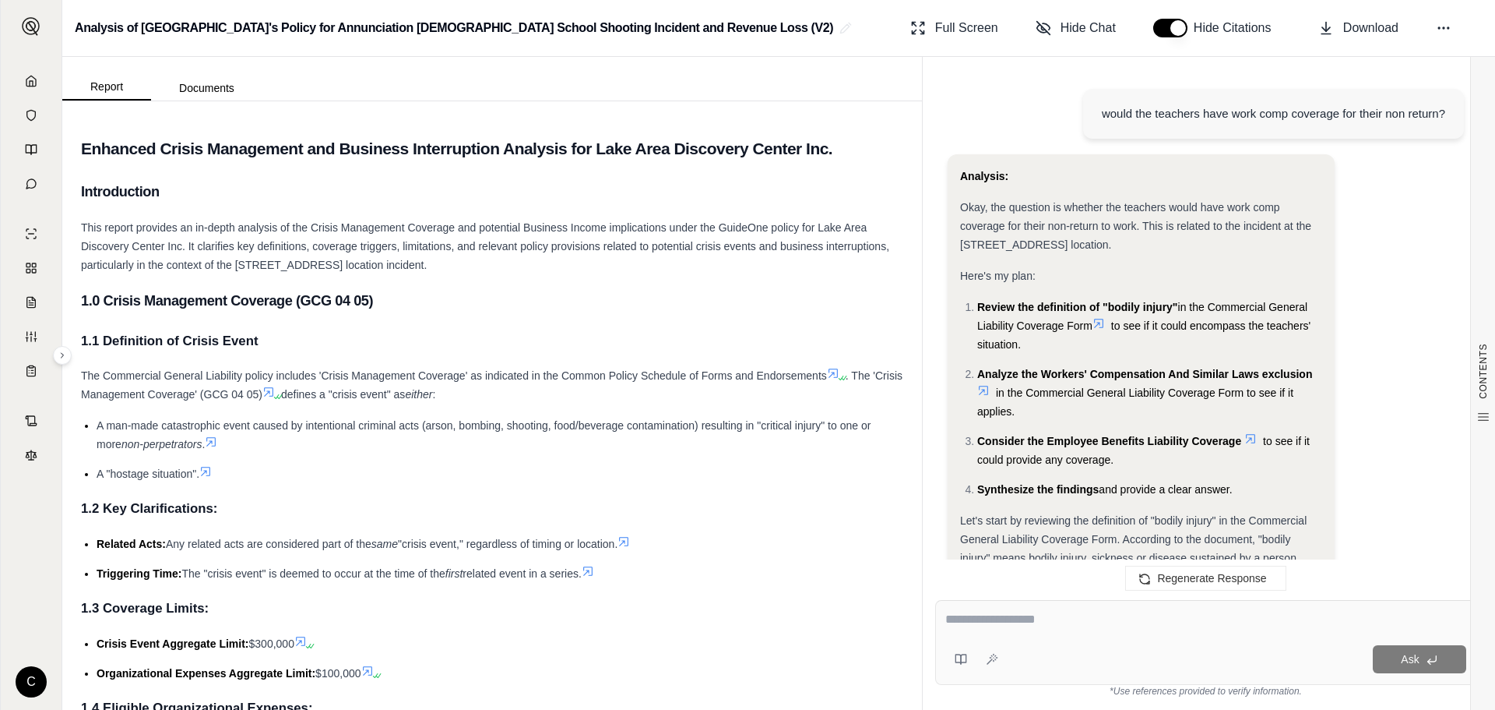
click at [1058, 633] on div at bounding box center [1206, 622] width 521 height 24
click at [1057, 626] on textarea at bounding box center [1206, 619] width 521 height 19
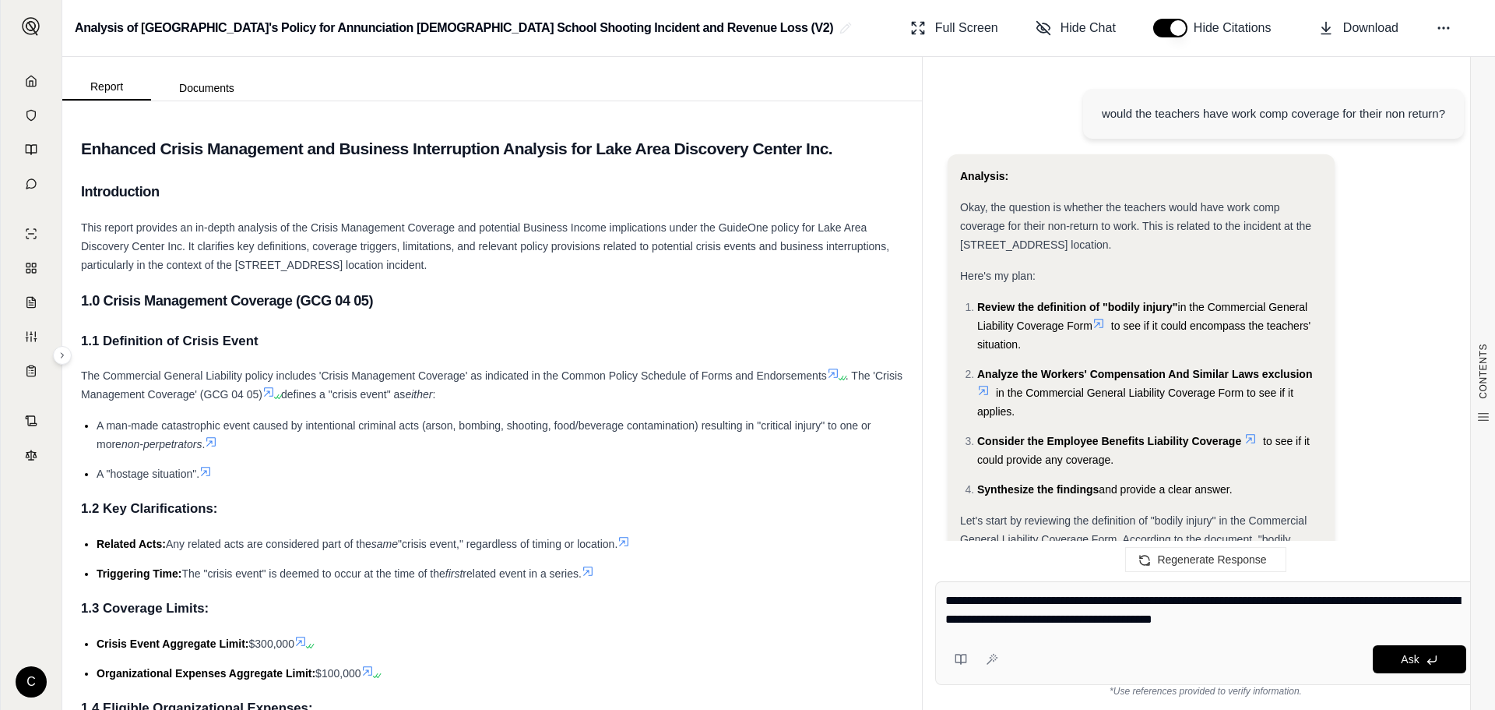
click at [1048, 600] on textarea "**********" at bounding box center [1206, 609] width 521 height 37
type textarea "**********"
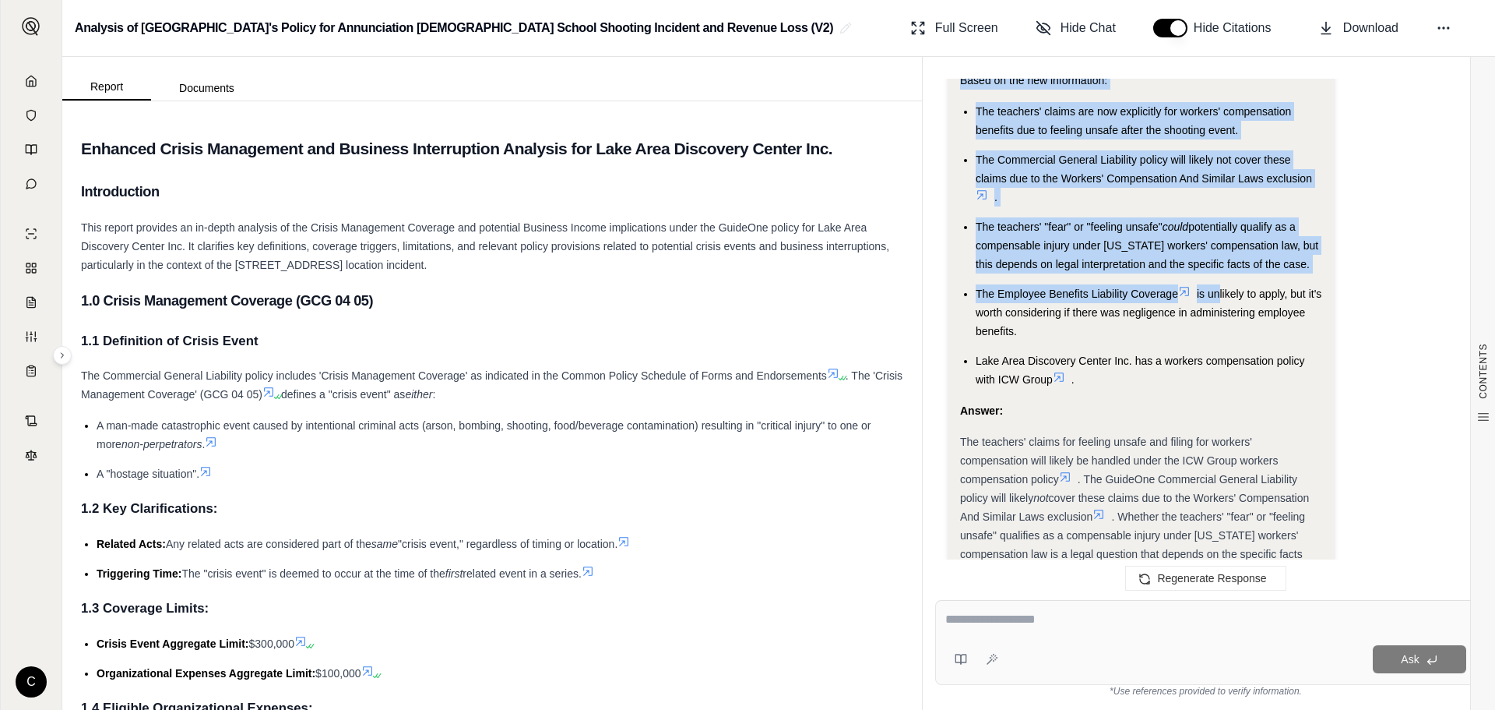
scroll to position [5216, 0]
drag, startPoint x: 960, startPoint y: 225, endPoint x: 1217, endPoint y: 303, distance: 268.6
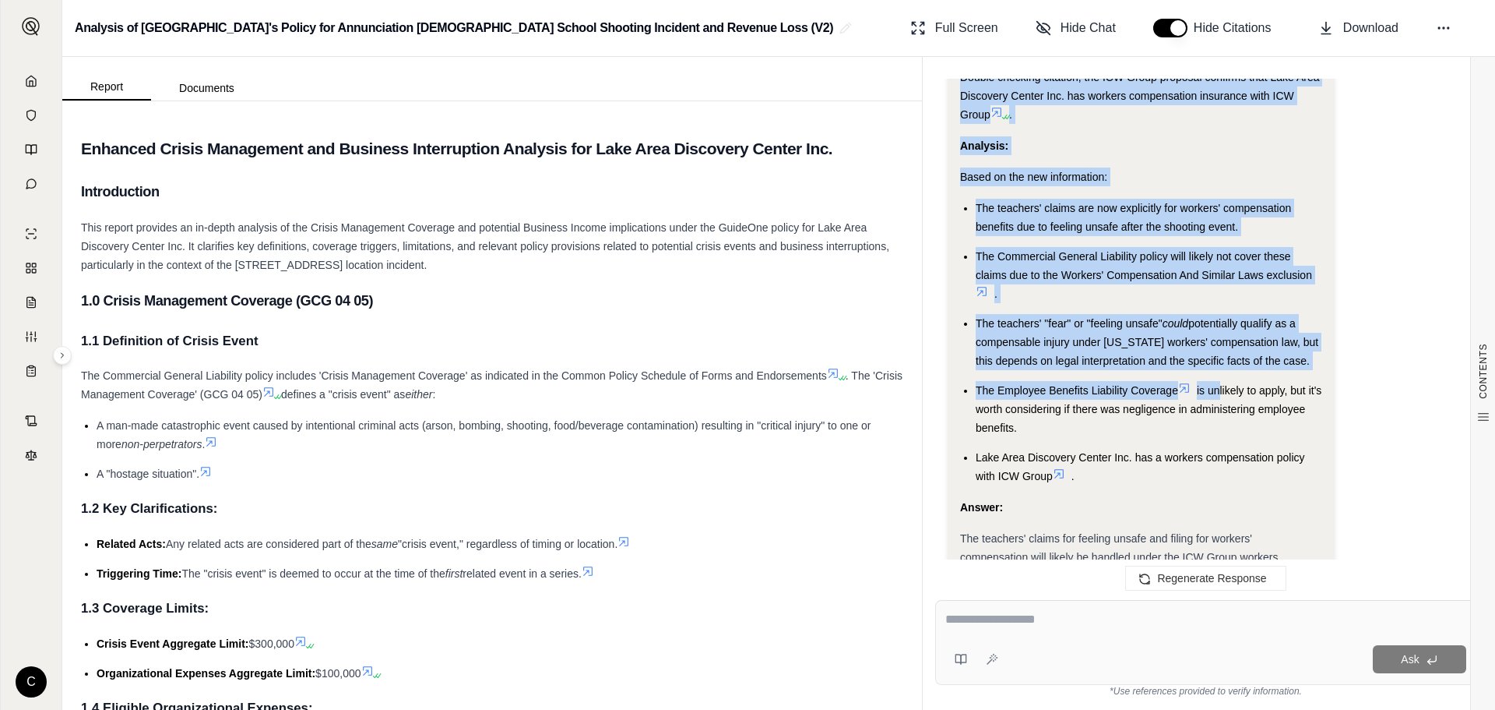
scroll to position [4982, 0]
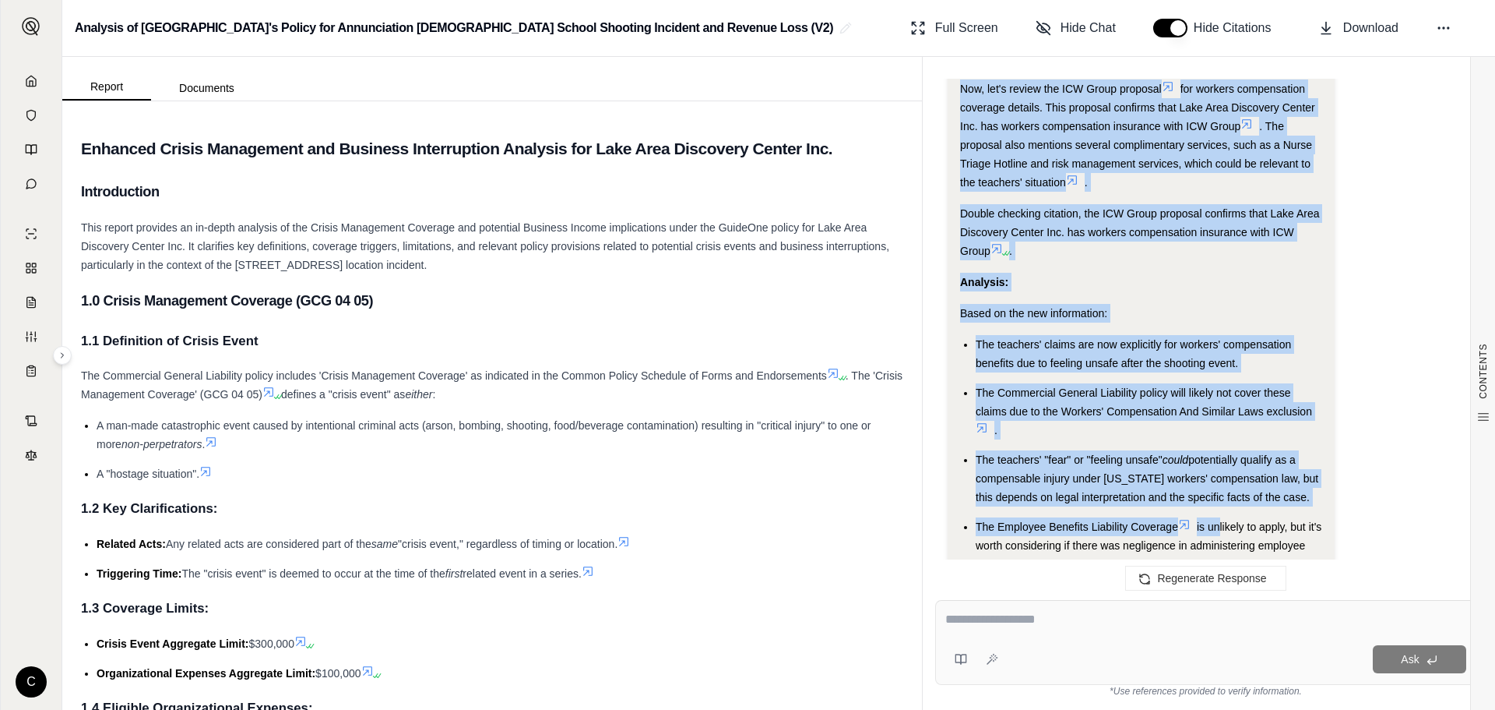
click at [1379, 249] on div "Analysis: The teachers are now reporting that they feel unsafe to return to wor…" at bounding box center [1206, 73] width 516 height 1720
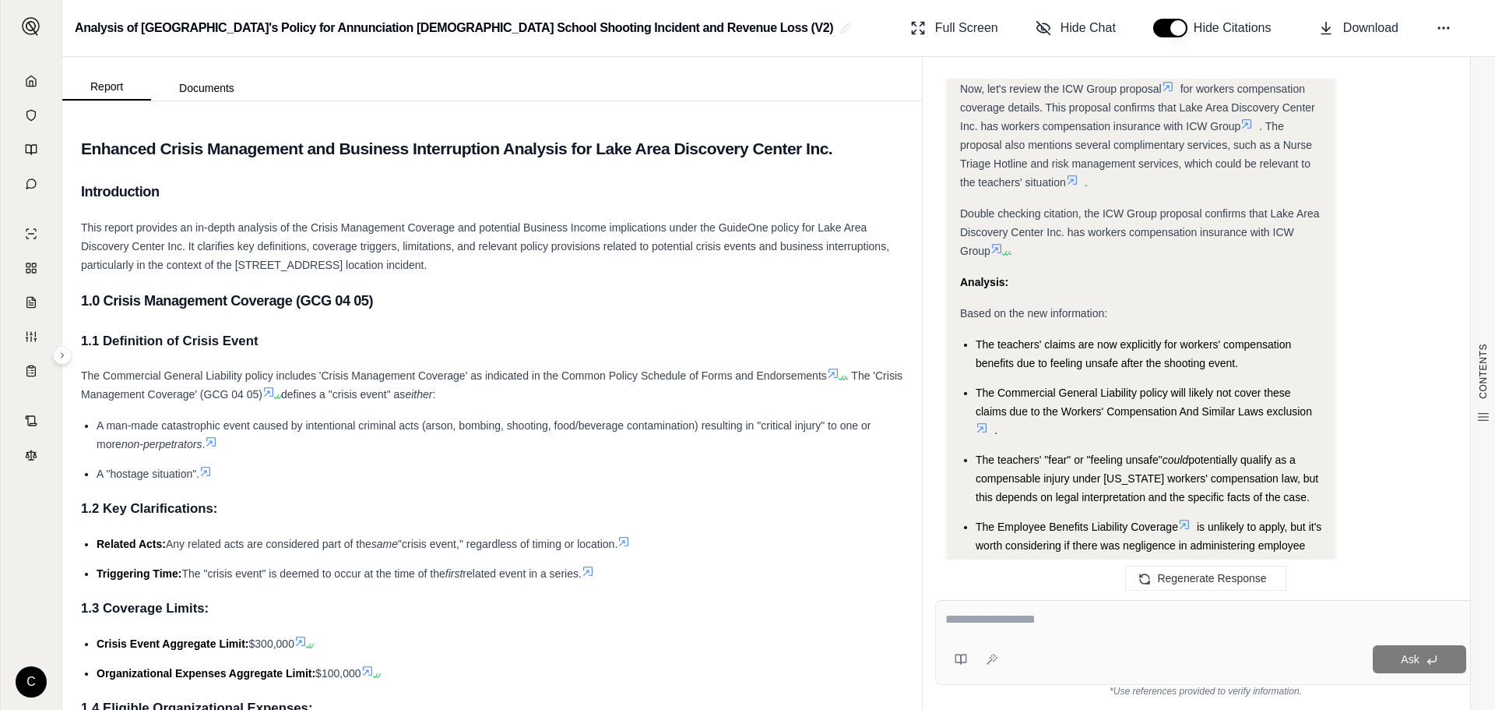
click at [1119, 291] on div "Analysis:" at bounding box center [1141, 282] width 362 height 19
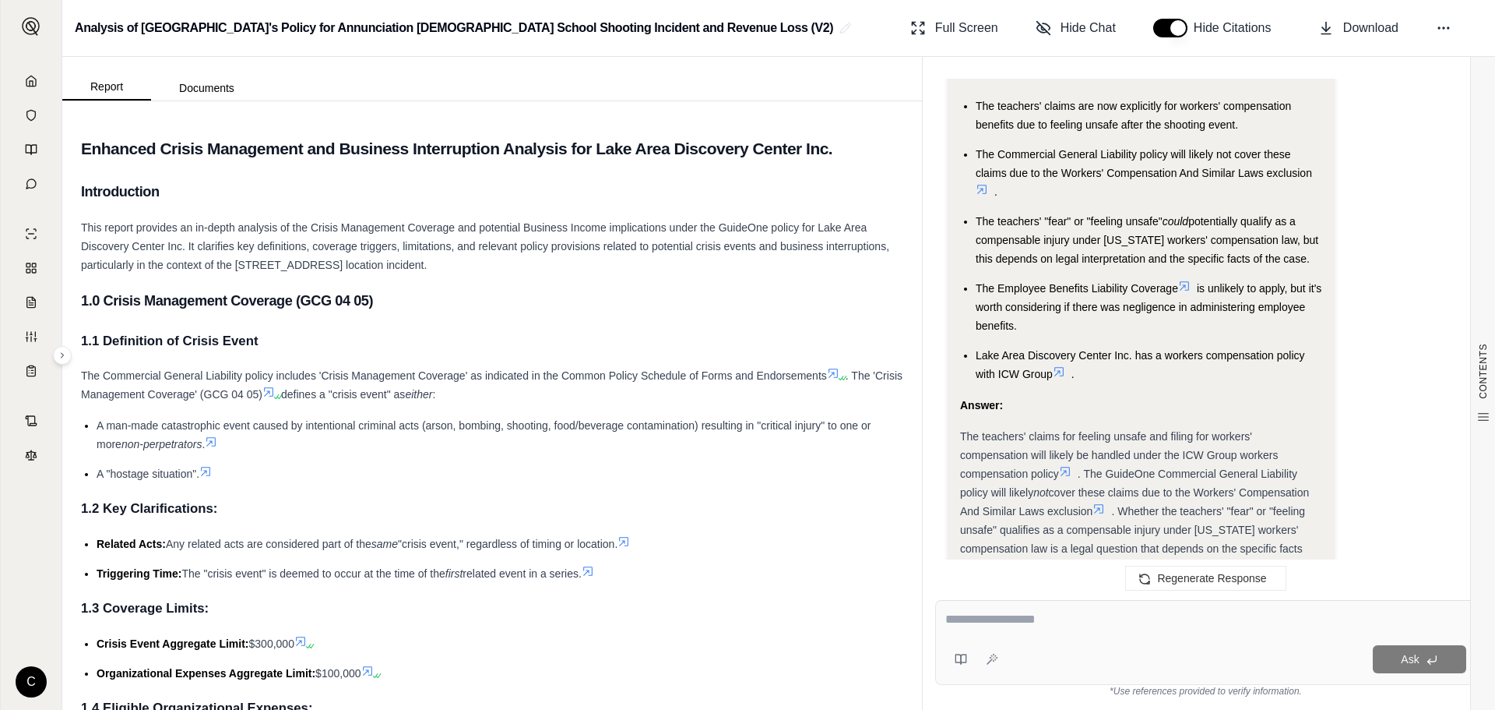
scroll to position [5372, 0]
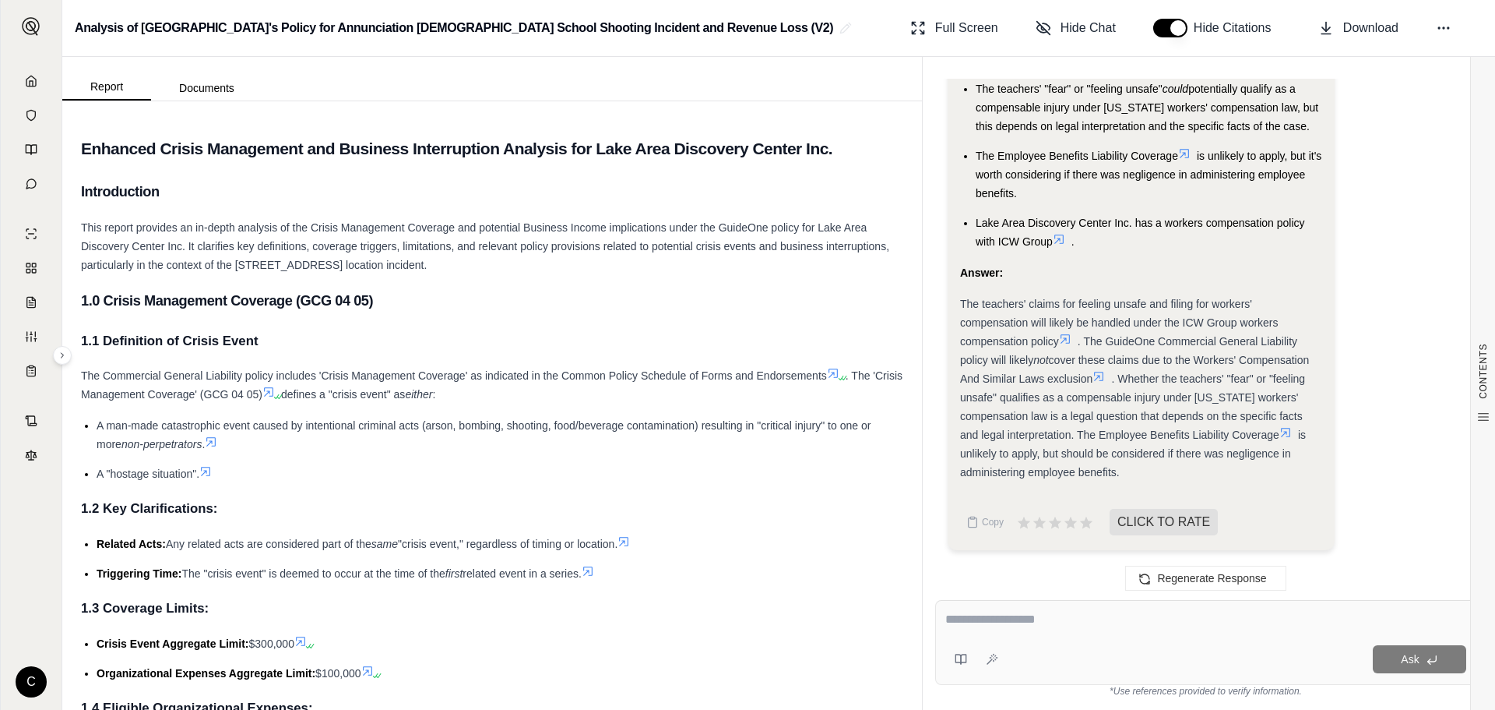
drag, startPoint x: 960, startPoint y: 271, endPoint x: 1188, endPoint y: 467, distance: 300.5
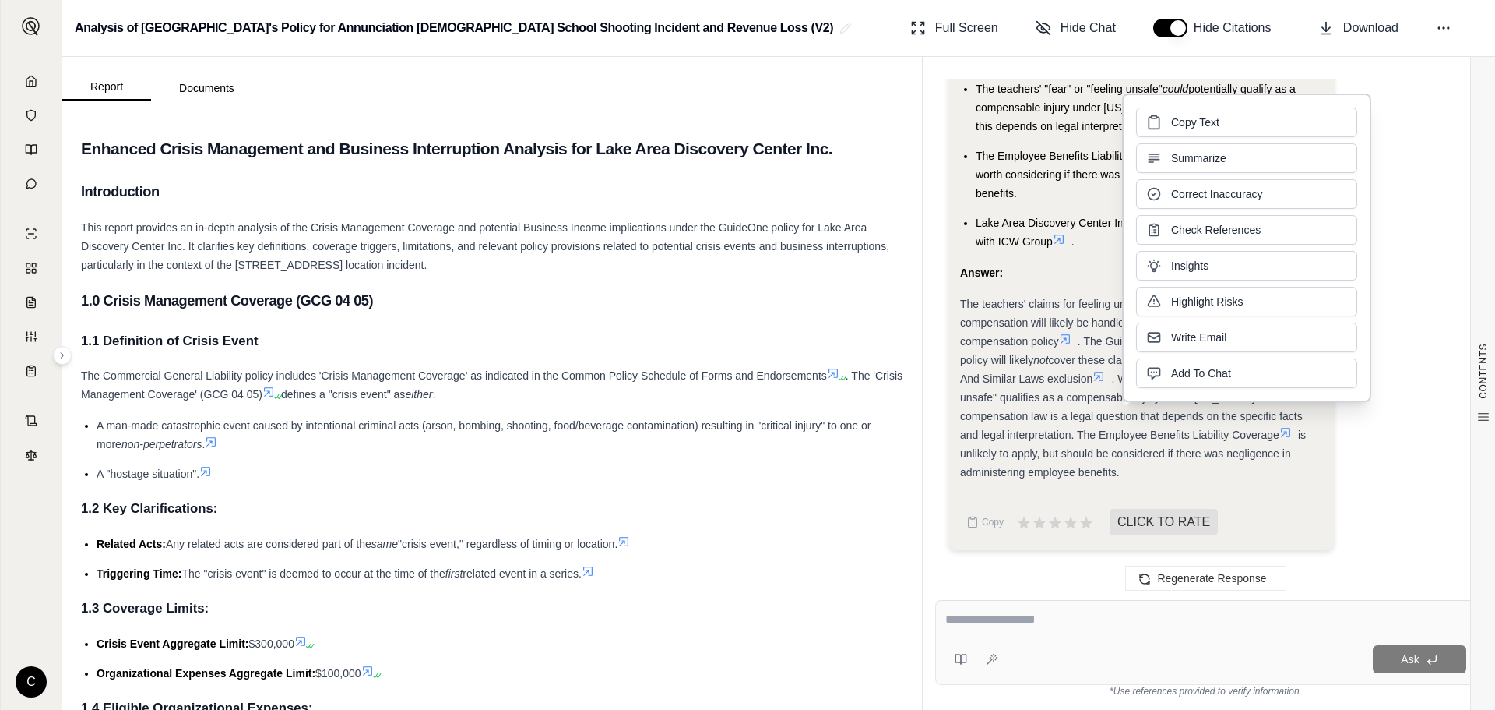
copy div "Analysis: The teachers are now reporting that they feel unsafe to return to wor…"
click at [1118, 631] on div at bounding box center [1206, 622] width 521 height 24
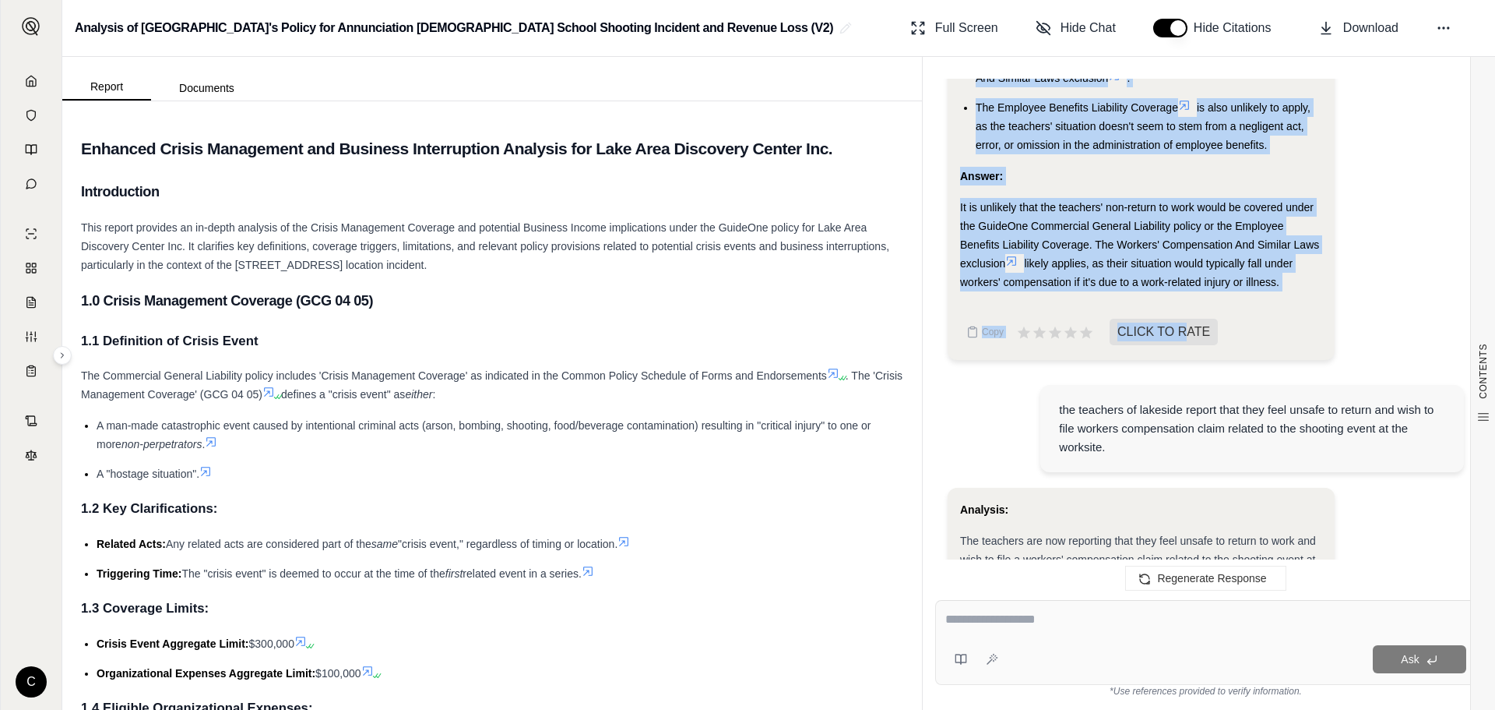
scroll to position [3736, 0]
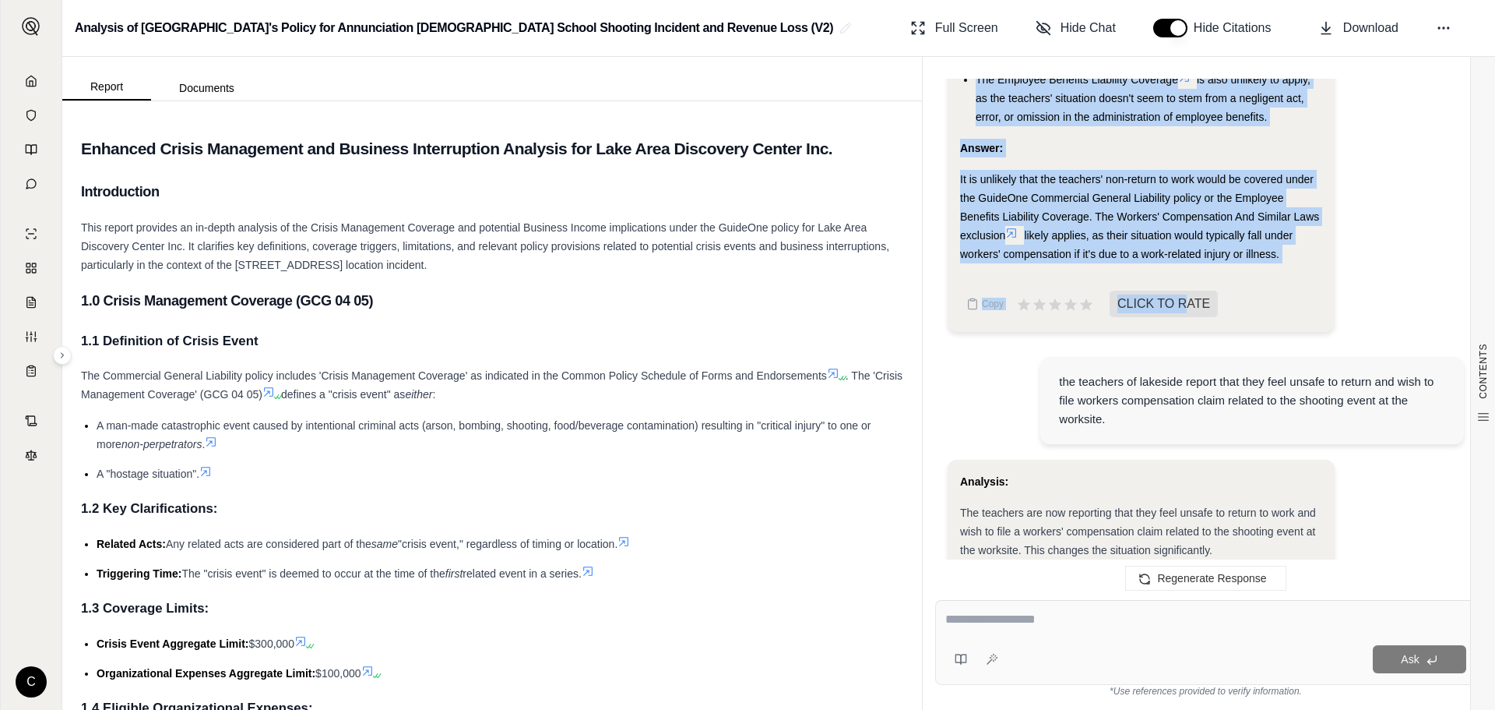
drag, startPoint x: 1016, startPoint y: 195, endPoint x: 1289, endPoint y: 285, distance: 286.9
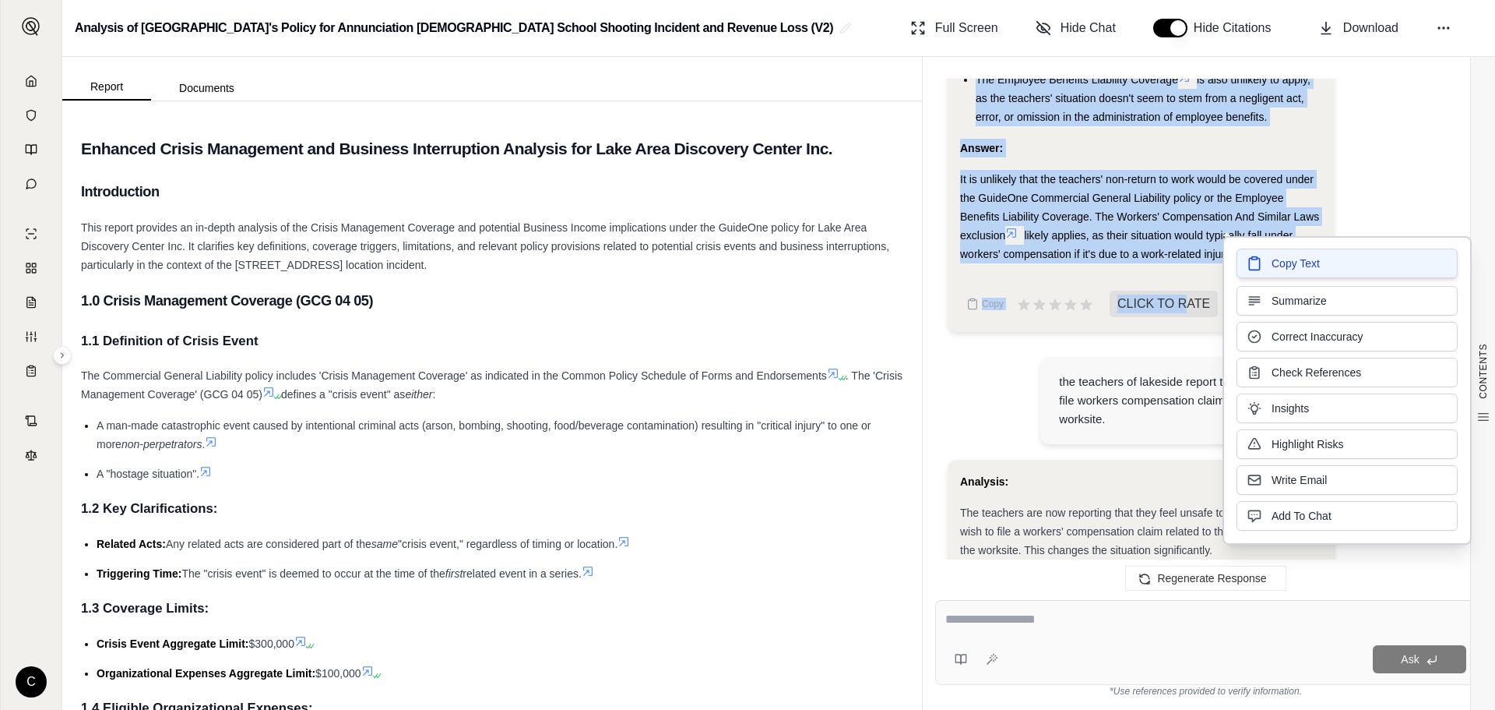
copy div "nalyze the Workers' Compensation And Similar Laws exclusion in the Commercial G…"
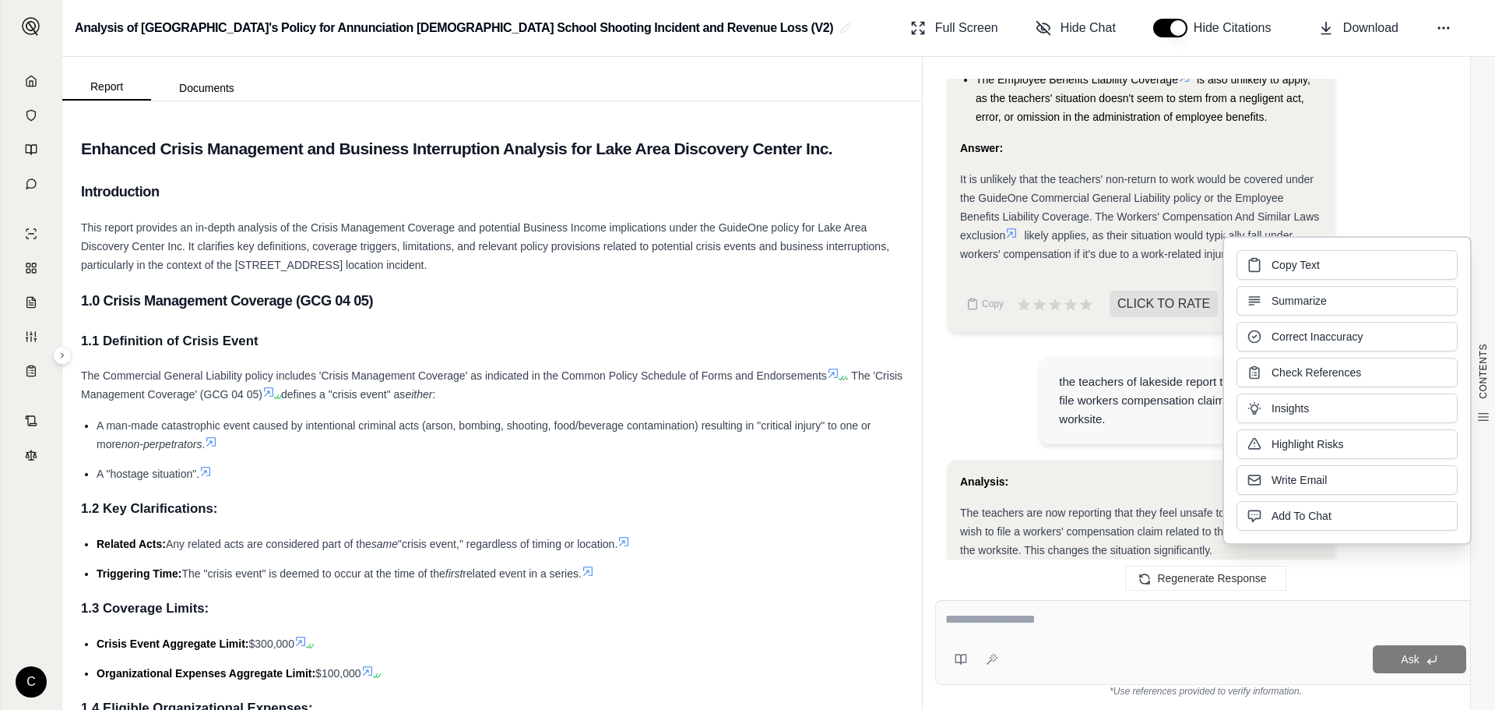
click at [1099, 644] on div "Ask" at bounding box center [1206, 658] width 521 height 31
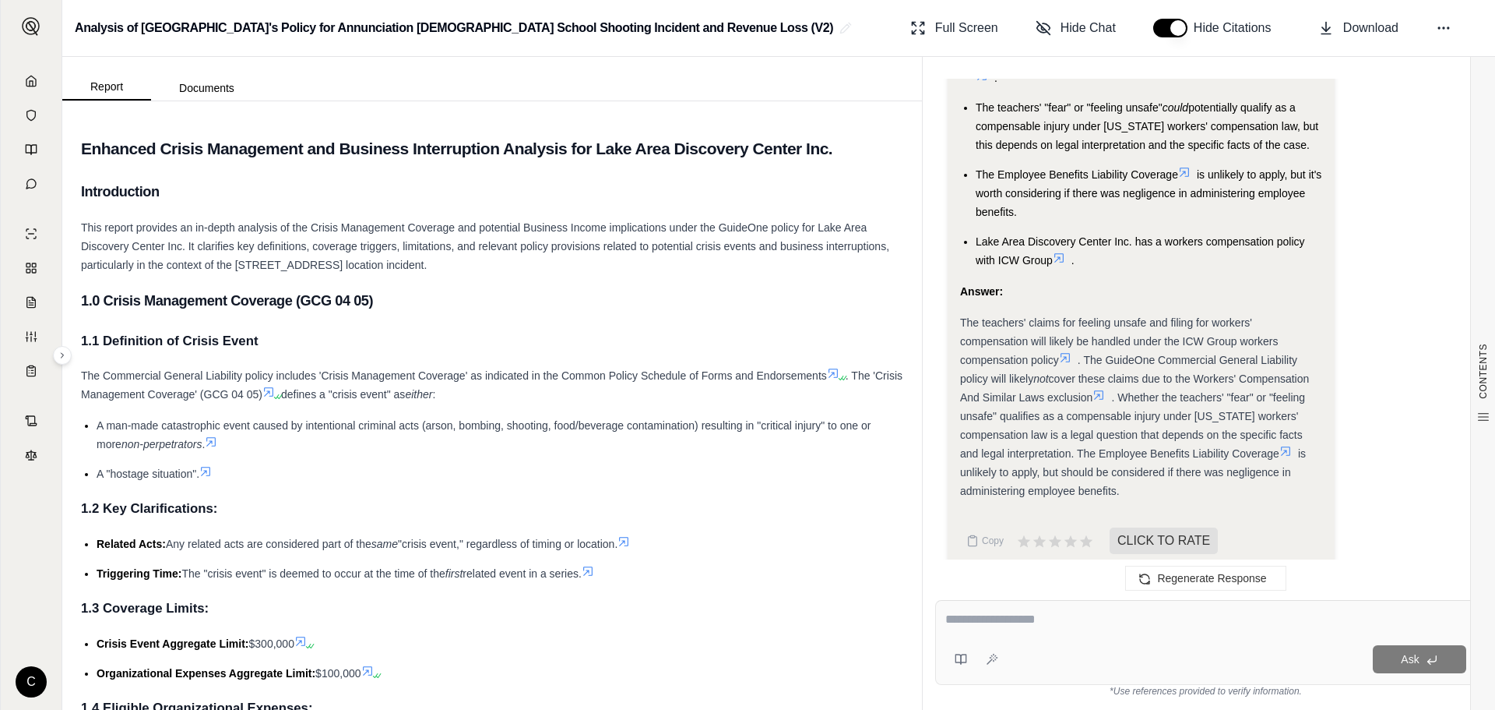
scroll to position [5372, 0]
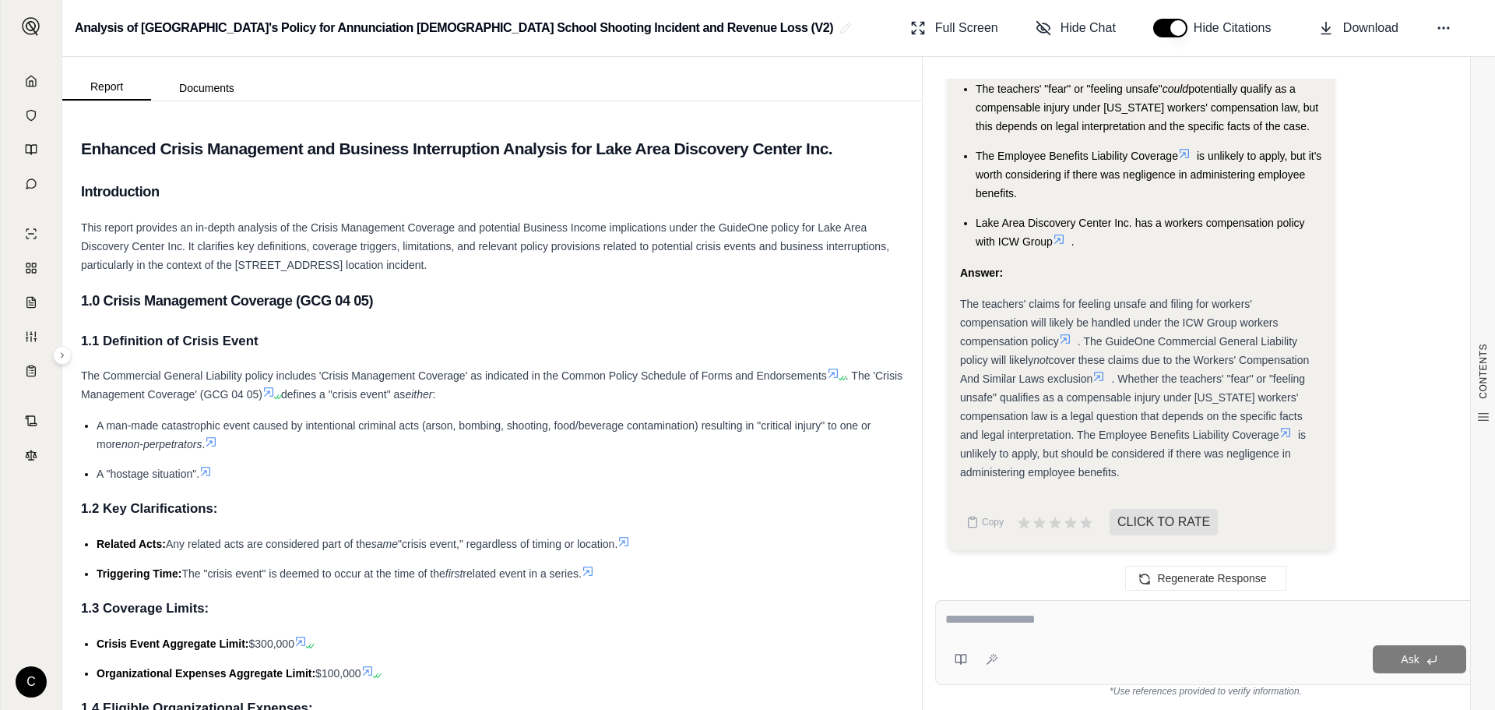
click at [733, 621] on h4 "1.3 Coverage Limits:" at bounding box center [492, 608] width 822 height 26
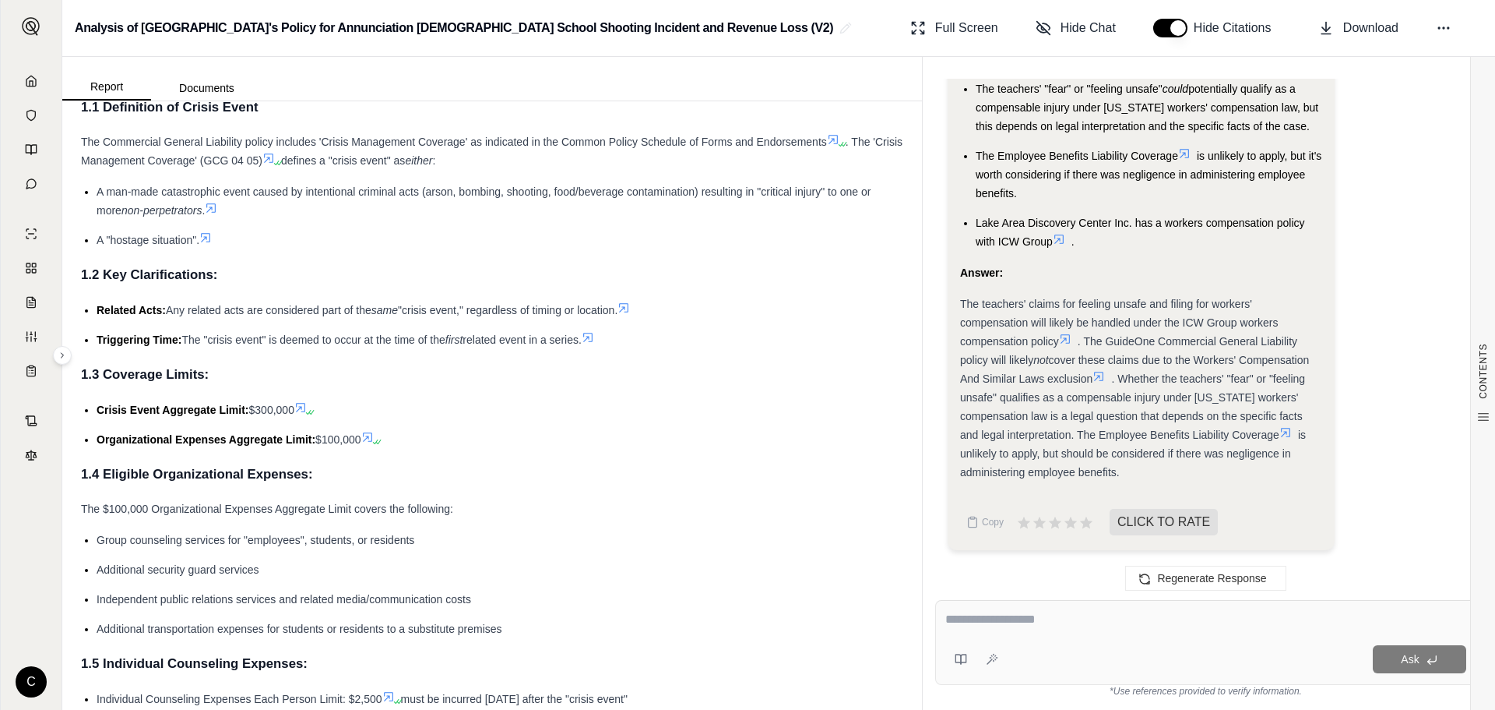
click at [1180, 633] on div at bounding box center [1206, 622] width 521 height 24
click at [1171, 625] on textarea at bounding box center [1206, 619] width 521 height 19
type textarea "*"
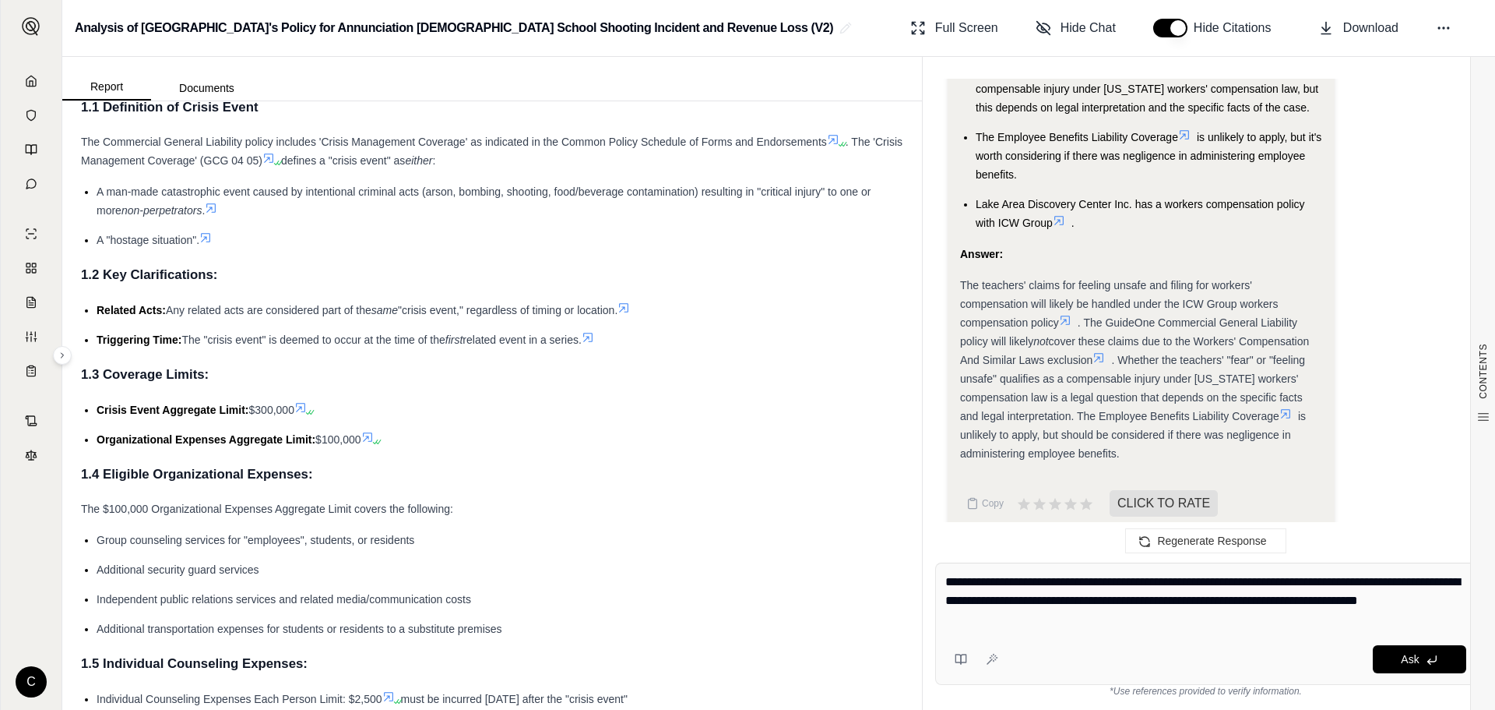
drag, startPoint x: 1206, startPoint y: 612, endPoint x: 1149, endPoint y: 621, distance: 57.5
click at [1149, 621] on textarea "**********" at bounding box center [1206, 600] width 521 height 56
click at [1242, 577] on textarea "**********" at bounding box center [1206, 600] width 521 height 56
type textarea "**********"
click at [1132, 633] on div "**********" at bounding box center [1206, 603] width 521 height 62
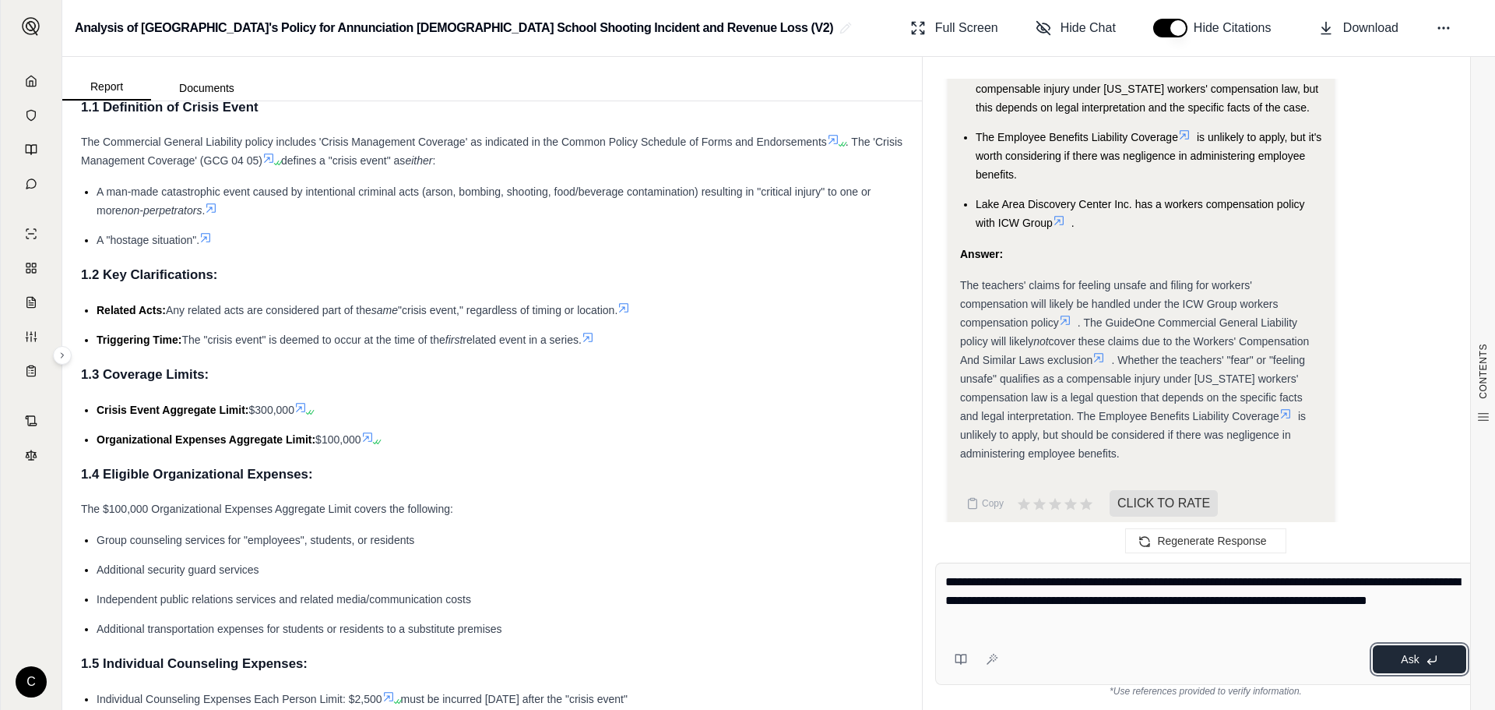
click at [1432, 657] on icon at bounding box center [1432, 659] width 12 height 12
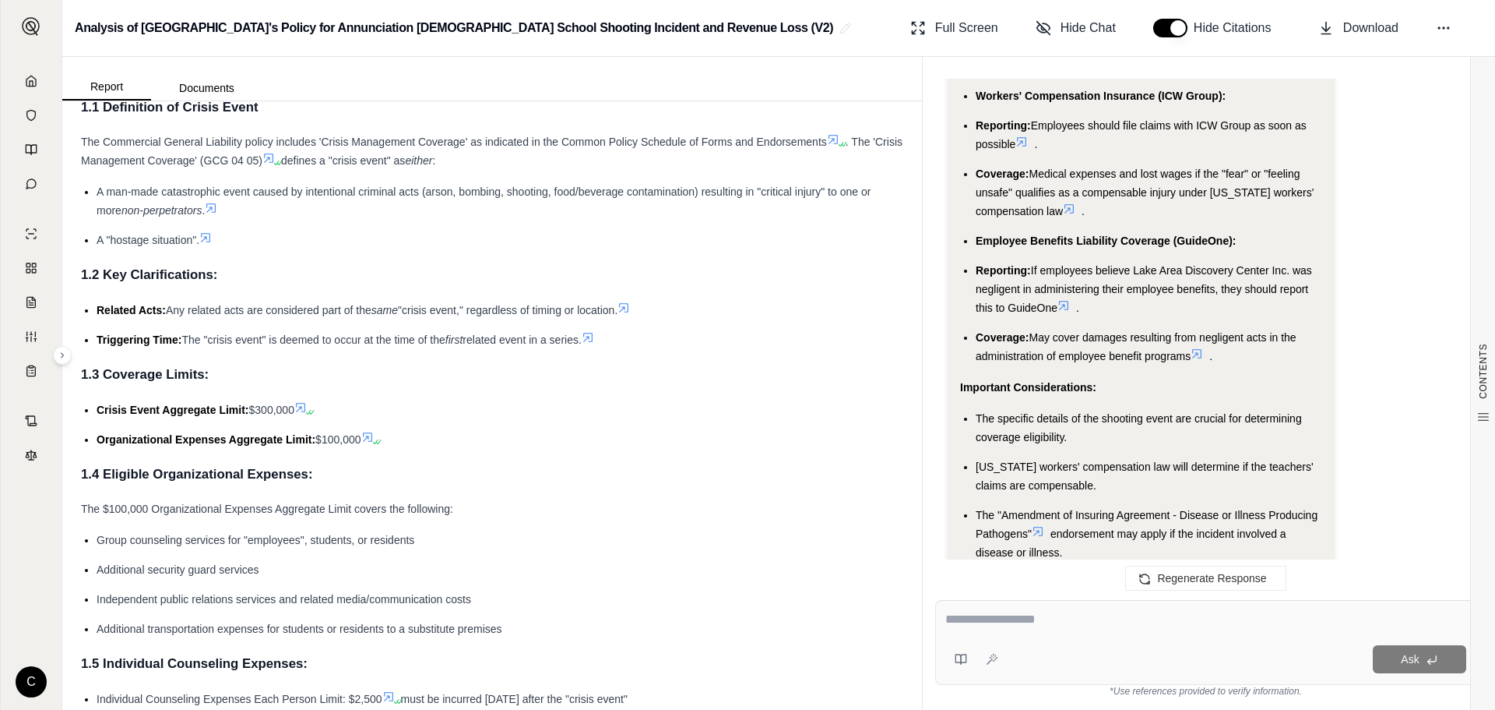
scroll to position [9407, 0]
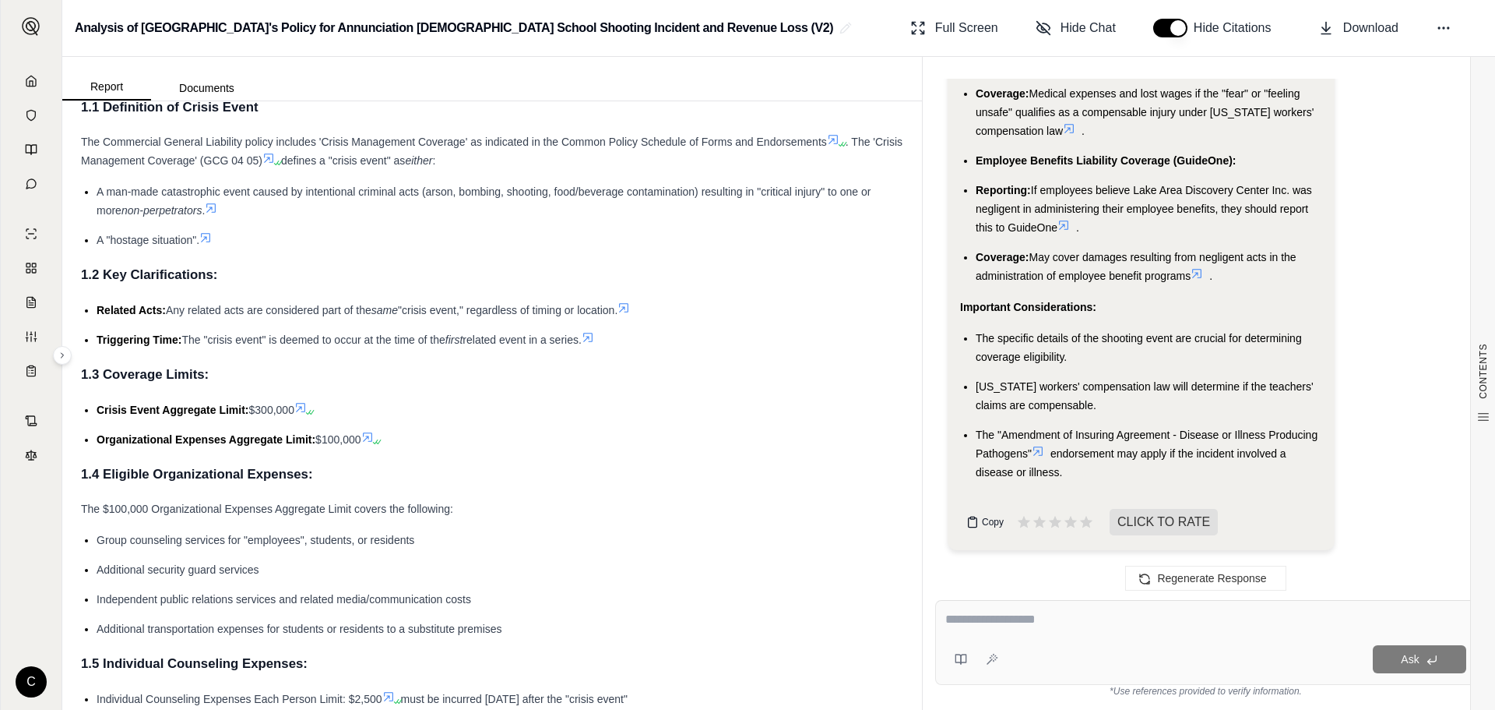
click at [982, 521] on span "Copy" at bounding box center [993, 522] width 22 height 12
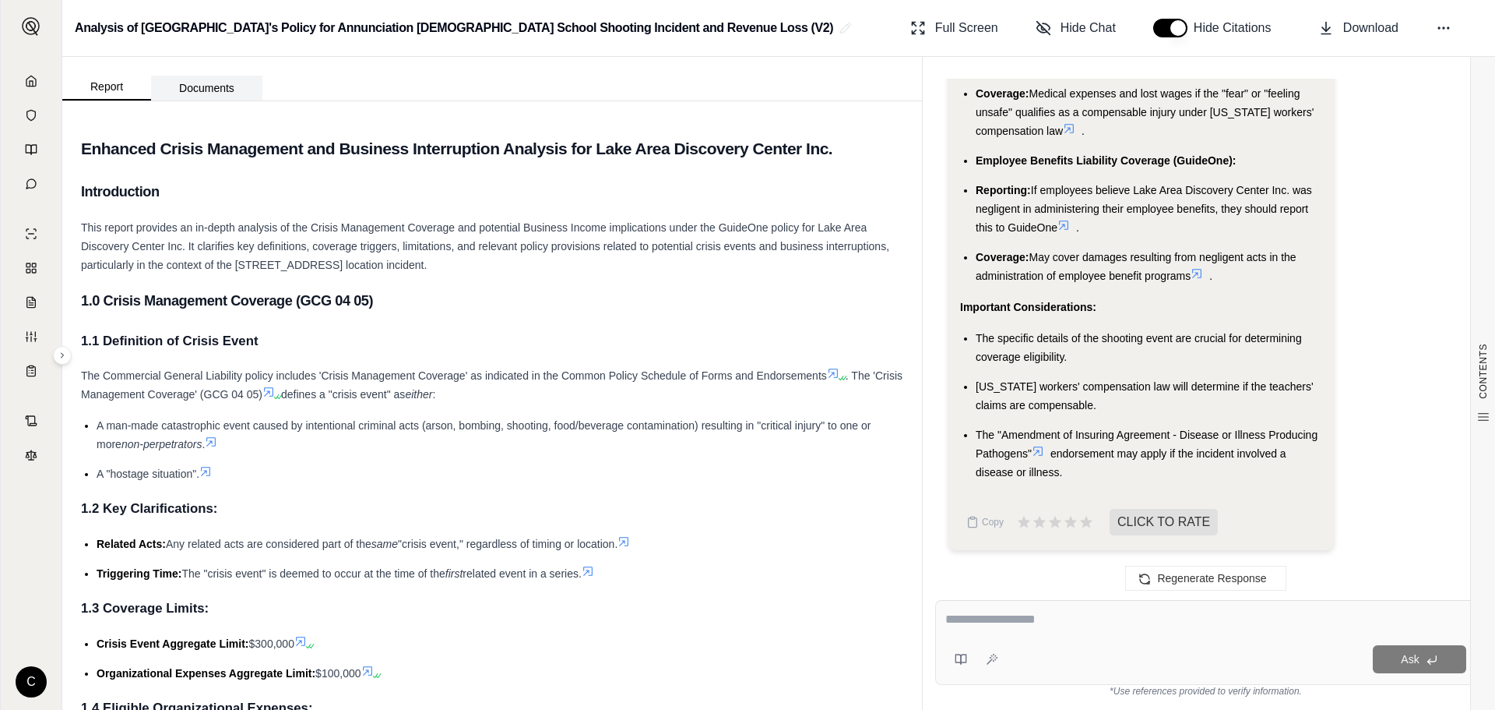
click at [191, 82] on button "Documents" at bounding box center [206, 88] width 111 height 25
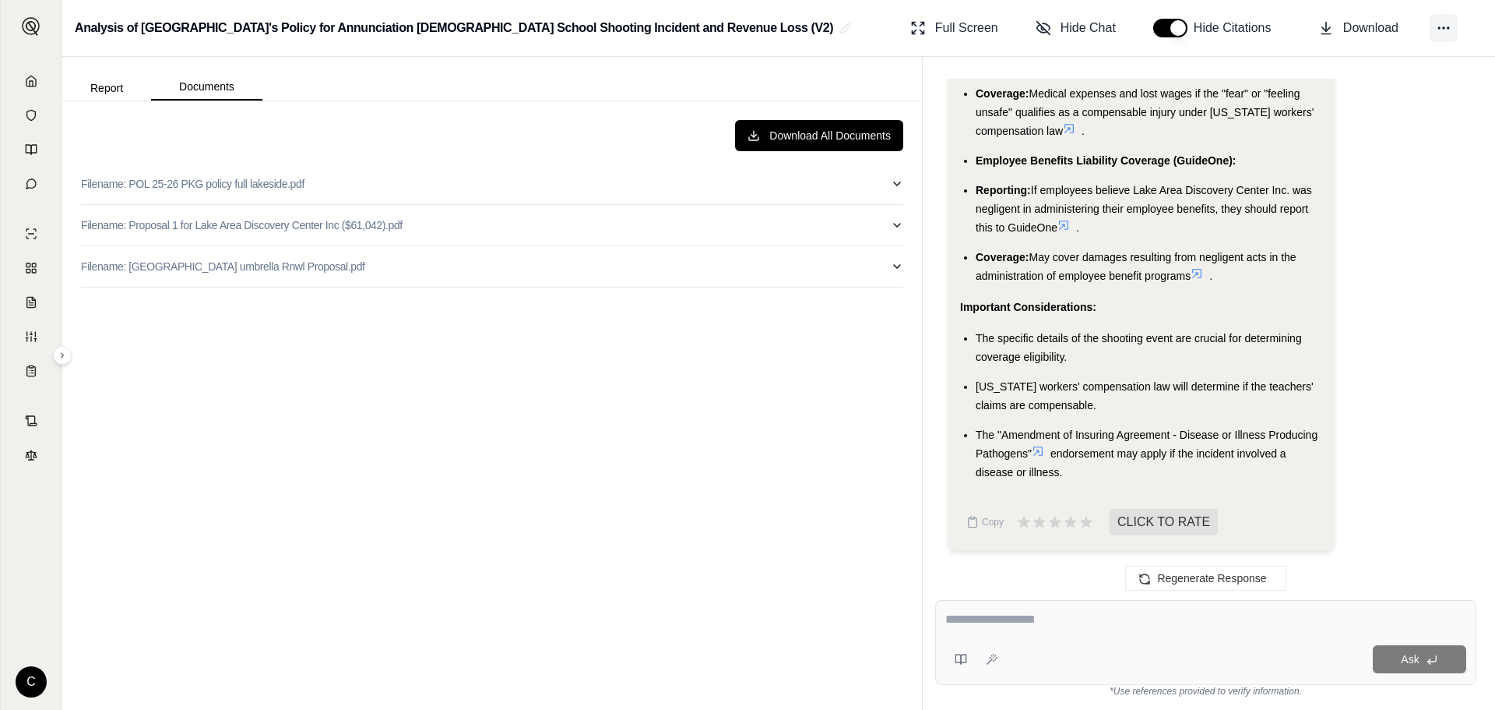
click at [1456, 28] on button at bounding box center [1444, 28] width 28 height 28
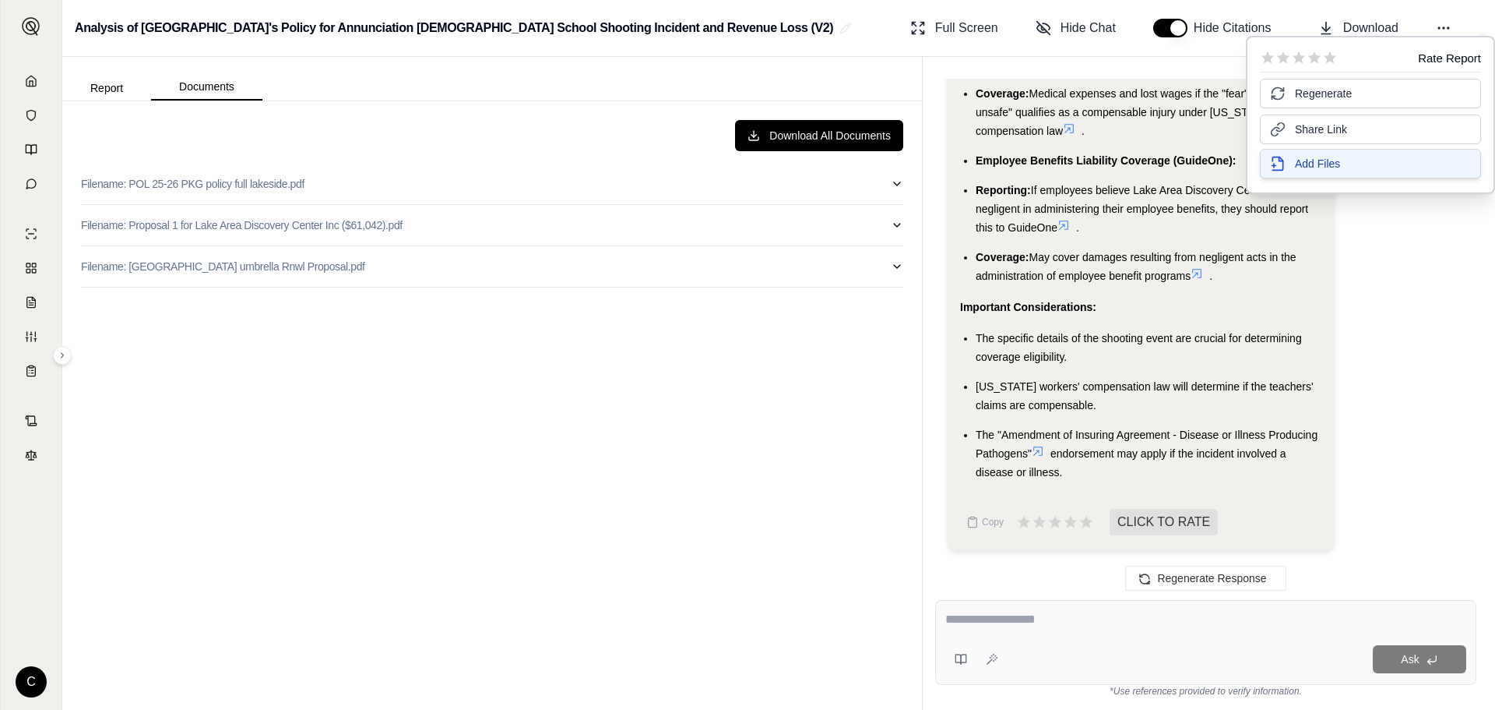
click at [1326, 166] on span "Add Files" at bounding box center [1317, 164] width 45 height 16
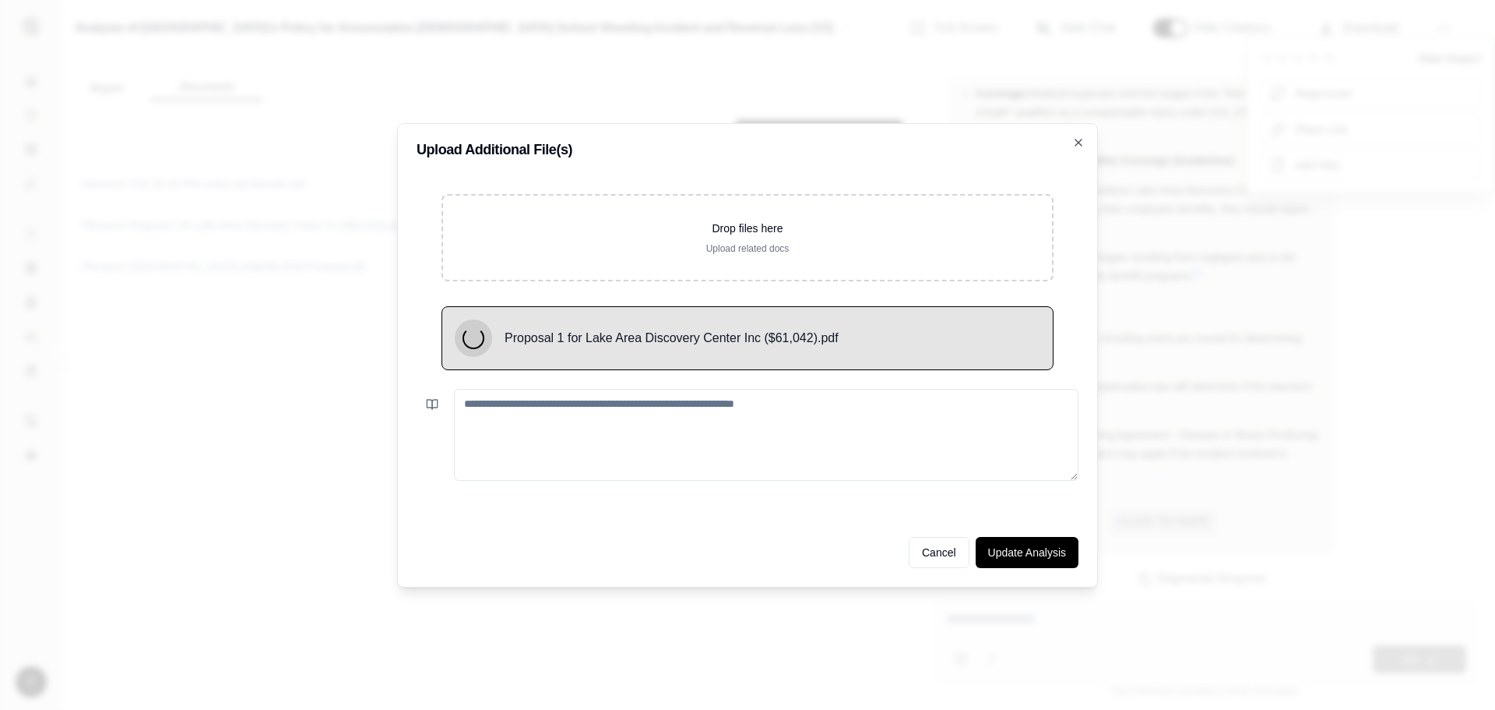
click at [779, 454] on textarea at bounding box center [766, 435] width 625 height 92
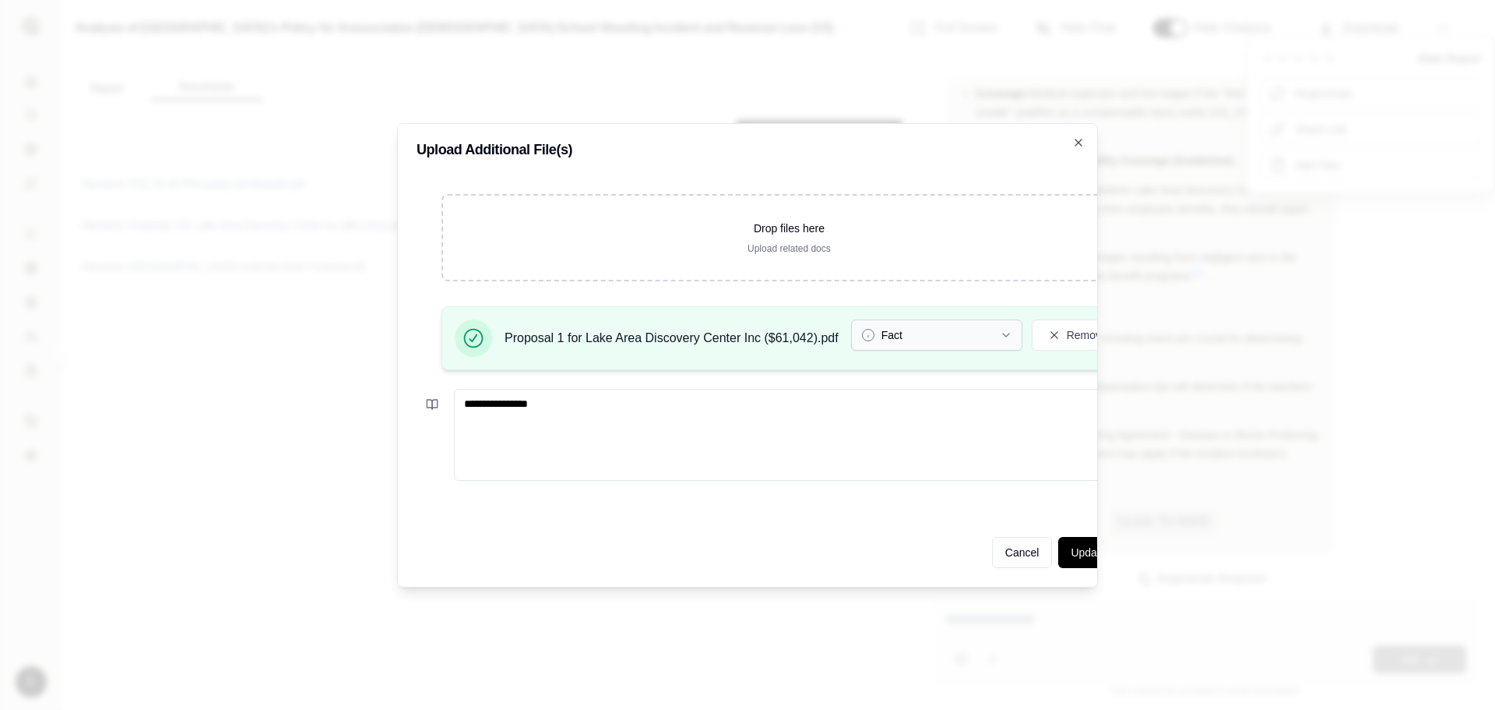
click at [956, 323] on button "Fact" at bounding box center [936, 334] width 171 height 31
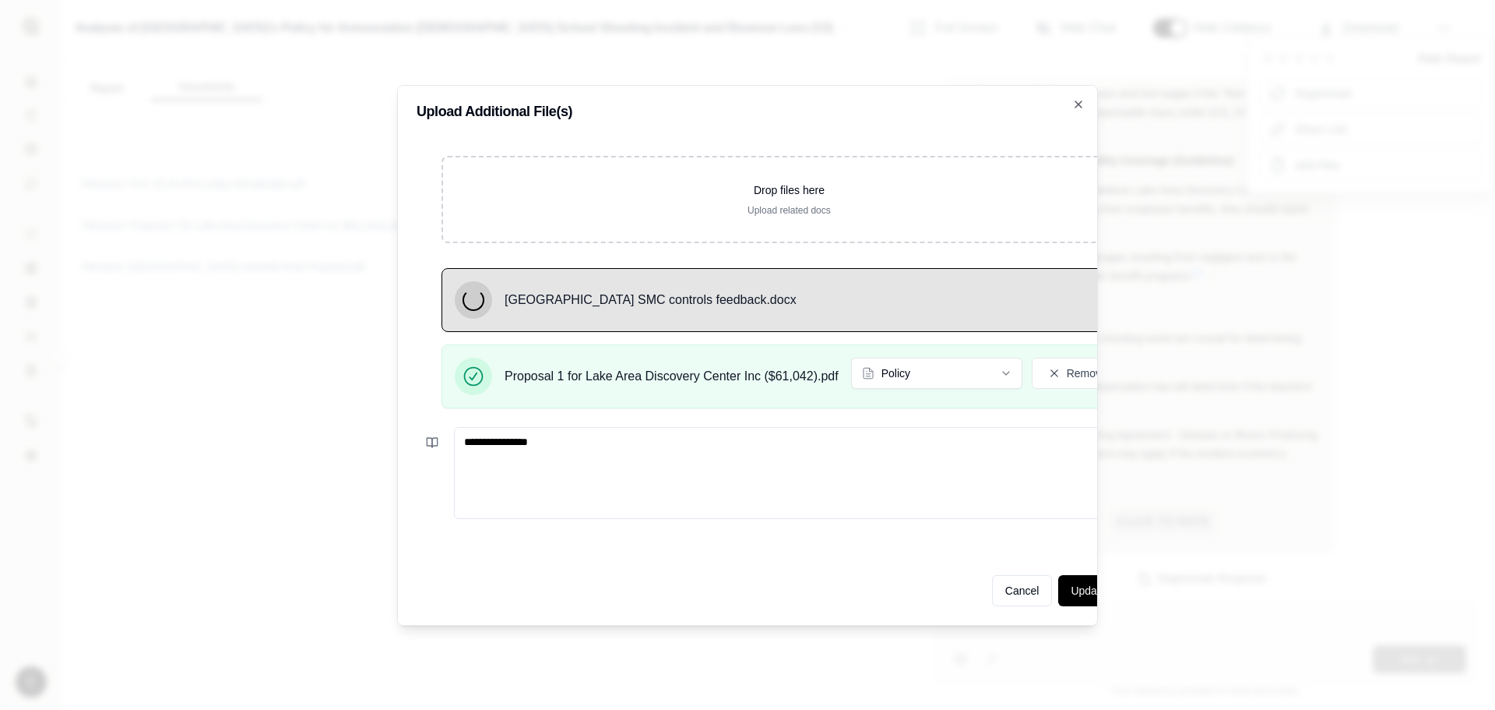
click at [599, 449] on textarea "**********" at bounding box center [808, 473] width 708 height 92
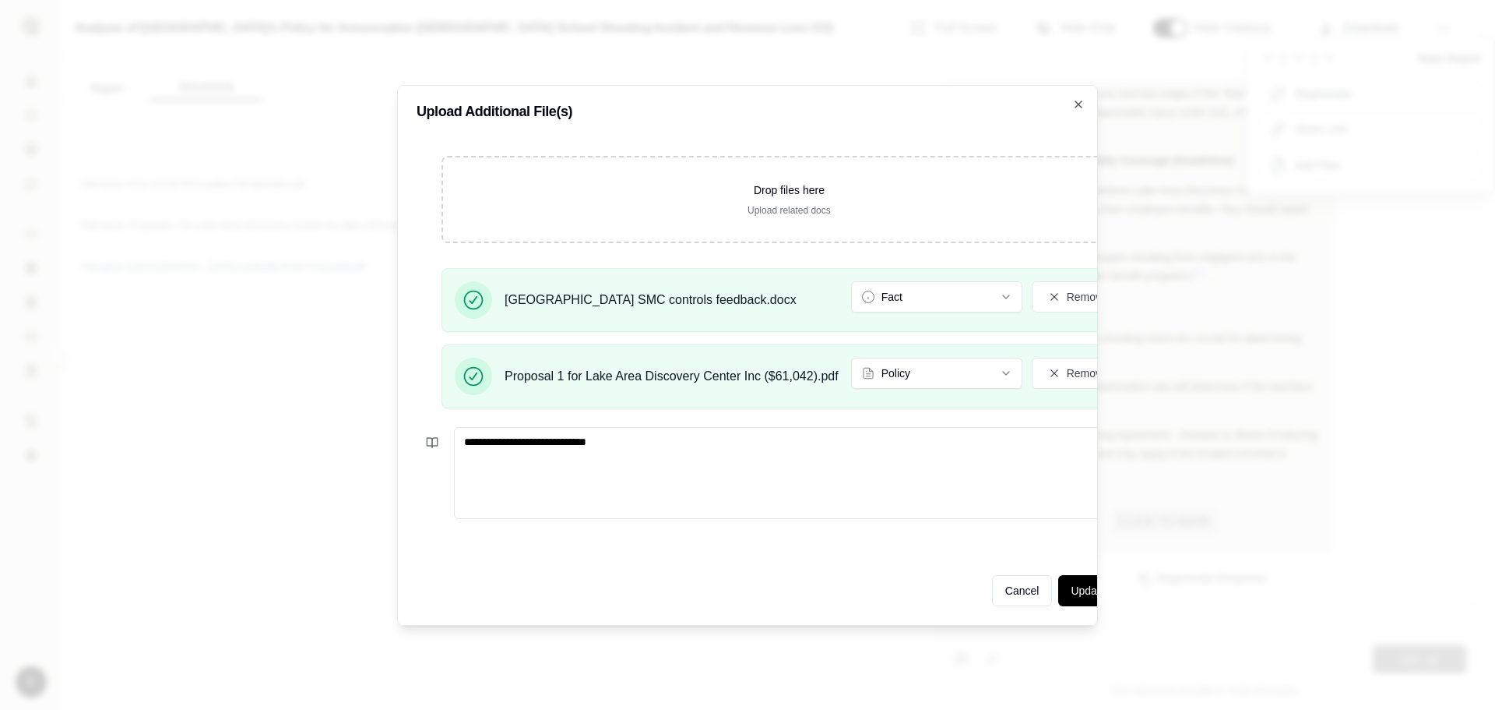
type textarea "**********"
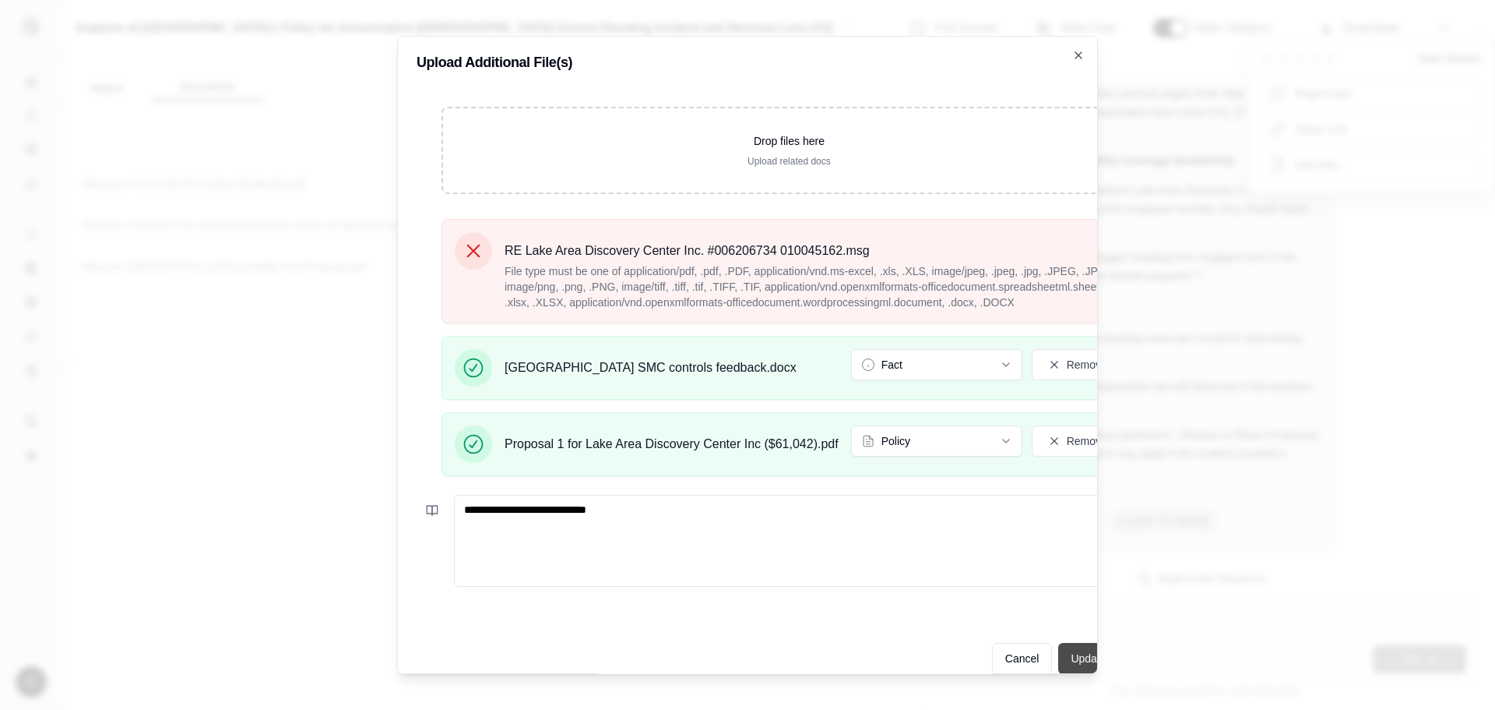
click at [1066, 653] on button "Update Analysis" at bounding box center [1109, 658] width 103 height 31
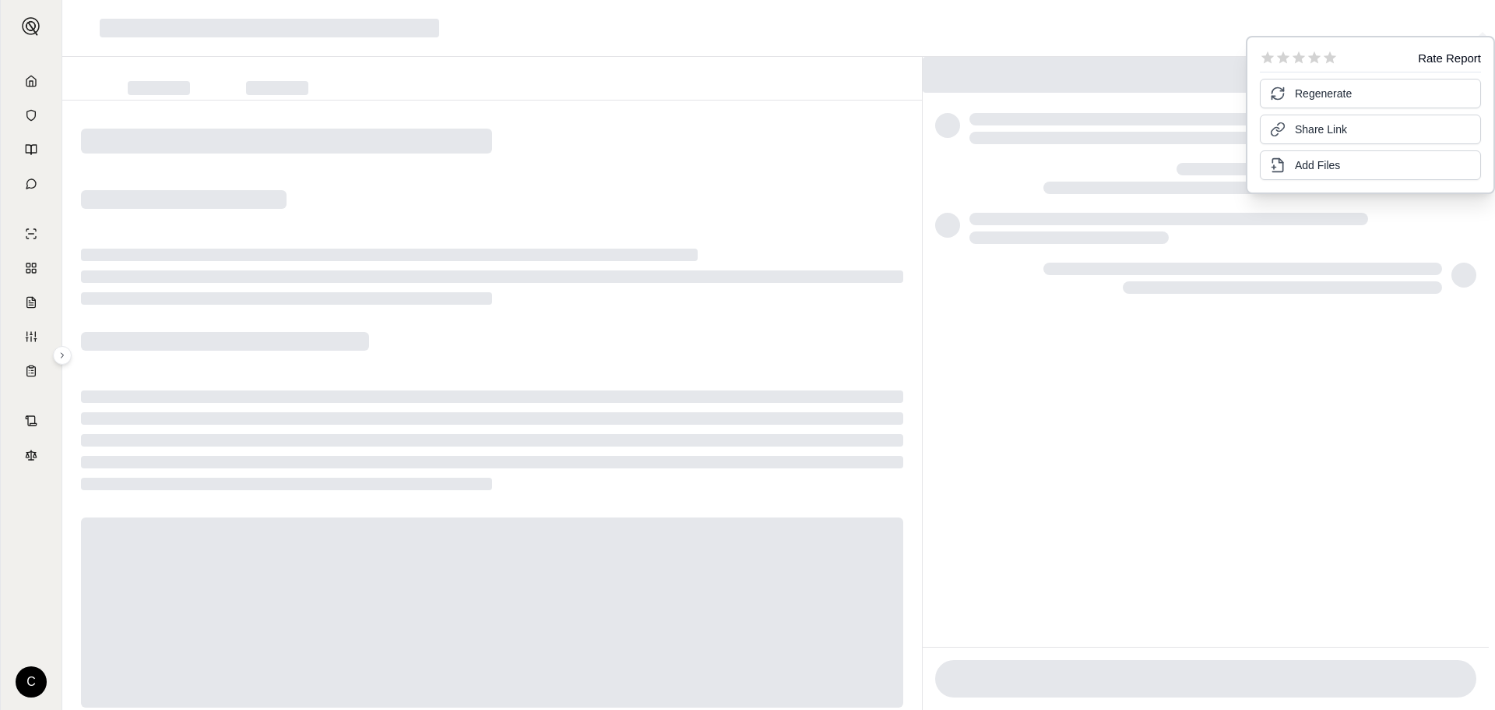
click at [685, 191] on div at bounding box center [492, 426] width 860 height 653
click at [1315, 101] on button "Regenerate" at bounding box center [1370, 92] width 221 height 30
click at [720, 198] on div at bounding box center [492, 426] width 860 height 653
click at [1350, 93] on span "Regenerate" at bounding box center [1323, 92] width 57 height 16
click at [690, 219] on div at bounding box center [492, 426] width 860 height 653
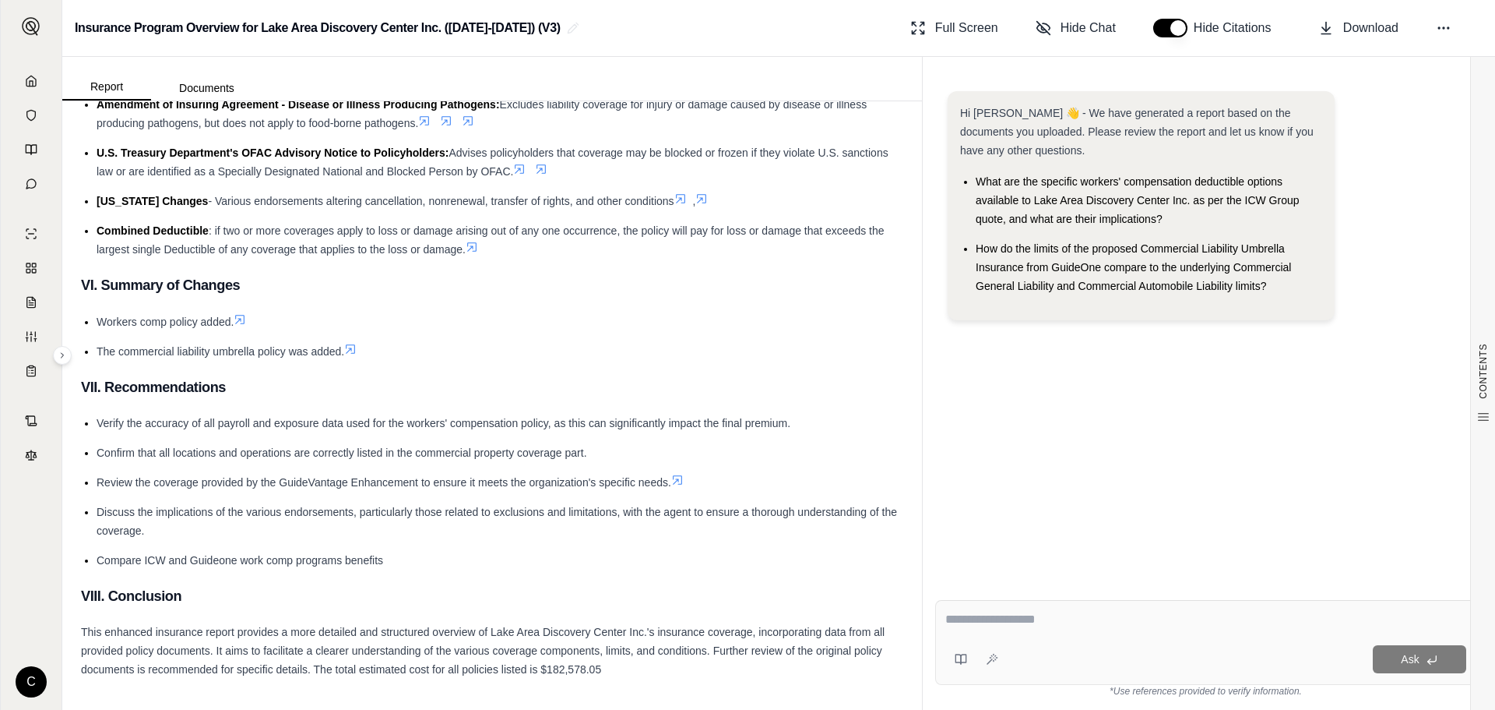
scroll to position [7034, 0]
click at [787, 35] on div "Insurance Program Overview for Lake Area Discovery Center Inc. (2025-2026) (V3)…" at bounding box center [778, 28] width 1433 height 57
click at [1449, 30] on icon at bounding box center [1444, 28] width 16 height 16
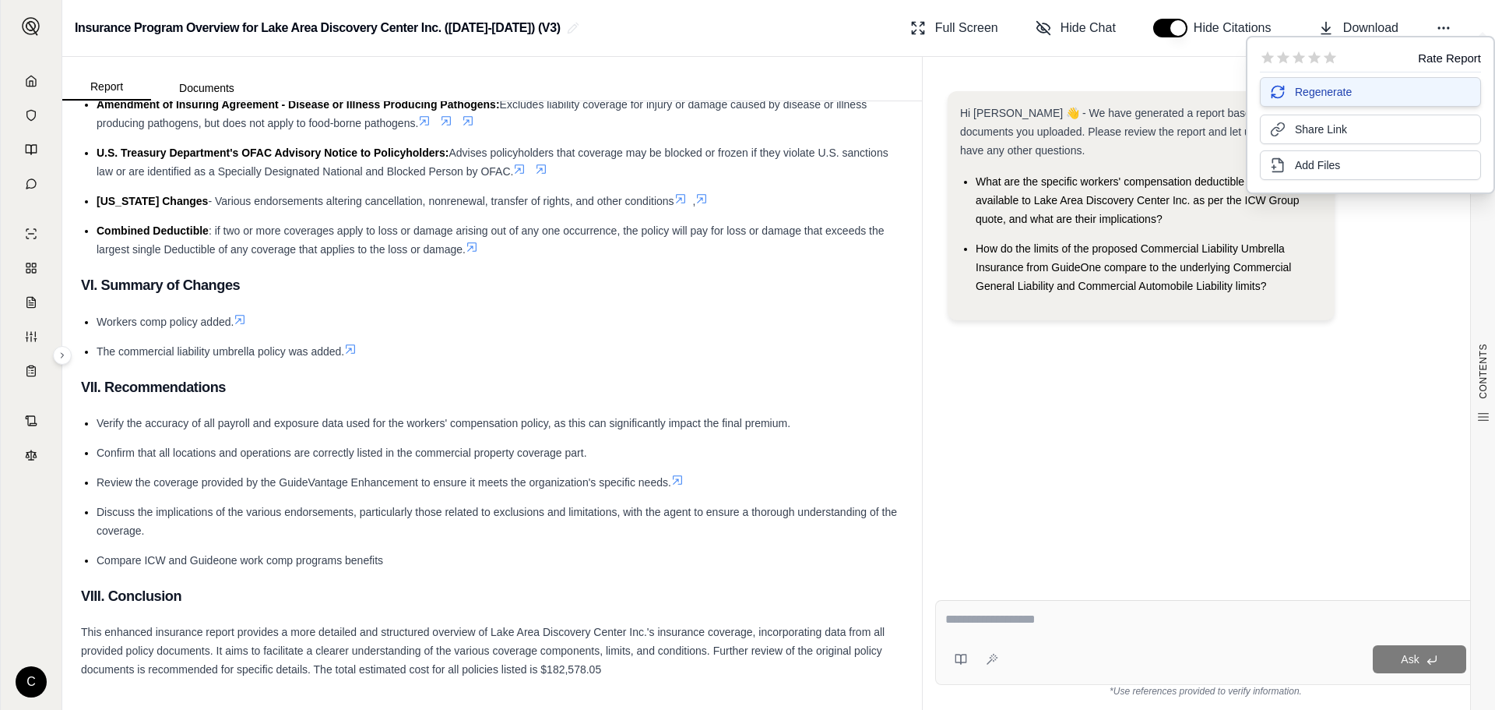
click at [1343, 101] on button "Regenerate" at bounding box center [1370, 92] width 221 height 30
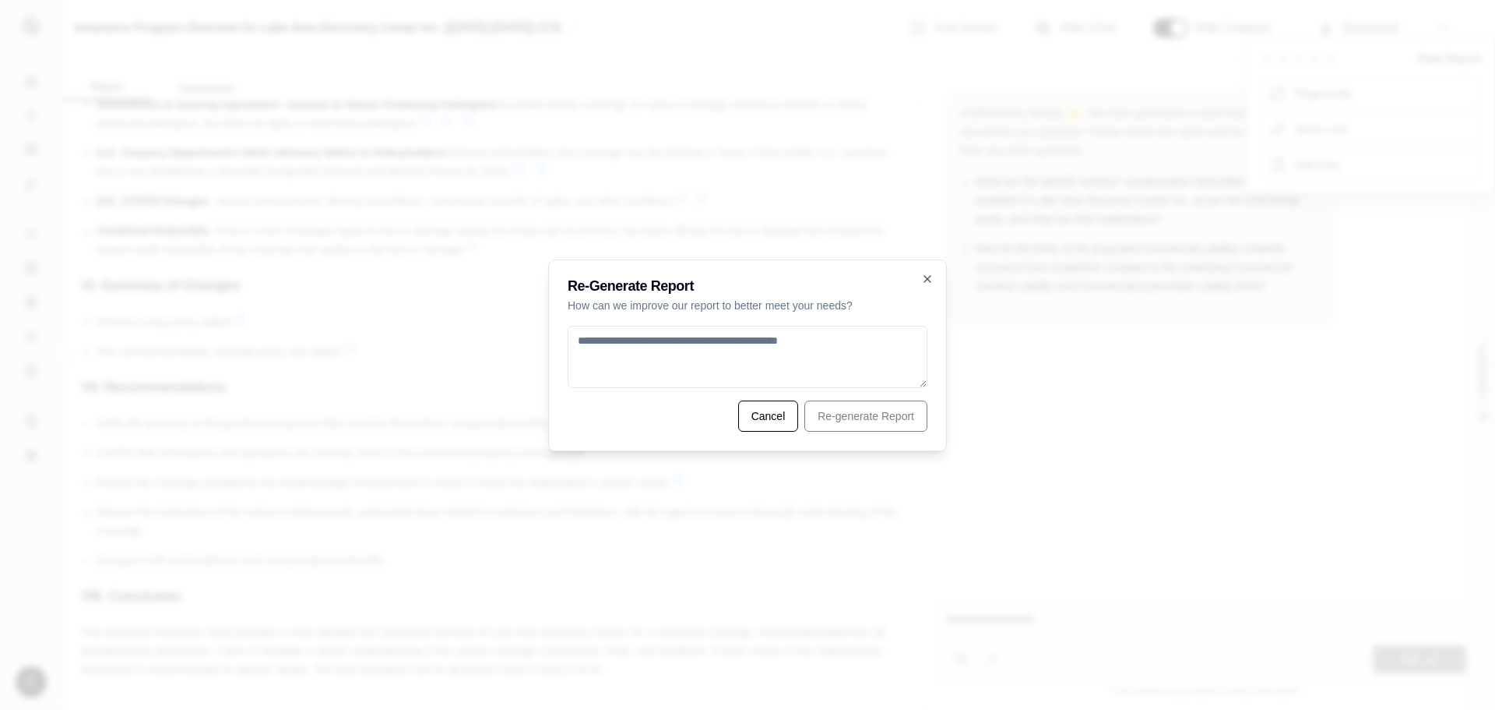
click at [776, 364] on textarea at bounding box center [748, 357] width 360 height 62
type textarea "**********"
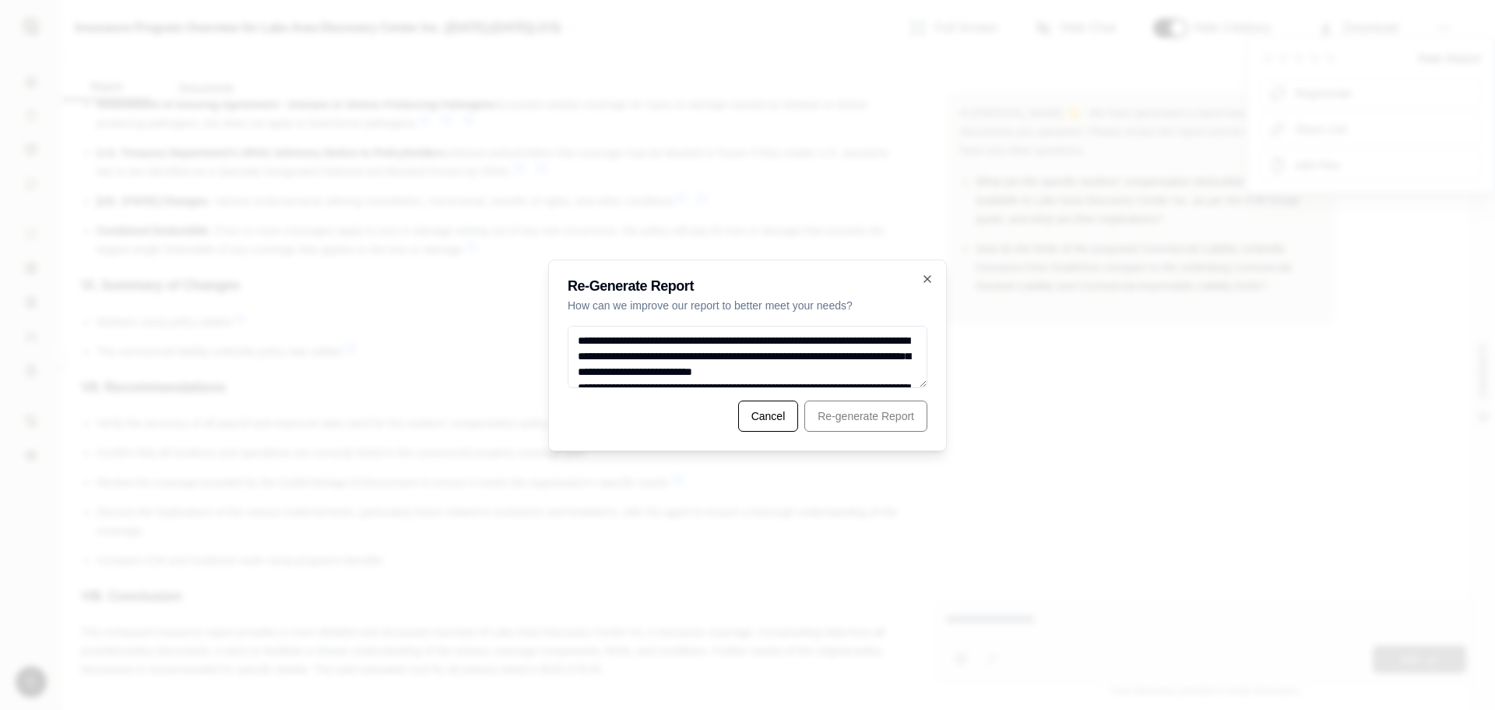
scroll to position [770, 0]
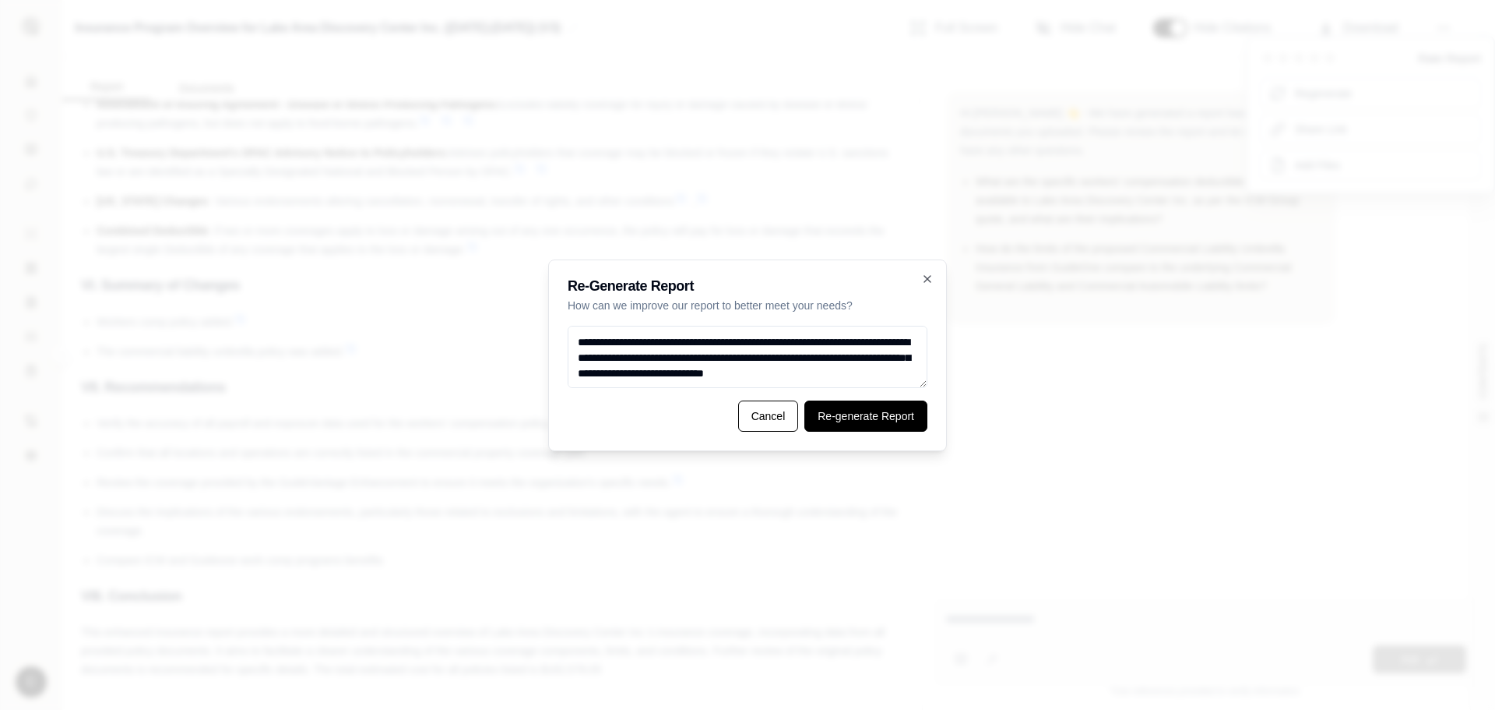
click at [875, 409] on button "Re-generate Report" at bounding box center [866, 415] width 123 height 31
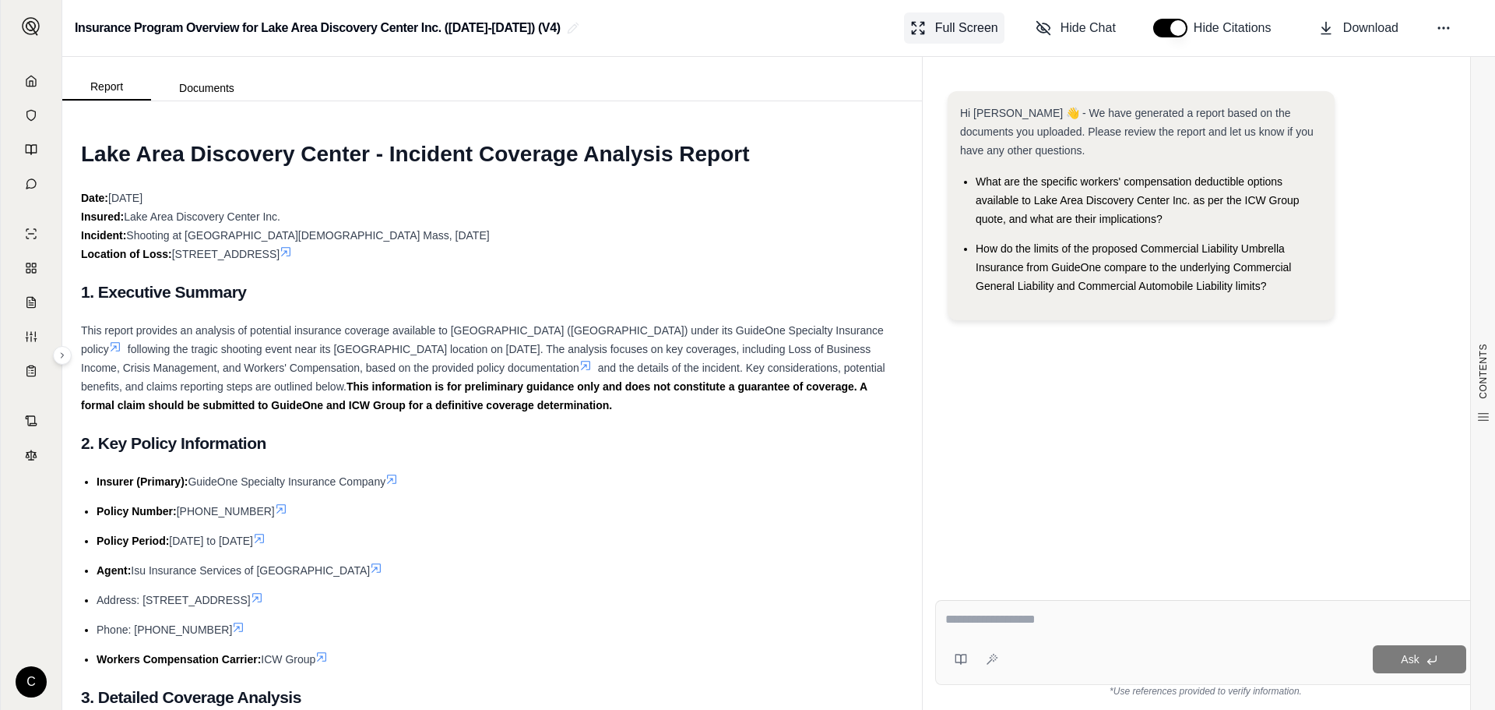
click at [928, 23] on button "Full Screen" at bounding box center [954, 27] width 100 height 31
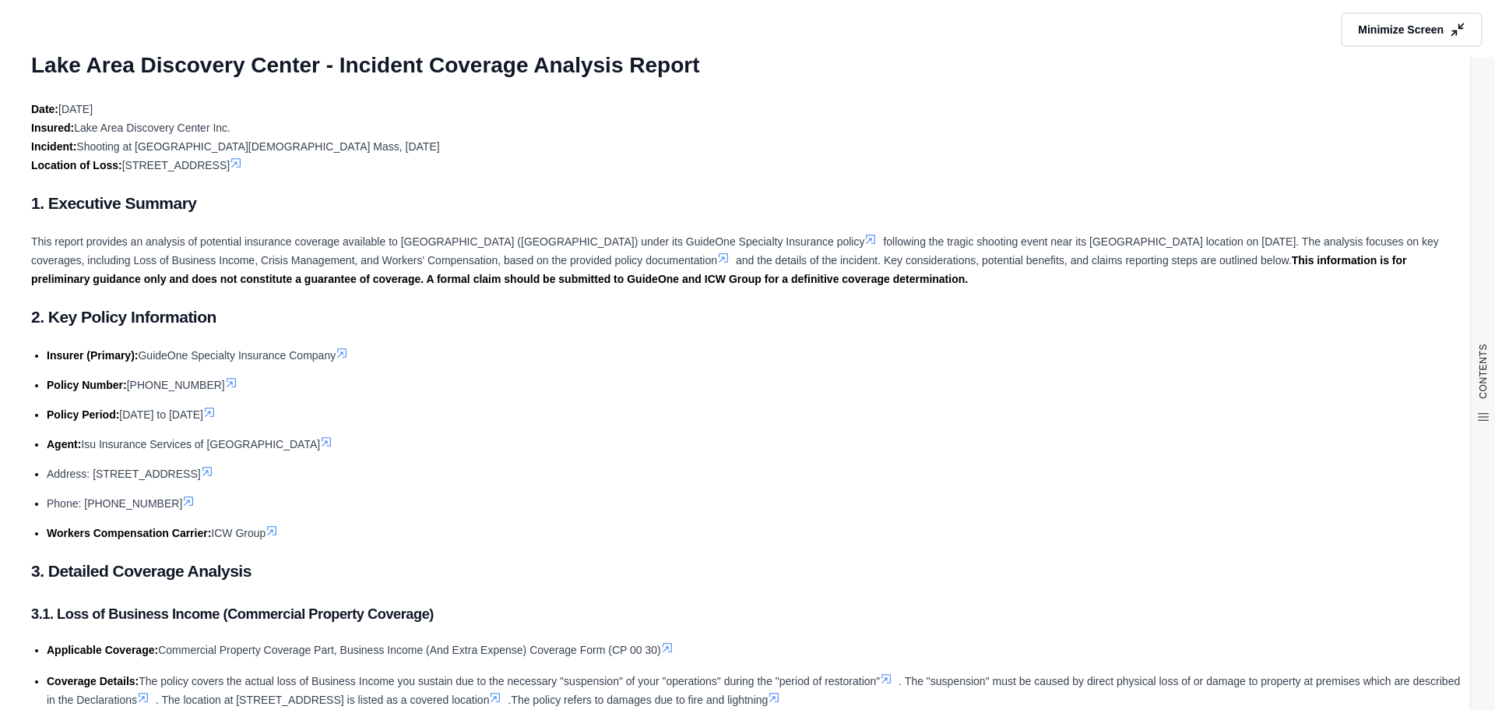
click at [1353, 9] on div "Minimize Screen CONTENTS Table of Contents LAKE AREA DISCOVERY CENTER - ... 1. …" at bounding box center [747, 355] width 1495 height 710
click at [1356, 28] on span "Minimize Screen" at bounding box center [1401, 30] width 90 height 16
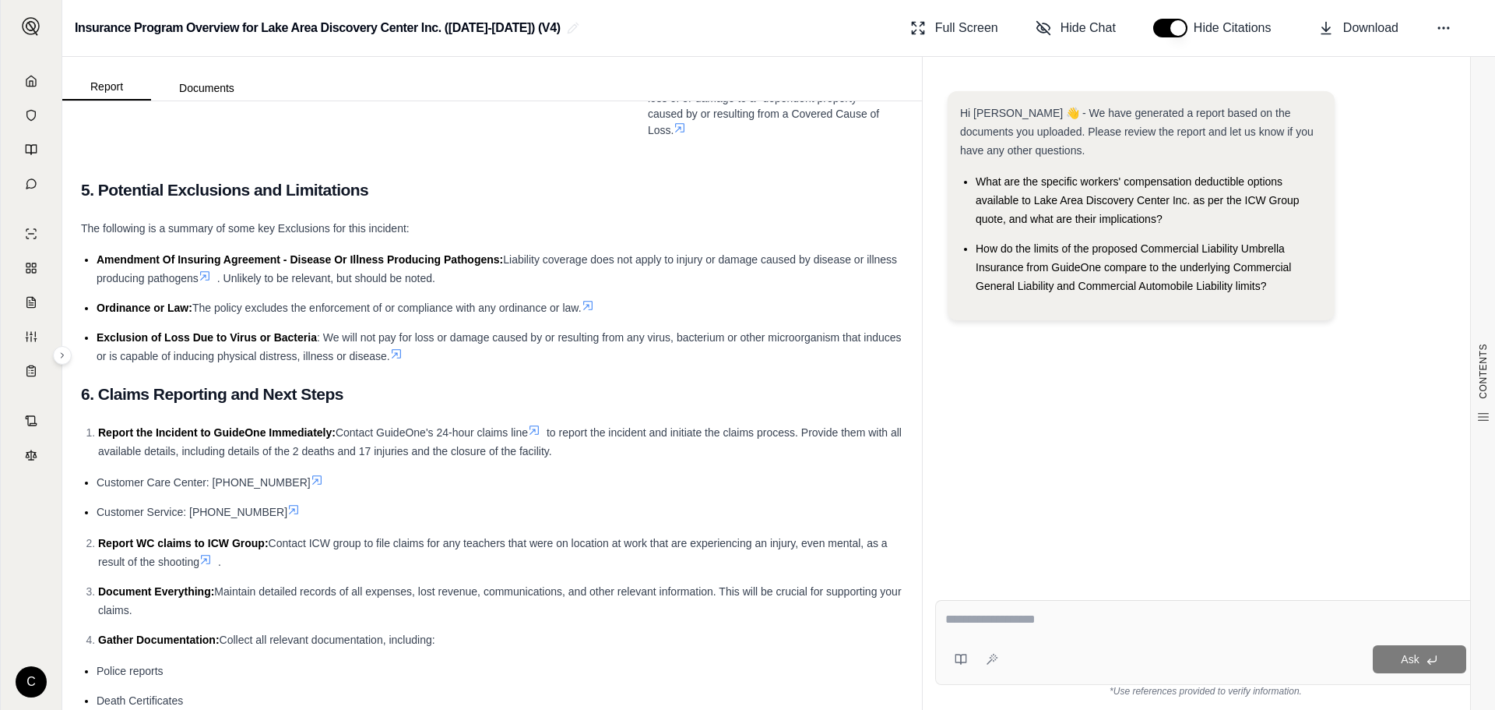
scroll to position [3975, 0]
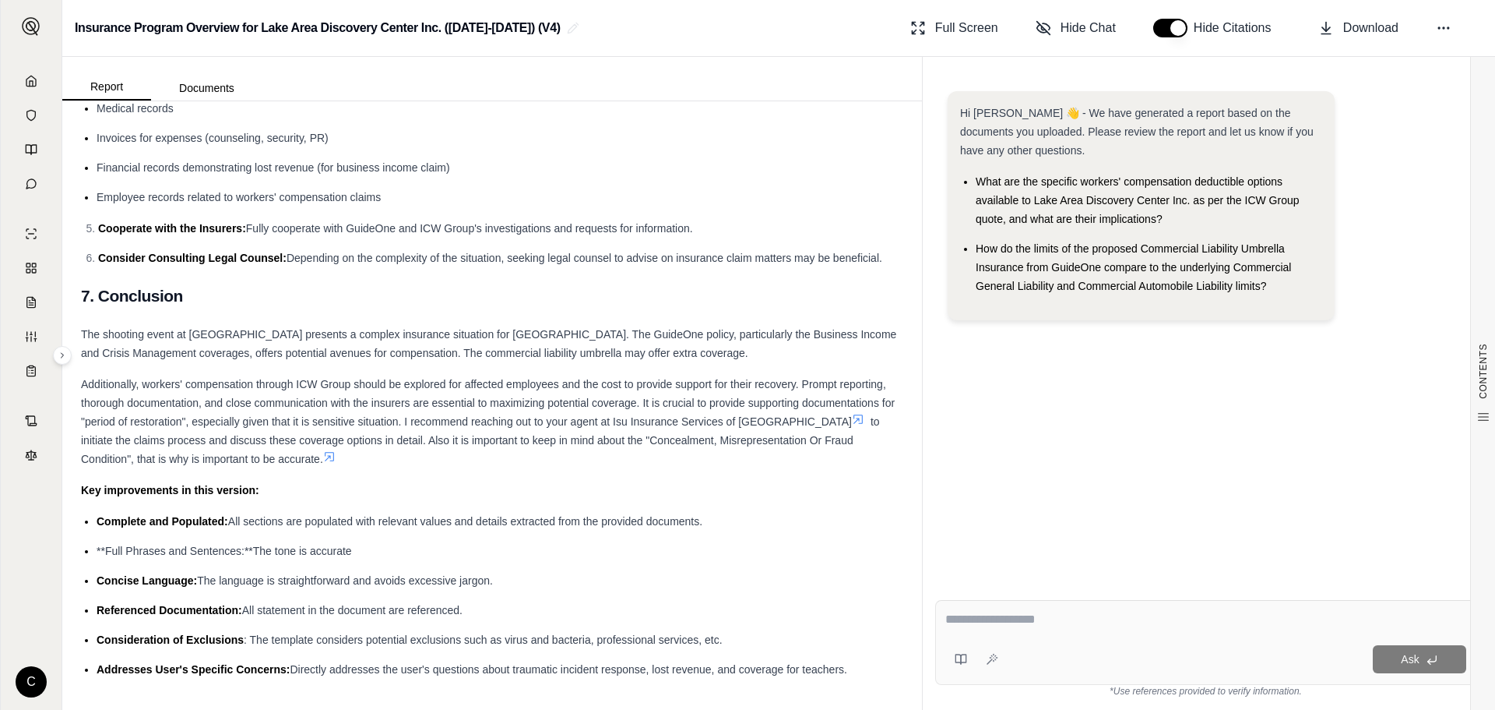
click at [713, 572] on li "Concise Language: The language is straightforward and avoids excessive jargon." at bounding box center [500, 580] width 807 height 19
drag, startPoint x: 852, startPoint y: 685, endPoint x: 0, endPoint y: 206, distance: 977.4
click at [0, 206] on div "C Insurance Program Overview for Lake Area Discovery Center Inc. (2025-2026) (V…" at bounding box center [747, 355] width 1495 height 710
click at [748, 129] on li "Invoices for expenses (counseling, security, PR)" at bounding box center [500, 138] width 807 height 19
click at [619, 132] on li "Invoices for expenses (counseling, security, PR)" at bounding box center [500, 138] width 807 height 19
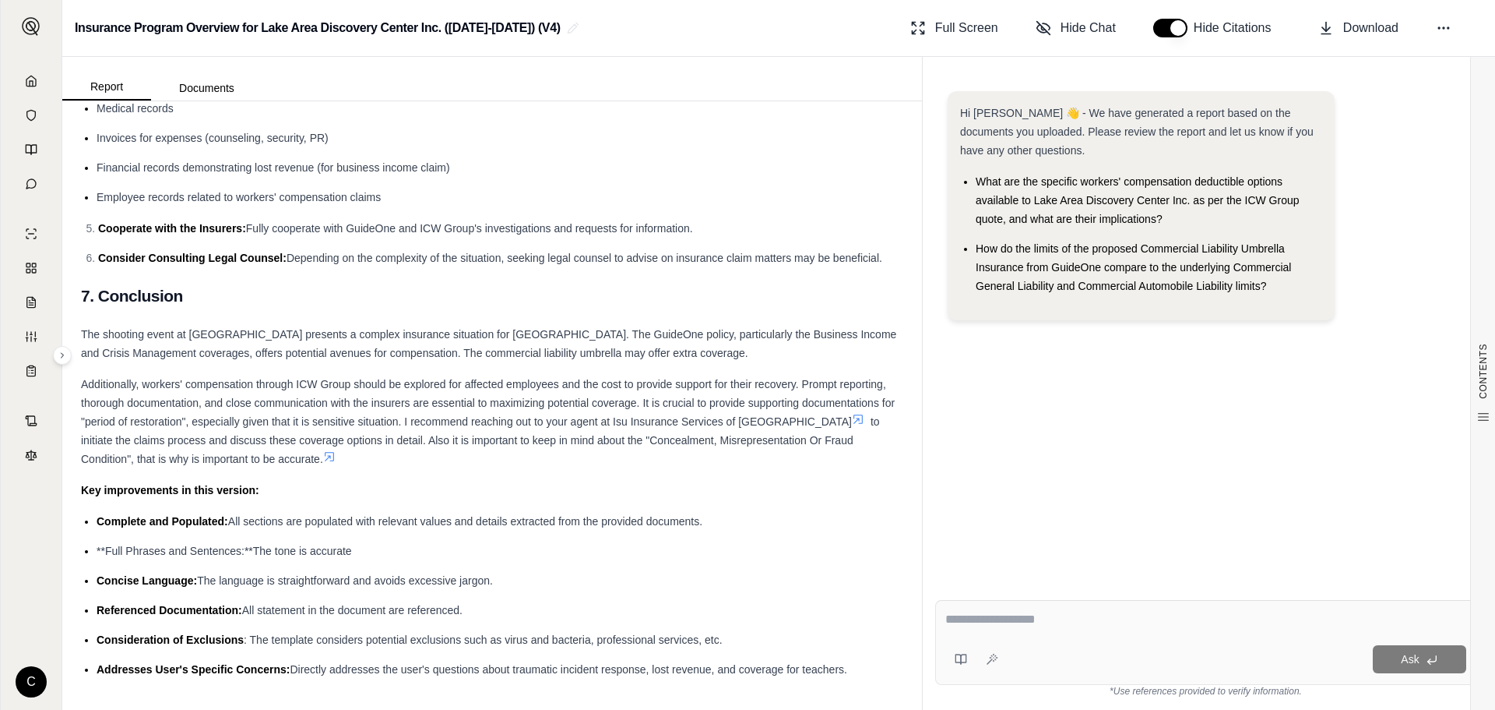
click at [823, 179] on ul "Police reports Death Certificates Medical records Invoices for expenses (counse…" at bounding box center [492, 123] width 822 height 167
click at [870, 666] on li "Addresses User's Specific Concerns: Directly addresses the user's questions abo…" at bounding box center [500, 669] width 807 height 19
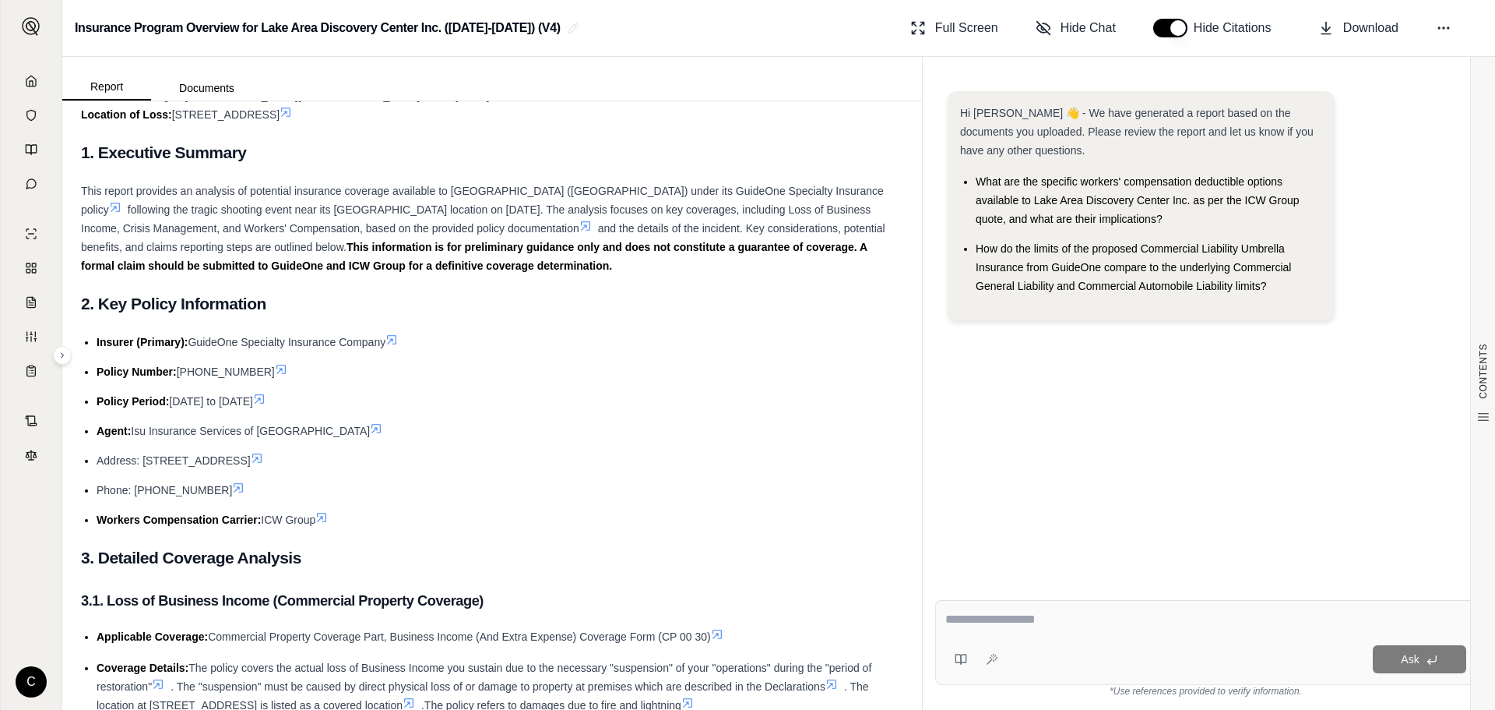
scroll to position [0, 0]
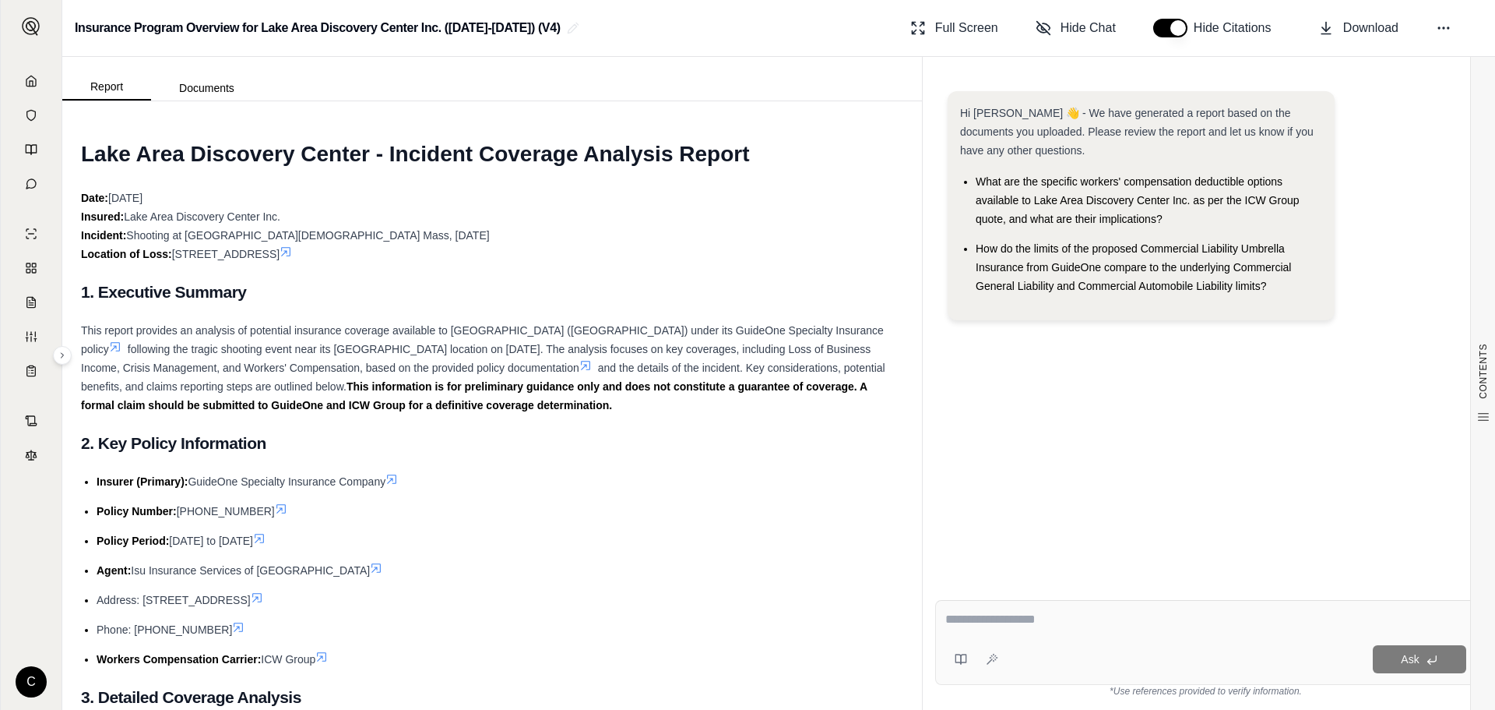
drag, startPoint x: 853, startPoint y: 670, endPoint x: 86, endPoint y: 162, distance: 920.0
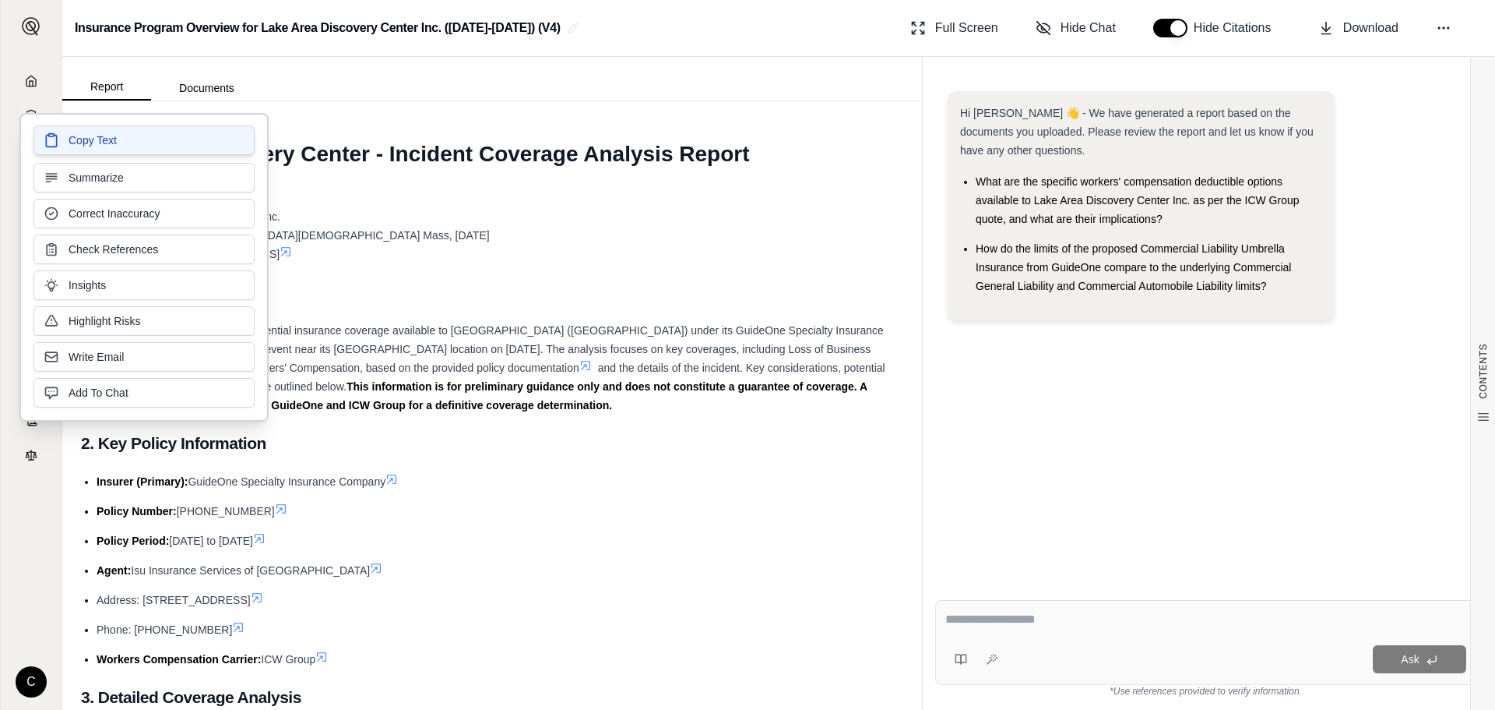
click at [129, 139] on button "Copy Text" at bounding box center [143, 140] width 221 height 30
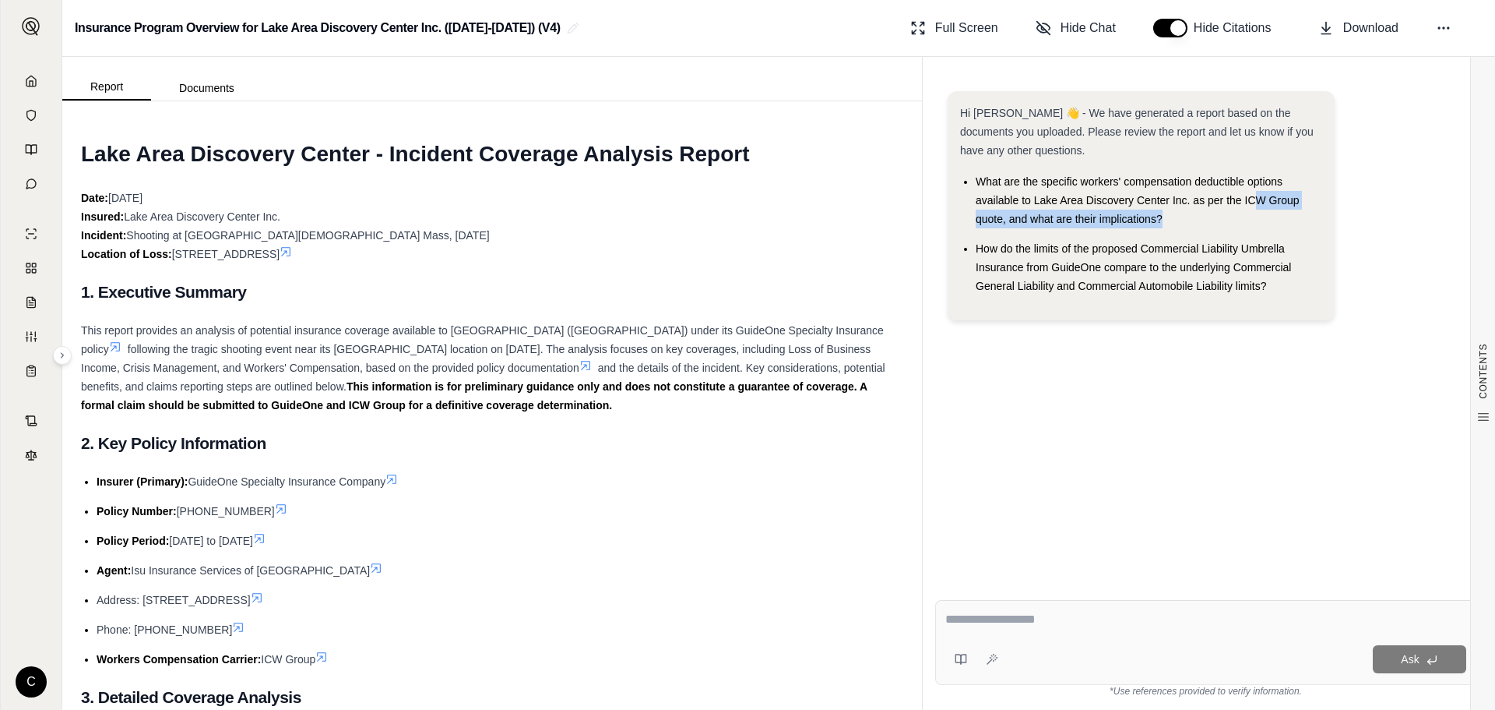
click at [1260, 210] on li "What are the specific workers' compensation deductible options available to Lak…" at bounding box center [1149, 200] width 347 height 56
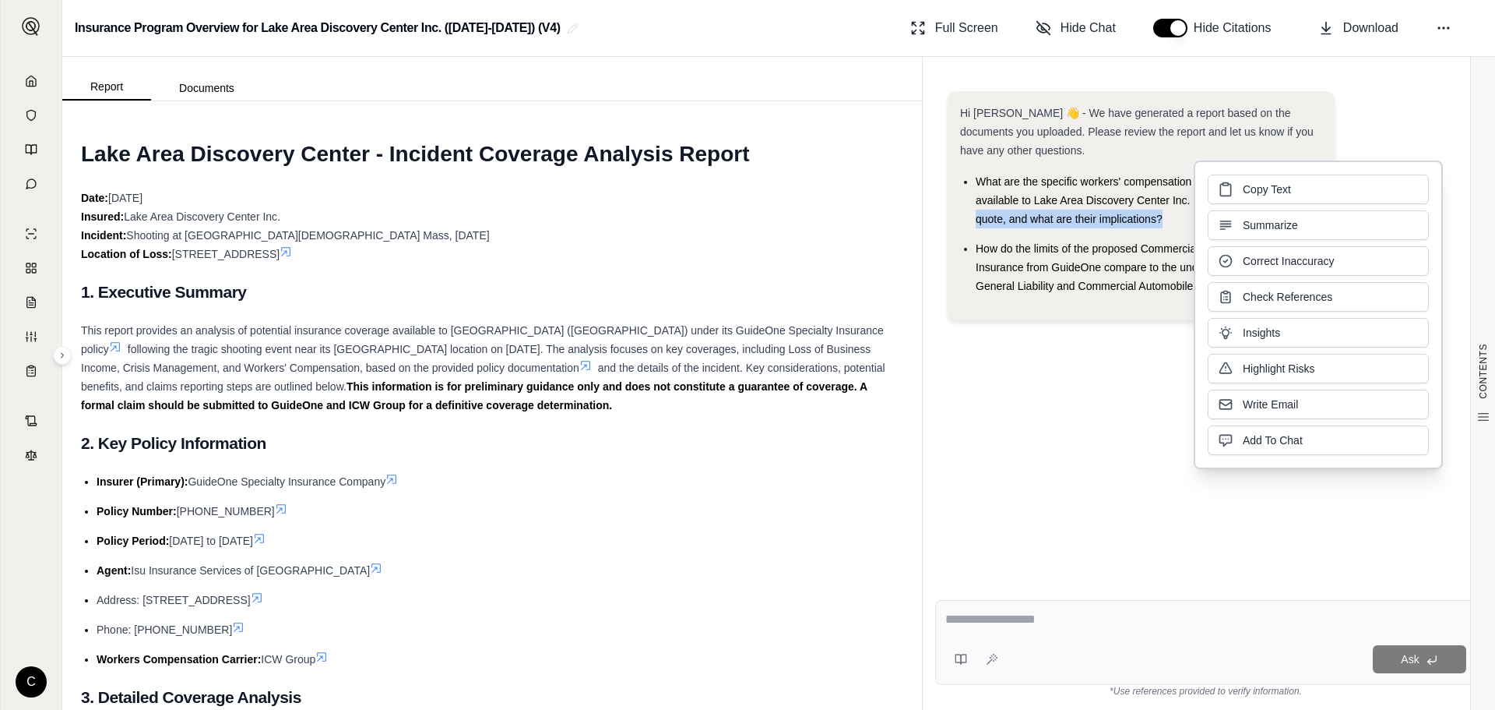
click at [1177, 217] on li "What are the specific workers' compensation deductible options available to Lak…" at bounding box center [1149, 200] width 347 height 56
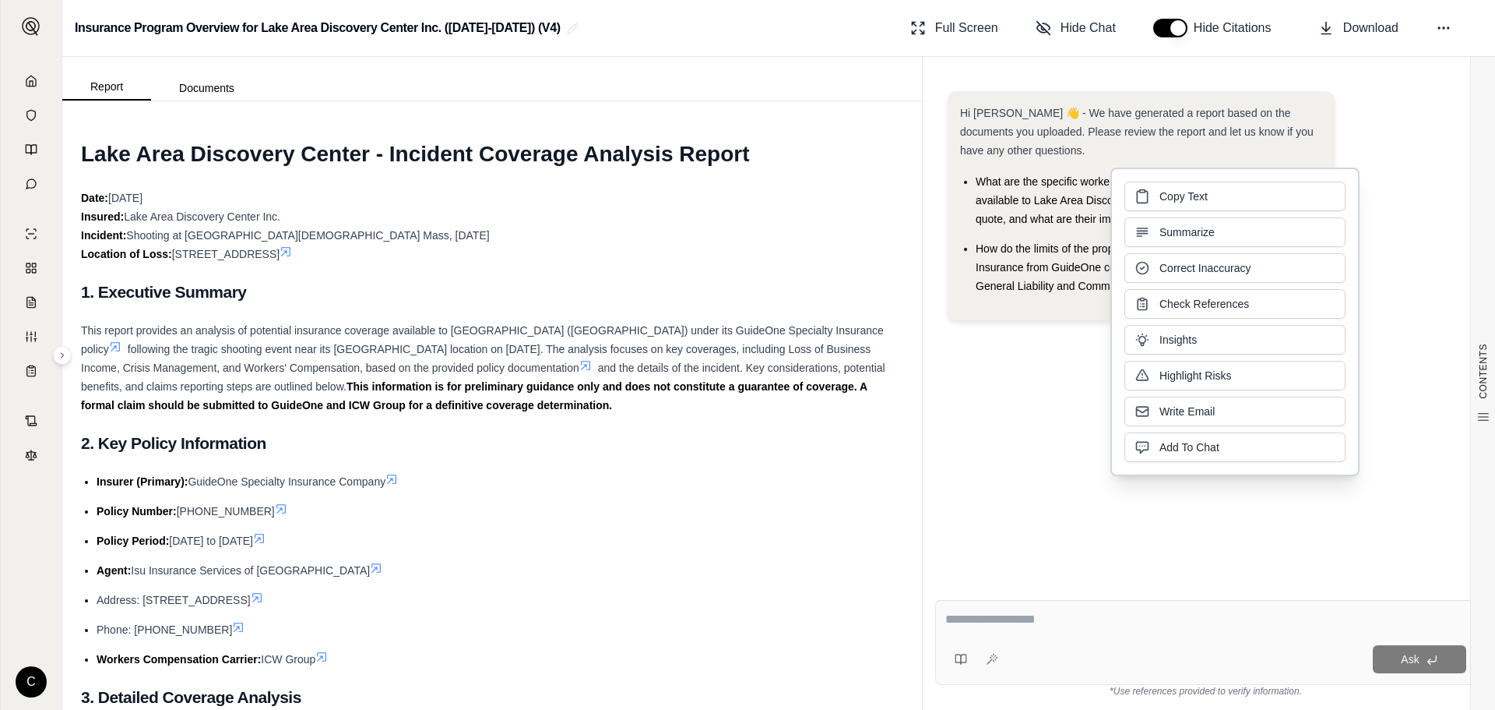
click at [996, 621] on textarea at bounding box center [1206, 619] width 521 height 19
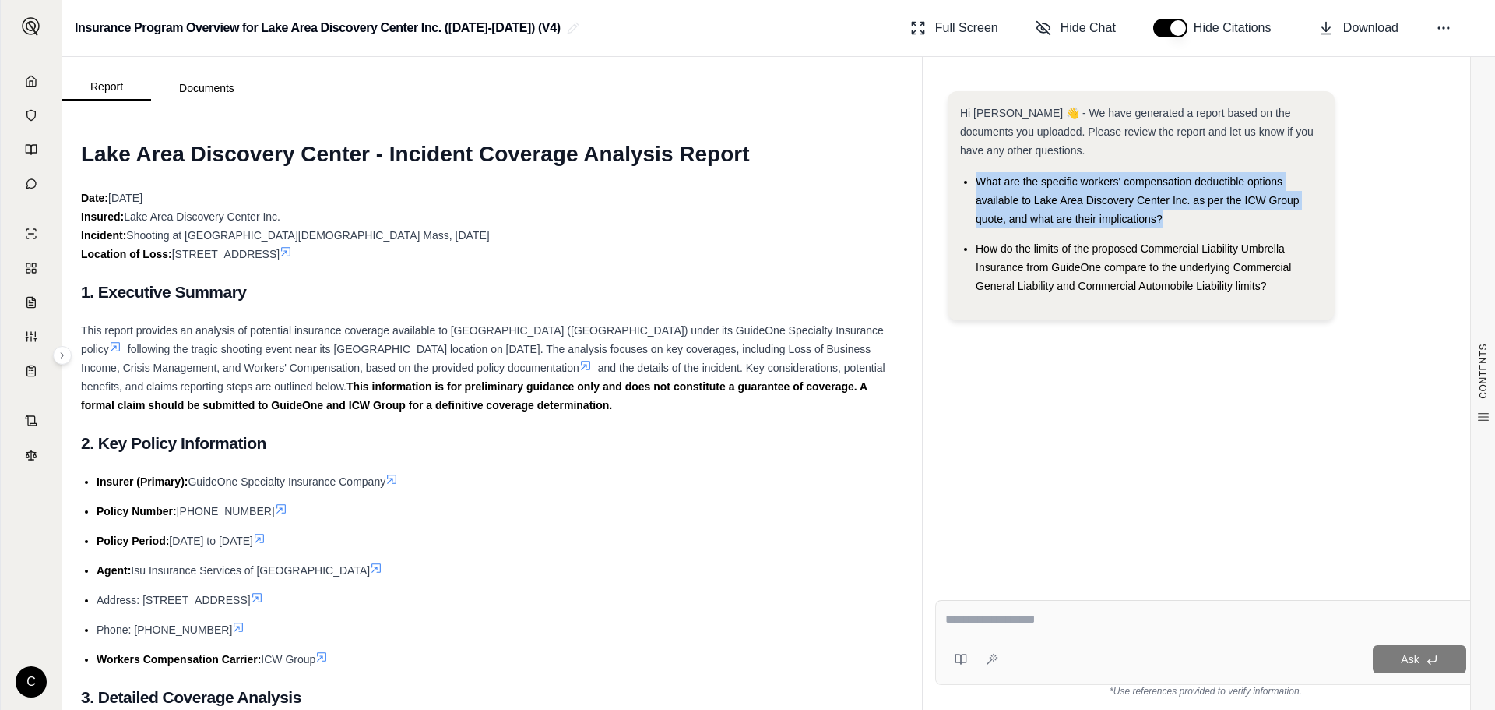
drag, startPoint x: 1164, startPoint y: 217, endPoint x: 971, endPoint y: 185, distance: 195.8
click at [971, 185] on ul "What are the specific workers' compensation deductible options available to Lak…" at bounding box center [1141, 233] width 362 height 123
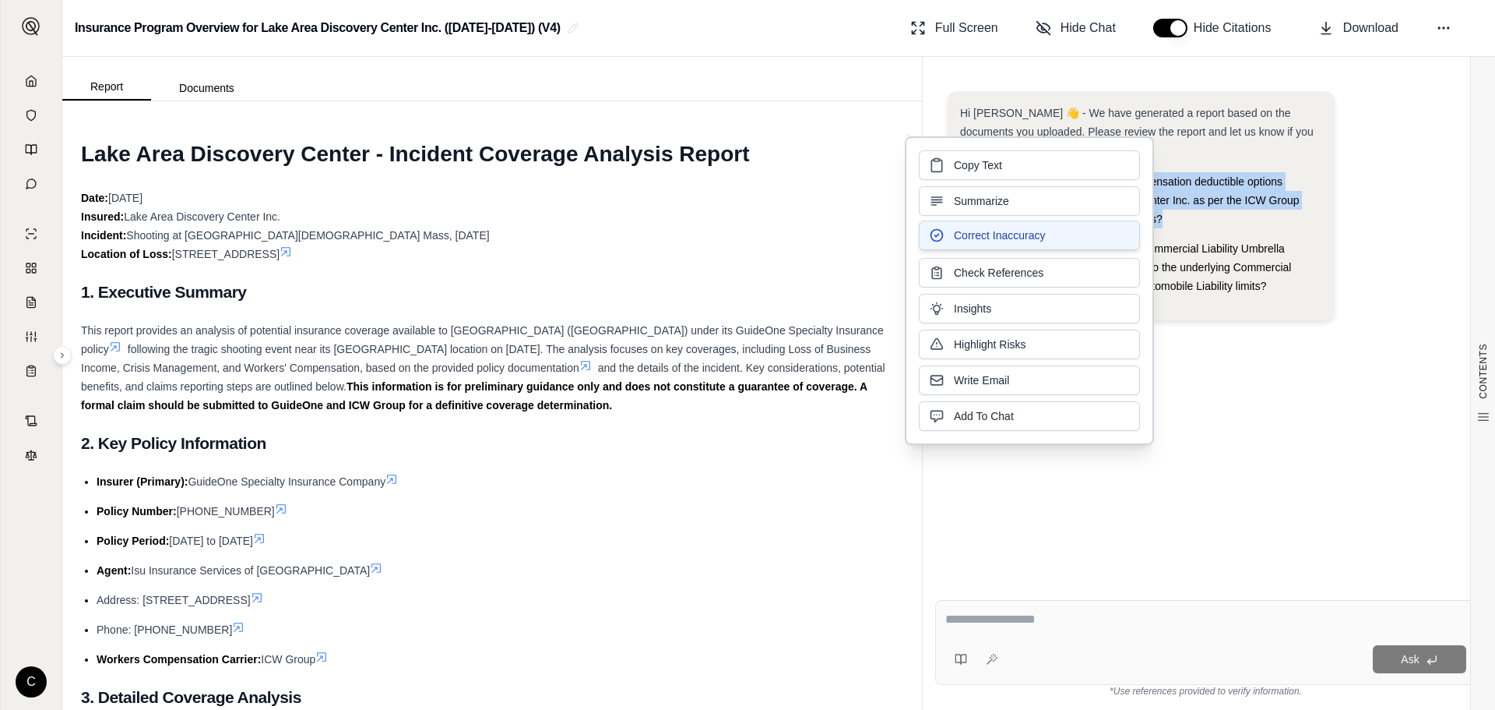
copy span "What are the specific workers' compensation deductible options available to Lak…"
click at [981, 617] on textarea at bounding box center [1206, 619] width 521 height 19
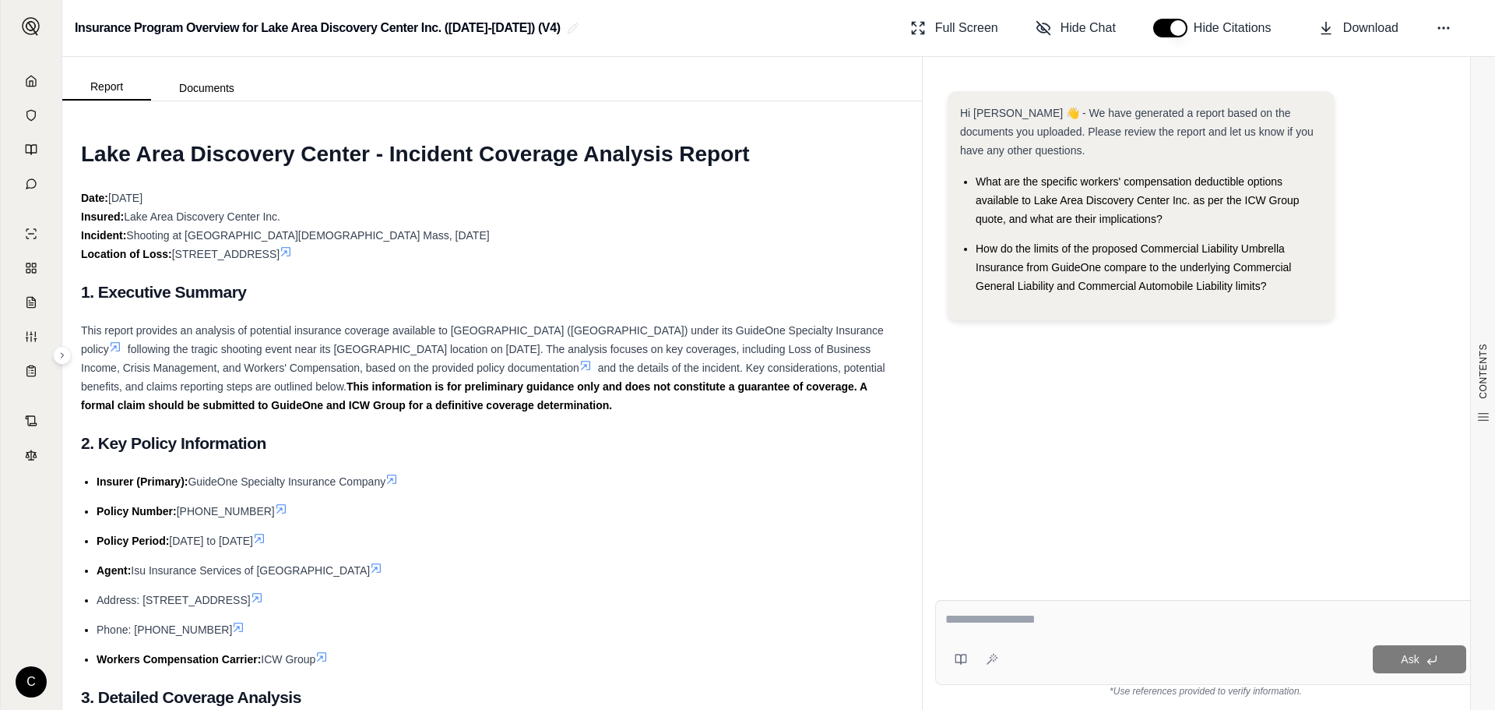
paste textarea "**********"
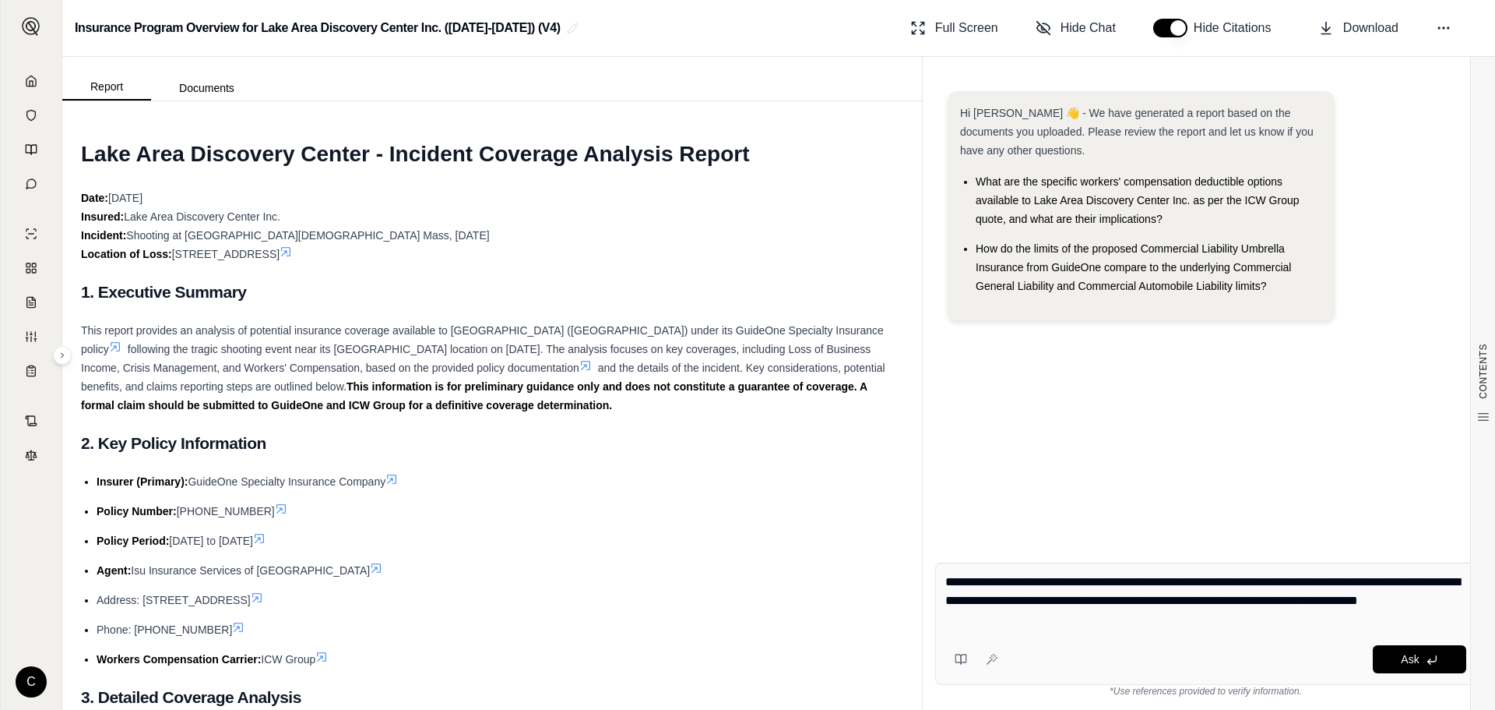
type textarea "**********"
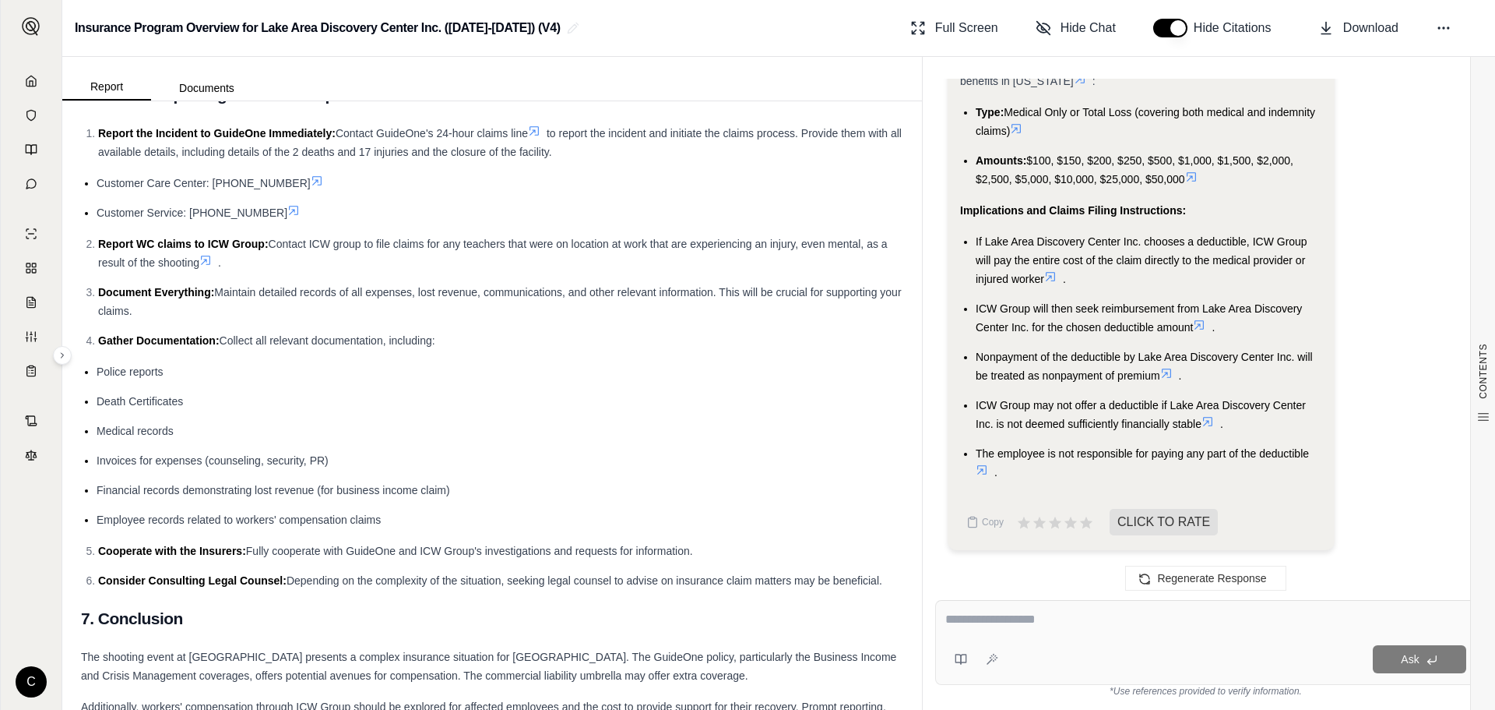
scroll to position [3738, 0]
